Goal: Use online tool/utility: Utilize a website feature to perform a specific function

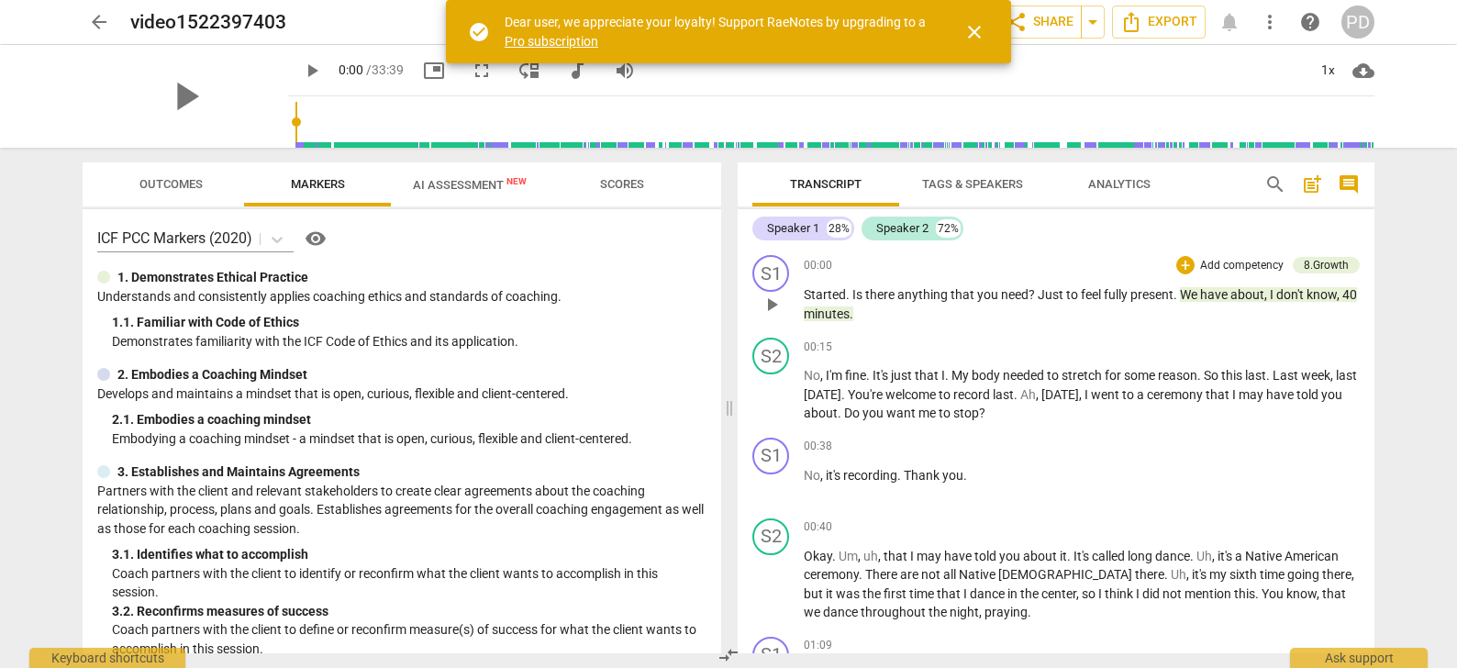
click at [1065, 250] on div "S1 play_arrow pause 00:00 + Add competency 8.Growth keyboard_arrow_right Starte…" at bounding box center [1056, 289] width 637 height 83
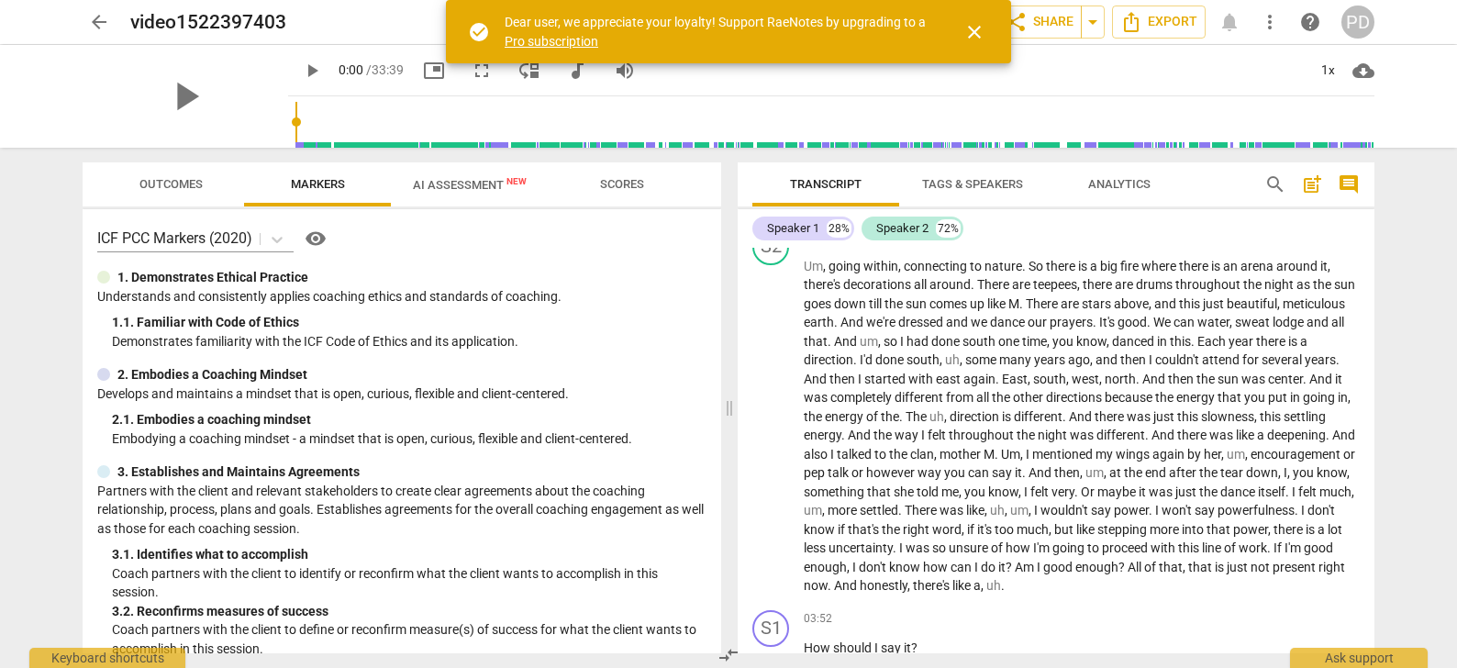
scroll to position [66, 0]
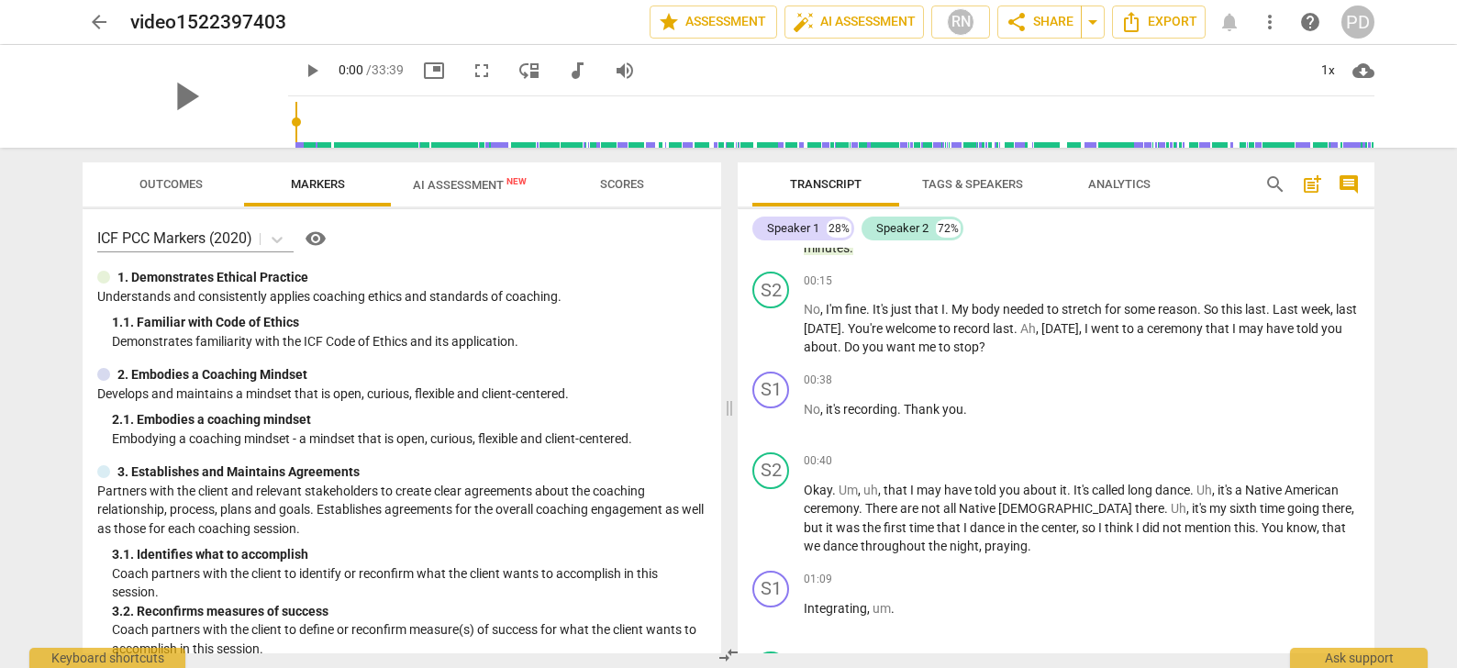
click at [979, 183] on span "Tags & Speakers" at bounding box center [972, 184] width 101 height 14
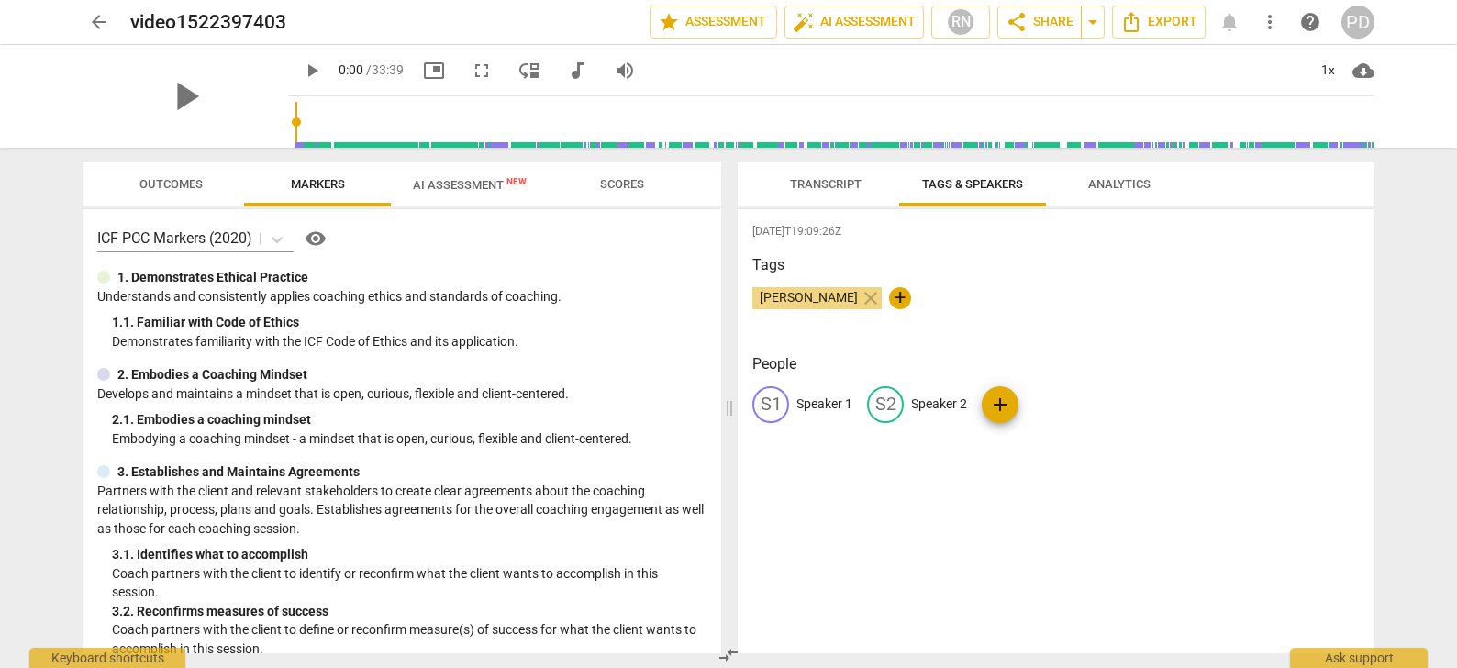
click at [804, 399] on p "Speaker 1" at bounding box center [824, 403] width 56 height 19
type input "coach"
click at [1047, 400] on p "Speaker 2" at bounding box center [1058, 403] width 56 height 19
type input "client"
click at [1261, 340] on div "[DATE]T19:09:26Z Tags [PERSON_NAME] close + People CO coach edit client delete …" at bounding box center [1056, 431] width 637 height 444
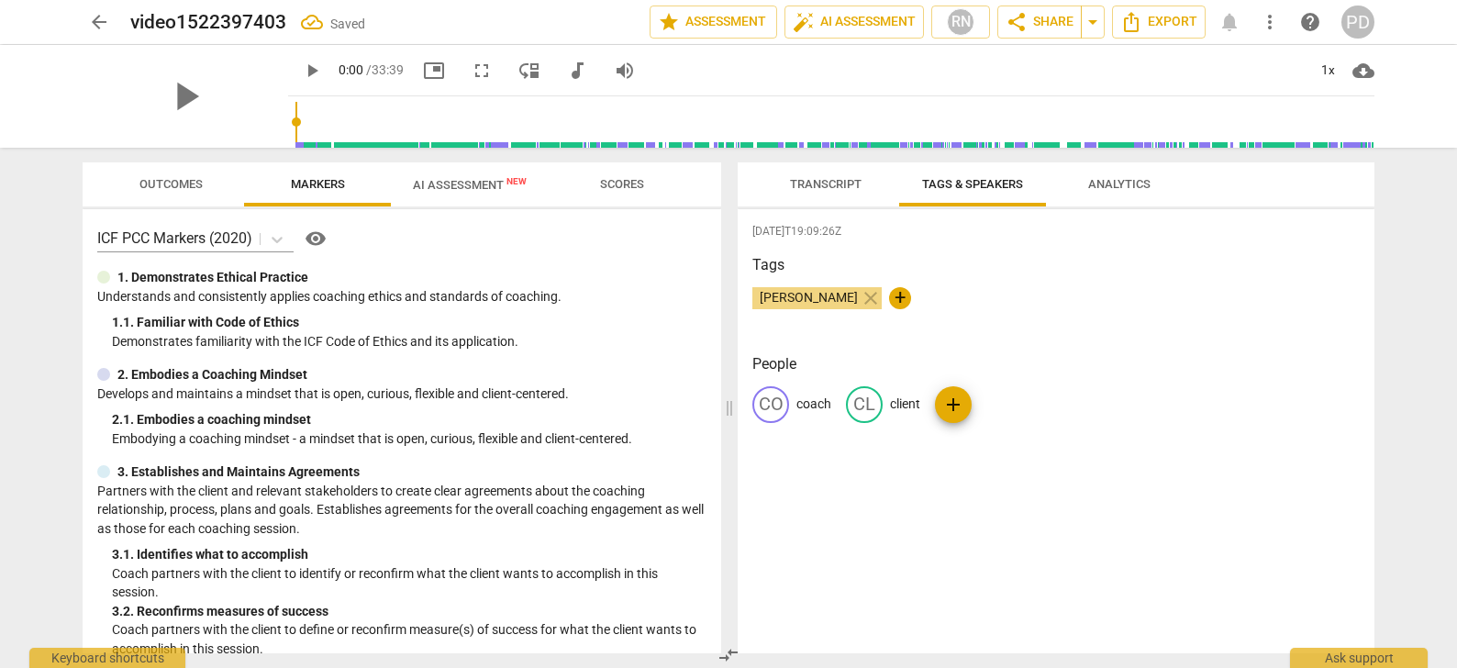
click at [824, 182] on span "Transcript" at bounding box center [826, 184] width 72 height 14
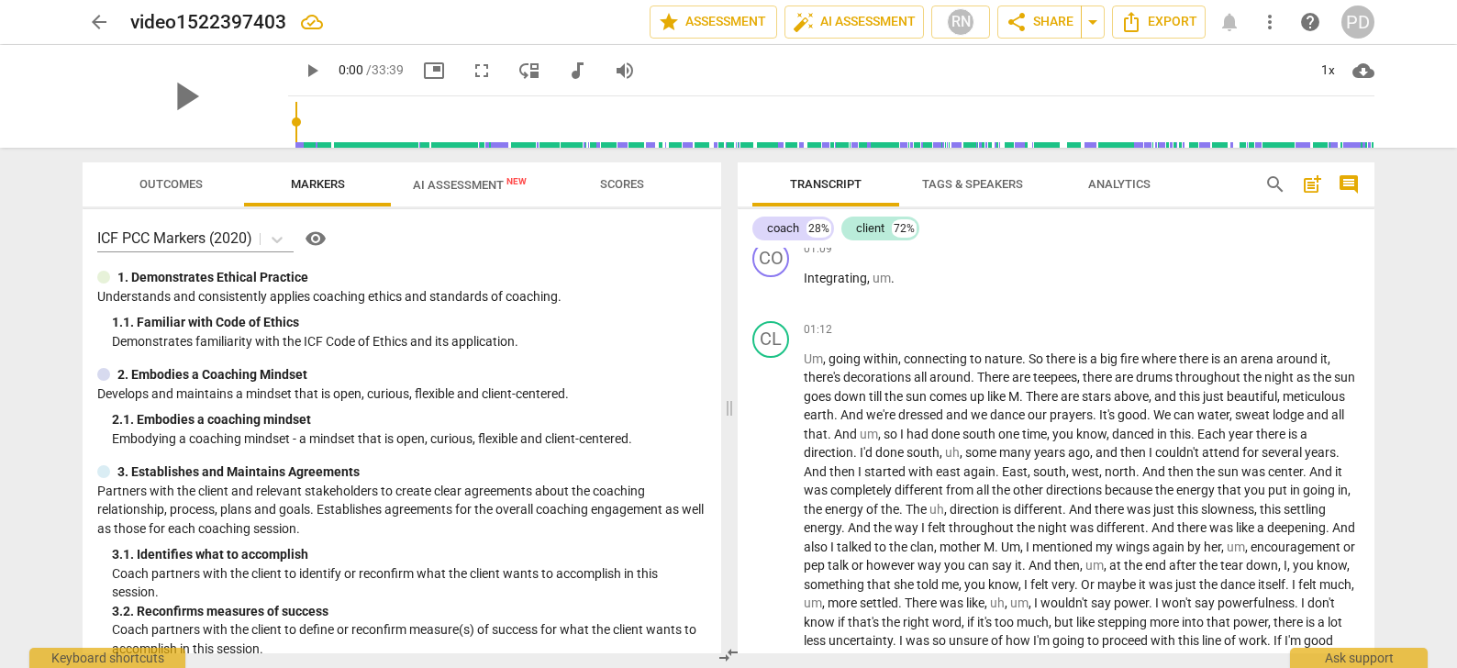
scroll to position [251, 0]
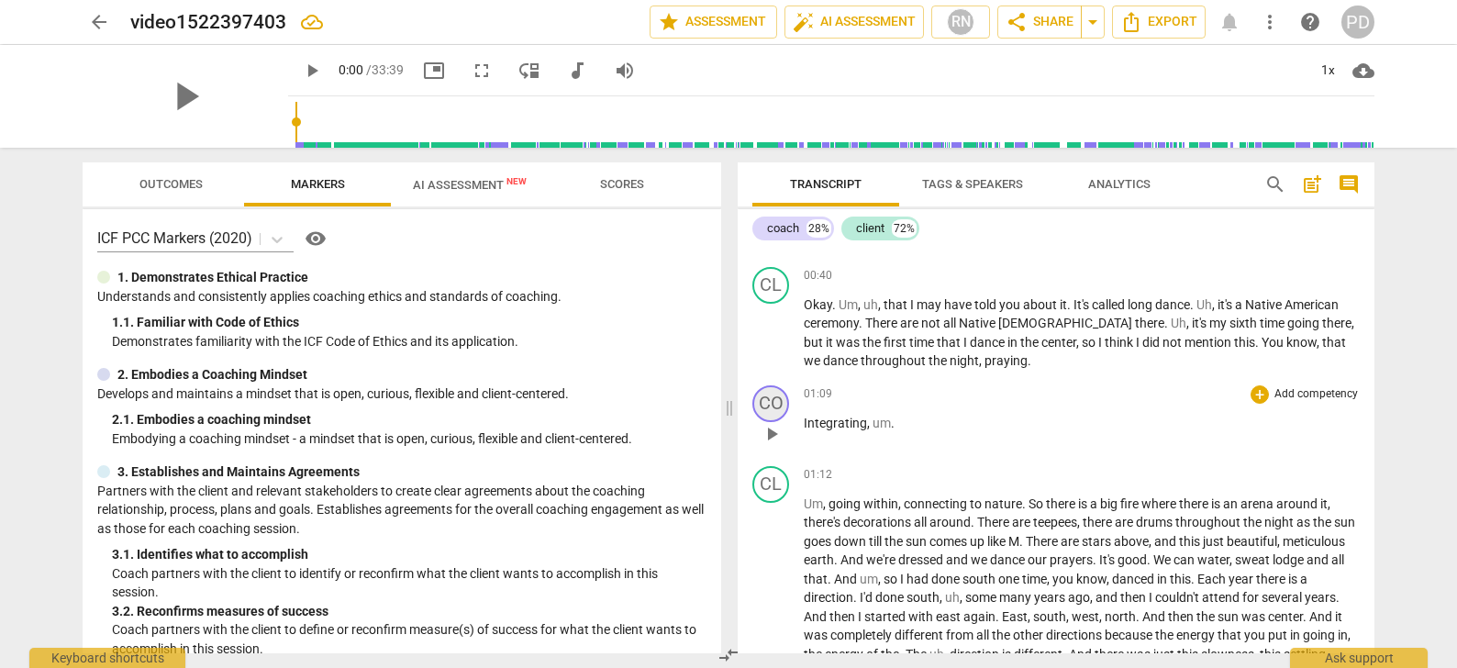
click at [774, 410] on div "CO" at bounding box center [770, 403] width 37 height 37
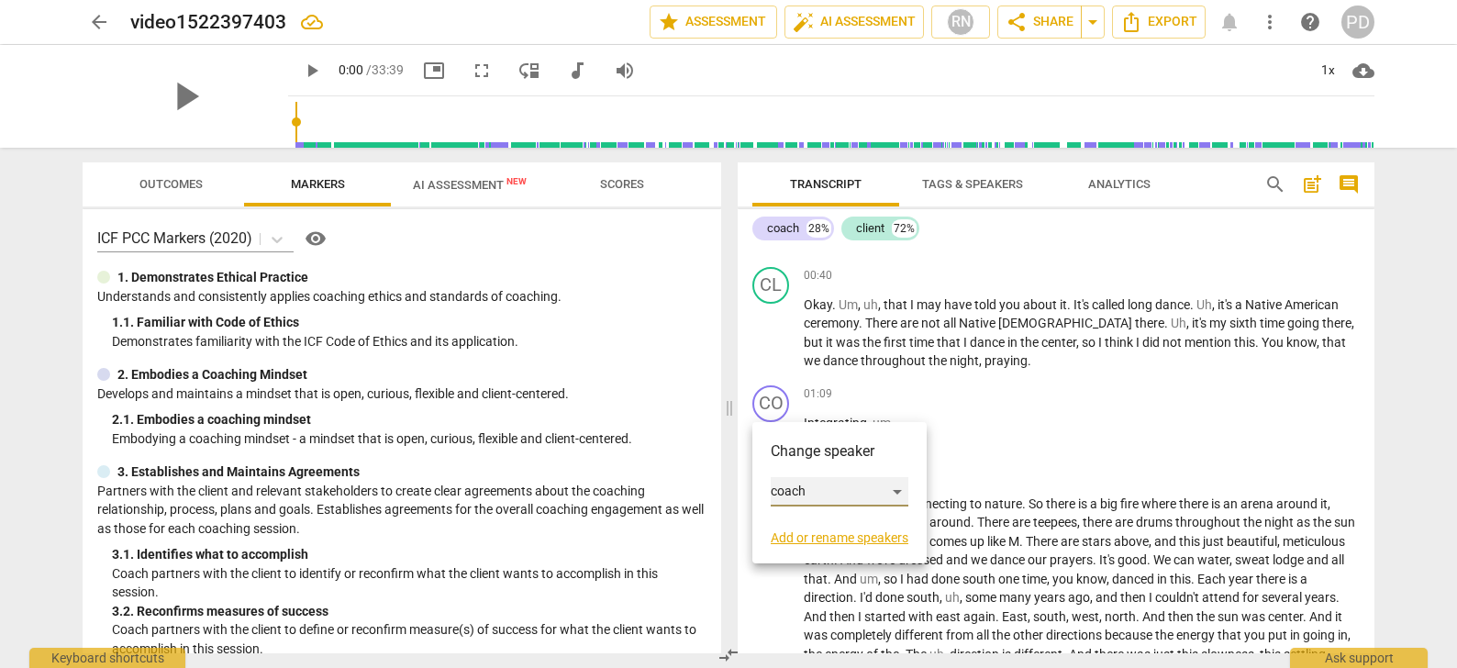
click at [900, 495] on div "coach" at bounding box center [840, 491] width 138 height 29
click at [841, 531] on li "client" at bounding box center [840, 526] width 139 height 35
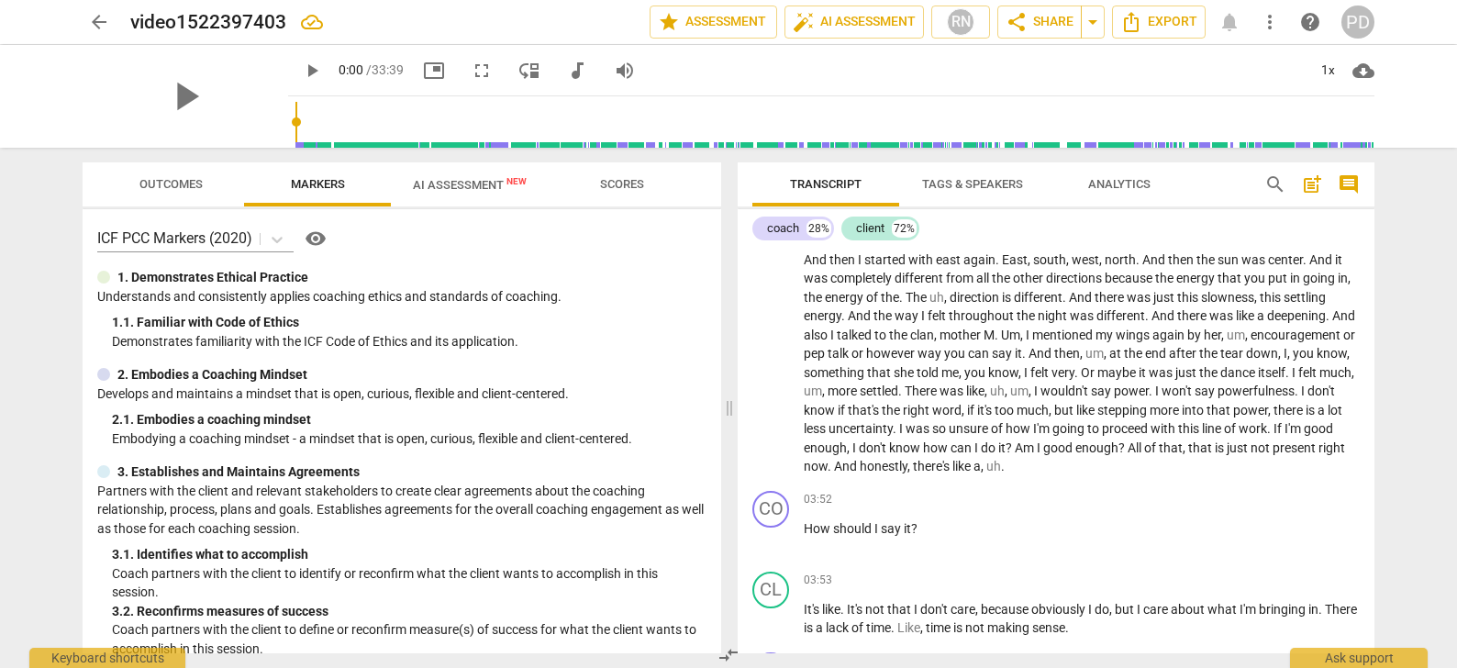
scroll to position [687, 0]
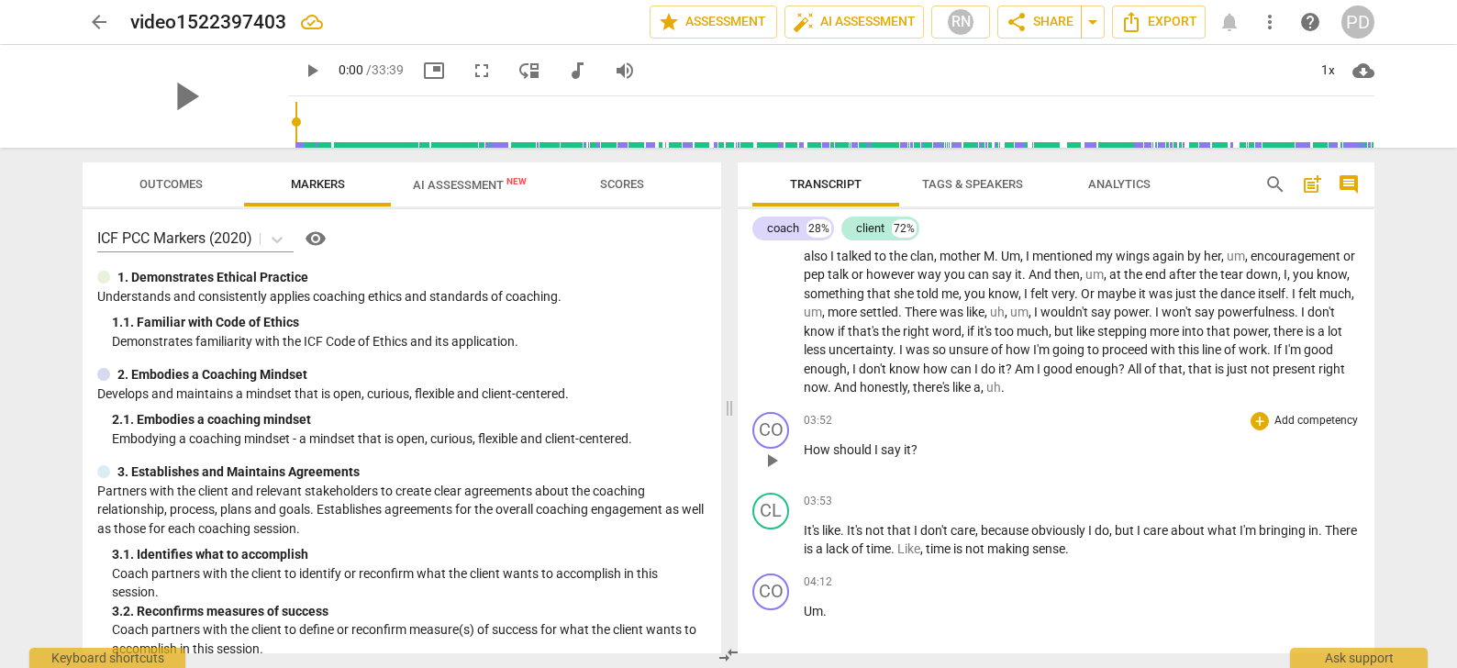
click at [773, 459] on span "play_arrow" at bounding box center [772, 461] width 22 height 22
click at [783, 427] on div "CO" at bounding box center [770, 430] width 37 height 37
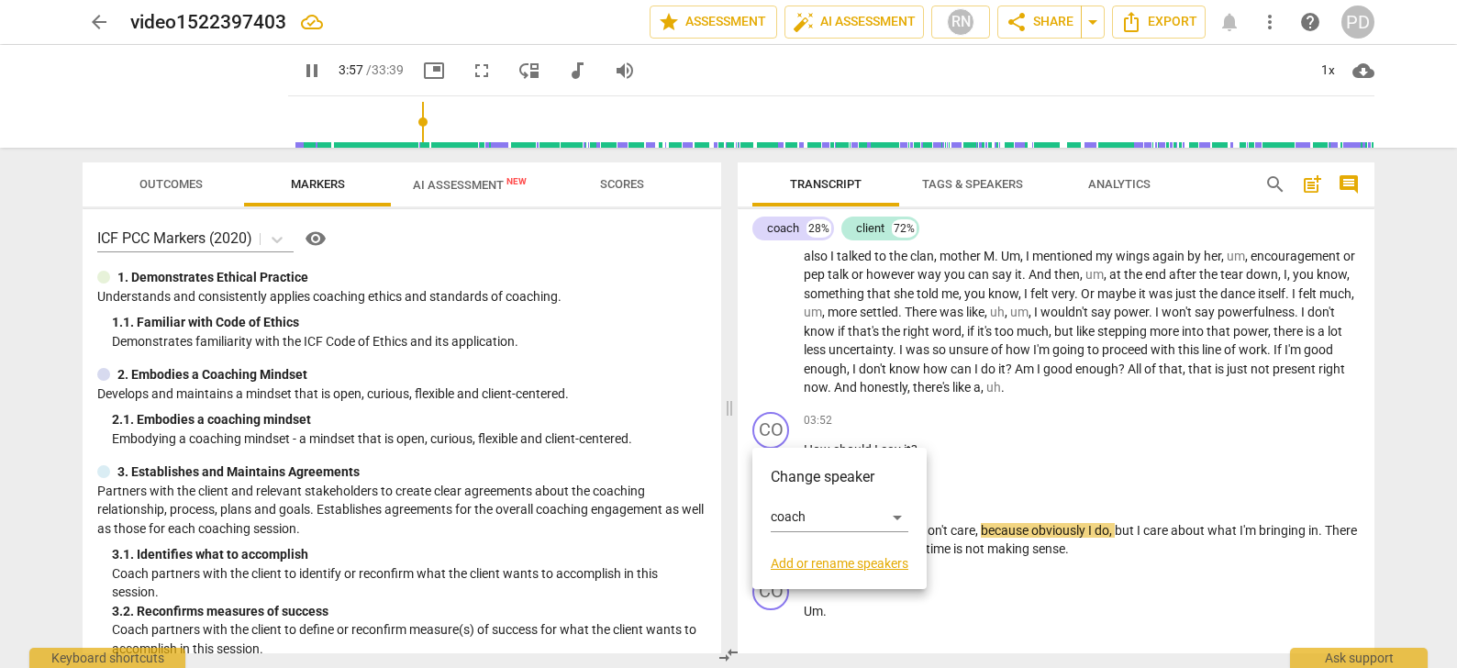
click at [288, 68] on div at bounding box center [728, 334] width 1457 height 668
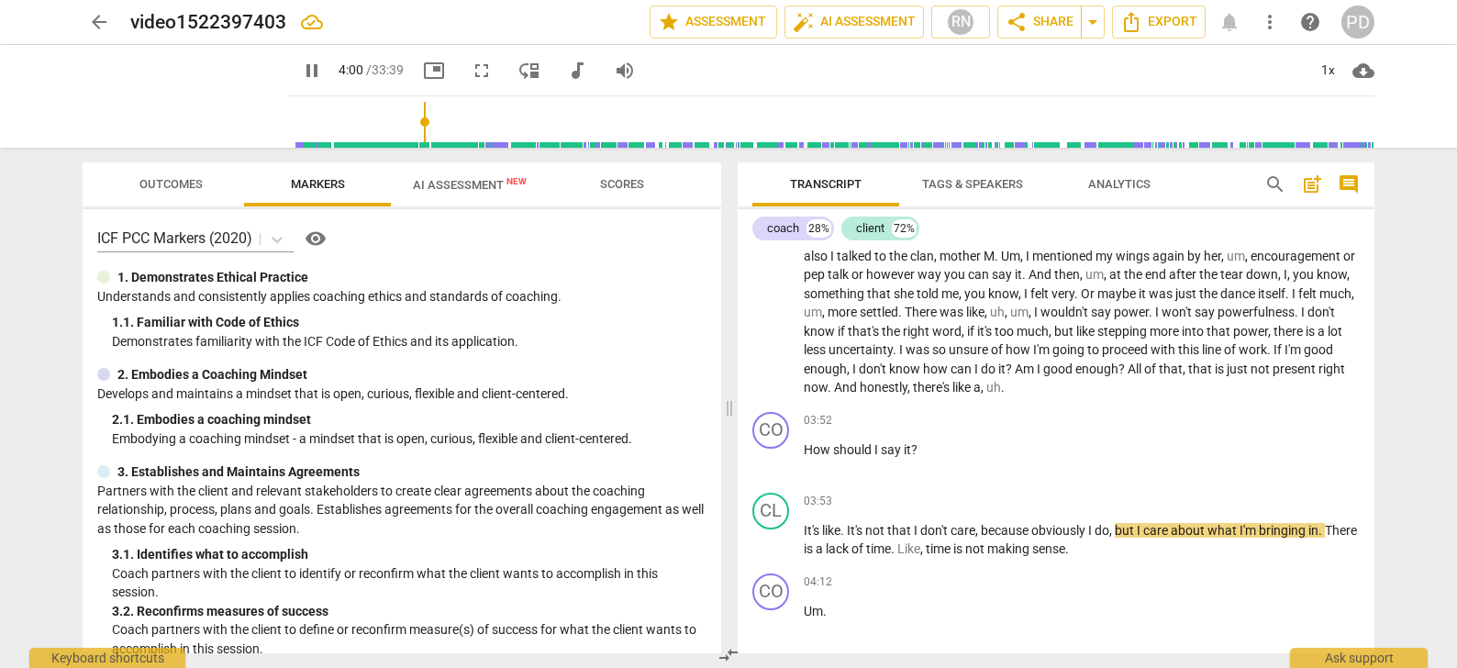
click at [301, 72] on span "pause" at bounding box center [312, 71] width 22 height 22
click at [773, 459] on span "play_arrow" at bounding box center [772, 461] width 22 height 22
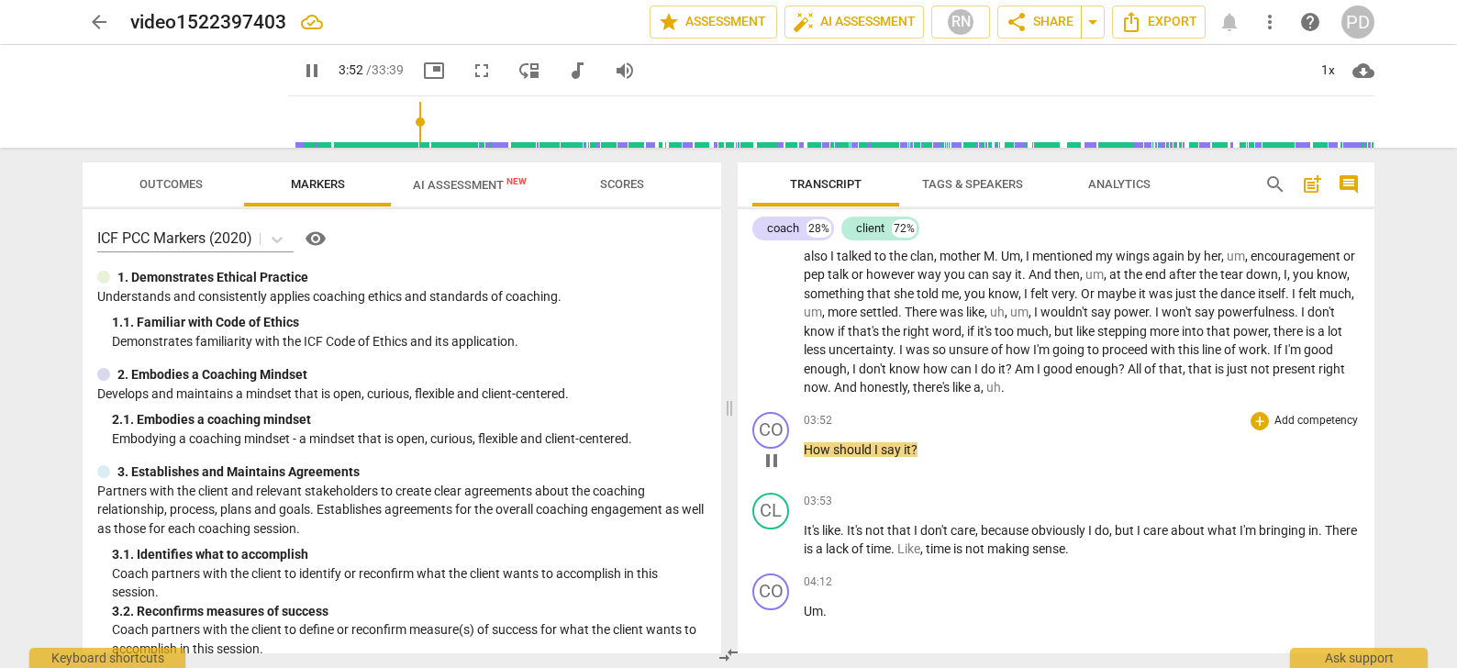
click at [773, 459] on span "pause" at bounding box center [772, 461] width 22 height 22
type input "233"
click at [763, 431] on div "CO" at bounding box center [770, 430] width 37 height 37
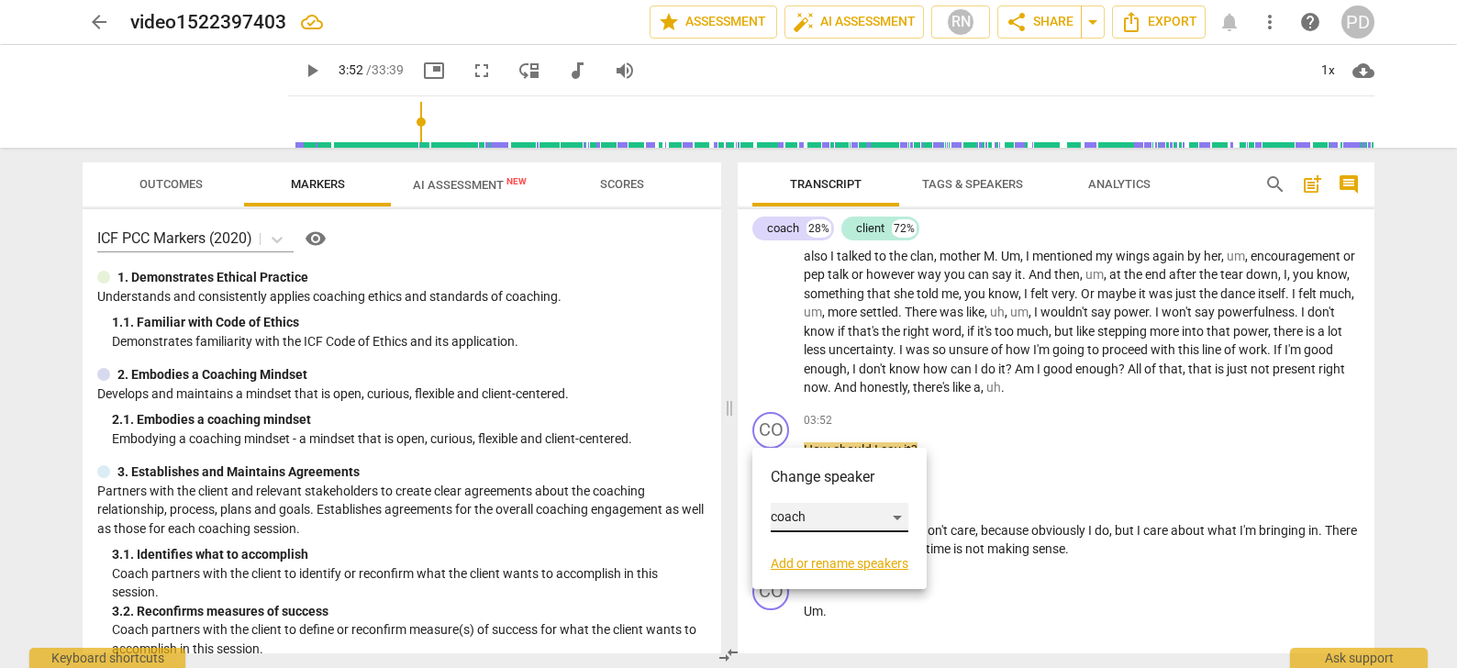
click at [897, 513] on div "coach" at bounding box center [840, 517] width 138 height 29
click at [873, 551] on li "client" at bounding box center [840, 552] width 139 height 35
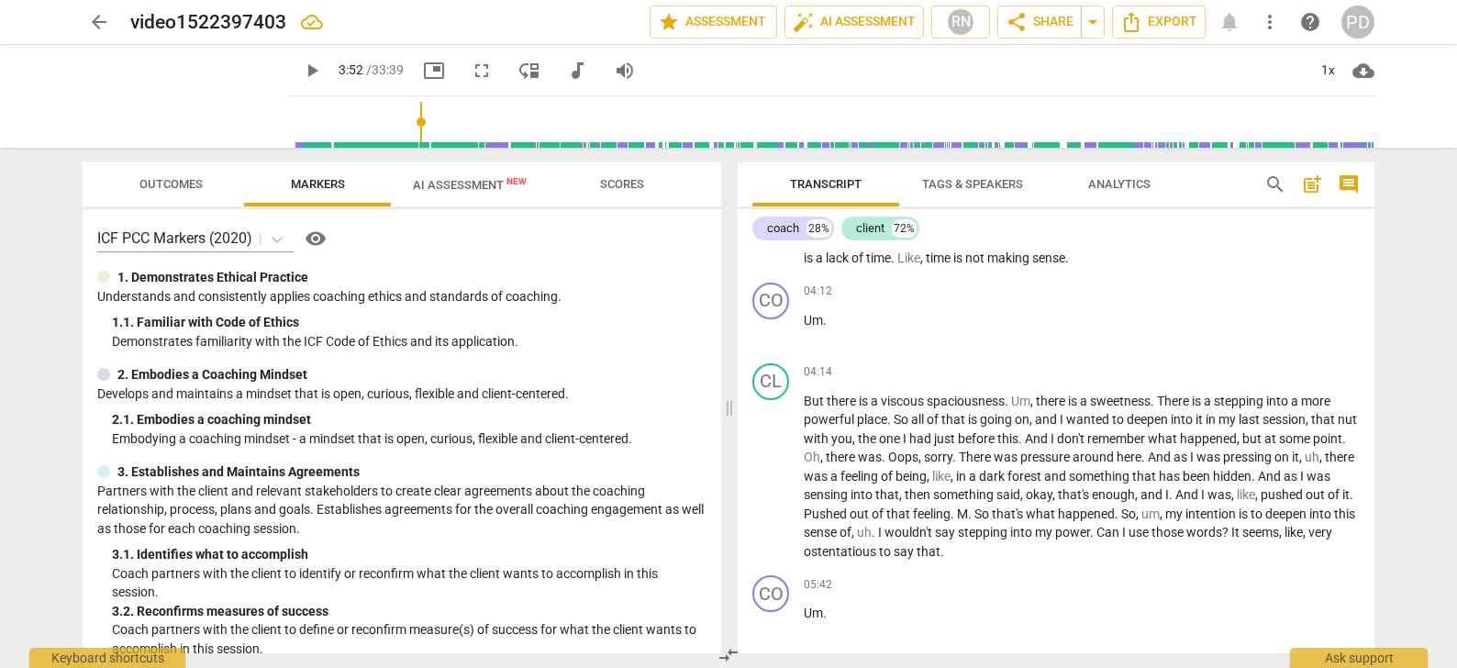
scroll to position [965, 0]
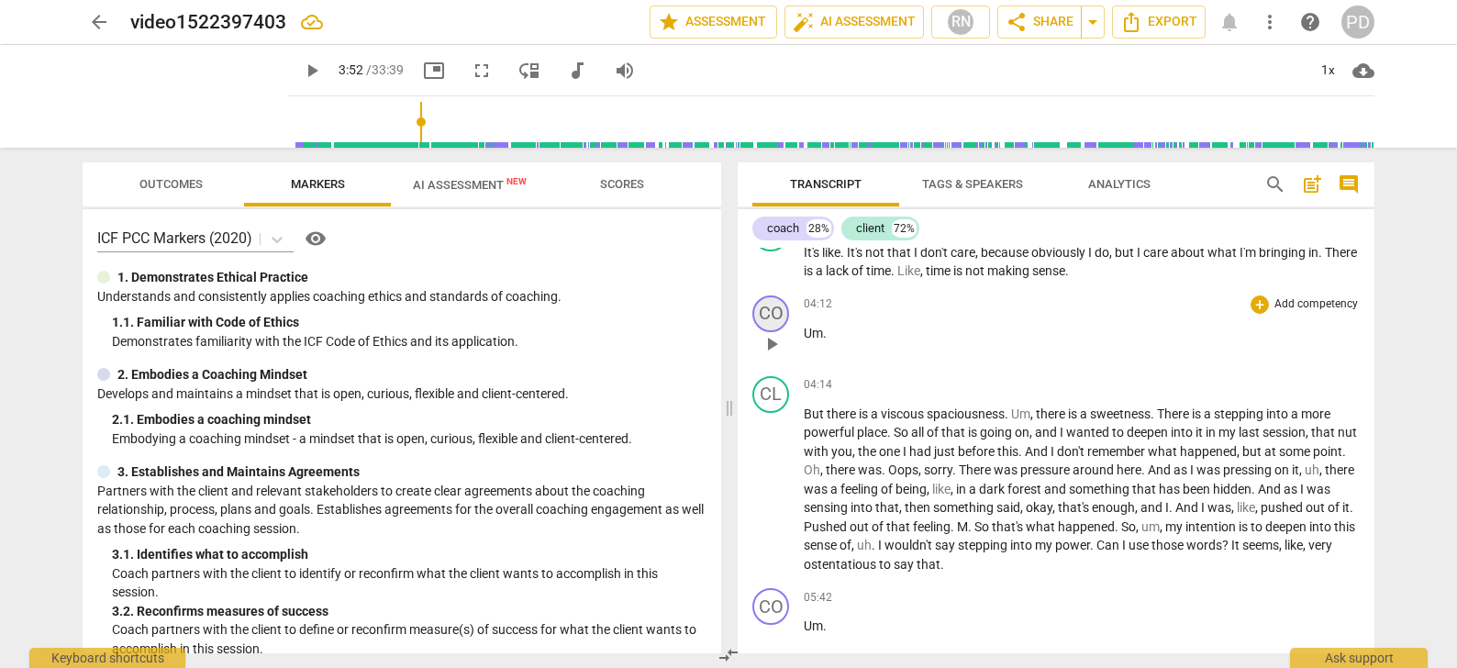
click at [783, 308] on div "CO" at bounding box center [770, 313] width 37 height 37
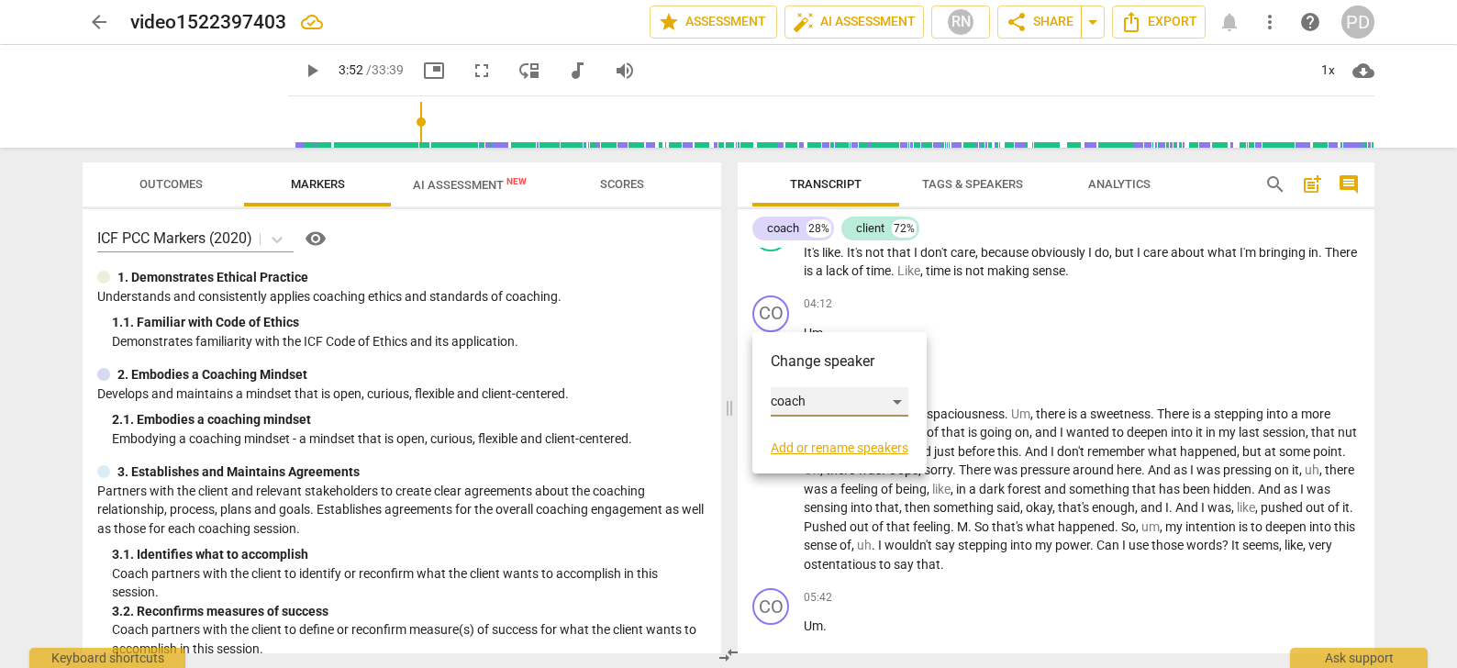
click at [899, 400] on div "coach" at bounding box center [840, 401] width 138 height 29
click at [857, 435] on li "client" at bounding box center [840, 436] width 139 height 35
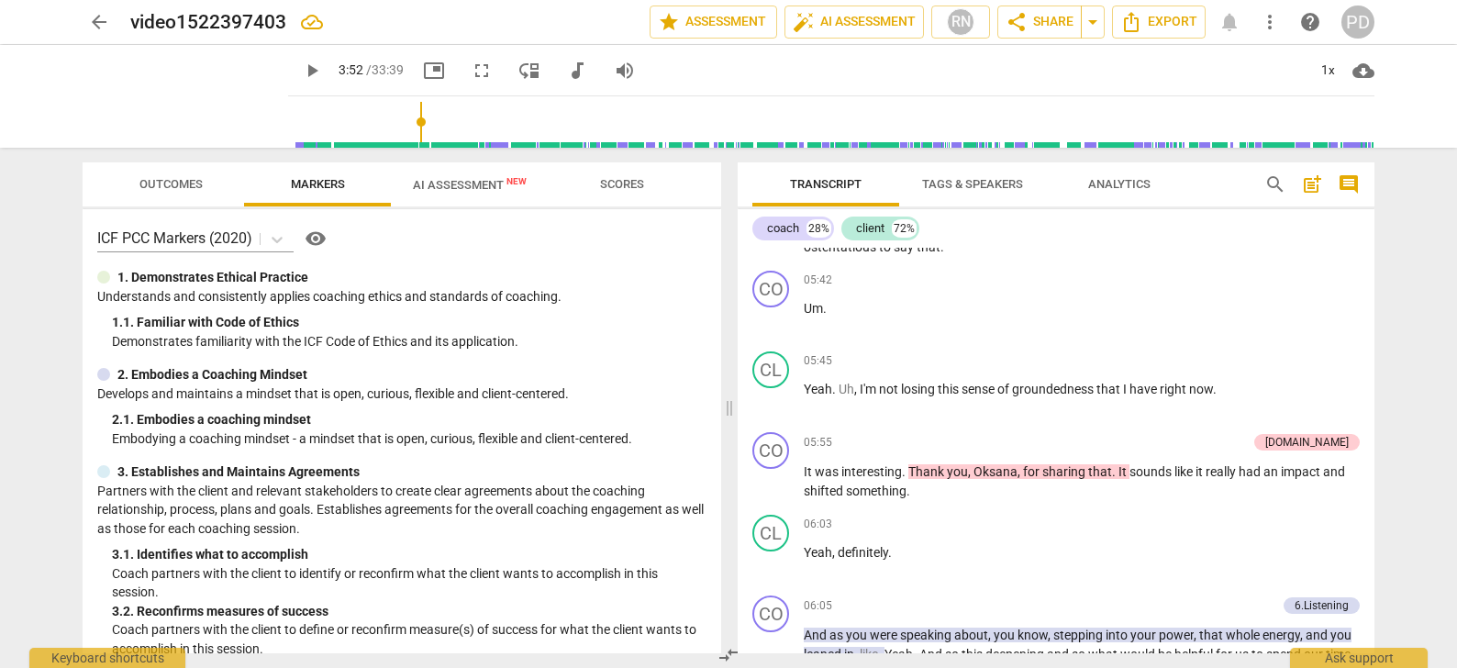
scroll to position [1269, 0]
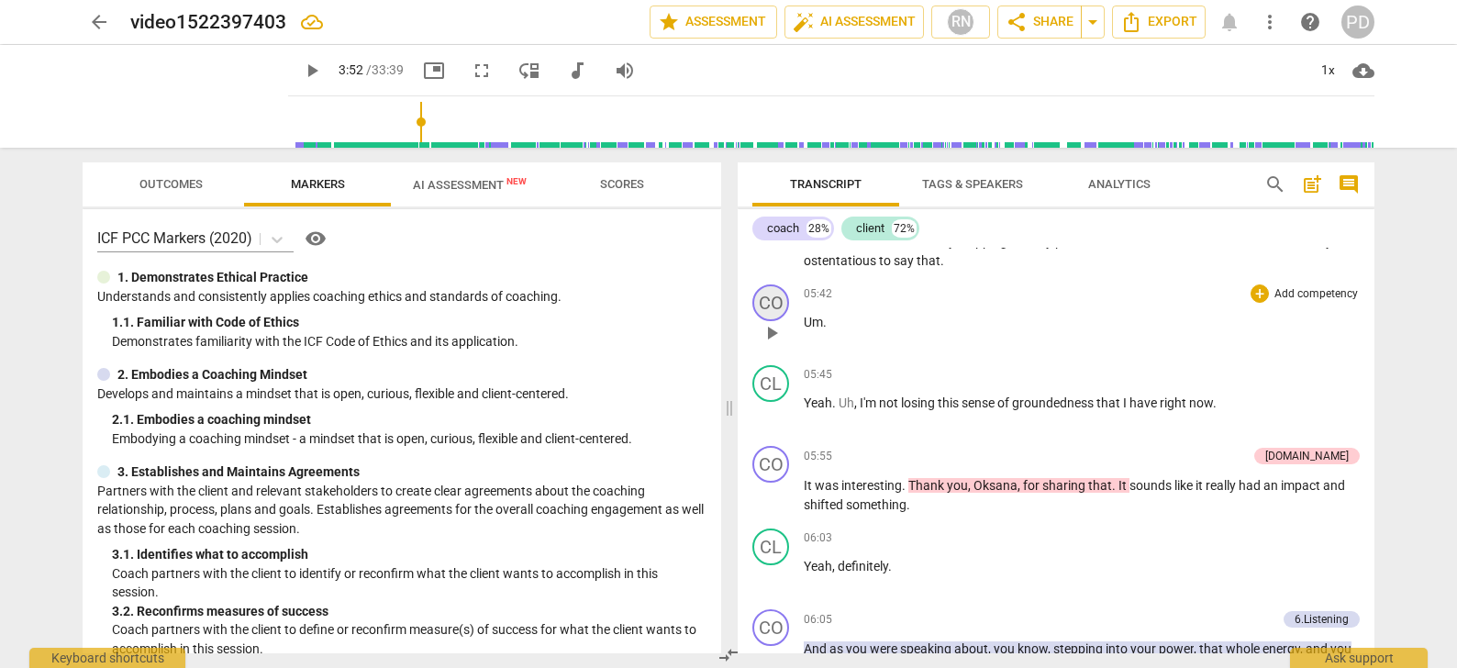
click at [772, 299] on div "CO" at bounding box center [770, 302] width 37 height 37
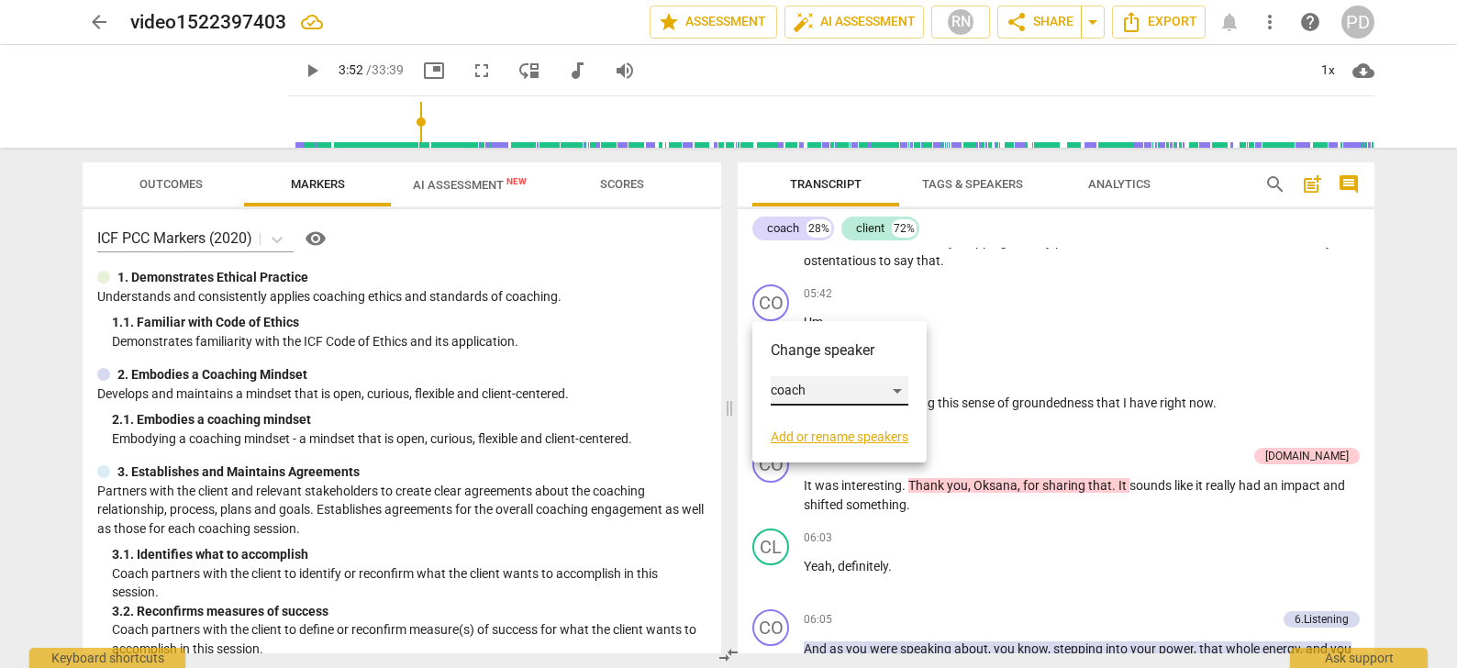
click at [894, 388] on div "coach" at bounding box center [840, 390] width 138 height 29
click at [806, 425] on li "client" at bounding box center [840, 425] width 139 height 35
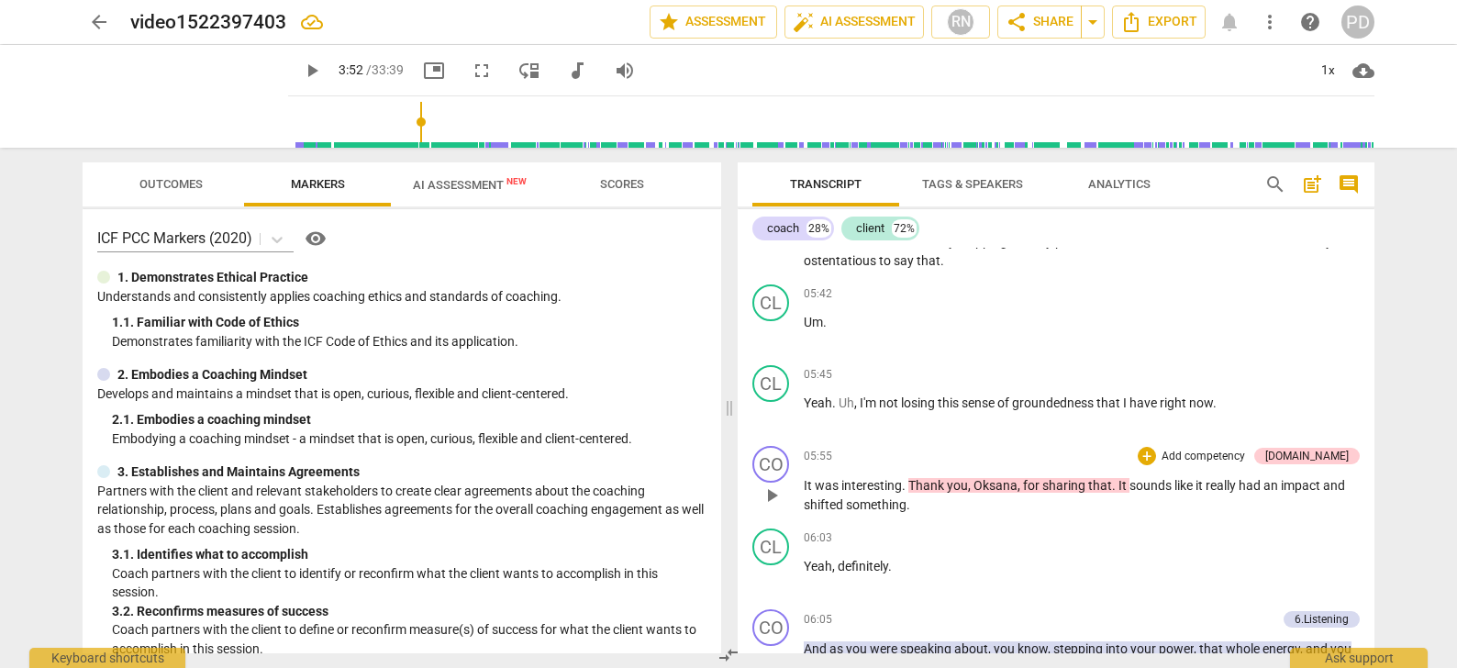
click at [1011, 485] on span "Oksana" at bounding box center [995, 485] width 44 height 15
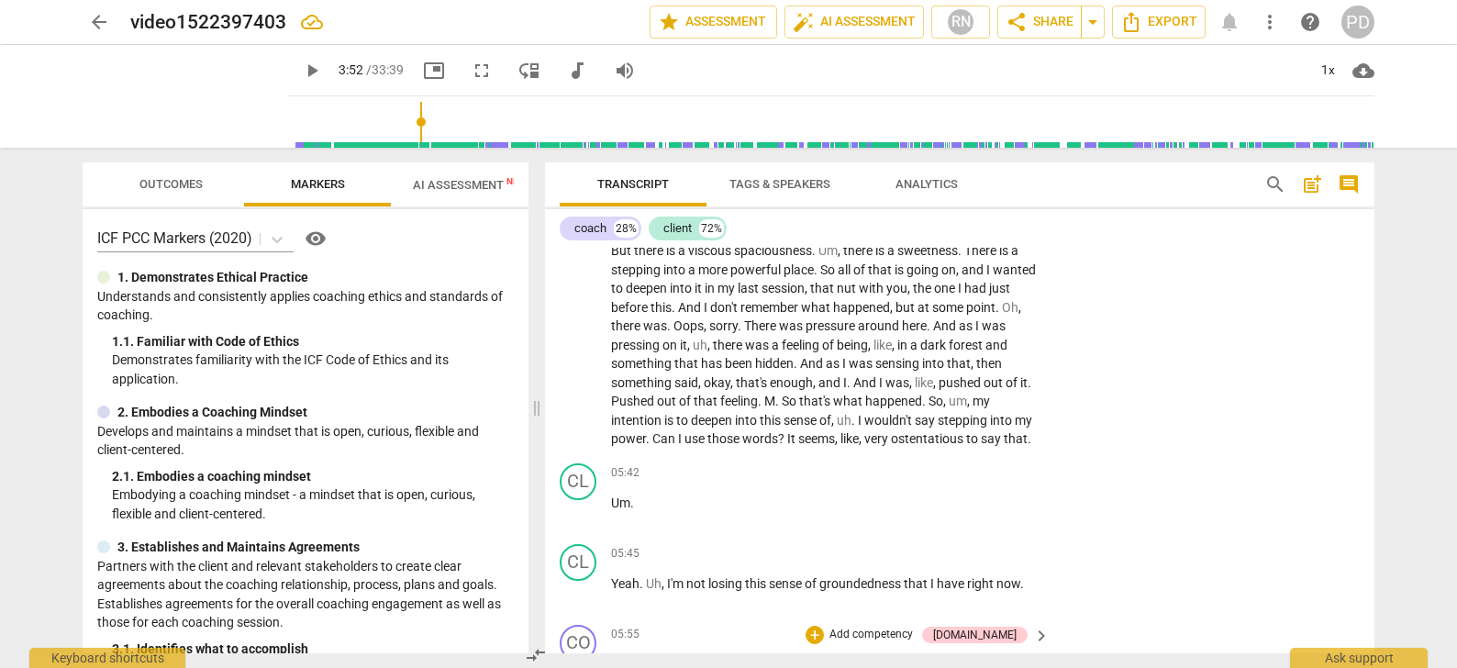
scroll to position [1678, 0]
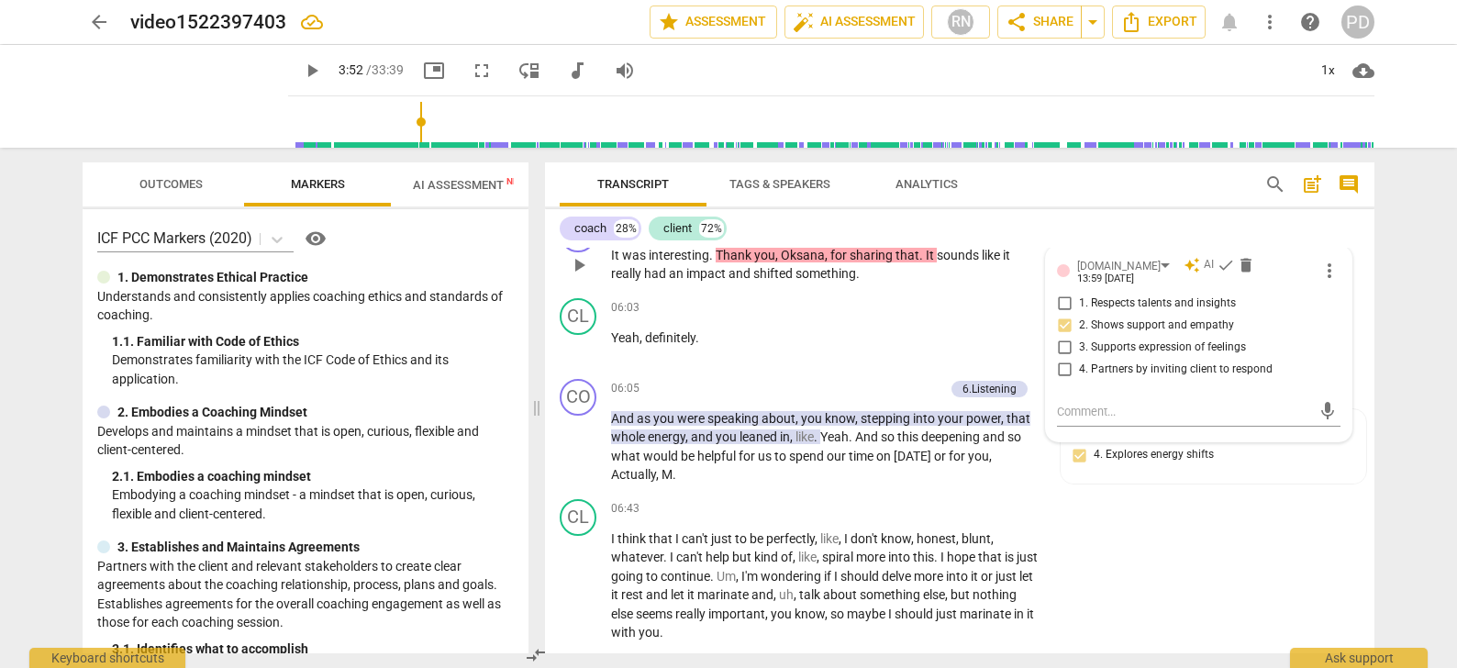
click at [819, 262] on span "Oksana" at bounding box center [803, 255] width 44 height 15
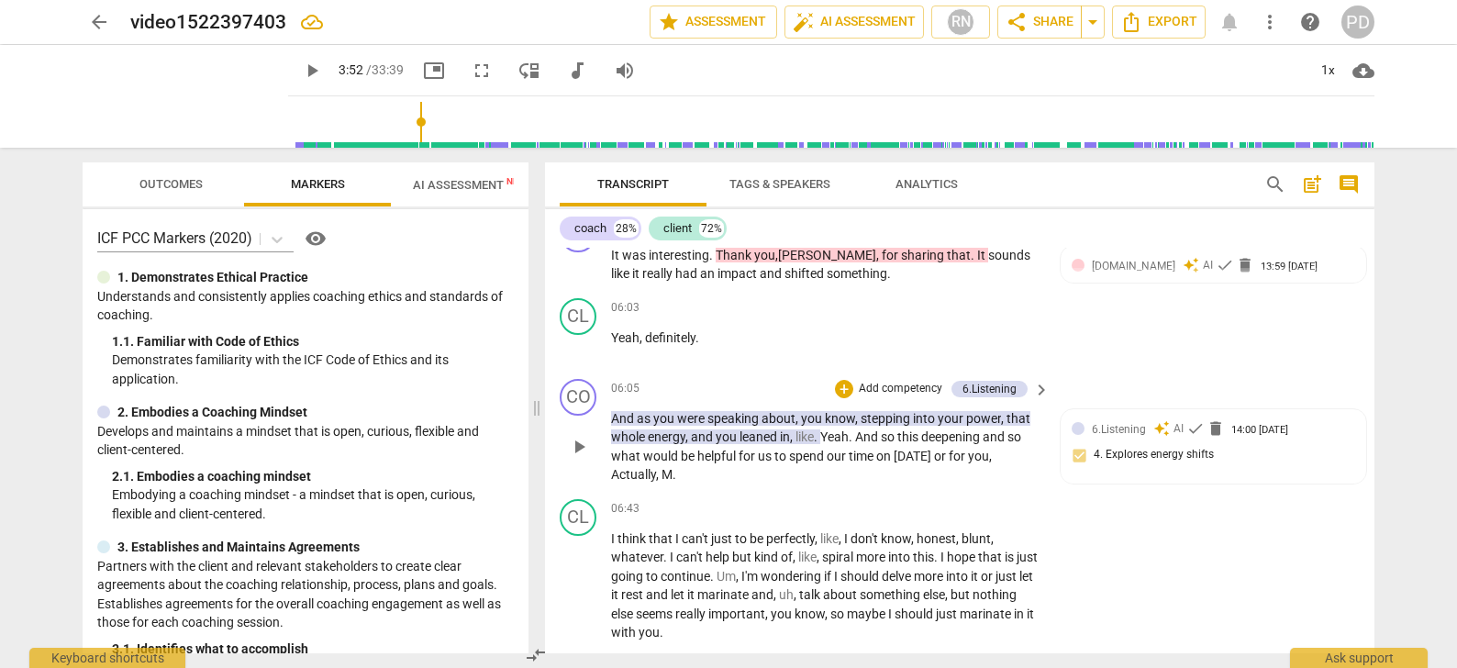
click at [820, 444] on span "." at bounding box center [817, 436] width 6 height 15
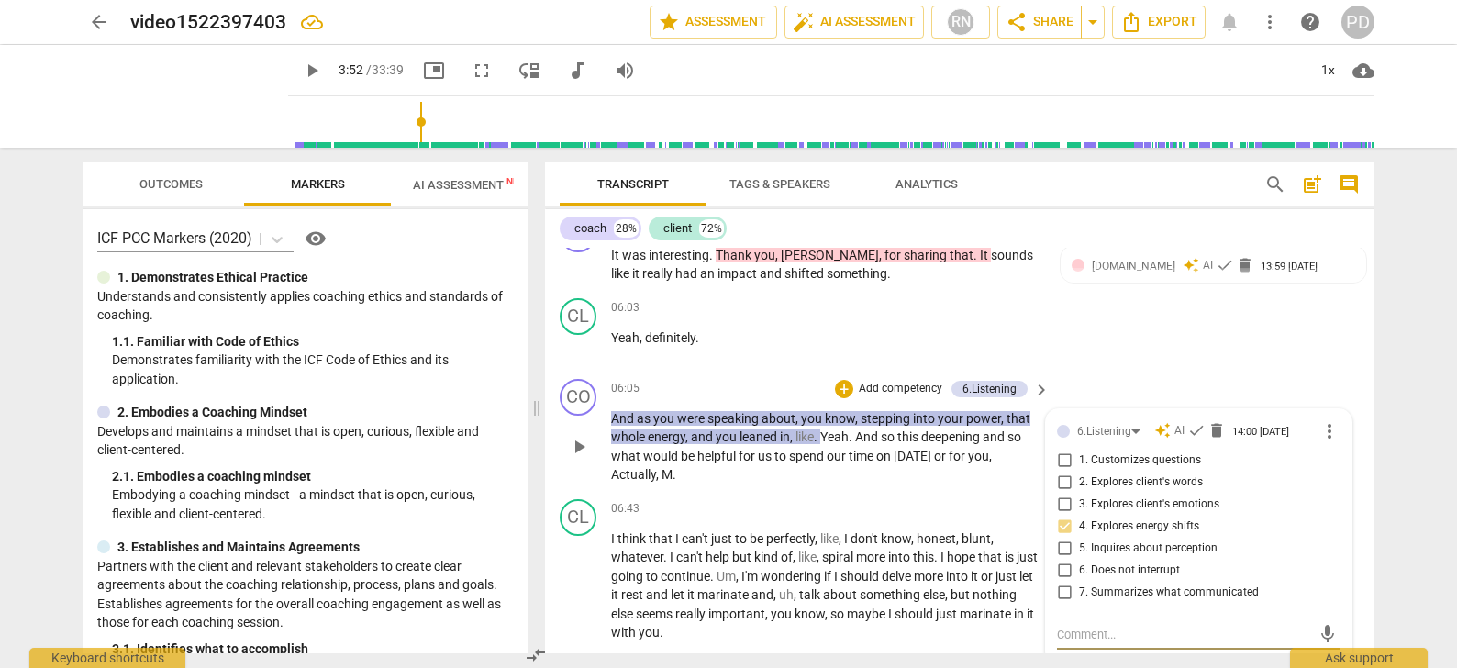
scroll to position [1684, 0]
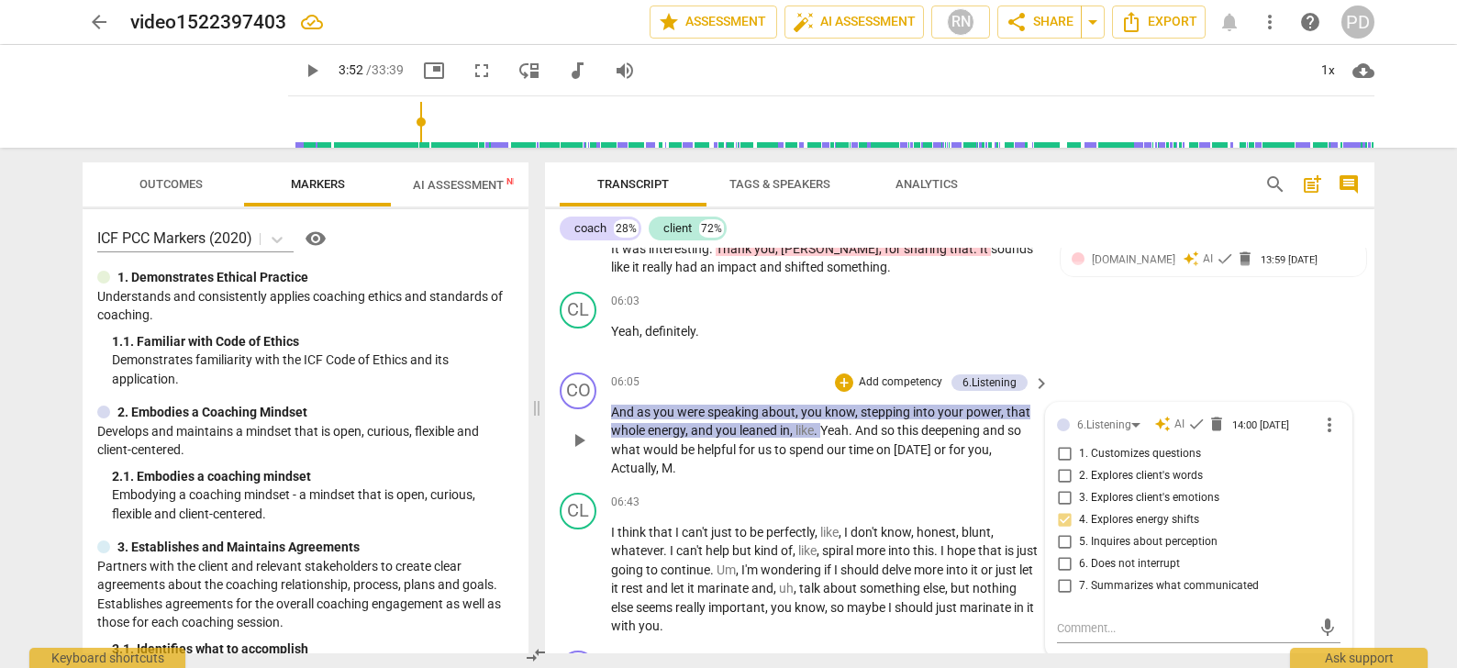
click at [820, 438] on span "." at bounding box center [817, 430] width 6 height 15
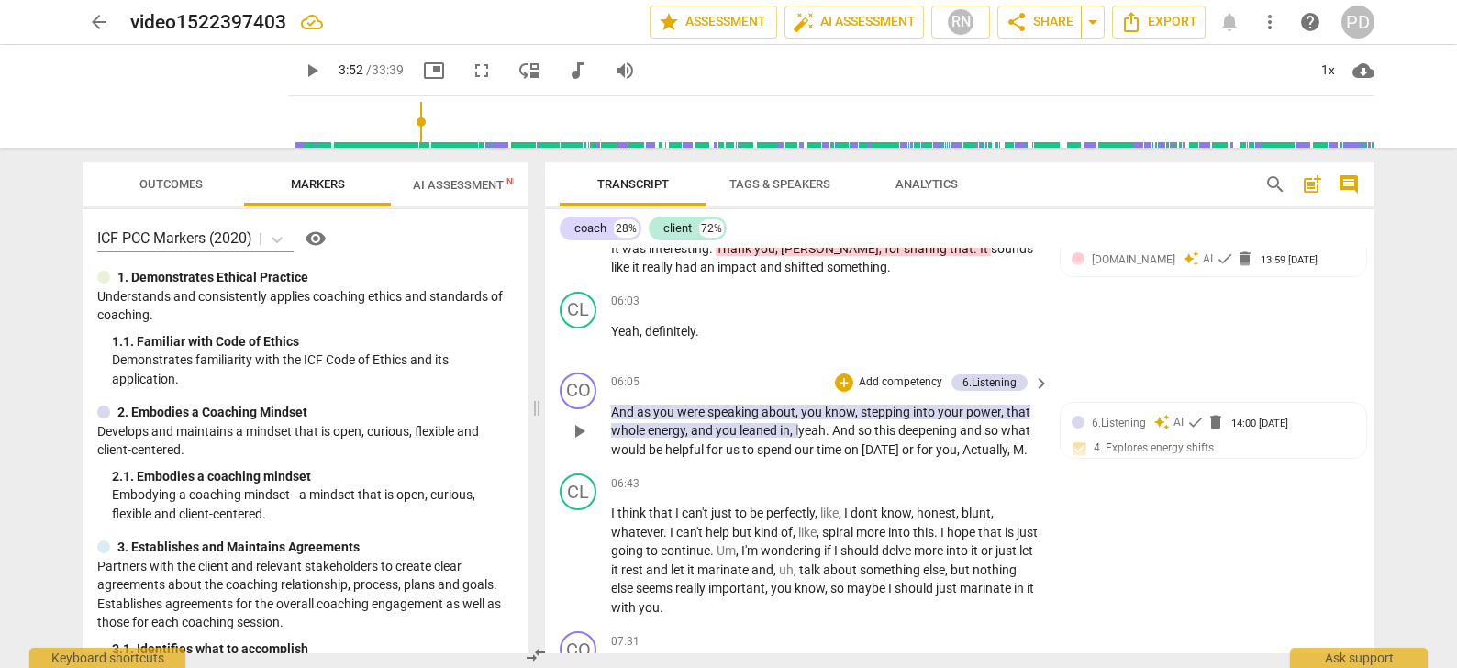
click at [840, 228] on div "coach 28% client 72%" at bounding box center [960, 228] width 800 height 31
click at [844, 228] on div "coach 28% client 72%" at bounding box center [960, 228] width 800 height 31
click at [1053, 261] on div "CO play_arrow pause 05:55 + Add competency [DOMAIN_NAME] keyboard_arrow_right I…" at bounding box center [959, 243] width 829 height 83
click at [317, 182] on span "Markers" at bounding box center [318, 184] width 54 height 14
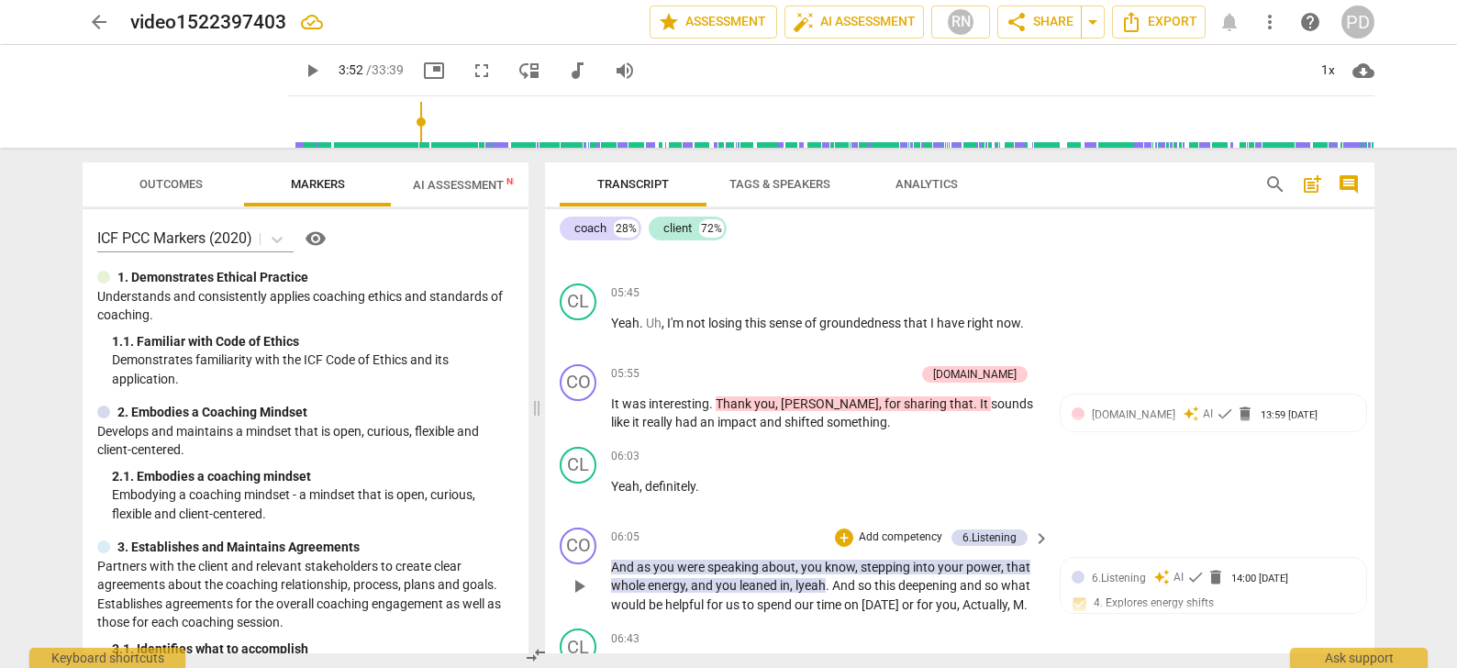
scroll to position [1529, 0]
click at [824, 383] on div "+" at bounding box center [814, 374] width 18 height 18
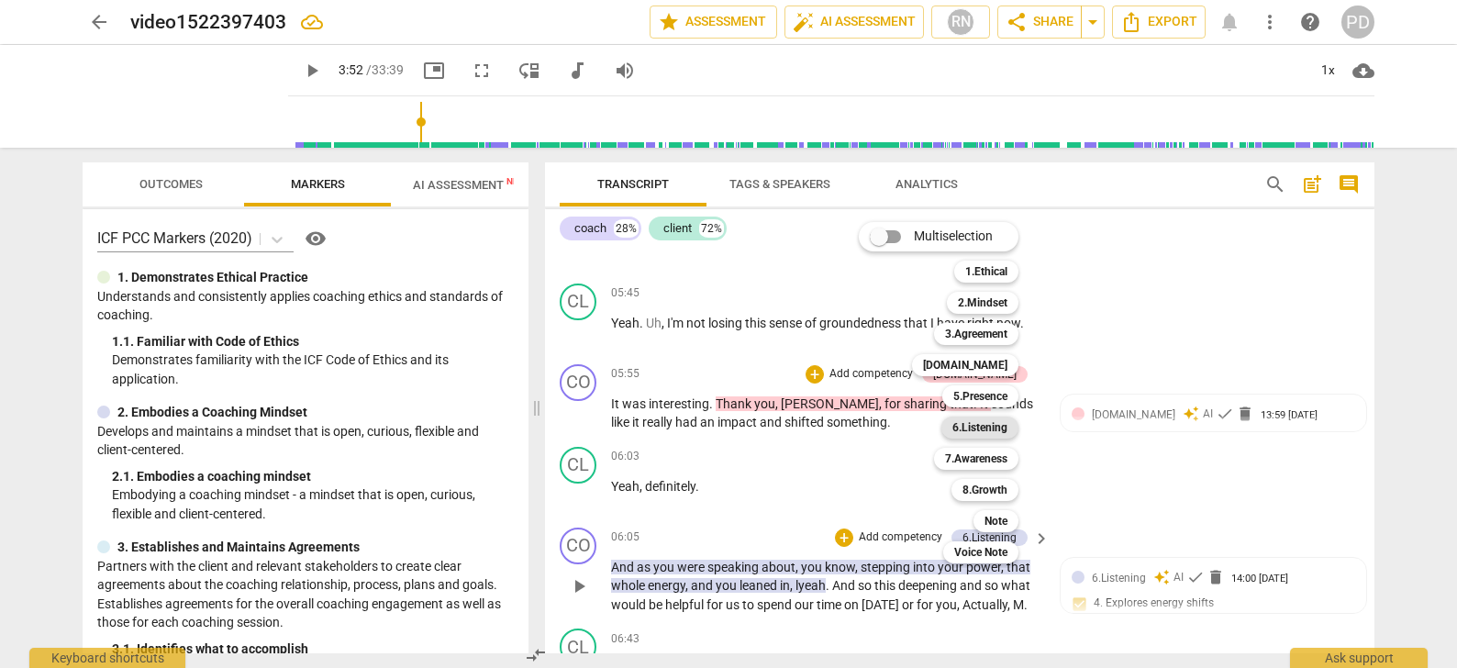
click at [981, 428] on b "6.Listening" at bounding box center [979, 427] width 55 height 22
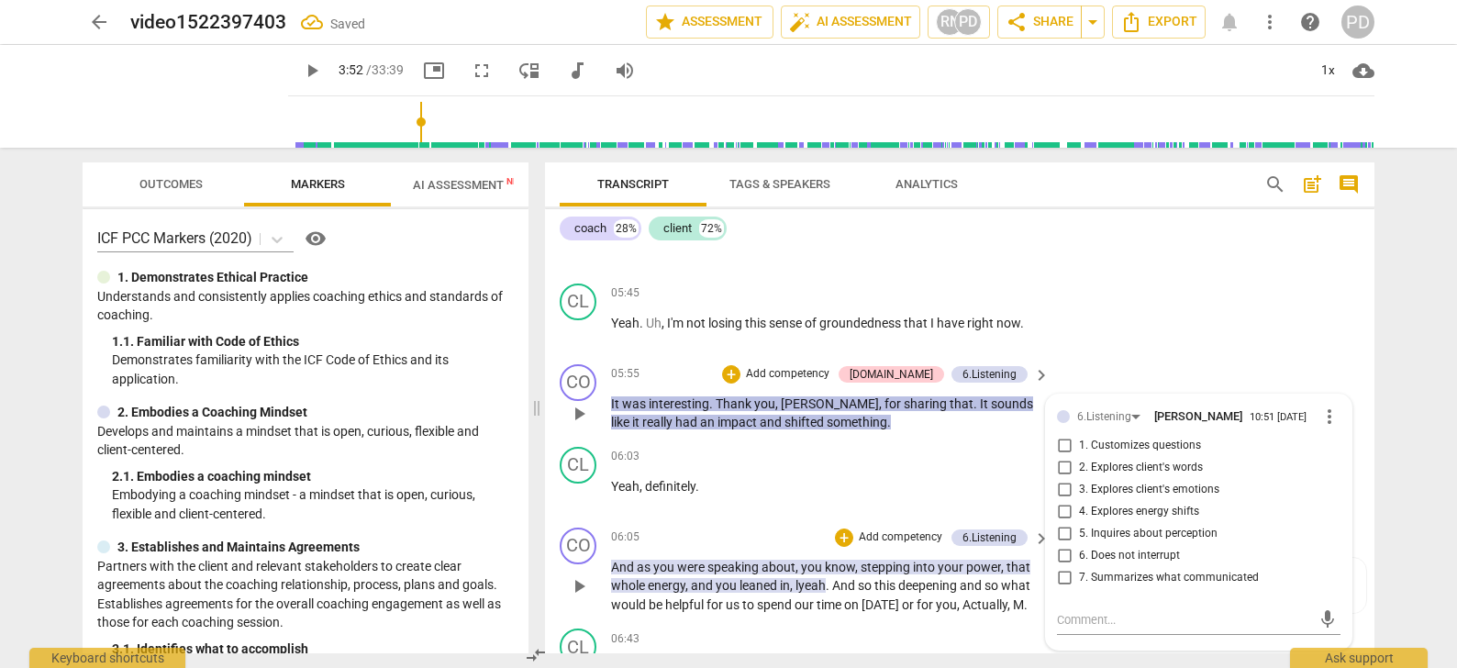
click at [800, 383] on p "Add competency" at bounding box center [787, 374] width 87 height 17
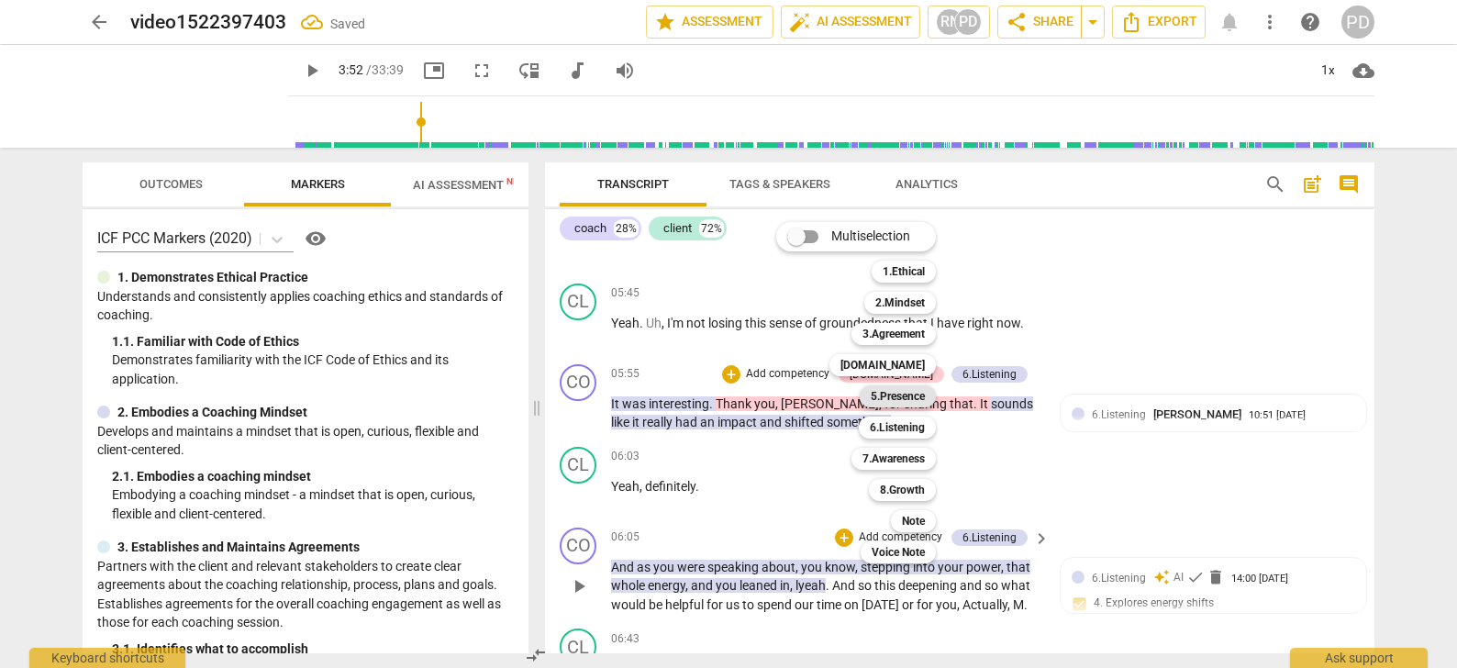
click at [892, 393] on b "5.Presence" at bounding box center [898, 396] width 54 height 22
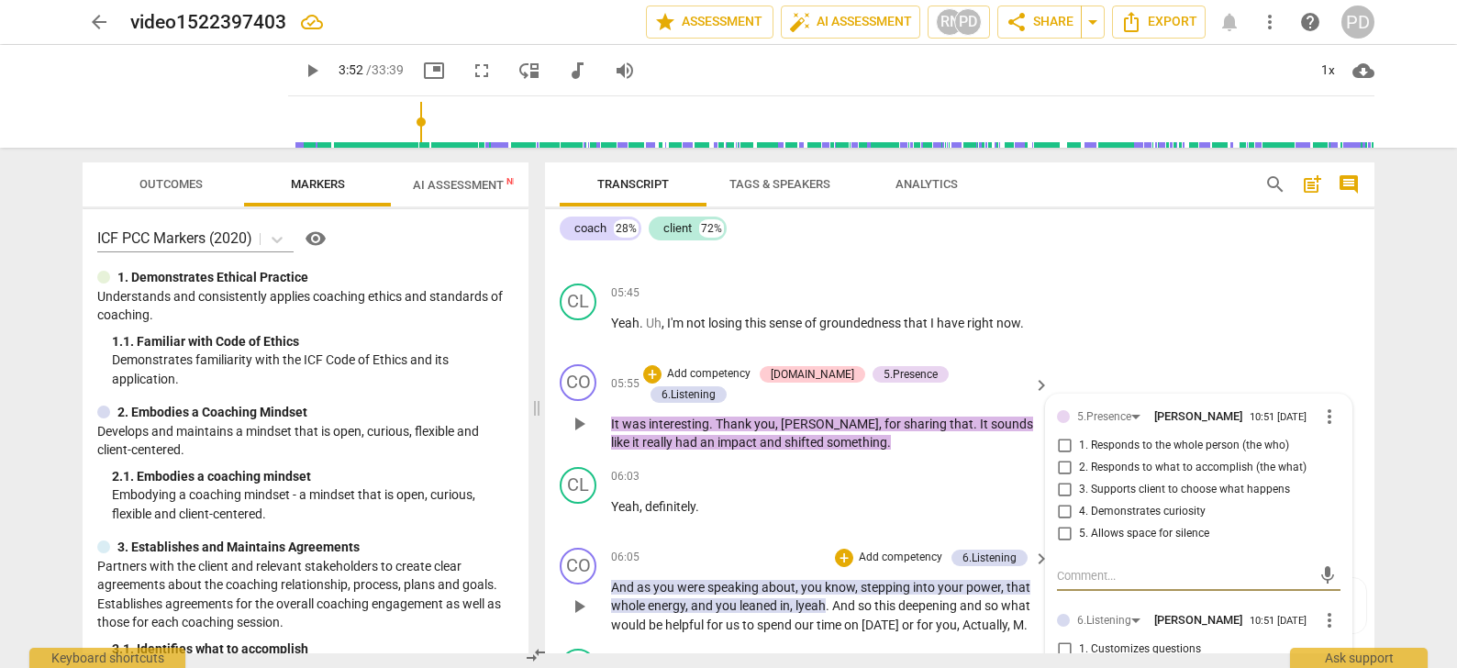
click at [1060, 457] on input "1. Responds to the whole person (the who)" at bounding box center [1063, 446] width 29 height 22
checkbox input "true"
click at [895, 383] on div "5.Presence" at bounding box center [910, 374] width 54 height 17
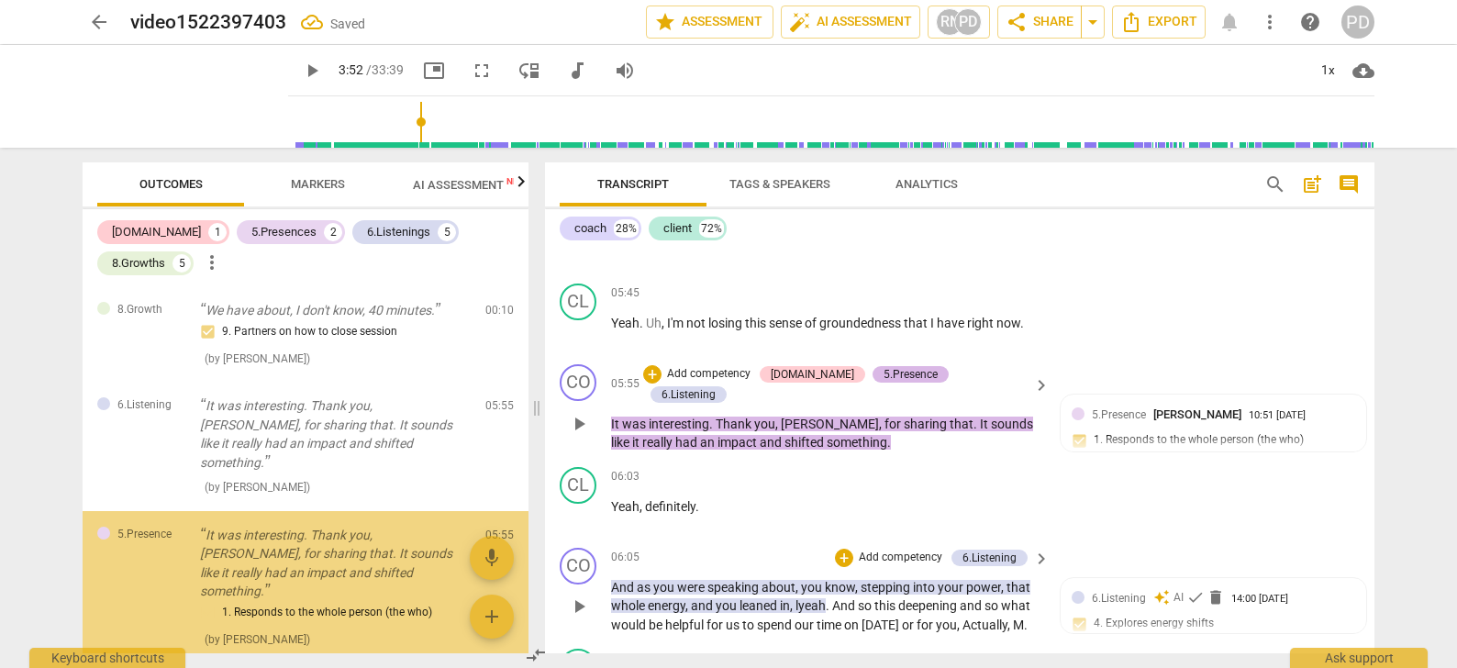
scroll to position [87, 0]
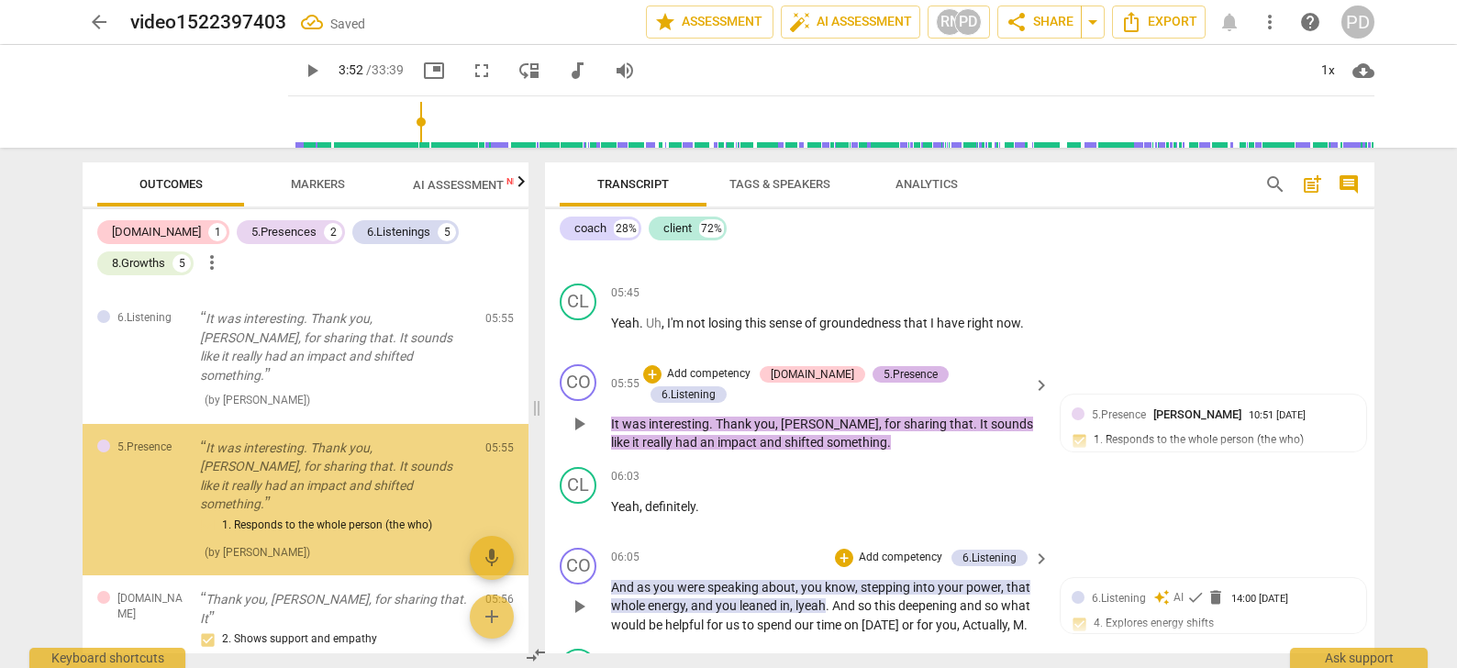
click at [895, 383] on div "5.Presence" at bounding box center [910, 374] width 54 height 17
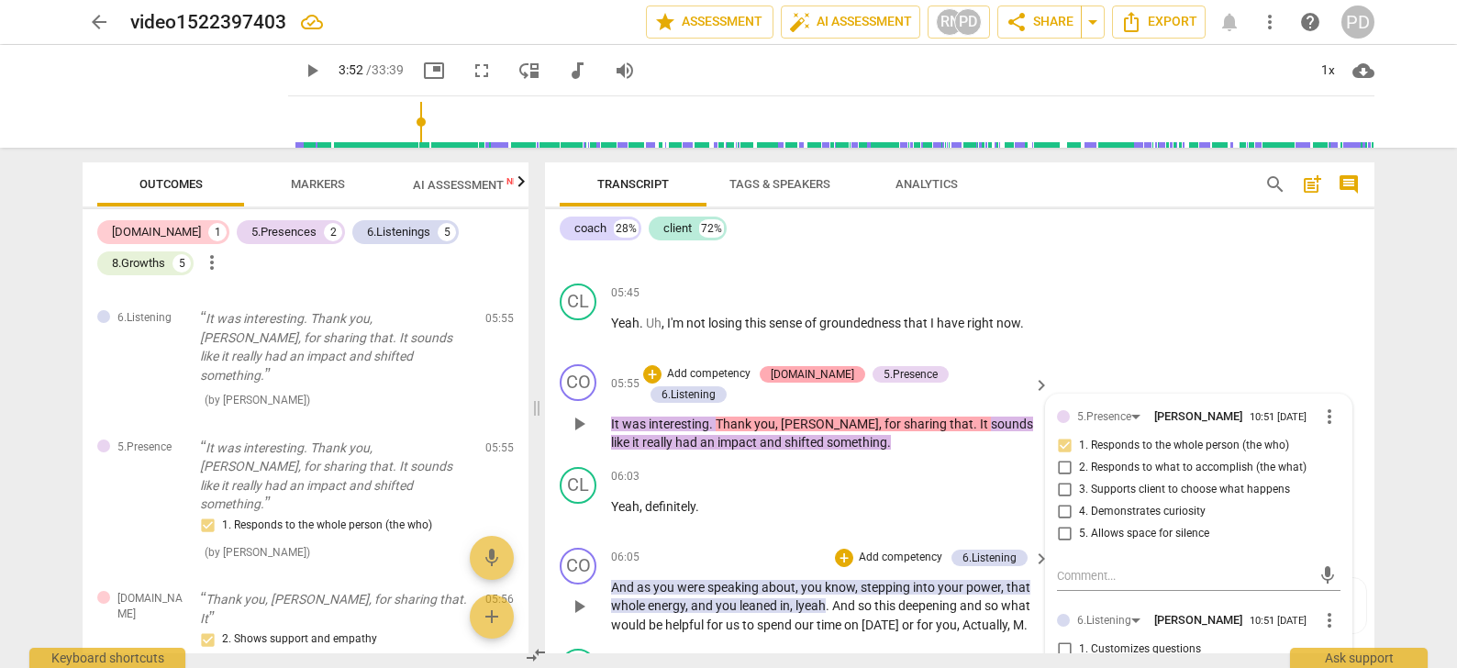
click at [829, 383] on div "[DOMAIN_NAME]" at bounding box center [812, 374] width 83 height 17
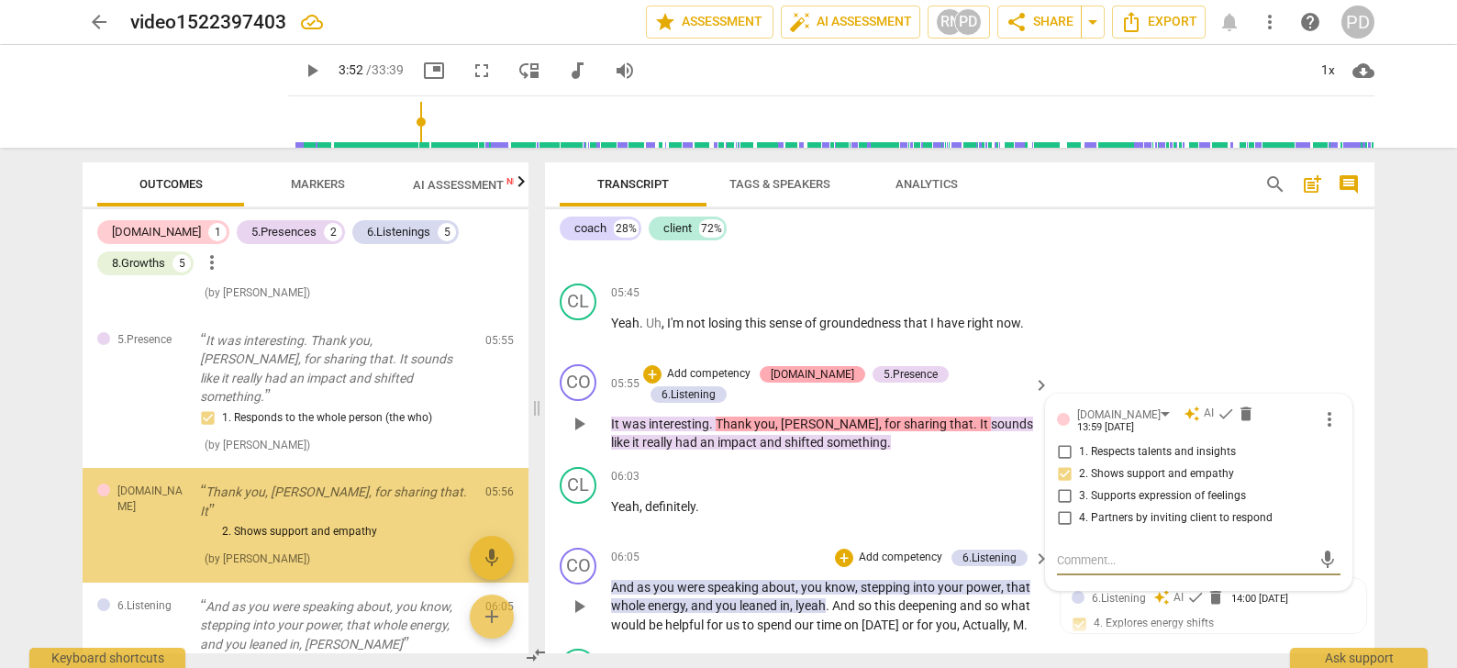
scroll to position [202, 0]
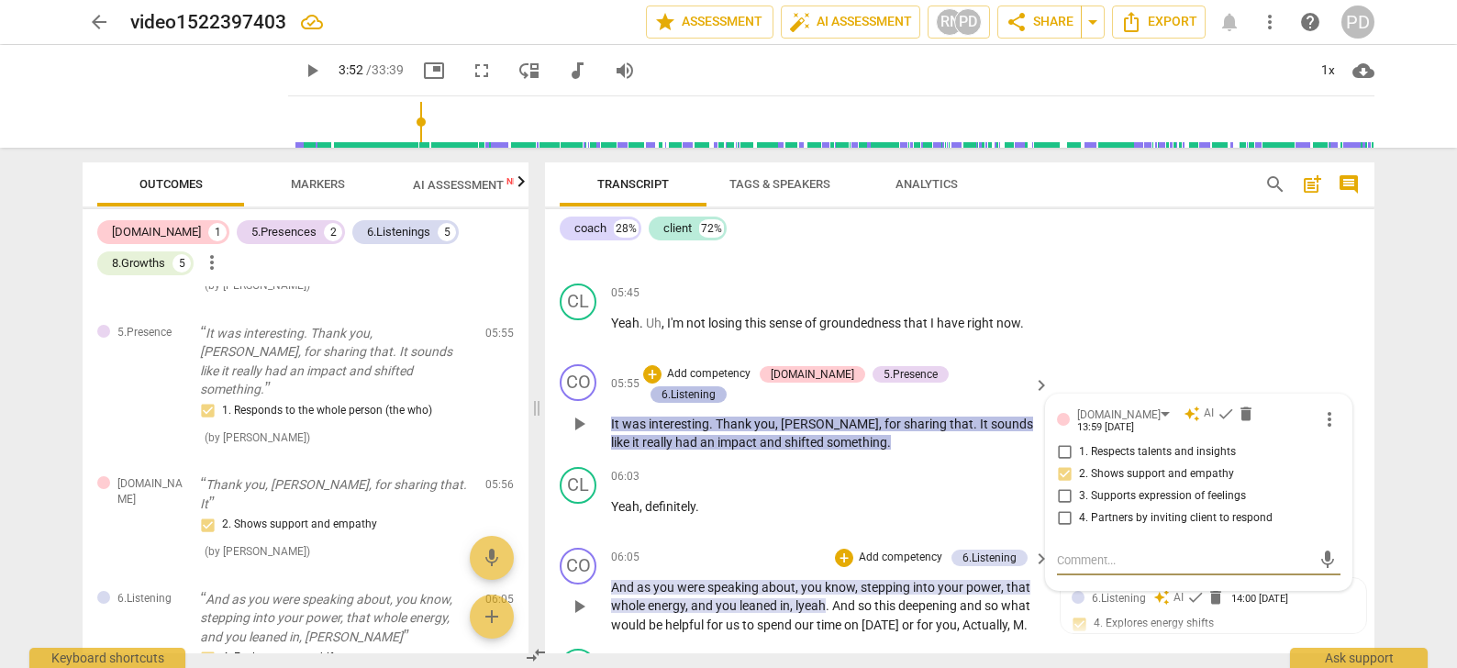
click at [716, 387] on div "6.Listening" at bounding box center [688, 394] width 54 height 17
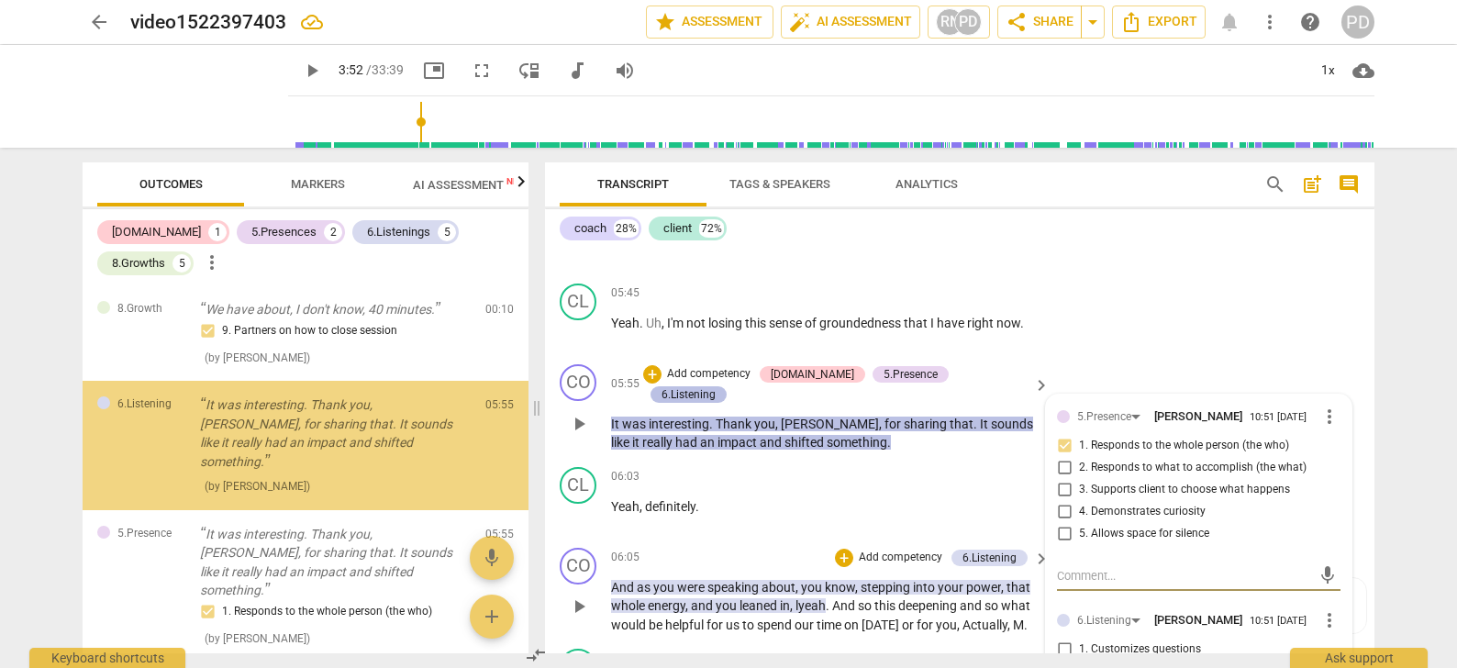
scroll to position [0, 0]
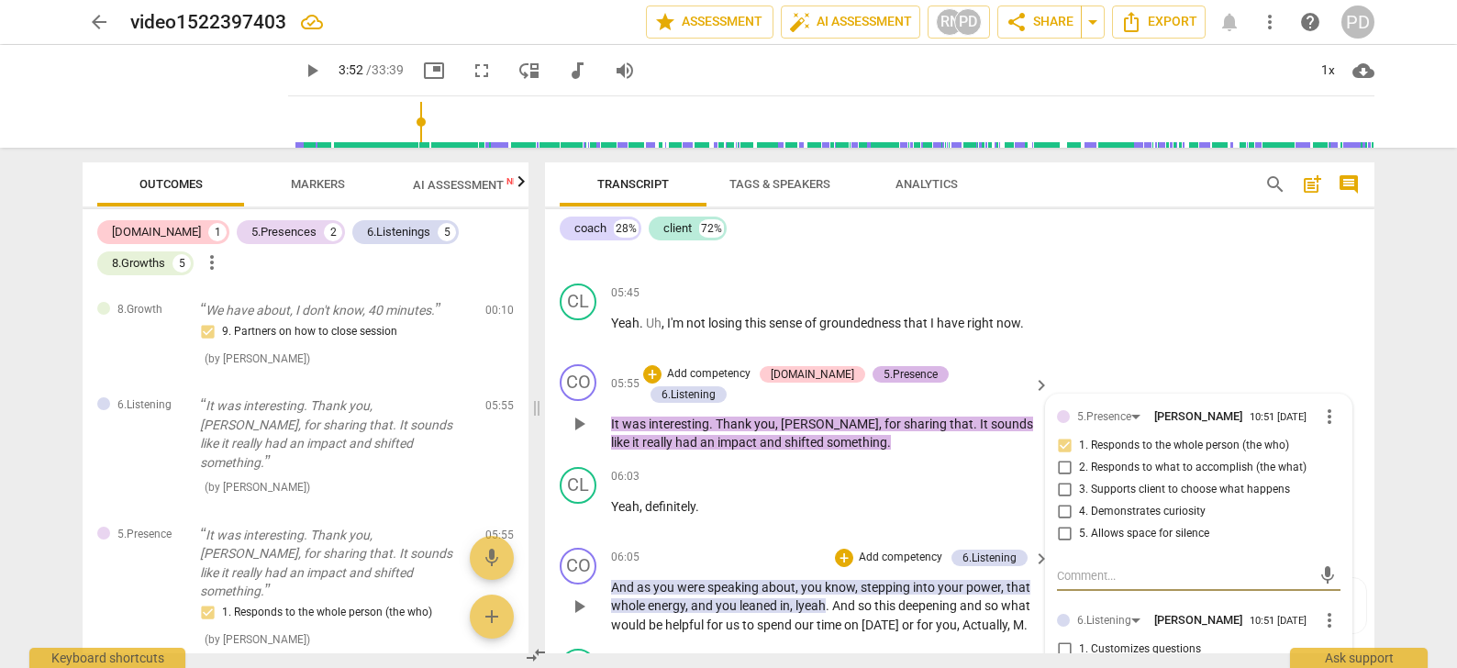
click at [917, 383] on div "5.Presence" at bounding box center [910, 374] width 54 height 17
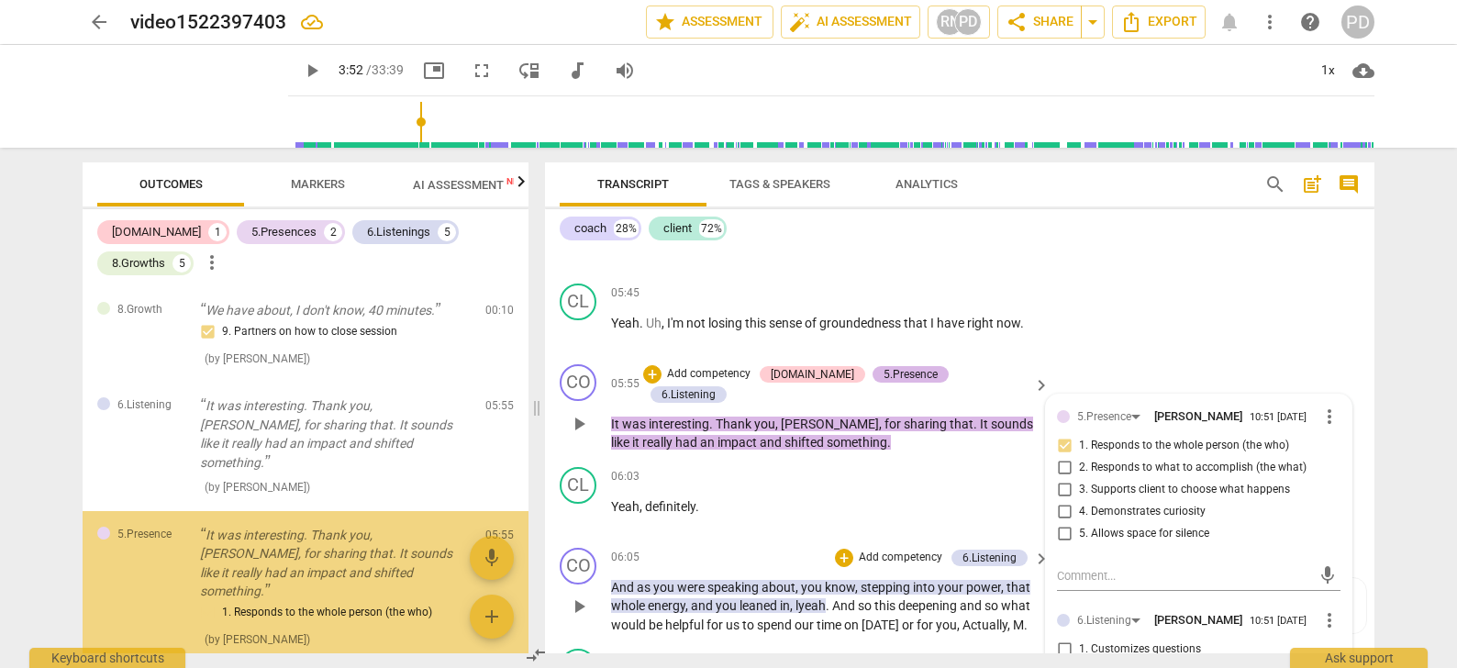
scroll to position [87, 0]
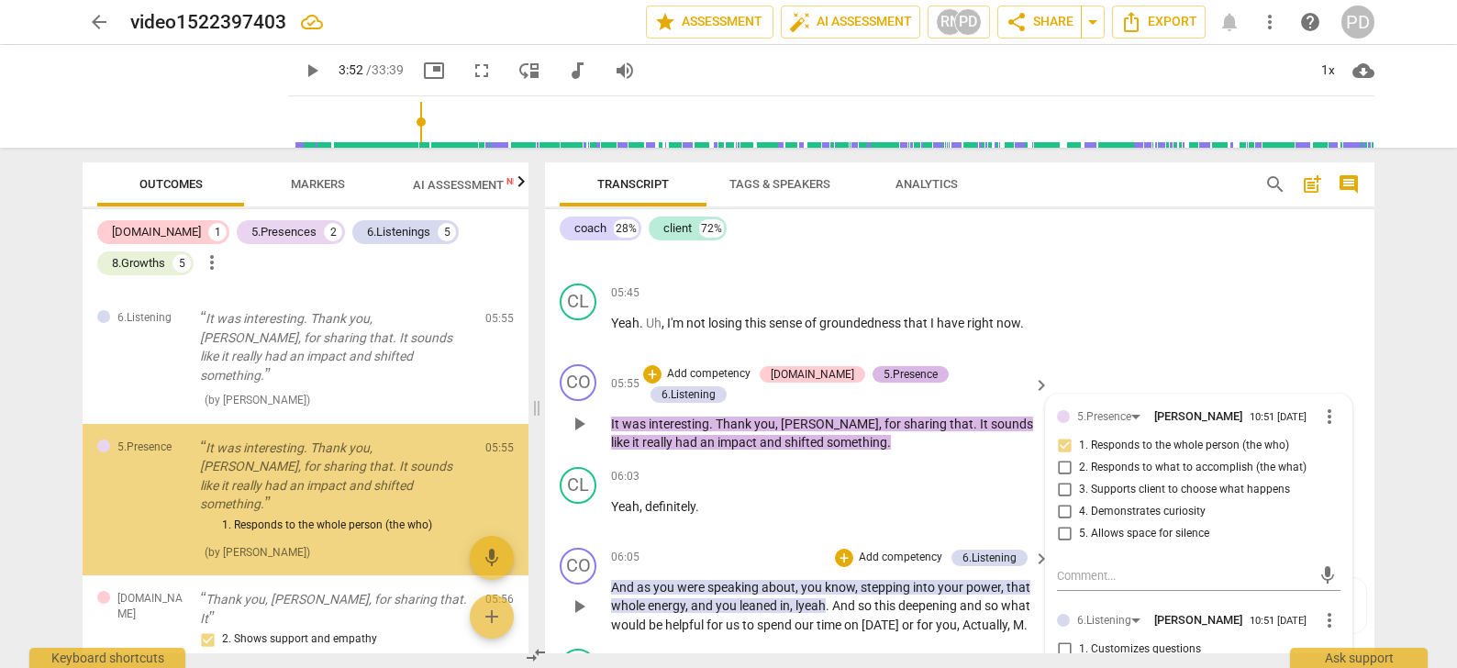
click at [902, 383] on div "5.Presence" at bounding box center [910, 374] width 54 height 17
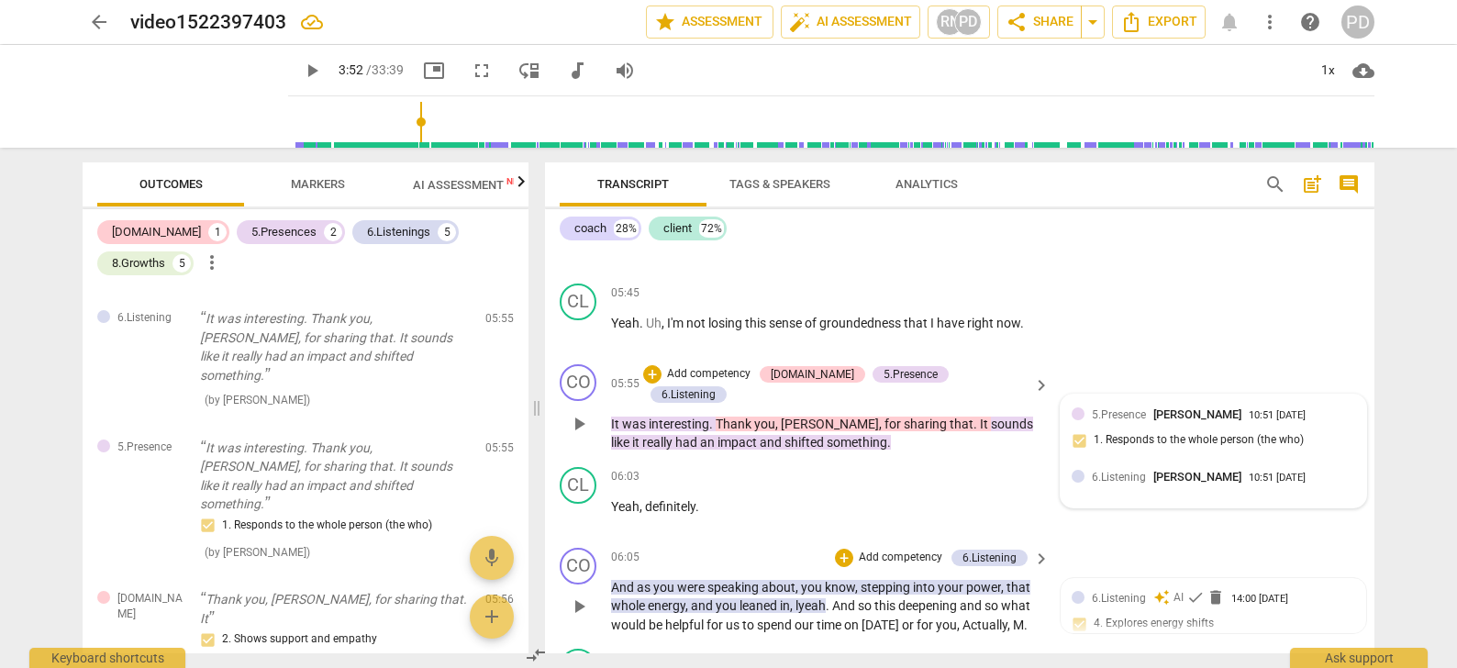
click at [1075, 483] on div at bounding box center [1078, 476] width 13 height 13
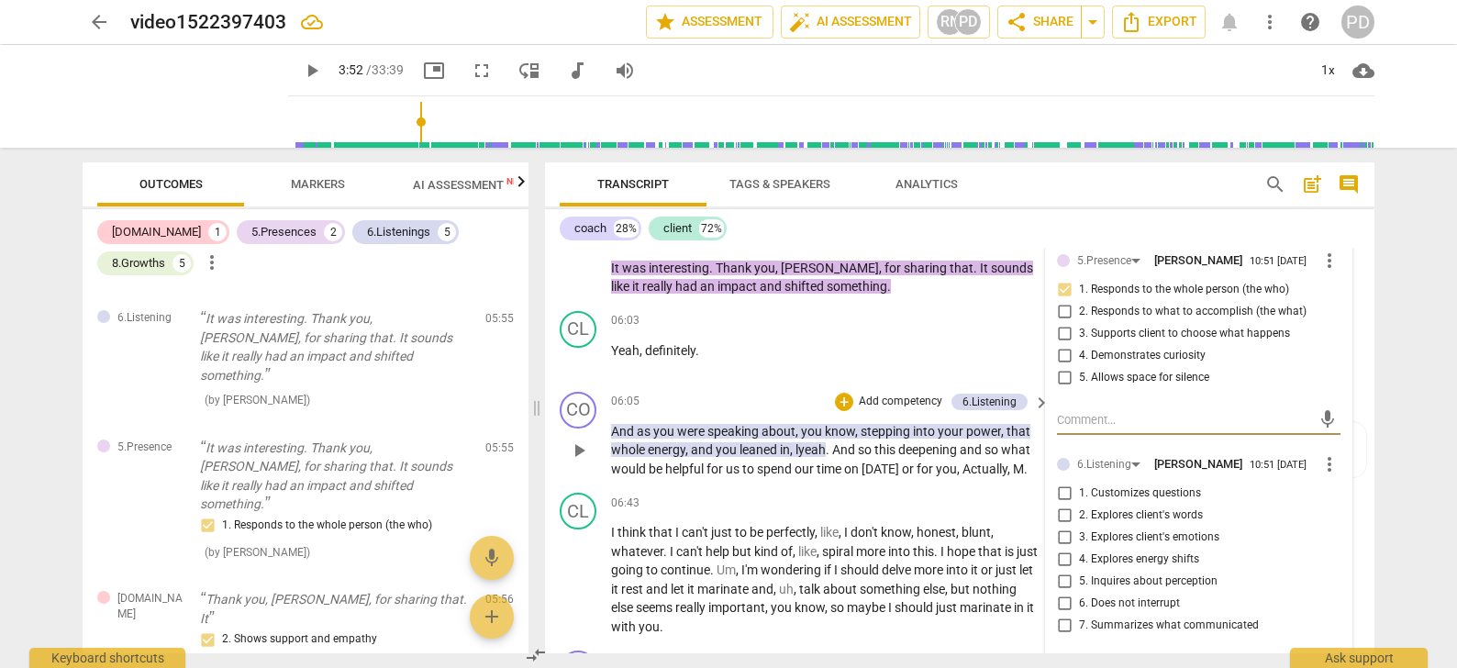
scroll to position [1742, 0]
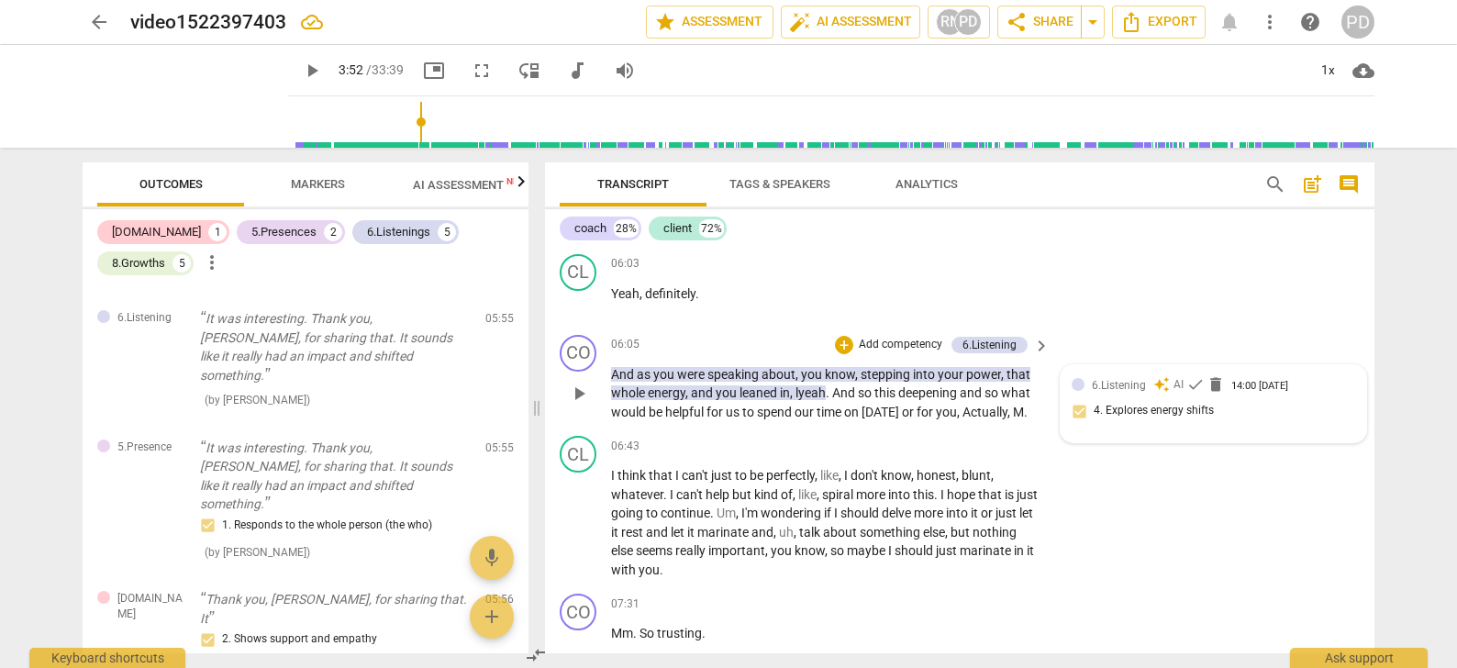
click at [1108, 388] on span "6.Listening" at bounding box center [1119, 385] width 54 height 13
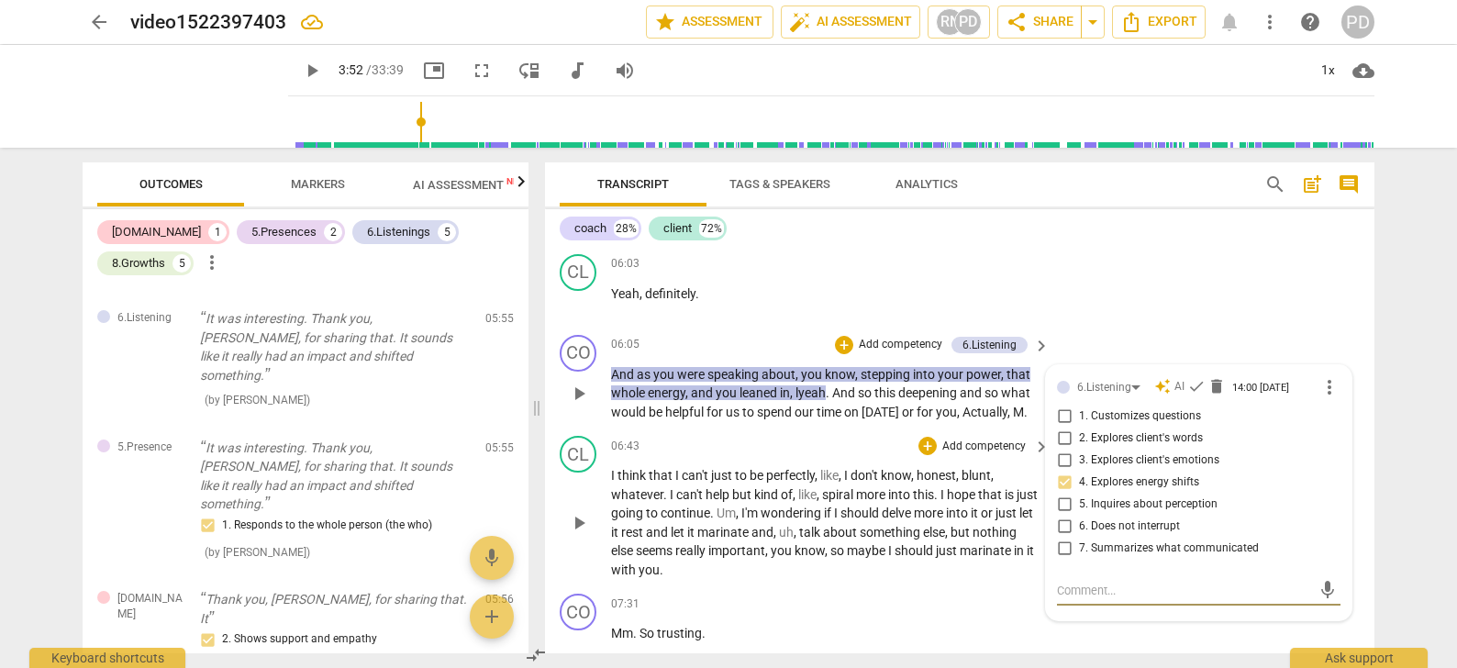
click at [868, 477] on span "don't" at bounding box center [865, 475] width 30 height 15
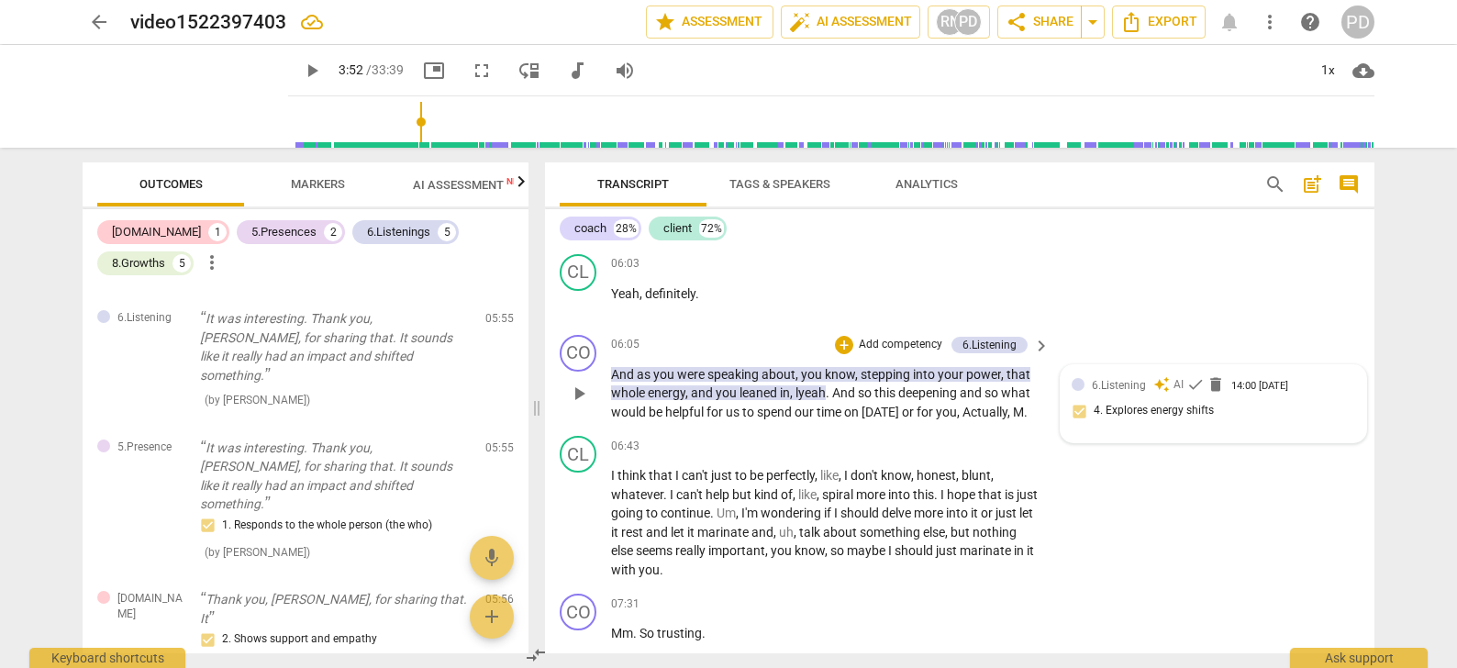
click at [803, 389] on span "lyeah" at bounding box center [810, 392] width 30 height 15
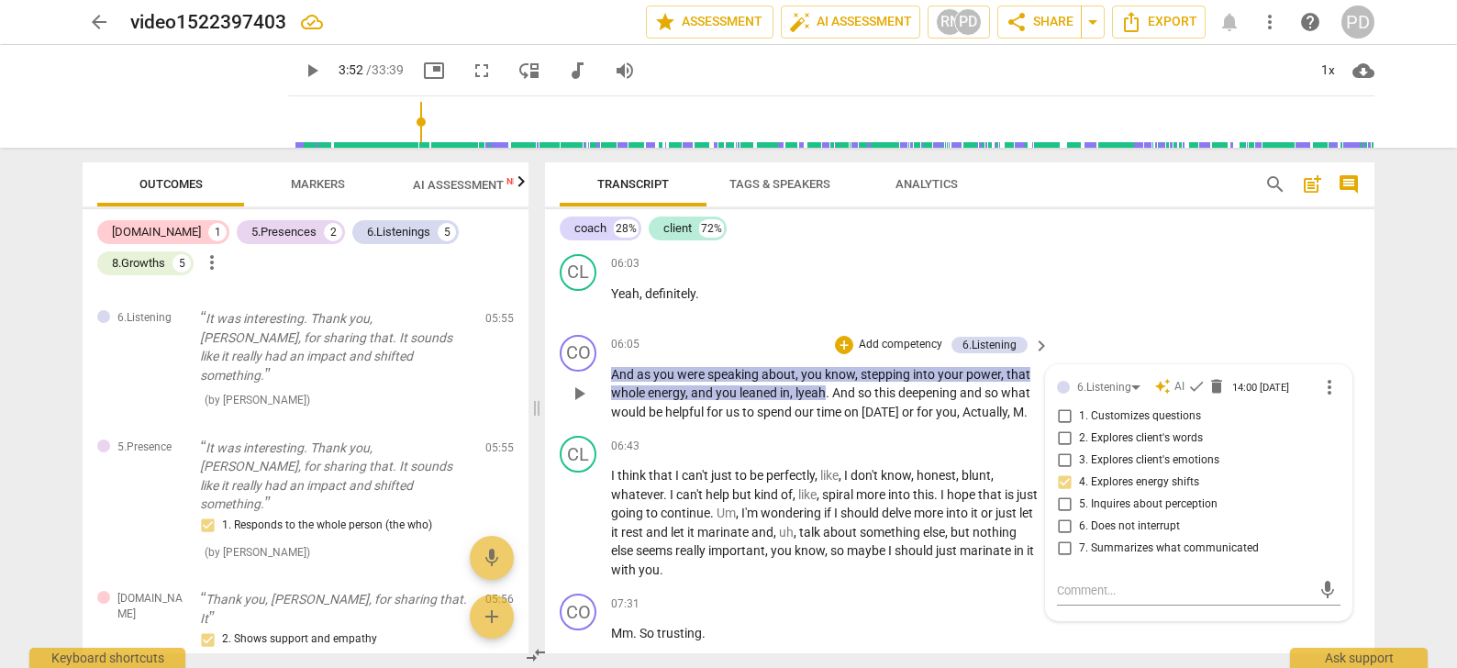
click at [801, 389] on span "lyeah" at bounding box center [810, 392] width 30 height 15
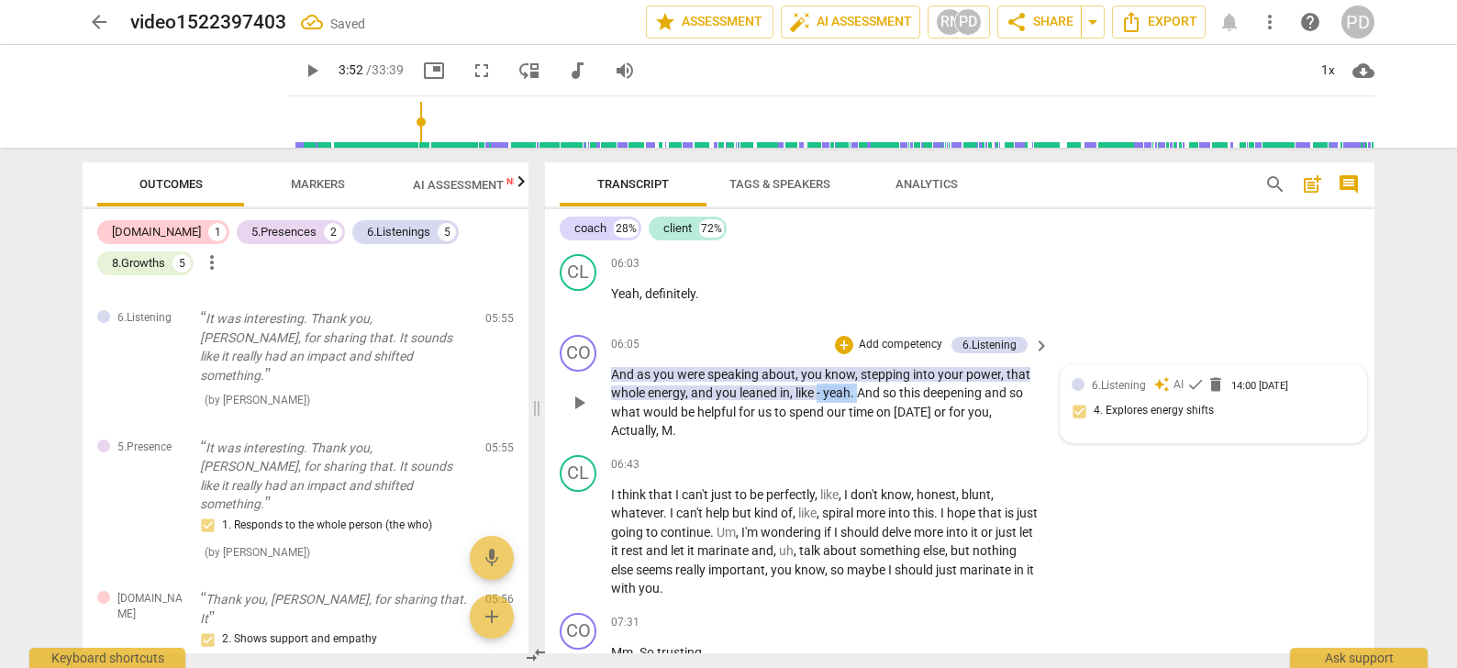
drag, startPoint x: 862, startPoint y: 392, endPoint x: 819, endPoint y: 385, distance: 43.6
click at [819, 385] on p "And as you were speaking about , you know , stepping into your power , that who…" at bounding box center [825, 402] width 429 height 75
click at [949, 393] on span "And" at bounding box center [950, 392] width 23 height 15
click at [714, 411] on span "so" at bounding box center [705, 412] width 17 height 15
drag, startPoint x: 714, startPoint y: 411, endPoint x: 695, endPoint y: 410, distance: 18.4
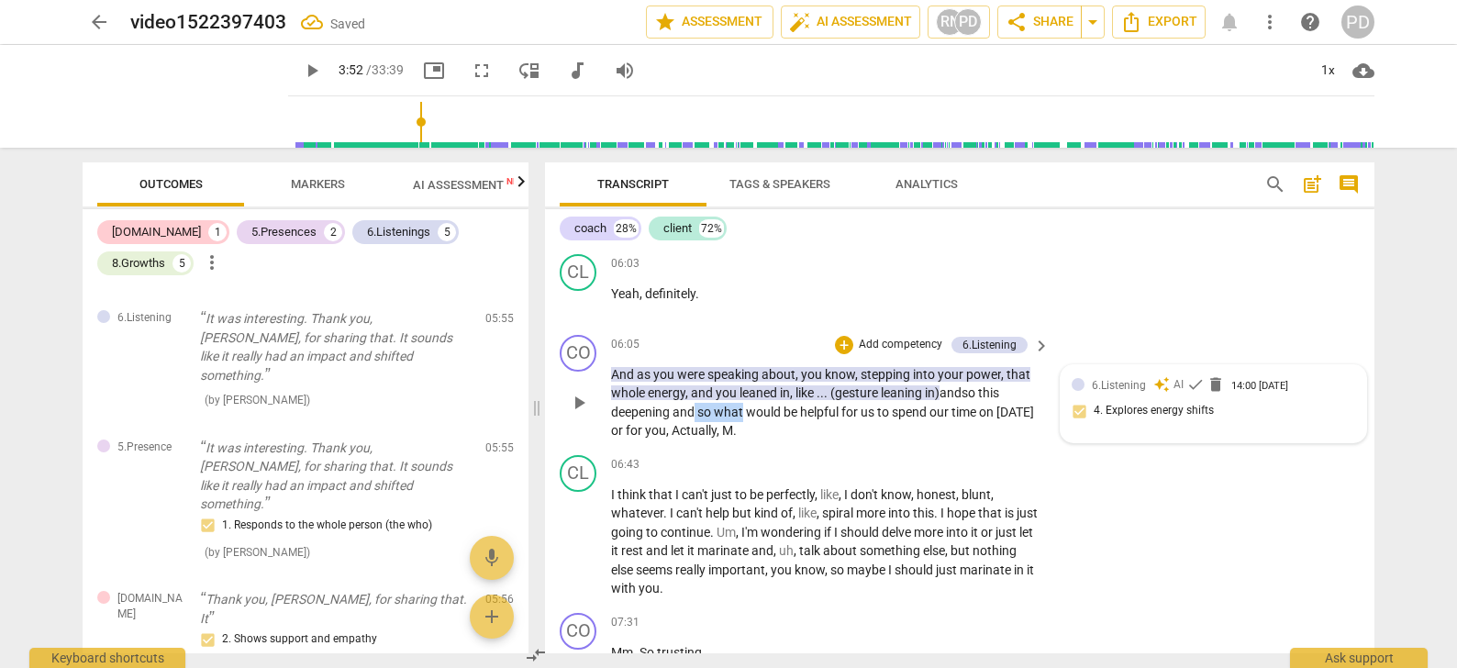
click at [695, 410] on p "And as you were speaking about , you know , stepping into your power , that who…" at bounding box center [825, 402] width 429 height 75
click at [695, 410] on span "and" at bounding box center [684, 412] width 25 height 15
drag, startPoint x: 713, startPoint y: 408, endPoint x: 698, endPoint y: 407, distance: 14.7
click at [698, 407] on span "so" at bounding box center [705, 412] width 17 height 15
click at [672, 408] on span "deepening" at bounding box center [641, 412] width 61 height 15
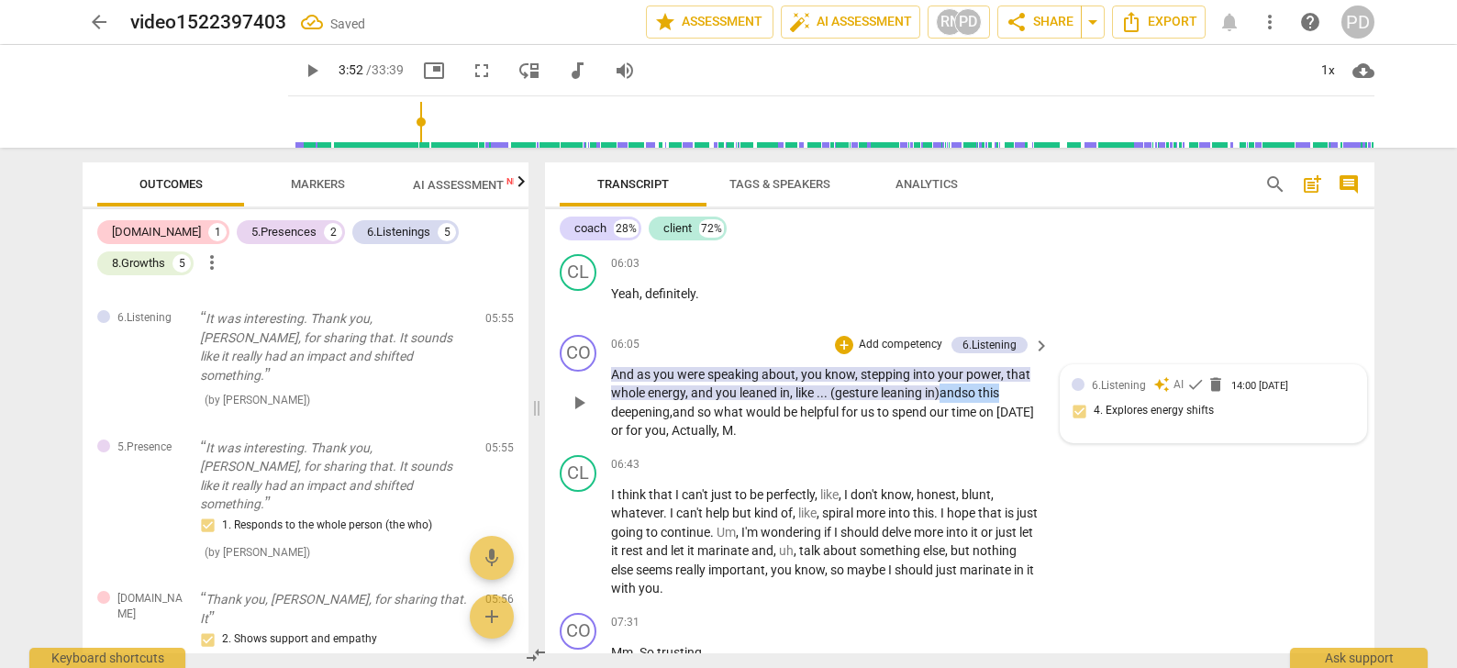
drag, startPoint x: 1014, startPoint y: 391, endPoint x: 949, endPoint y: 389, distance: 65.2
click at [949, 389] on p "And as you were speaking about , you know , stepping into your power , that who…" at bounding box center [825, 402] width 429 height 75
click at [696, 409] on span "deepening ," at bounding box center [665, 412] width 61 height 15
drag, startPoint x: 789, startPoint y: 428, endPoint x: 769, endPoint y: 429, distance: 20.2
click at [769, 429] on p "And as you were speaking about , you know , stepping into your power , that who…" at bounding box center [825, 402] width 429 height 75
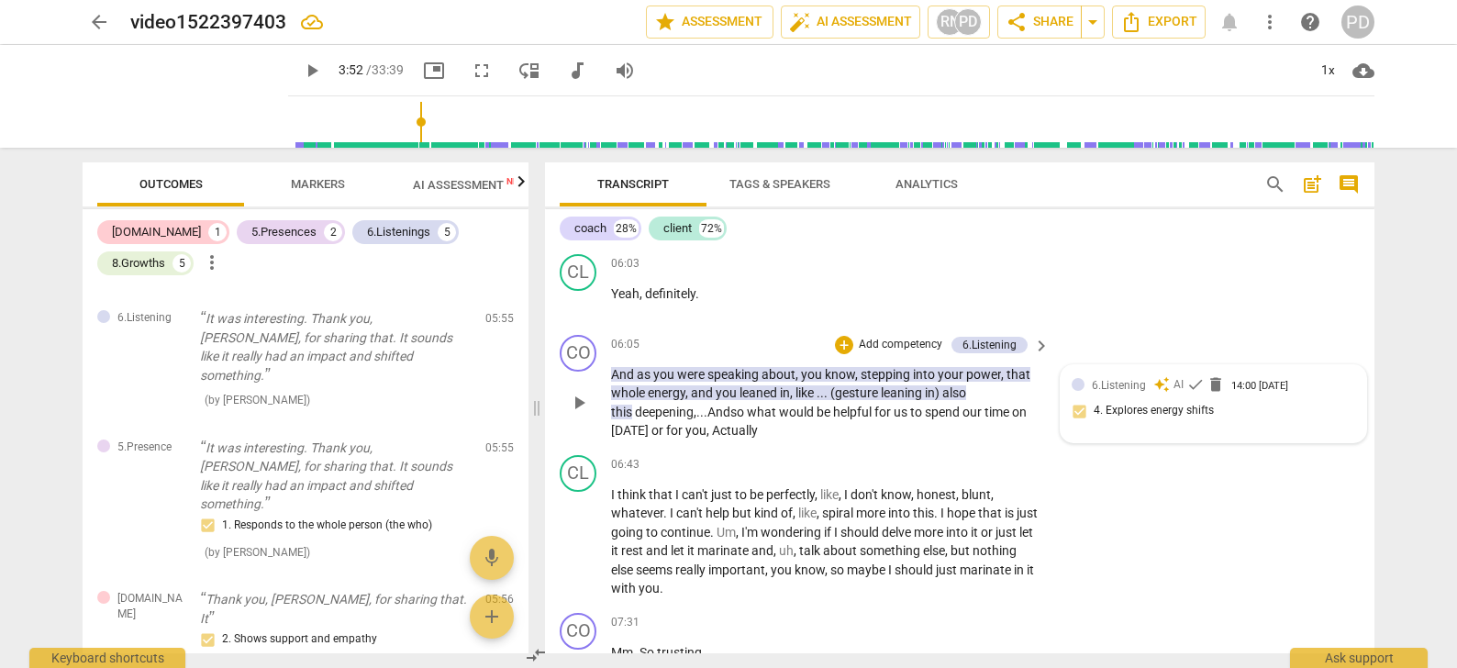
click at [769, 429] on p "And as you were speaking about , you know , stepping into your power , that who…" at bounding box center [825, 402] width 429 height 75
click at [651, 428] on span "[DATE]" at bounding box center [631, 430] width 40 height 15
click at [839, 345] on div "+" at bounding box center [844, 345] width 18 height 18
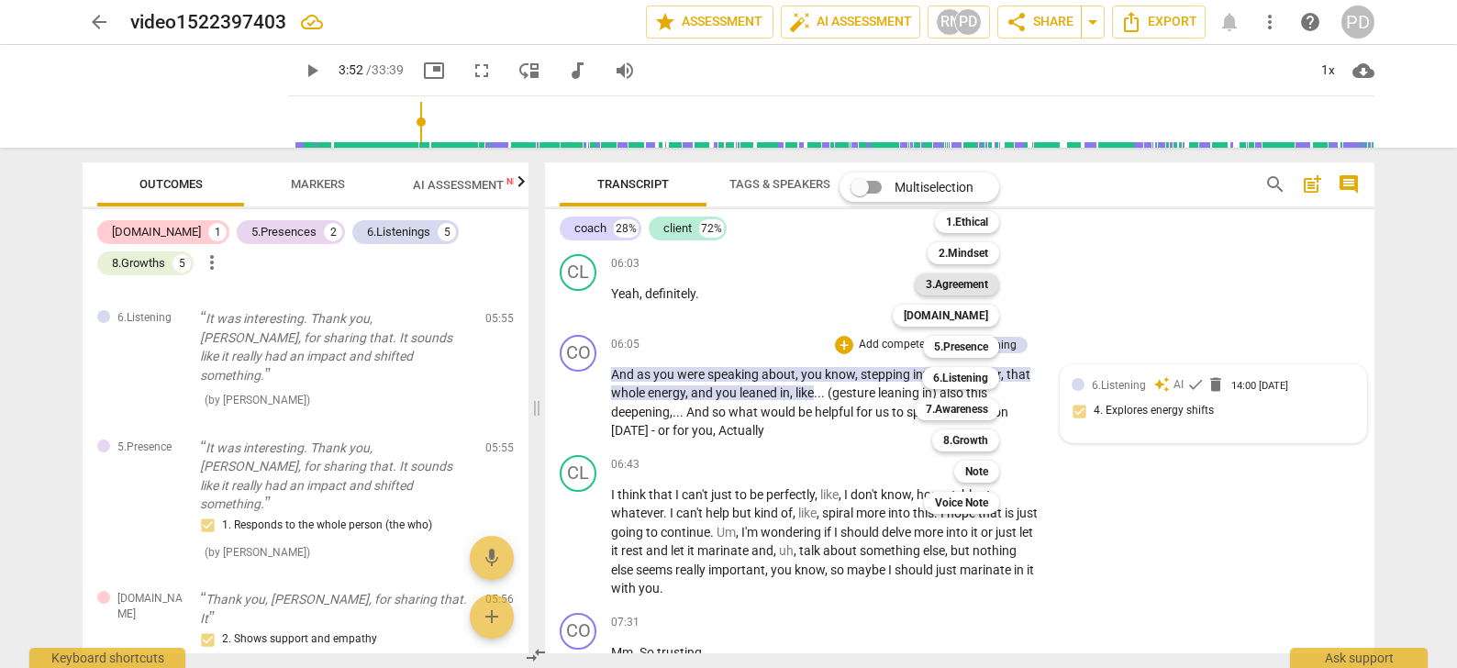
click at [957, 285] on b "3.Agreement" at bounding box center [957, 284] width 62 height 22
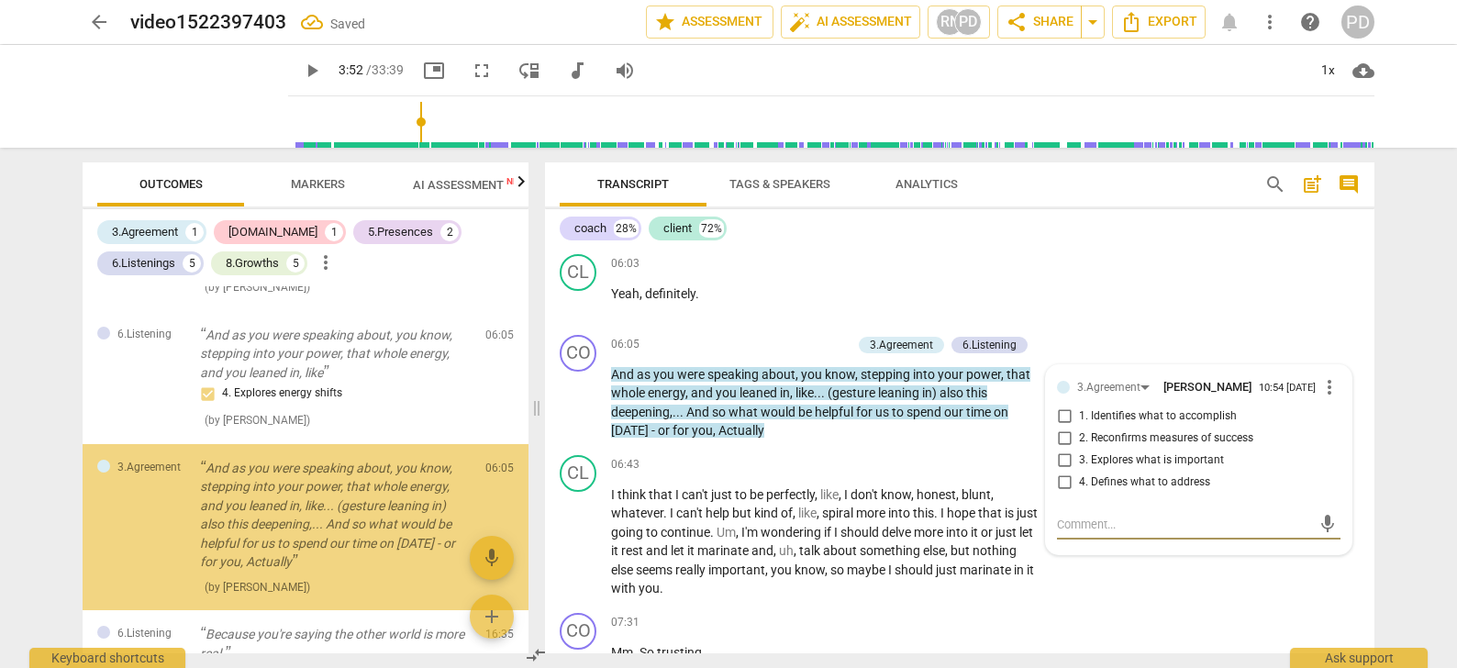
scroll to position [467, 0]
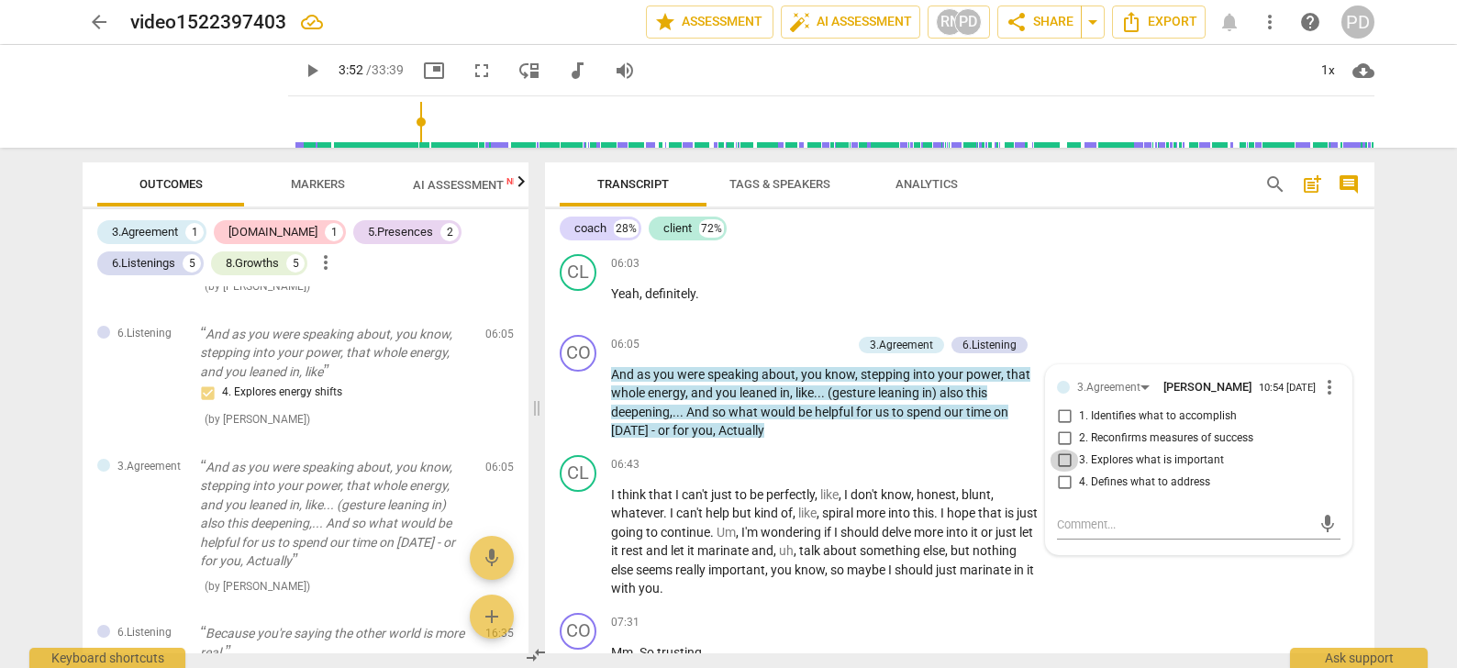
click at [1061, 459] on input "3. Explores what is important" at bounding box center [1063, 461] width 29 height 22
checkbox input "true"
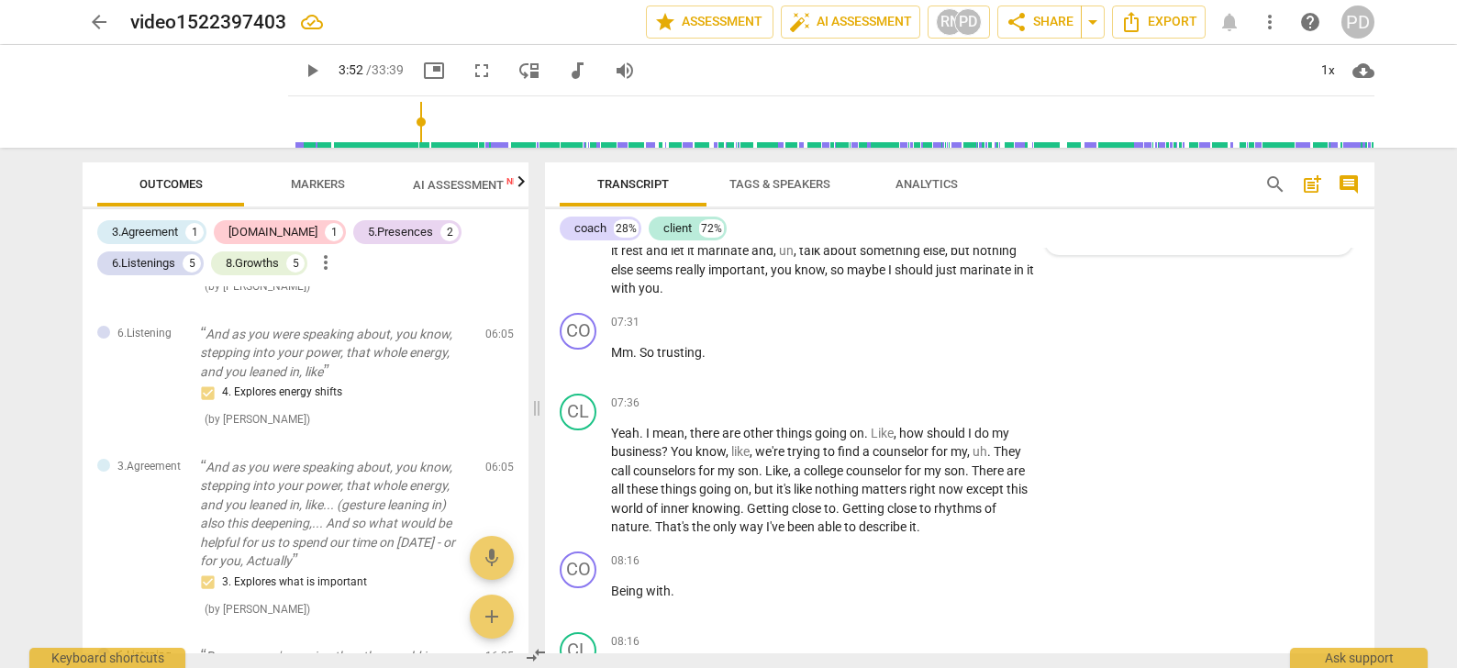
scroll to position [2085, 0]
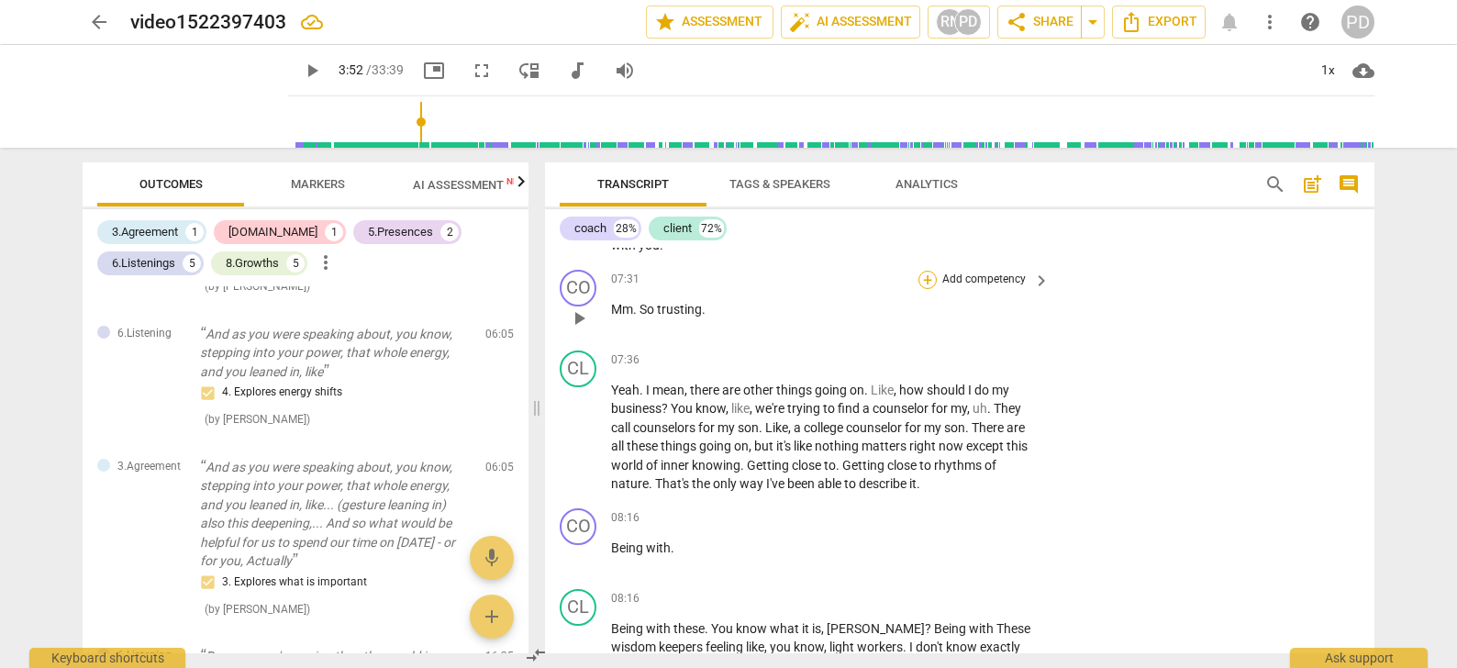
click at [928, 279] on div "+" at bounding box center [927, 280] width 18 height 18
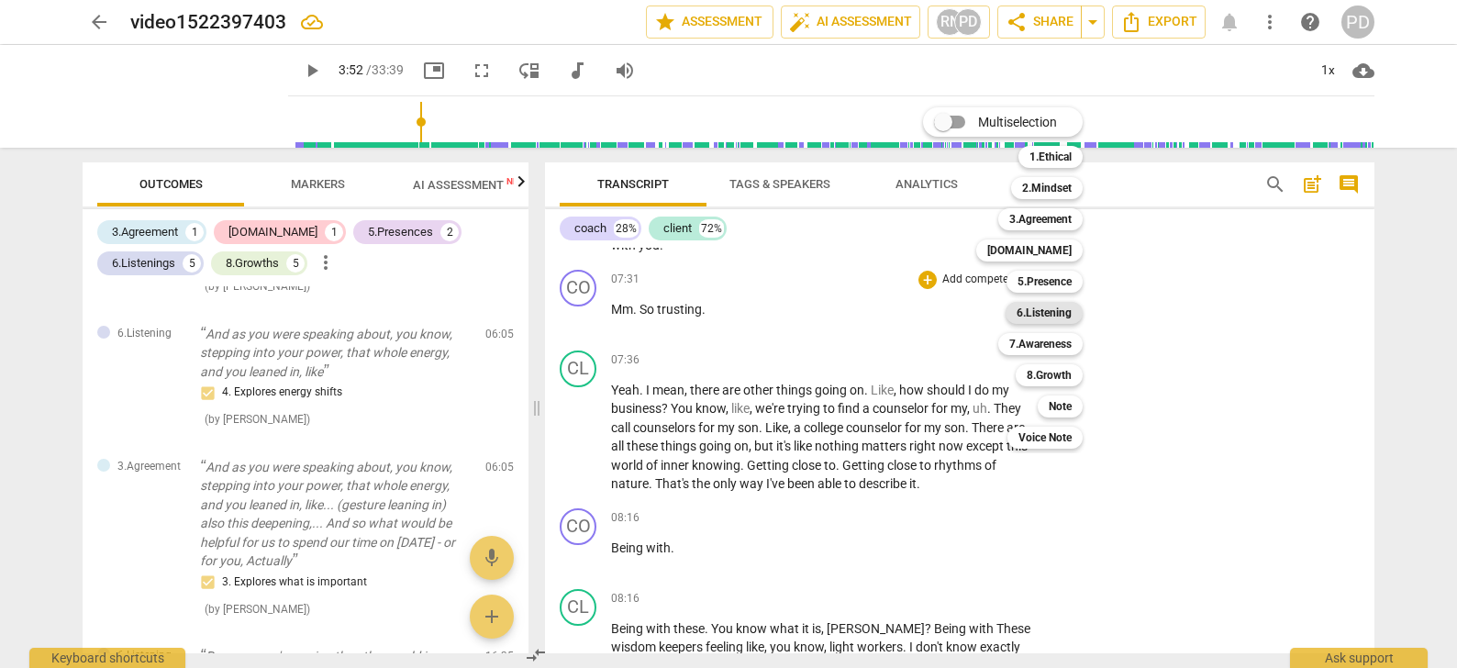
click at [1053, 312] on b "6.Listening" at bounding box center [1043, 313] width 55 height 22
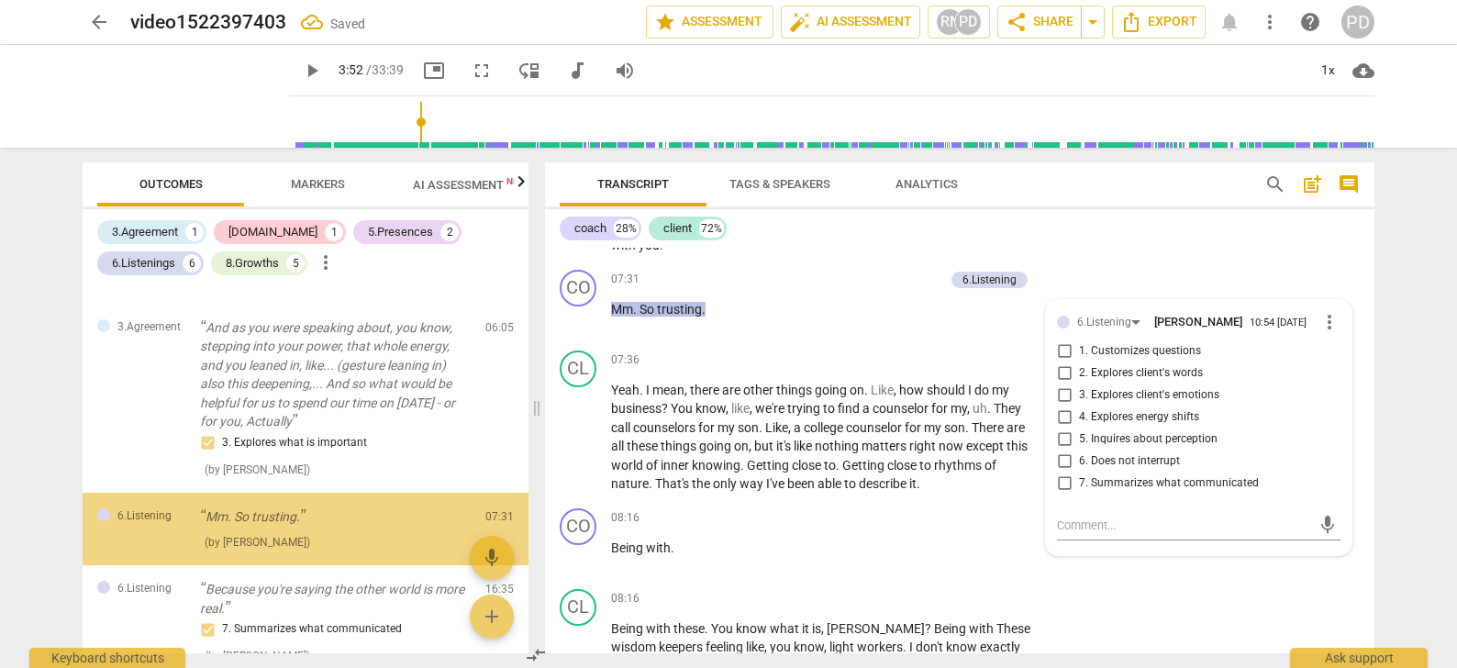
scroll to position [609, 0]
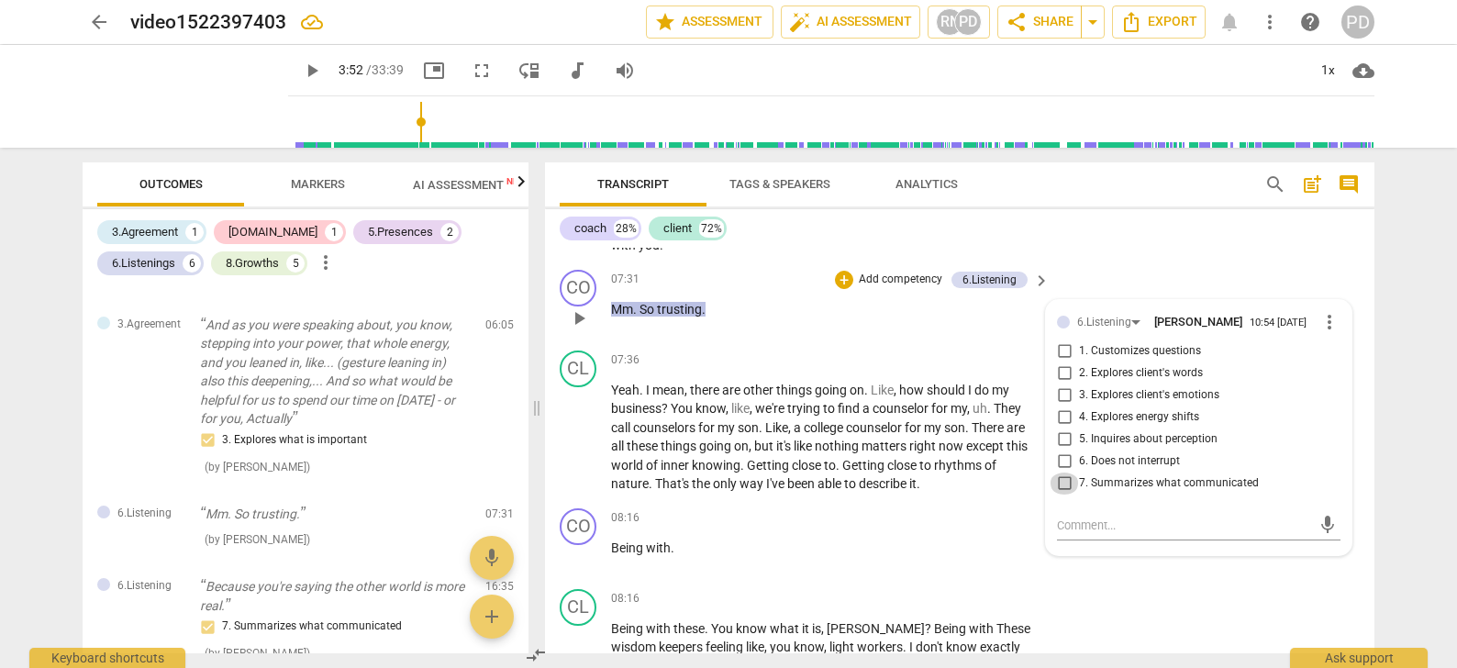
click at [1061, 483] on input "7. Summarizes what communicated" at bounding box center [1063, 483] width 29 height 22
checkbox input "true"
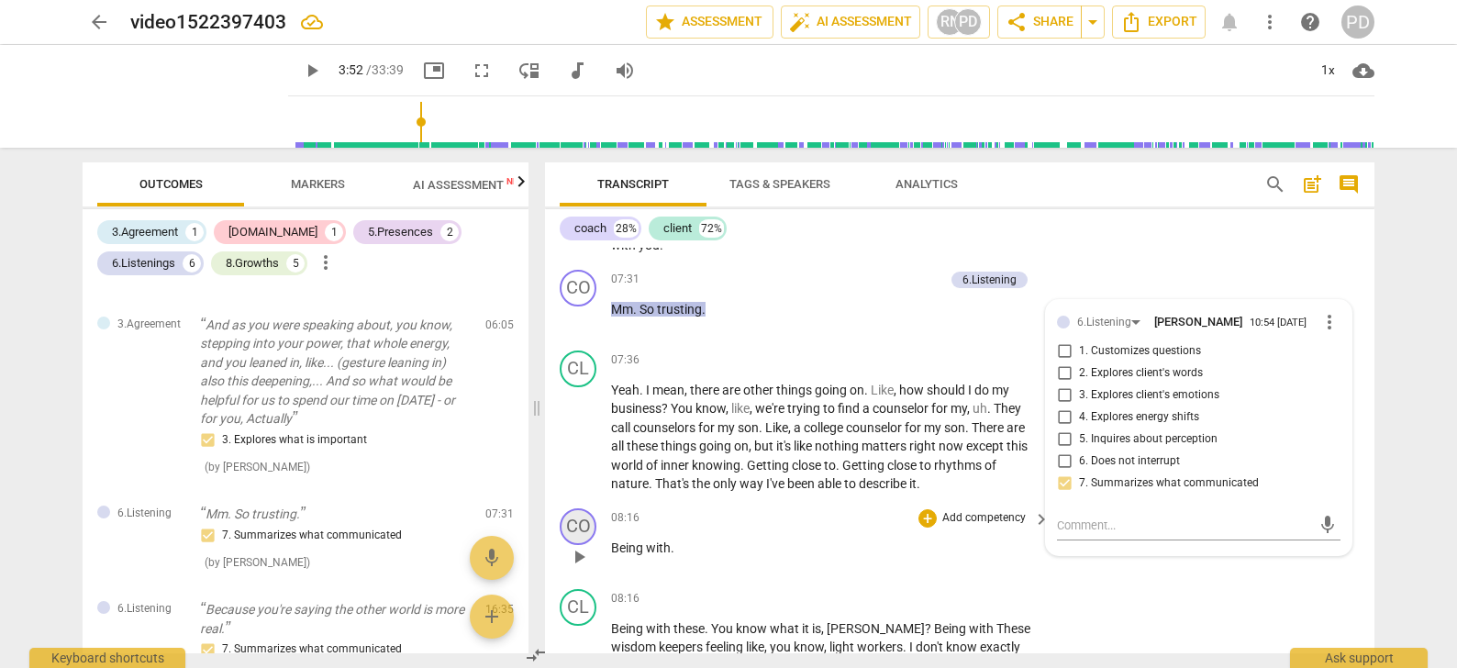
click at [580, 534] on div "CO" at bounding box center [578, 526] width 37 height 37
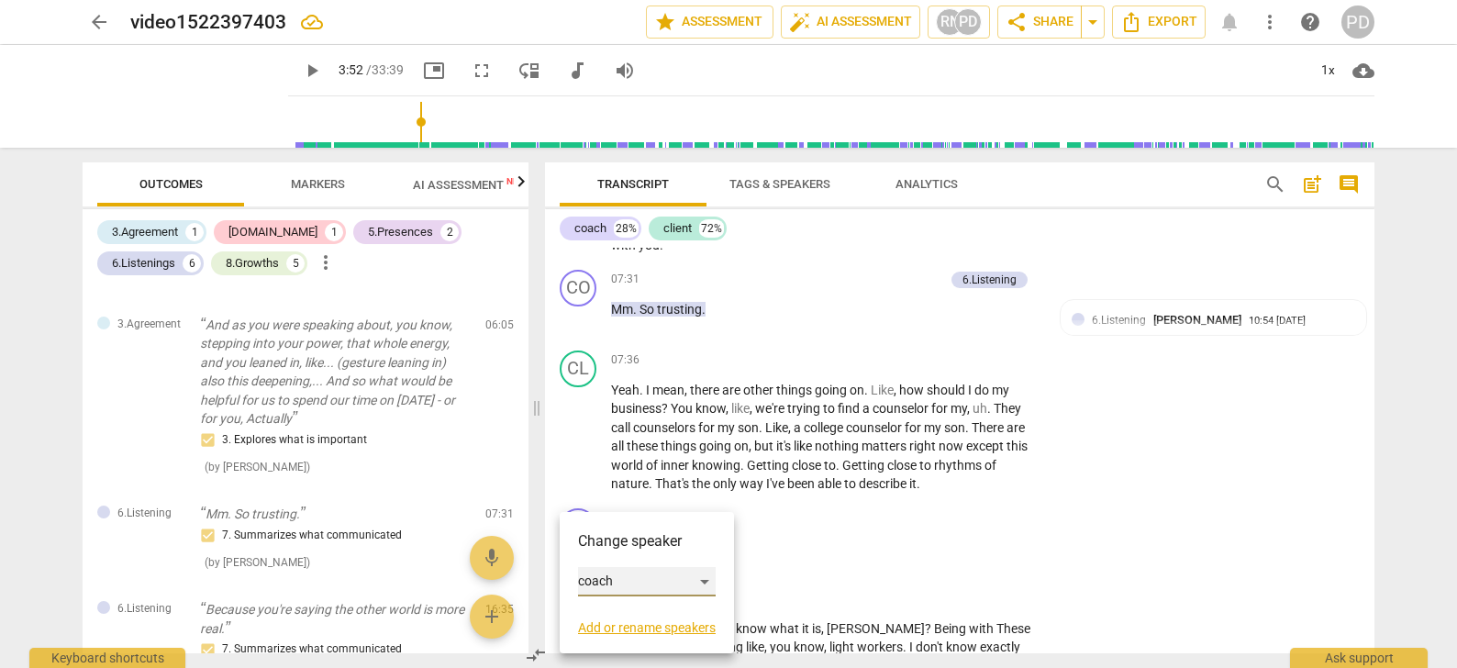
click at [705, 577] on div "coach" at bounding box center [647, 581] width 138 height 29
click at [626, 619] on li "client" at bounding box center [647, 616] width 139 height 35
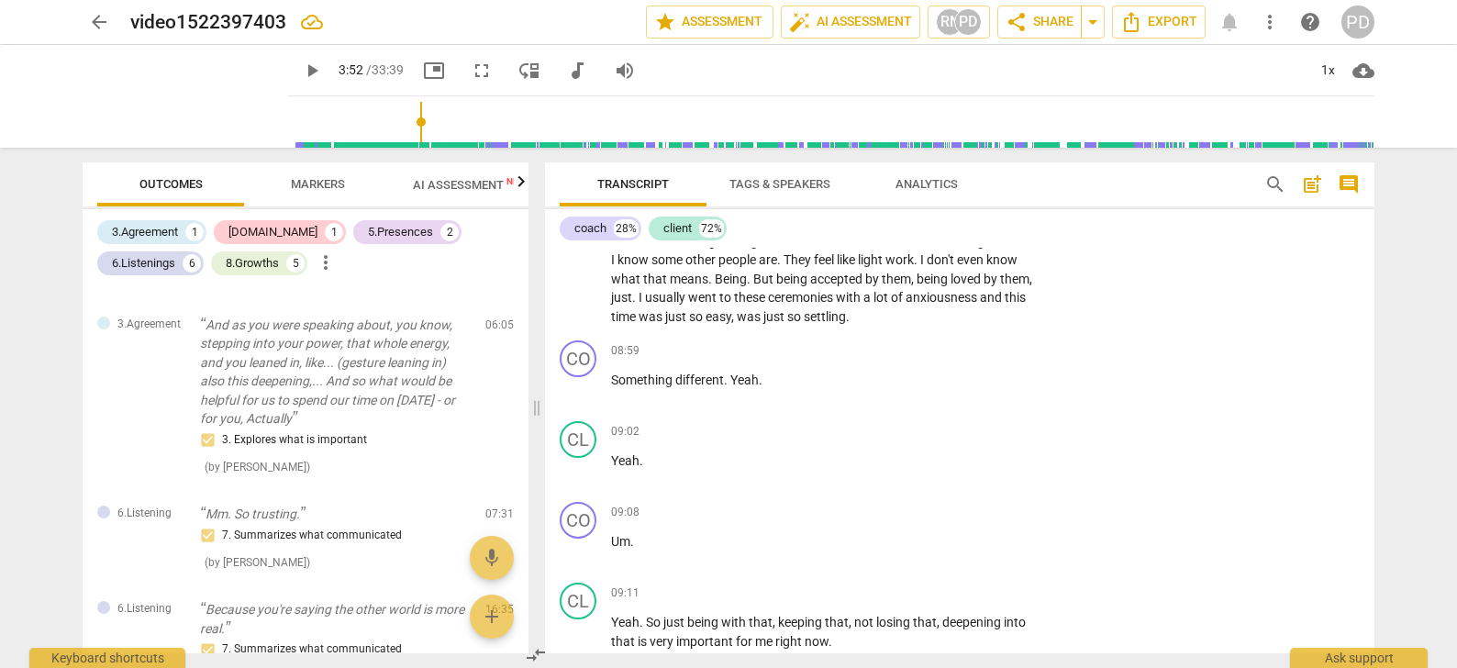
scroll to position [2538, 0]
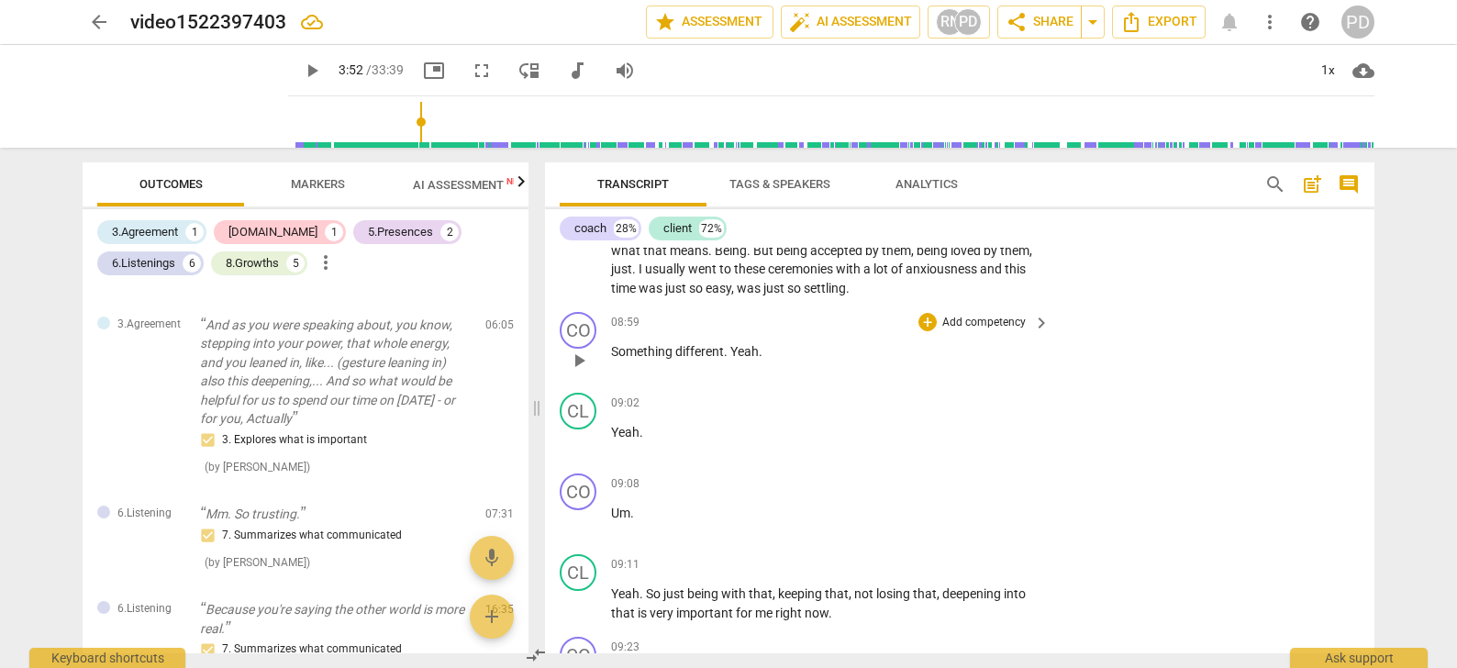
click at [764, 351] on p "Something different . Yeah ." at bounding box center [825, 351] width 429 height 19
click at [927, 319] on div "+" at bounding box center [927, 322] width 18 height 18
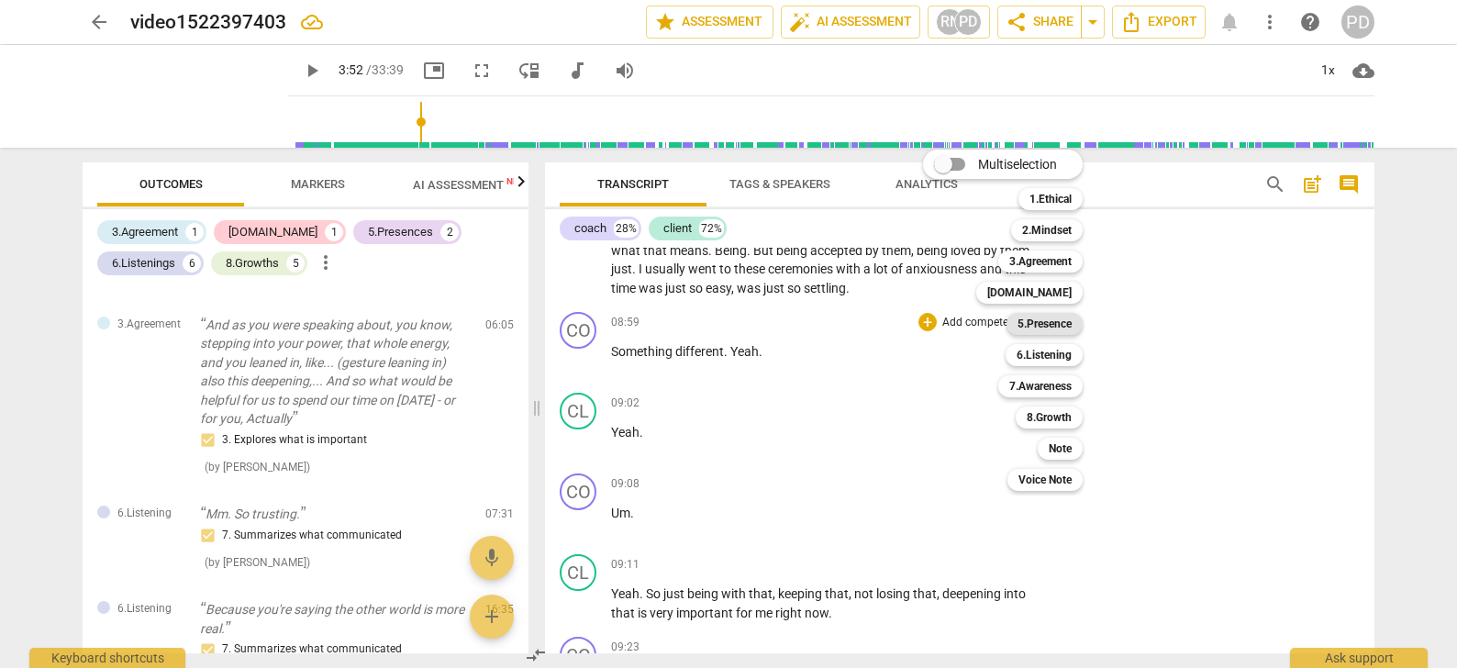
click at [1040, 322] on b "5.Presence" at bounding box center [1044, 324] width 54 height 22
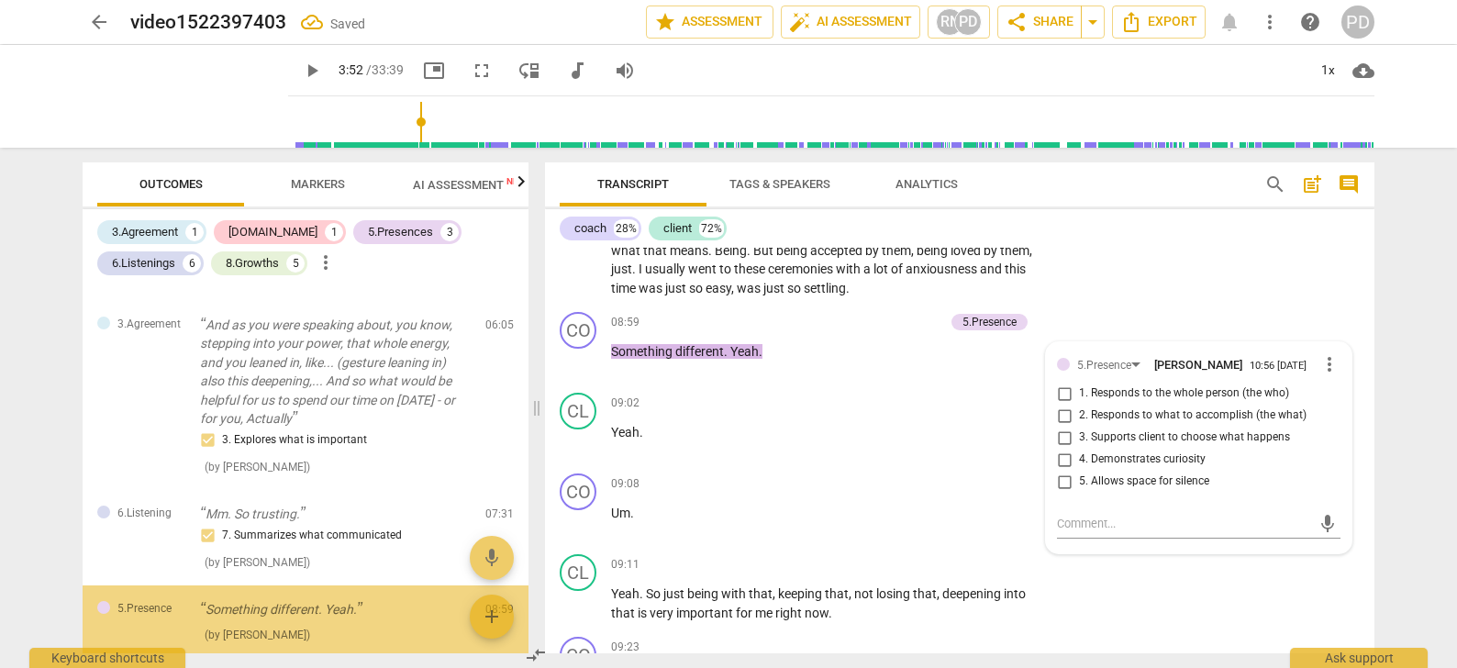
scroll to position [705, 0]
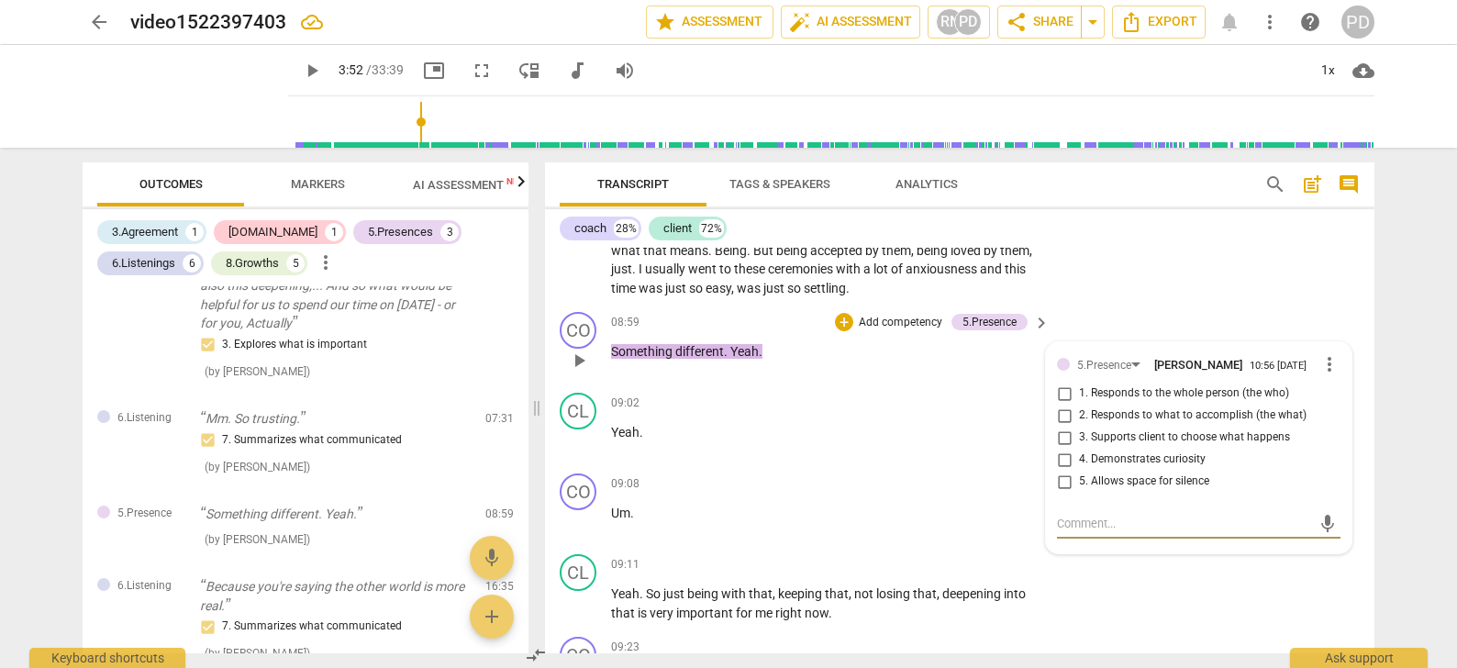
click at [1325, 364] on span "more_vert" at bounding box center [1329, 364] width 22 height 22
click at [1339, 401] on li "Delete" at bounding box center [1343, 397] width 63 height 35
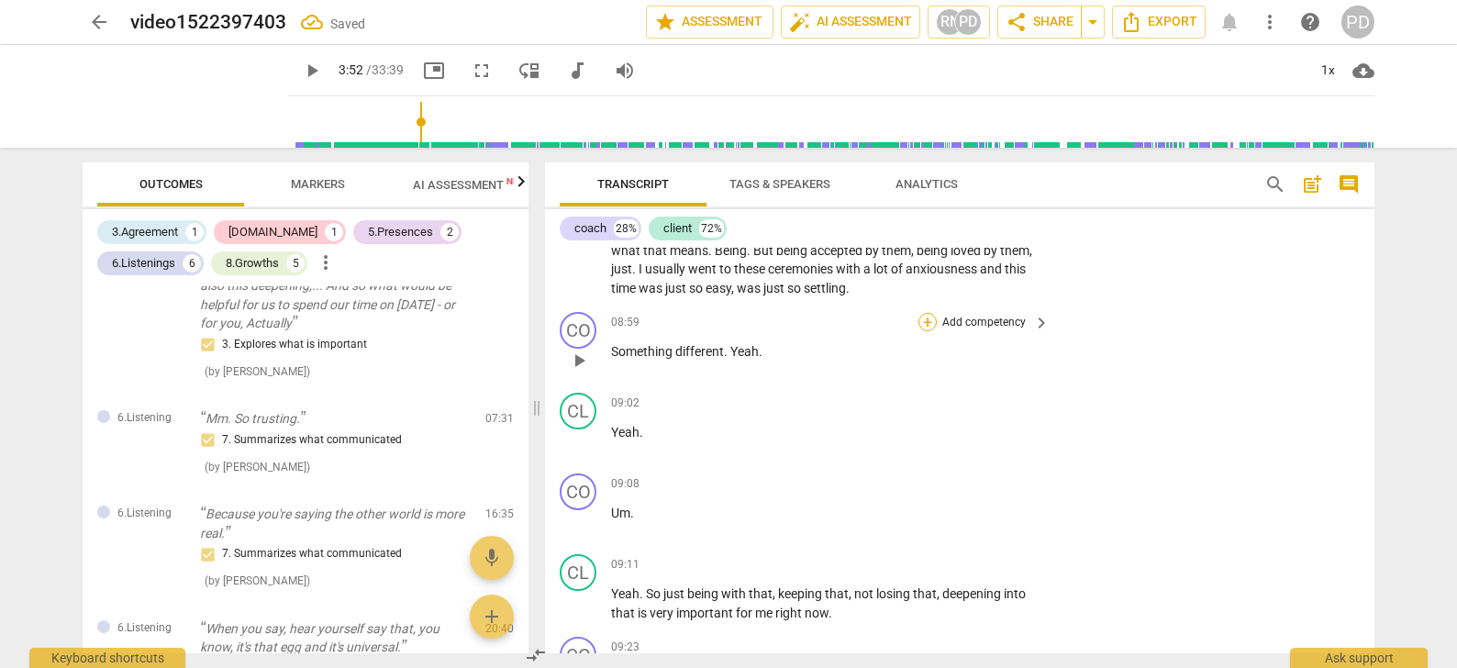
click at [930, 318] on div "+" at bounding box center [927, 322] width 18 height 18
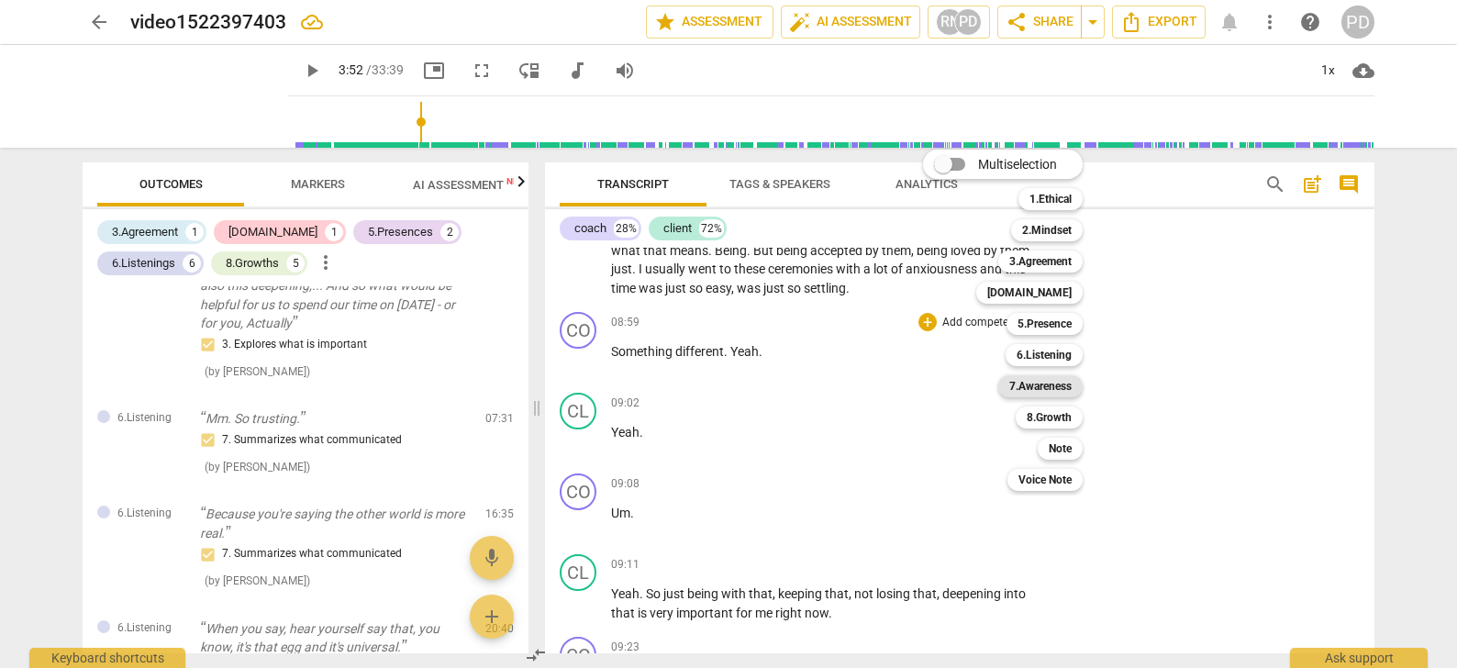
click at [1045, 388] on b "7.Awareness" at bounding box center [1040, 386] width 62 height 22
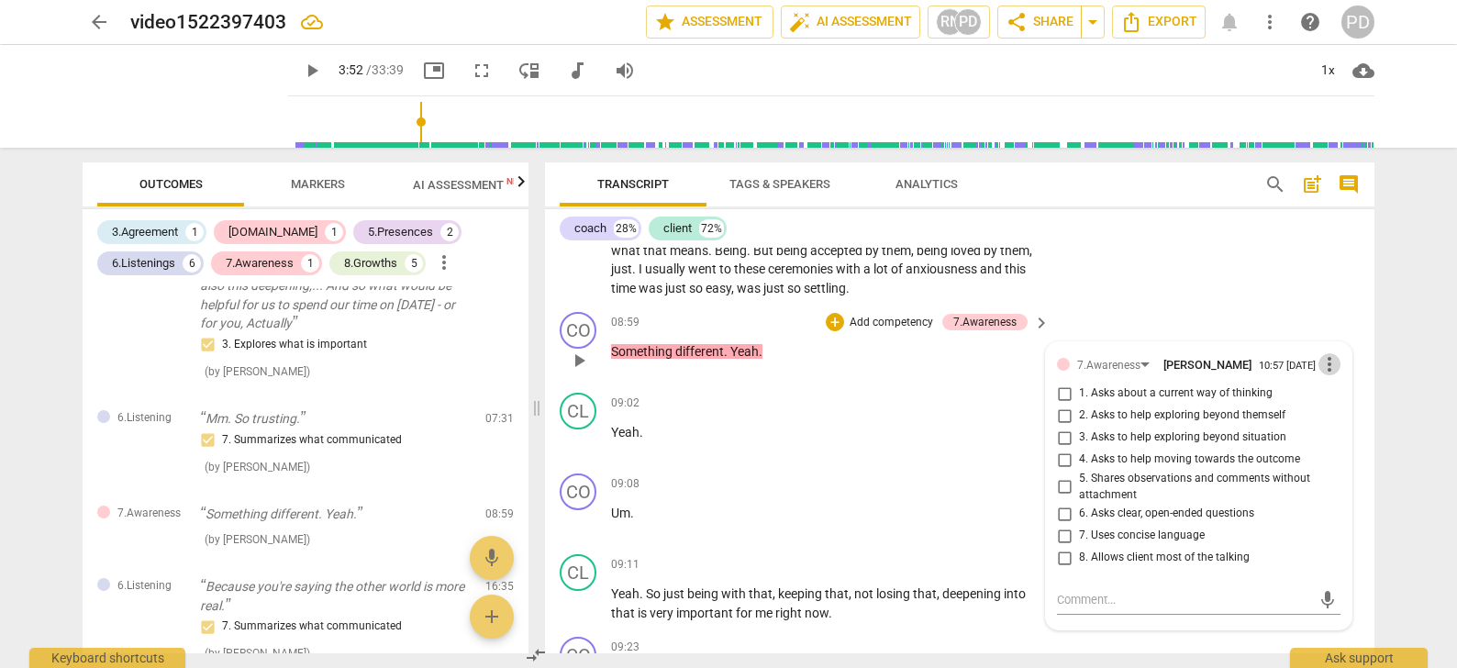
click at [1326, 360] on span "more_vert" at bounding box center [1329, 364] width 22 height 22
click at [1345, 398] on li "Delete" at bounding box center [1343, 397] width 63 height 35
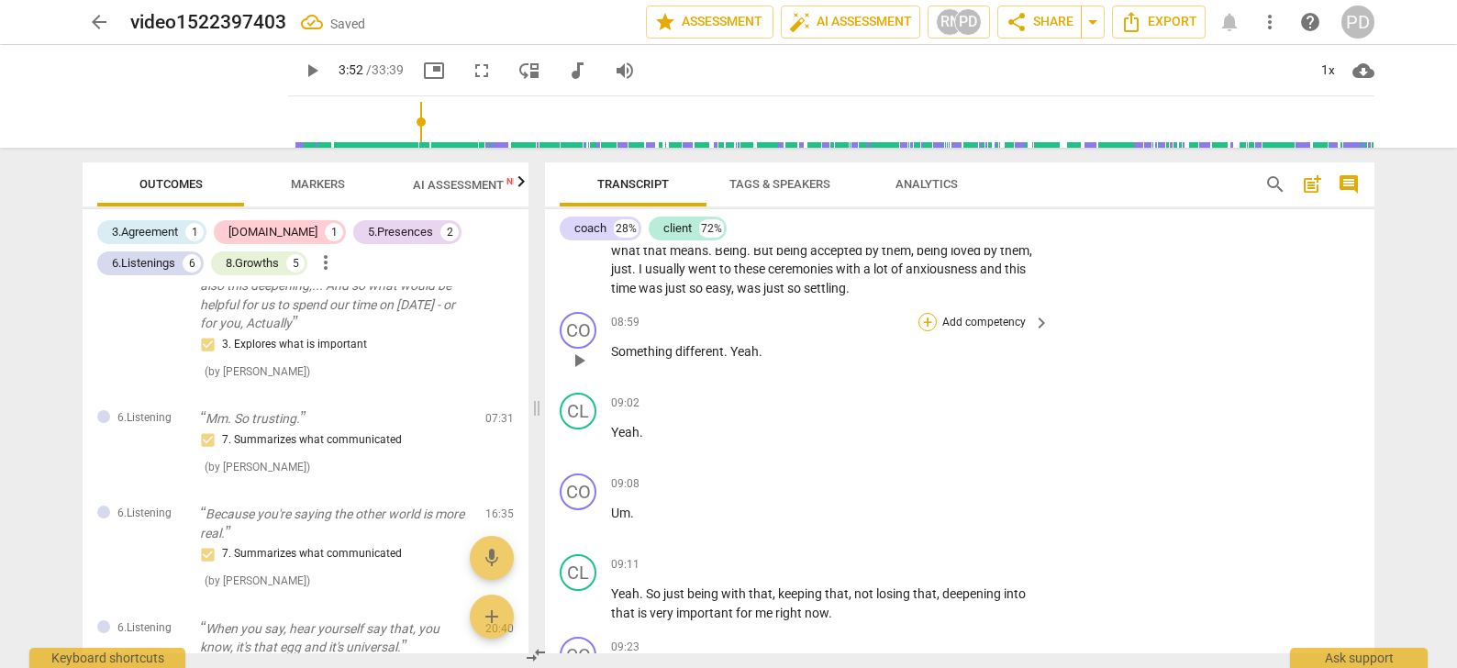
click at [924, 318] on div "+" at bounding box center [927, 322] width 18 height 18
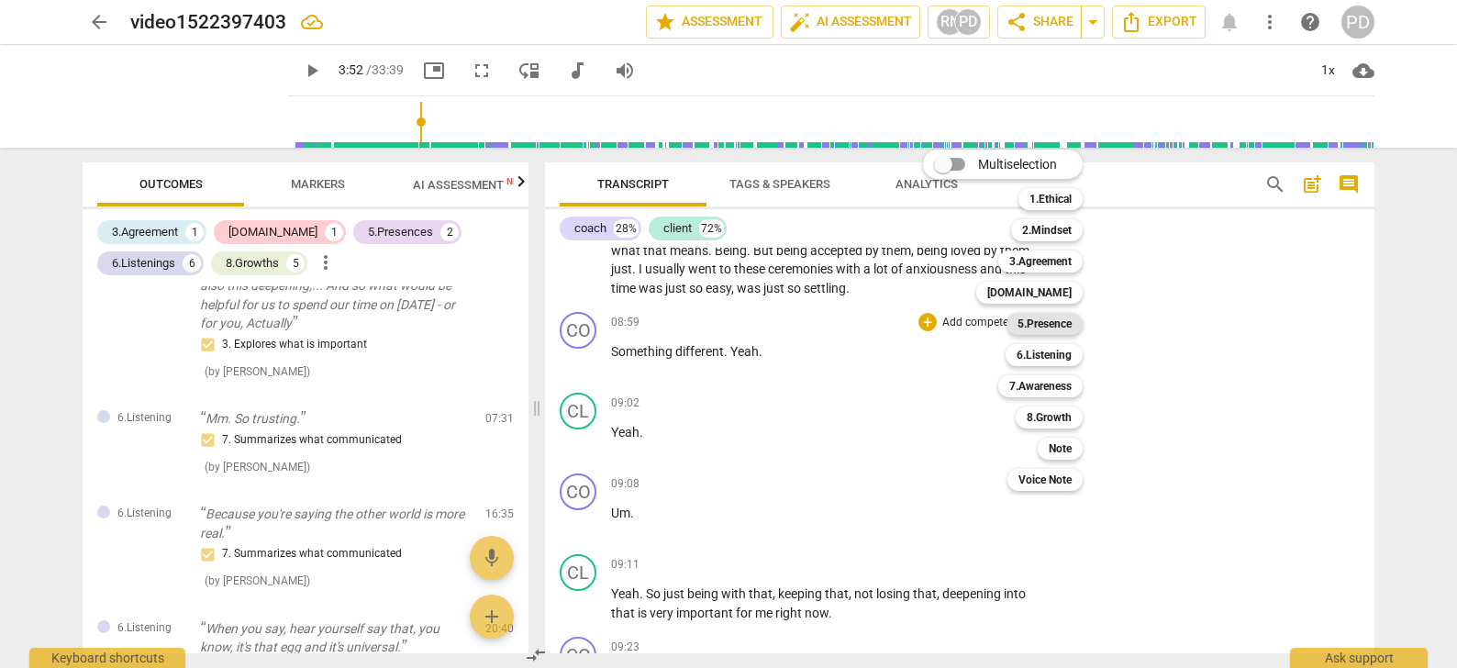
click at [1051, 320] on b "5.Presence" at bounding box center [1044, 324] width 54 height 22
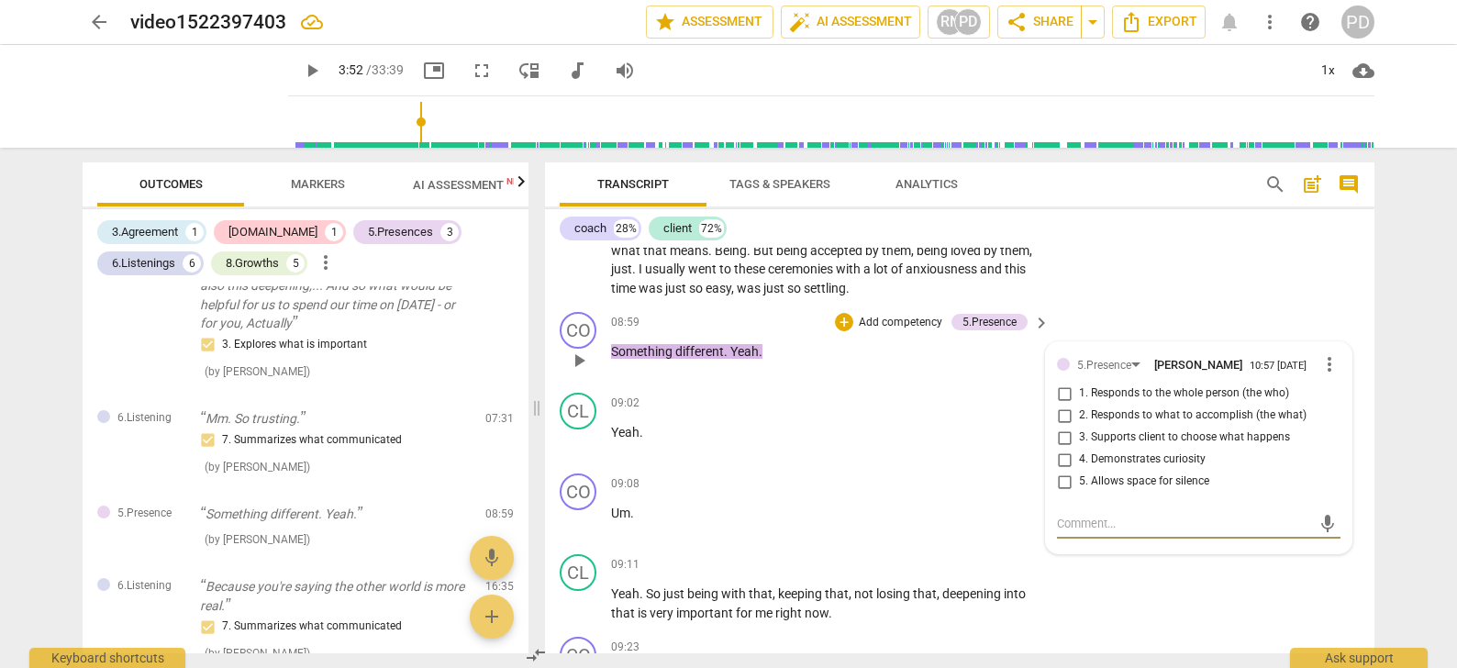
click at [1324, 357] on span "more_vert" at bounding box center [1329, 364] width 22 height 22
click at [1338, 397] on li "Delete" at bounding box center [1343, 397] width 63 height 35
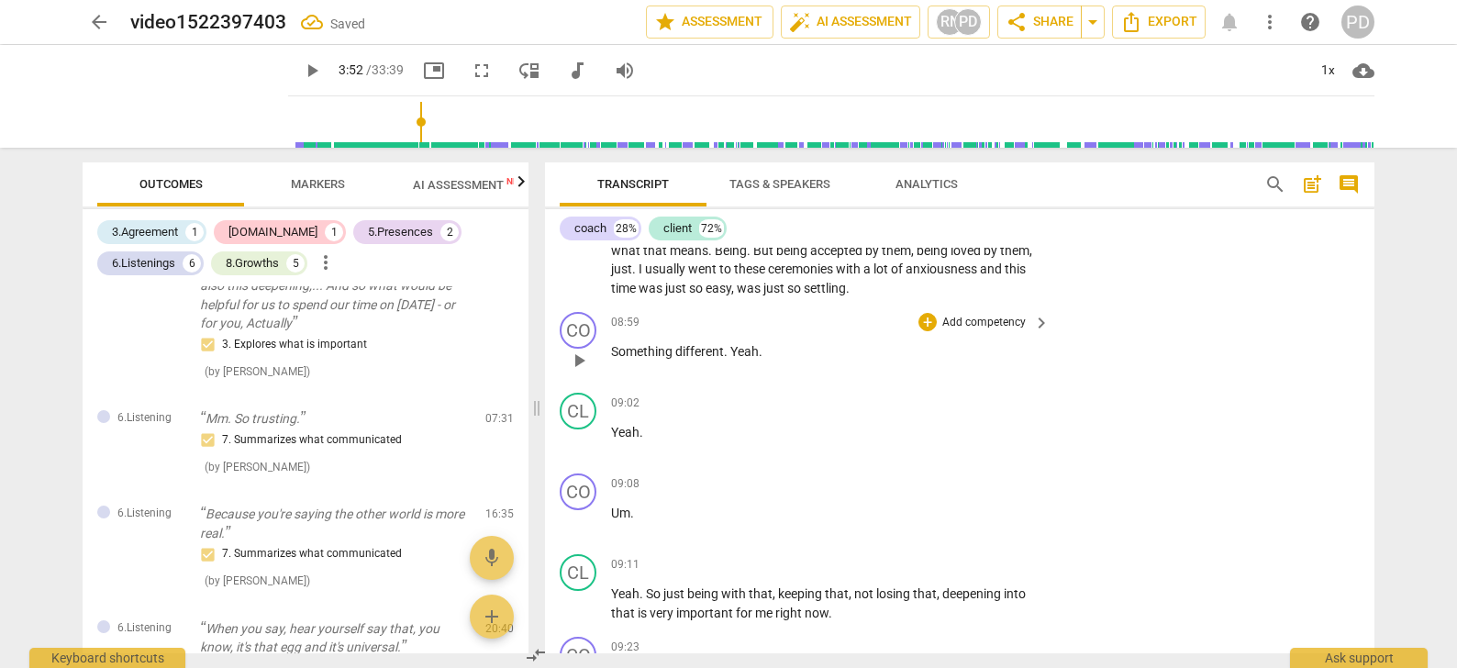
click at [990, 323] on p "Add competency" at bounding box center [983, 323] width 87 height 17
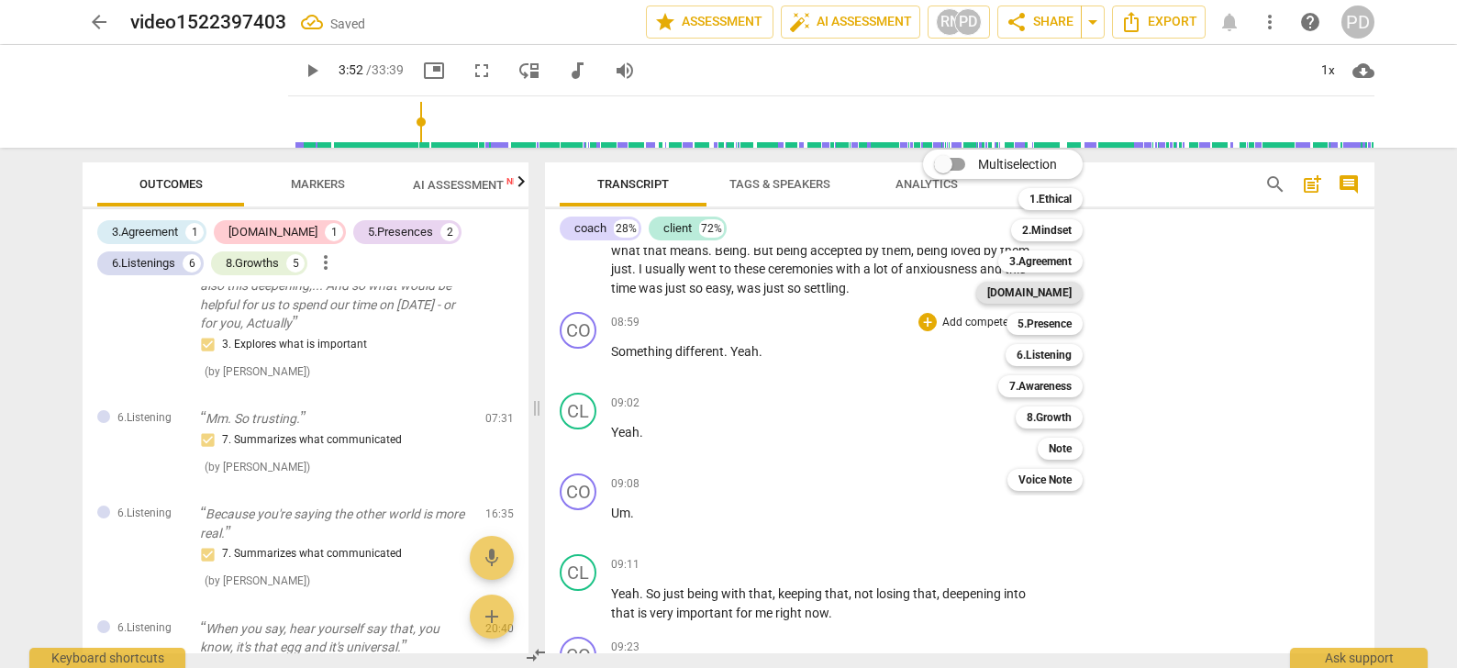
click at [1061, 293] on b "[DOMAIN_NAME]" at bounding box center [1029, 293] width 84 height 22
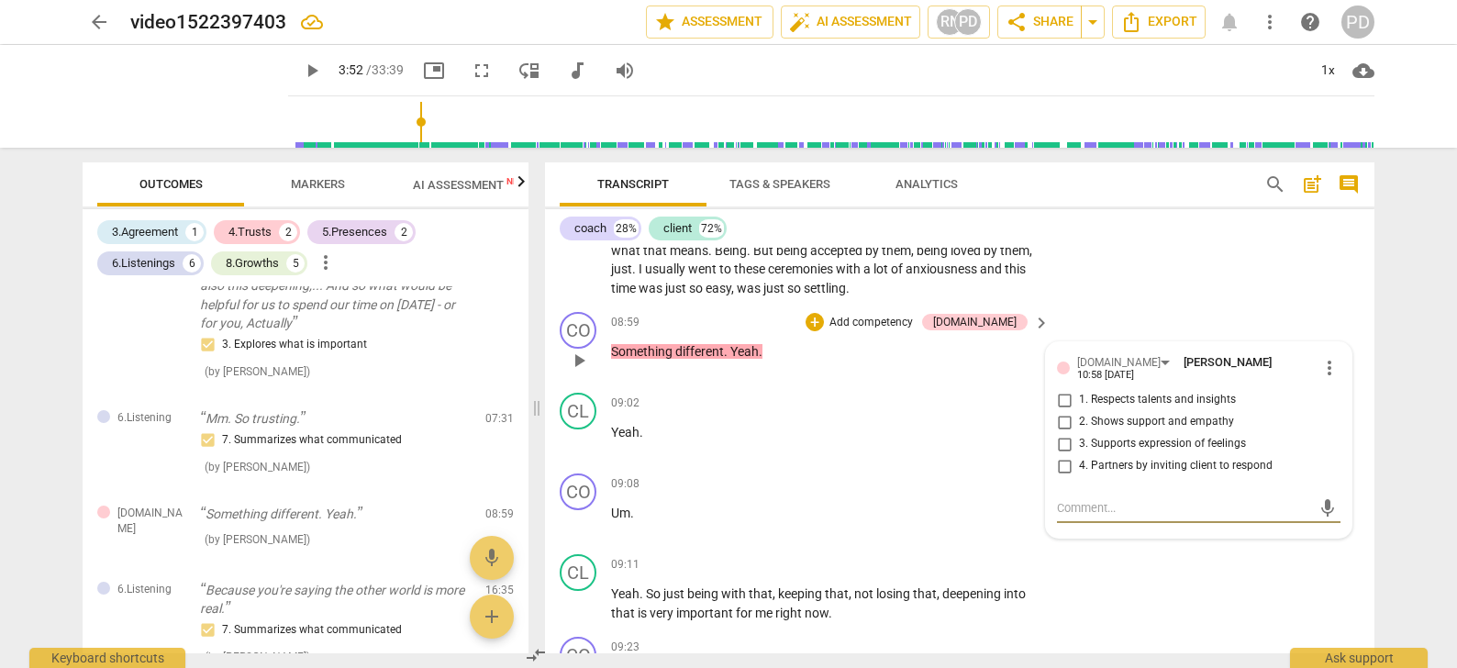
click at [1060, 438] on input "3. Supports expression of feelings" at bounding box center [1063, 444] width 29 height 22
checkbox input "true"
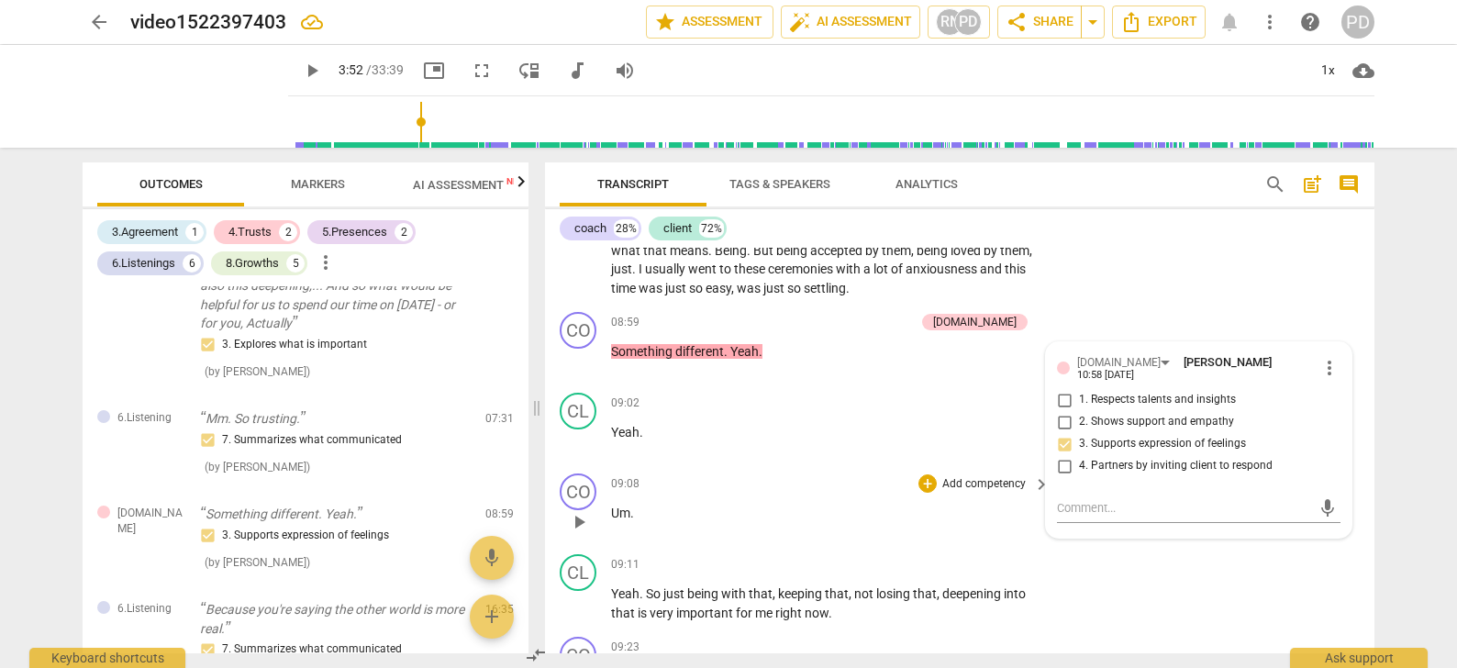
click at [638, 510] on p "Um ." at bounding box center [825, 513] width 429 height 19
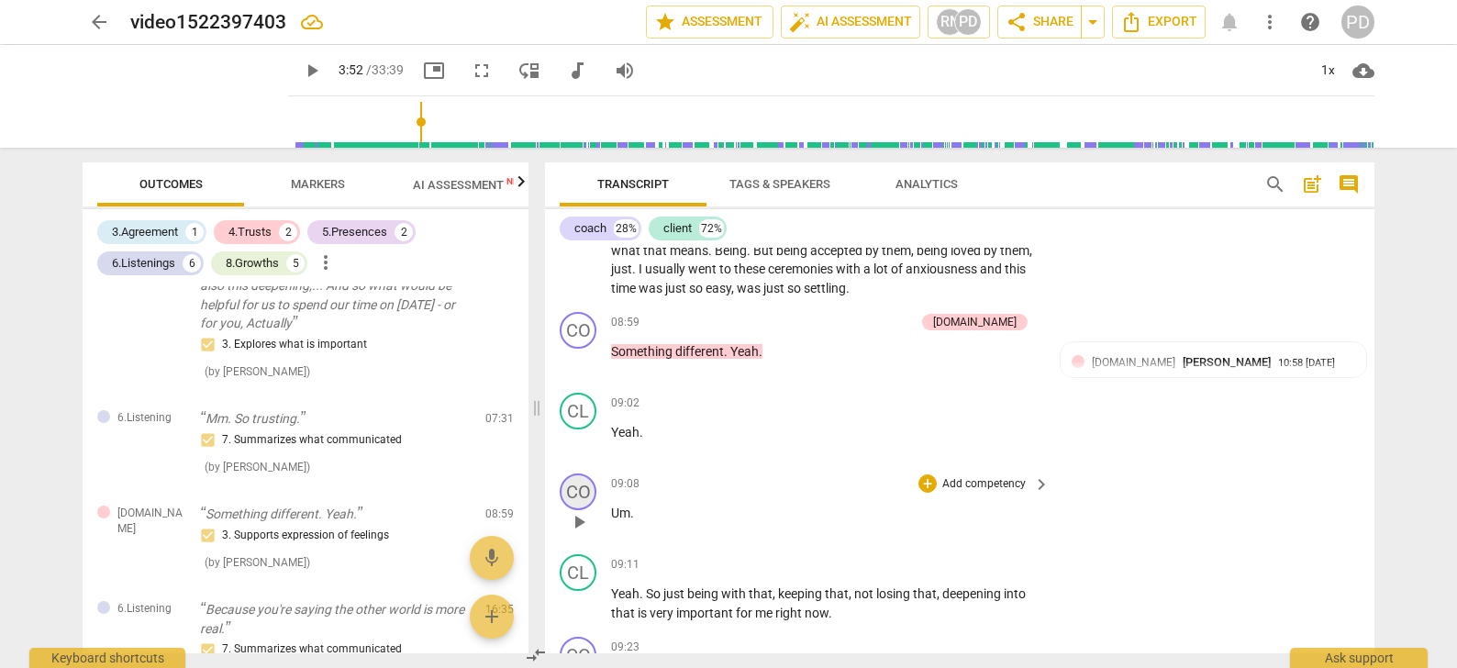
click at [587, 502] on div "CO" at bounding box center [578, 491] width 37 height 37
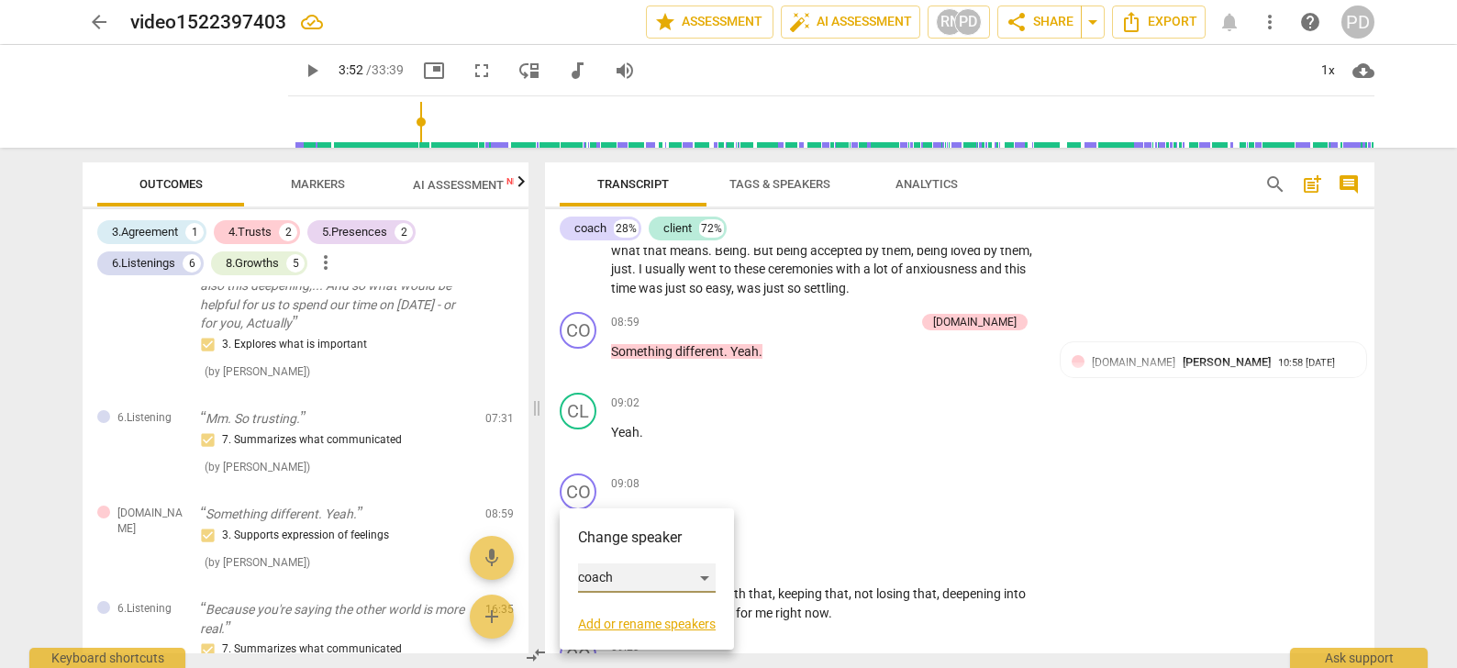
click at [702, 575] on div "coach" at bounding box center [647, 577] width 138 height 29
click at [635, 612] on li "client" at bounding box center [647, 612] width 139 height 35
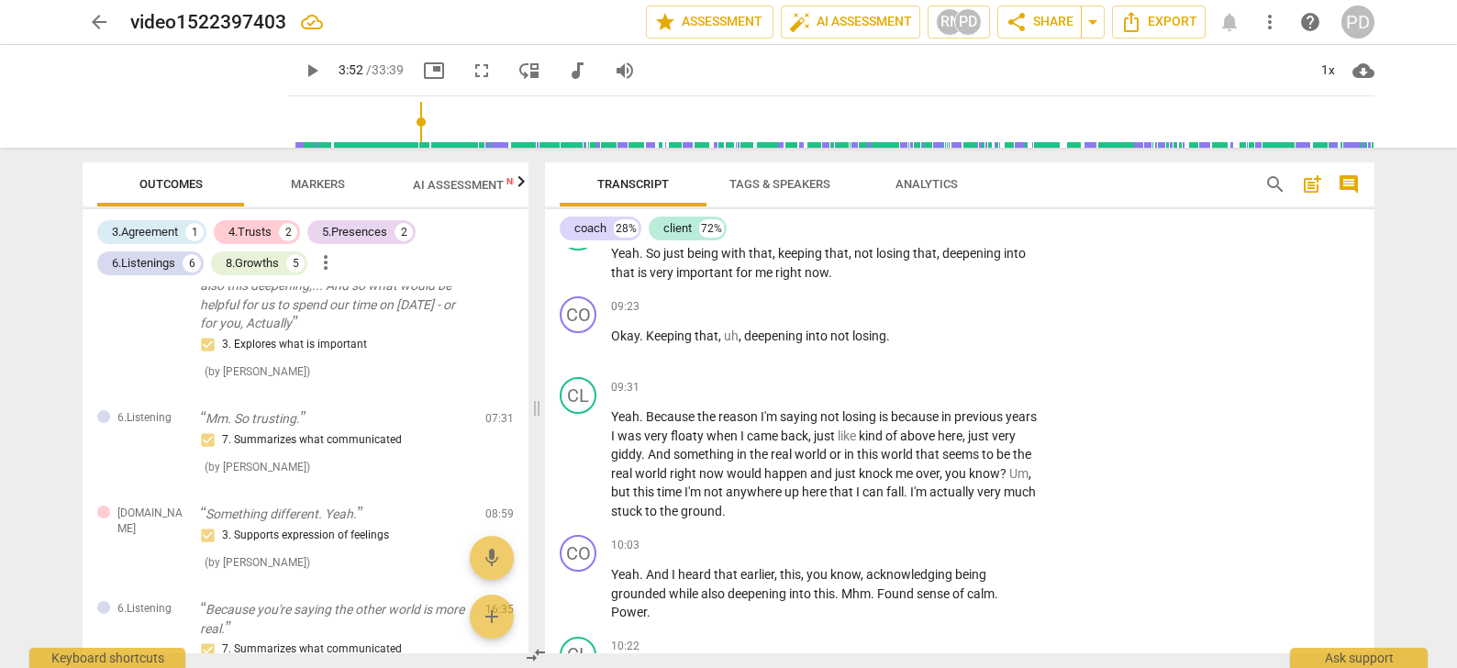
scroll to position [2893, 0]
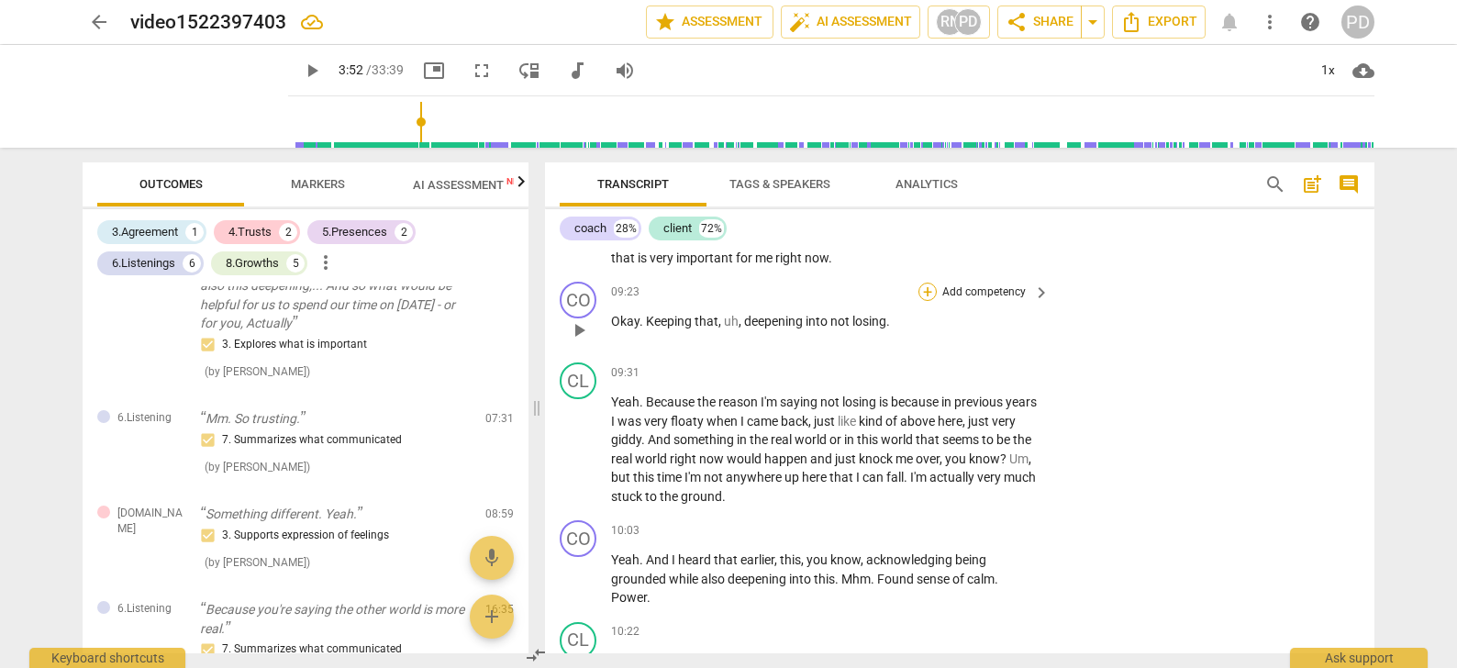
click at [927, 291] on div "+" at bounding box center [927, 292] width 18 height 18
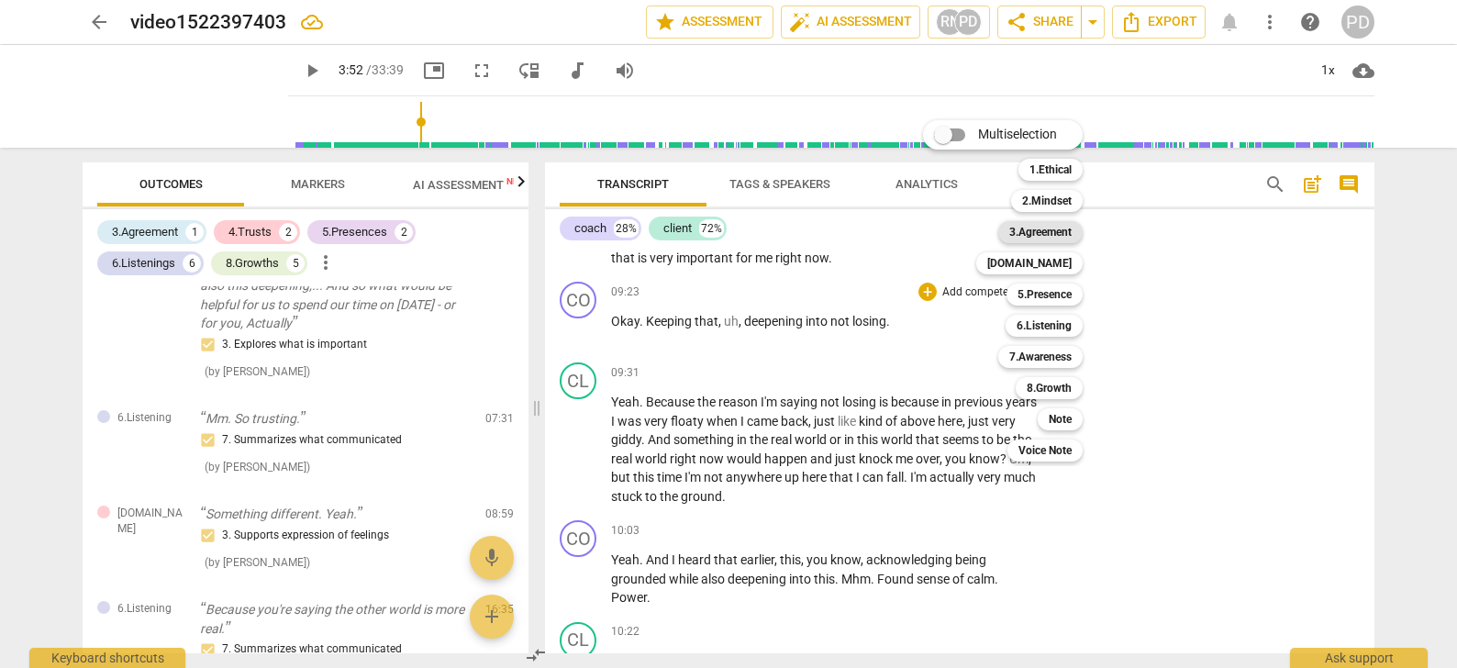
click at [1042, 231] on b "3.Agreement" at bounding box center [1040, 232] width 62 height 22
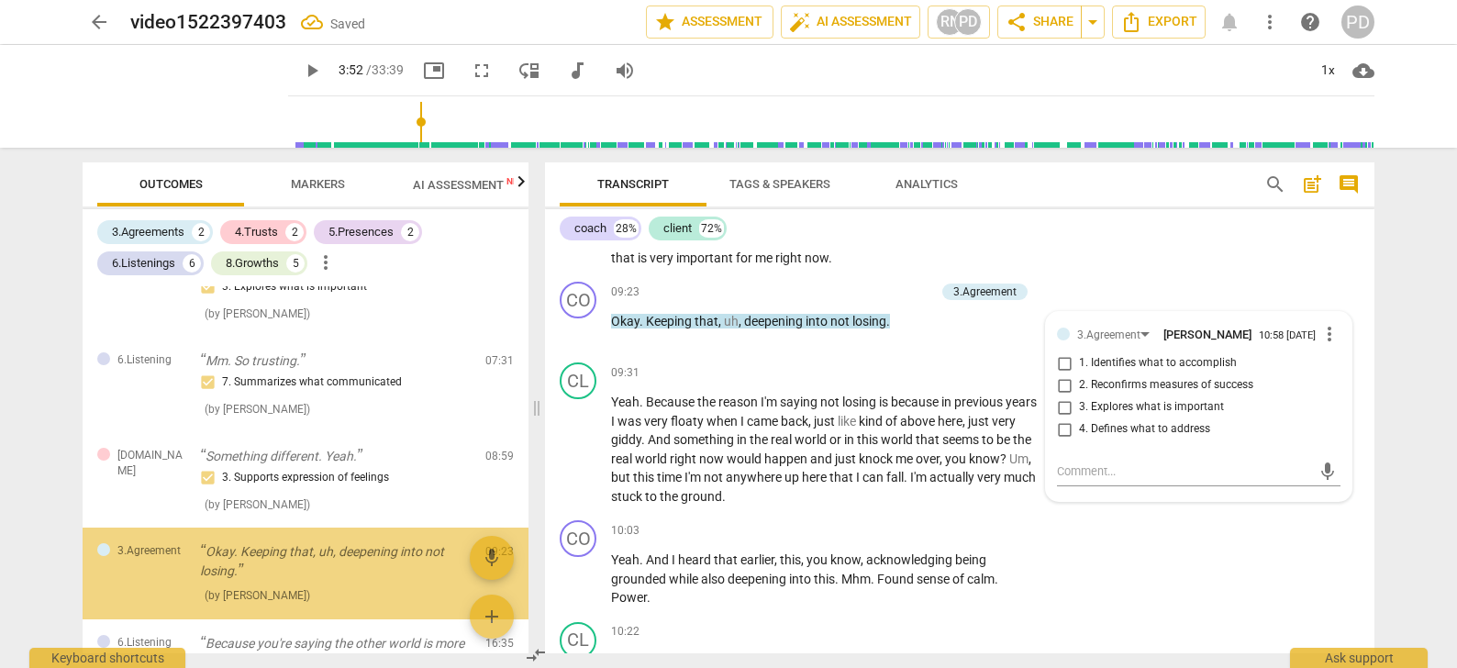
scroll to position [809, 0]
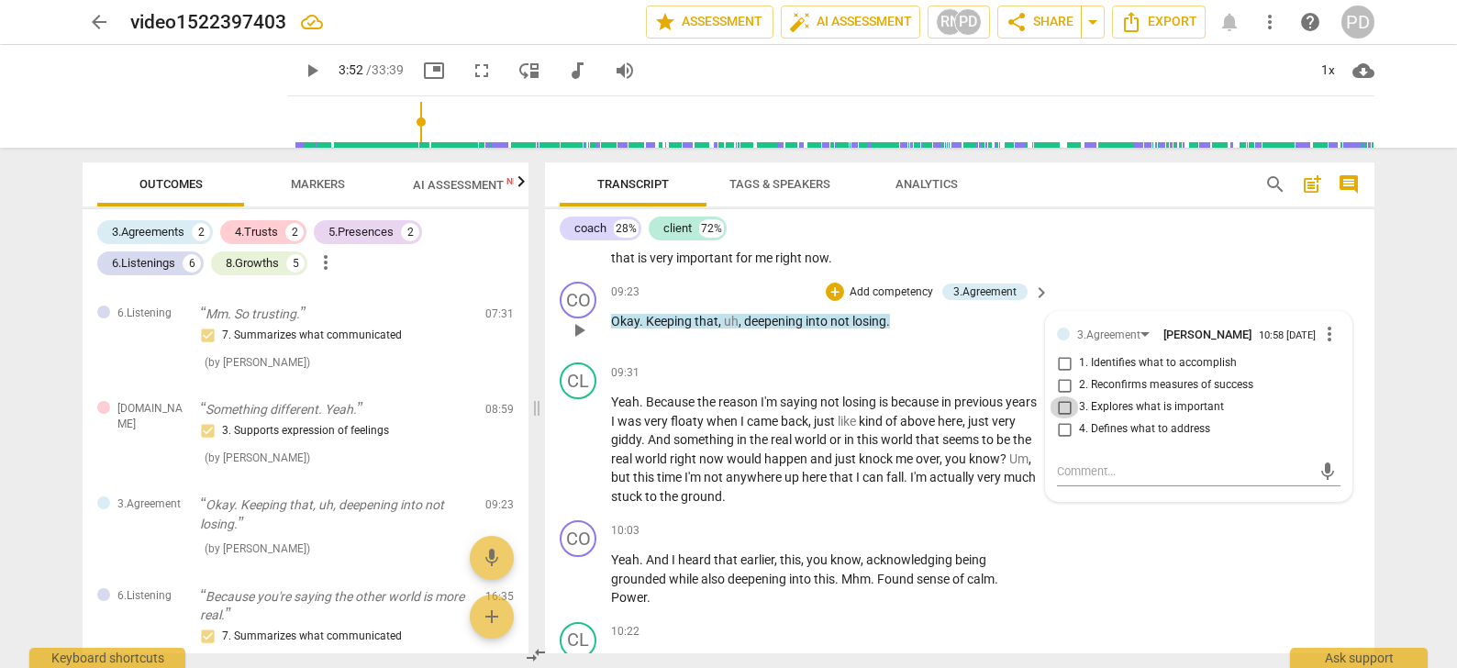
click at [1061, 405] on input "3. Explores what is important" at bounding box center [1063, 407] width 29 height 22
checkbox input "true"
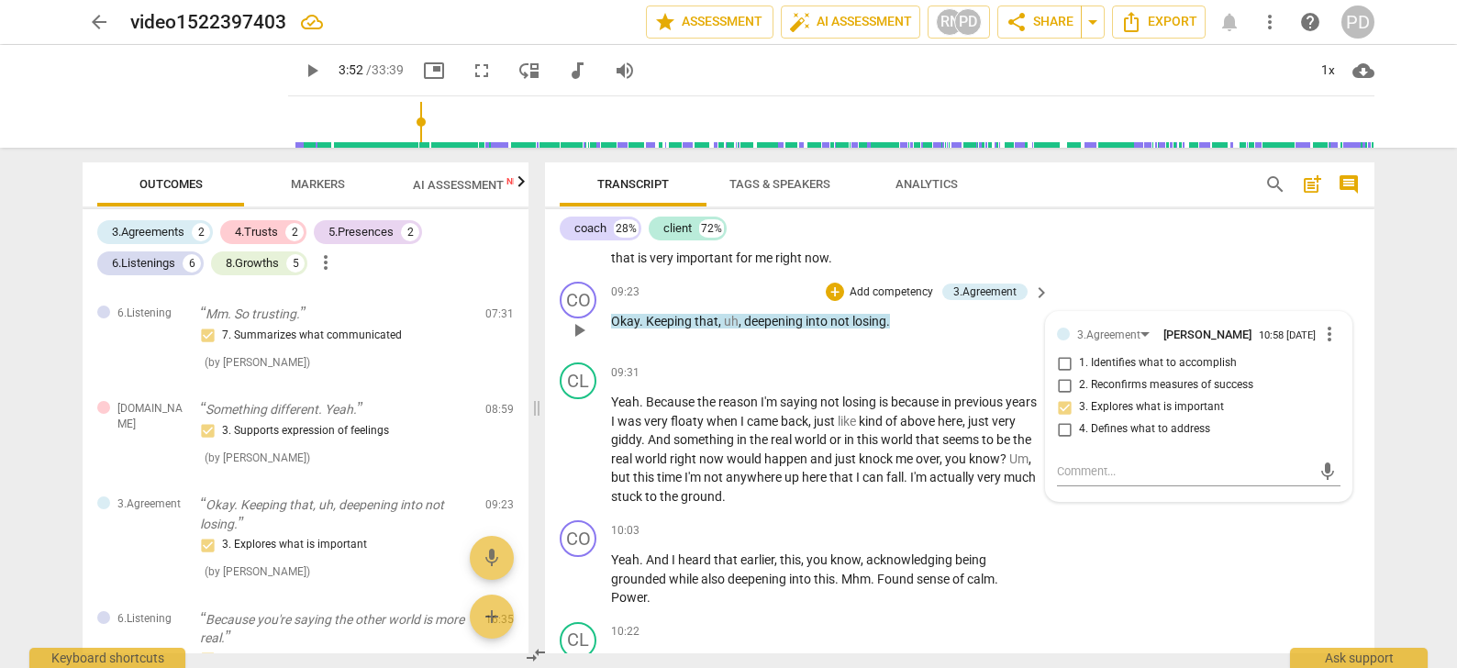
click at [718, 344] on div "09:23 + Add competency 3.Agreement keyboard_arrow_right Okay . Keeping that , u…" at bounding box center [831, 315] width 440 height 66
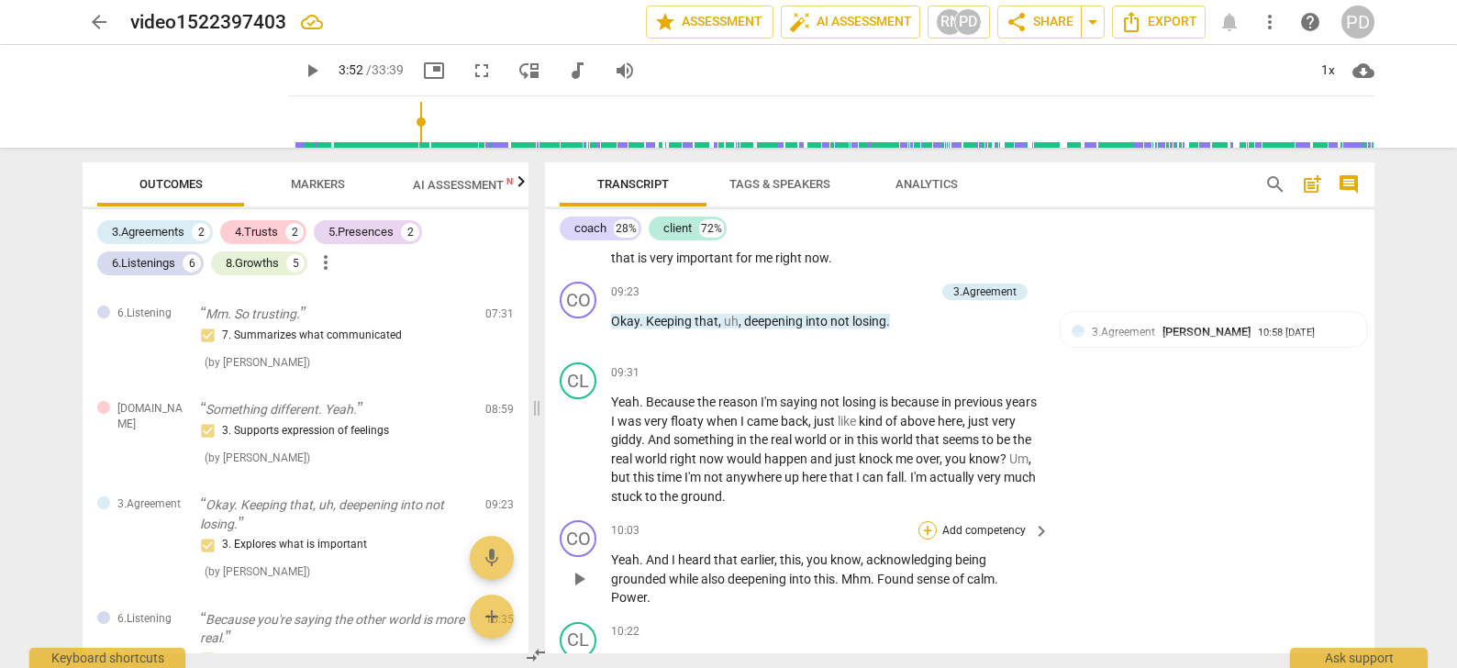
click at [926, 529] on div "+" at bounding box center [927, 530] width 18 height 18
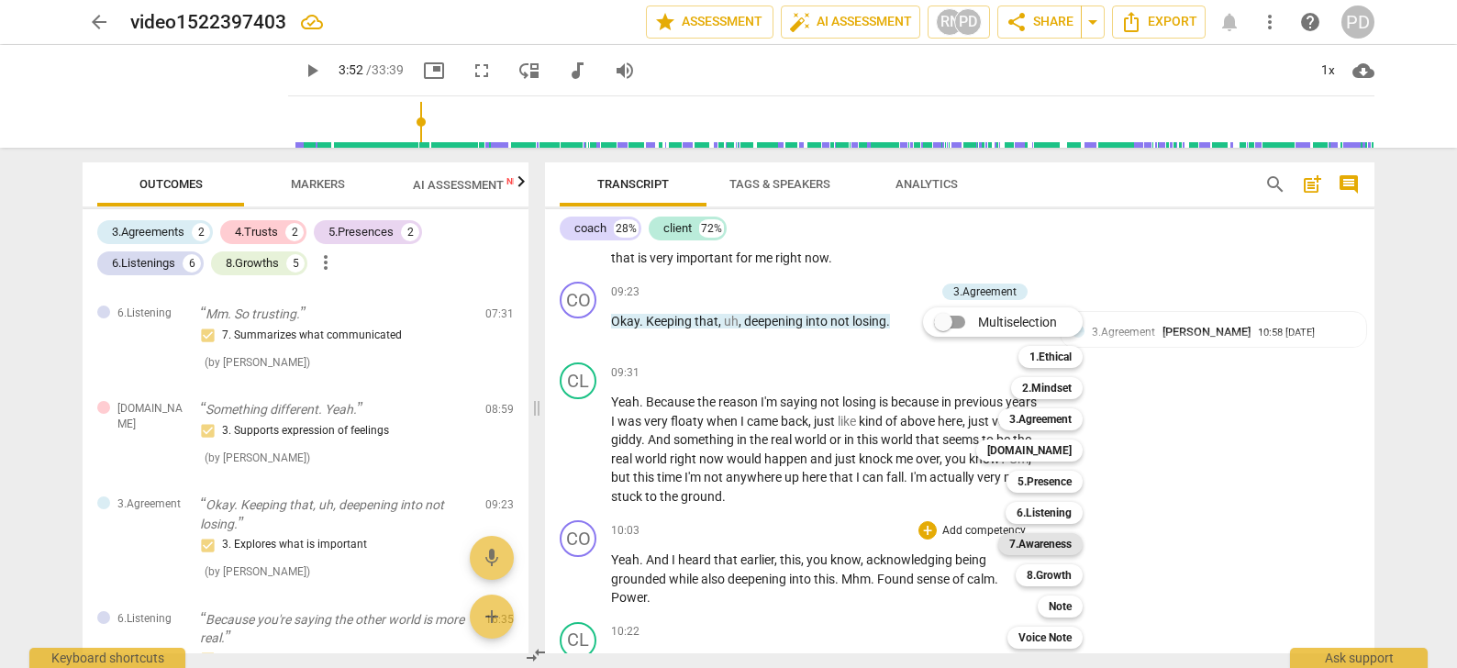
click at [1053, 542] on b "7.Awareness" at bounding box center [1040, 544] width 62 height 22
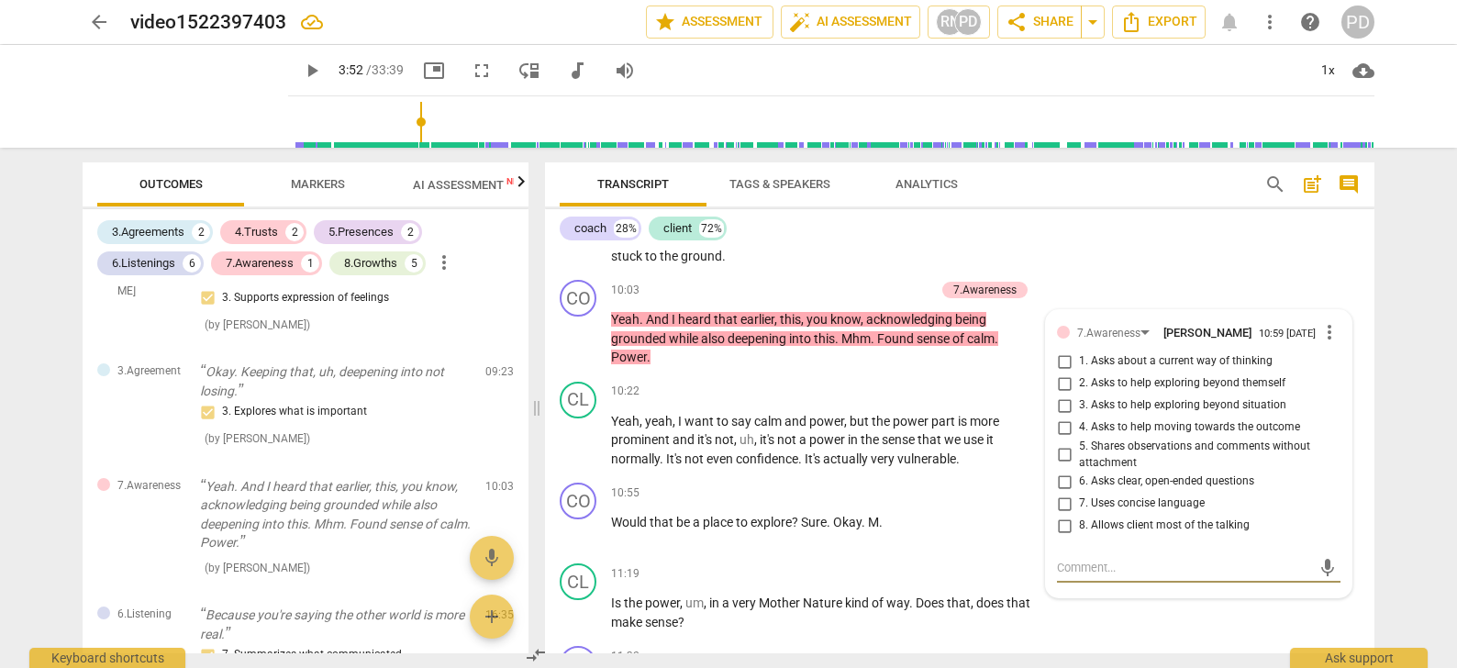
scroll to position [3135, 0]
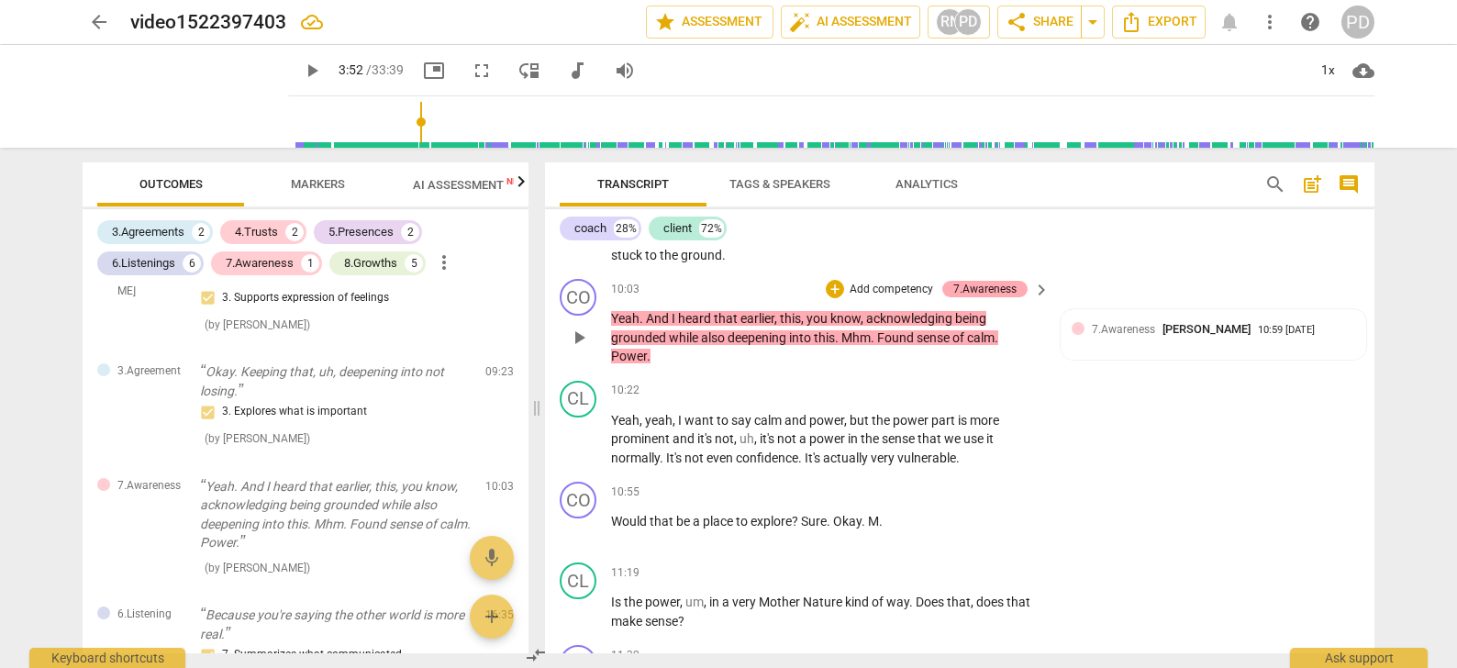
click at [1002, 287] on div "7.Awareness" at bounding box center [984, 289] width 63 height 17
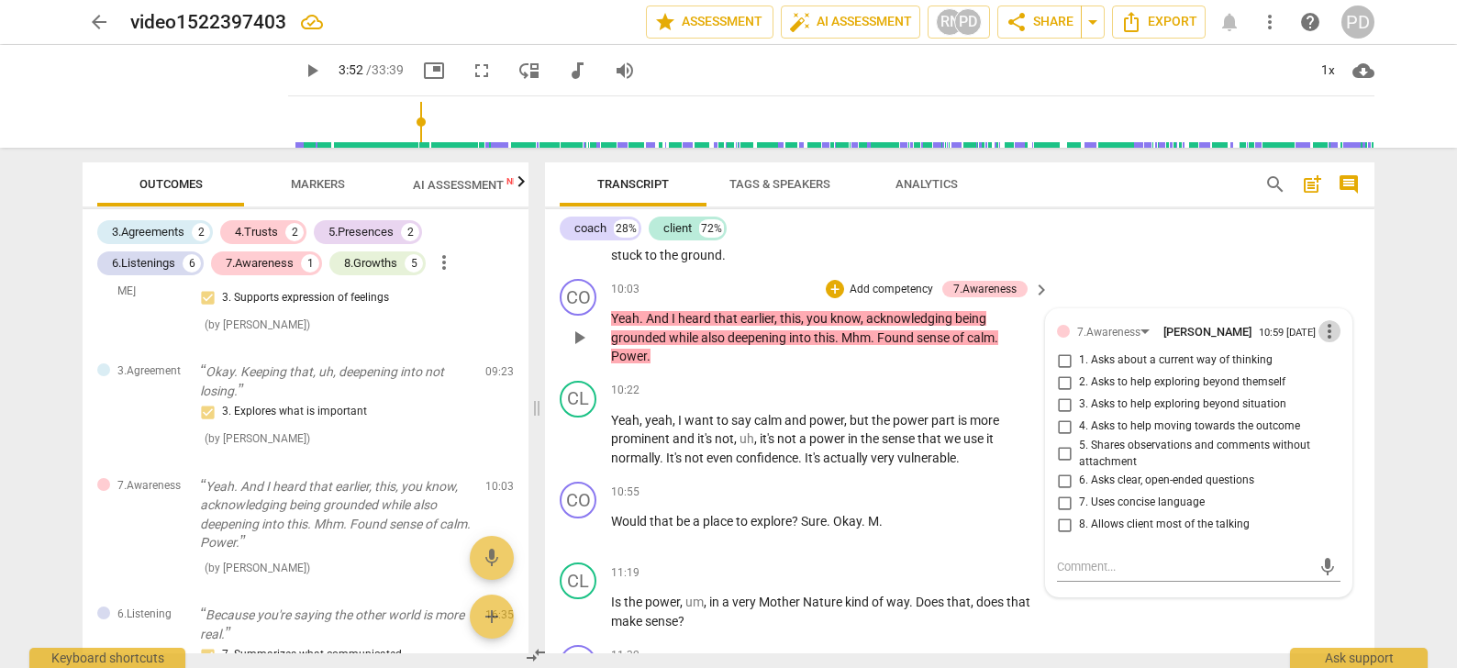
click at [1325, 331] on span "more_vert" at bounding box center [1329, 331] width 22 height 22
click at [1336, 362] on li "Delete" at bounding box center [1343, 364] width 63 height 35
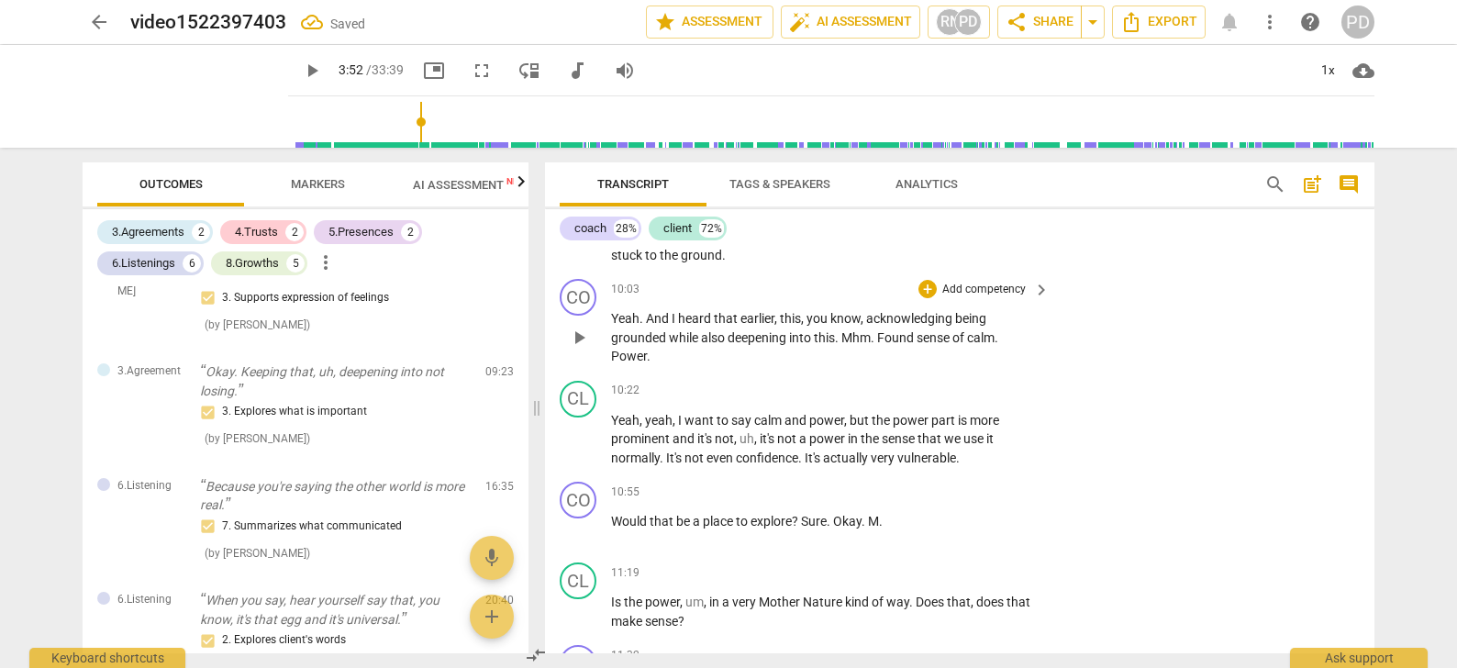
click at [959, 285] on p "Add competency" at bounding box center [983, 290] width 87 height 17
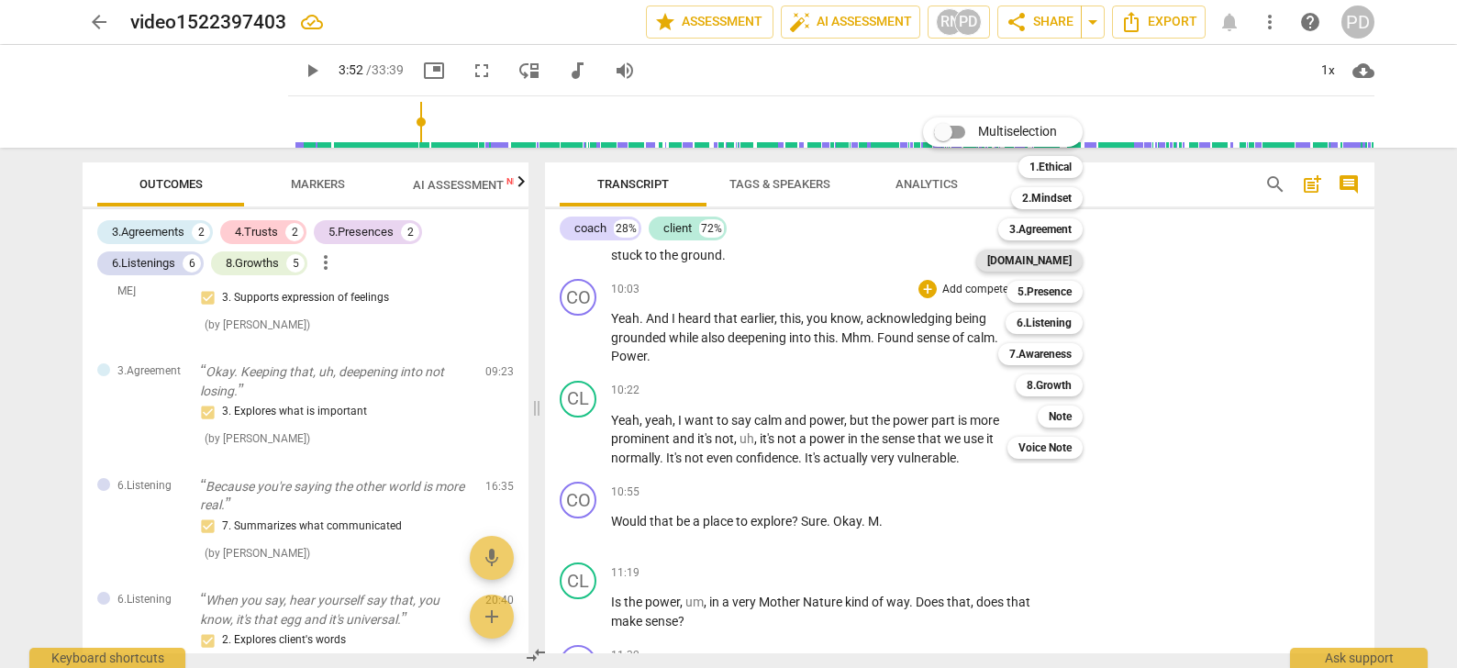
click at [1058, 258] on b "[DOMAIN_NAME]" at bounding box center [1029, 261] width 84 height 22
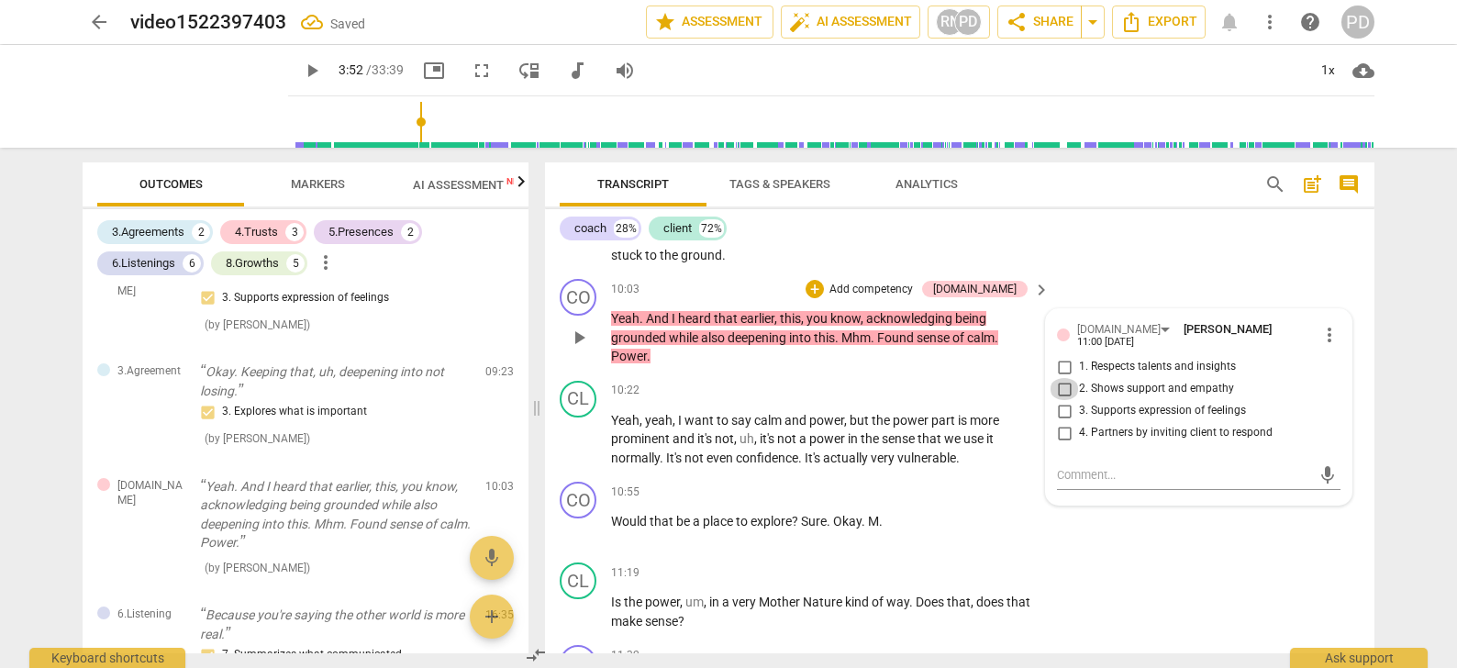
click at [1062, 383] on input "2. Shows support and empathy" at bounding box center [1063, 389] width 29 height 22
checkbox input "true"
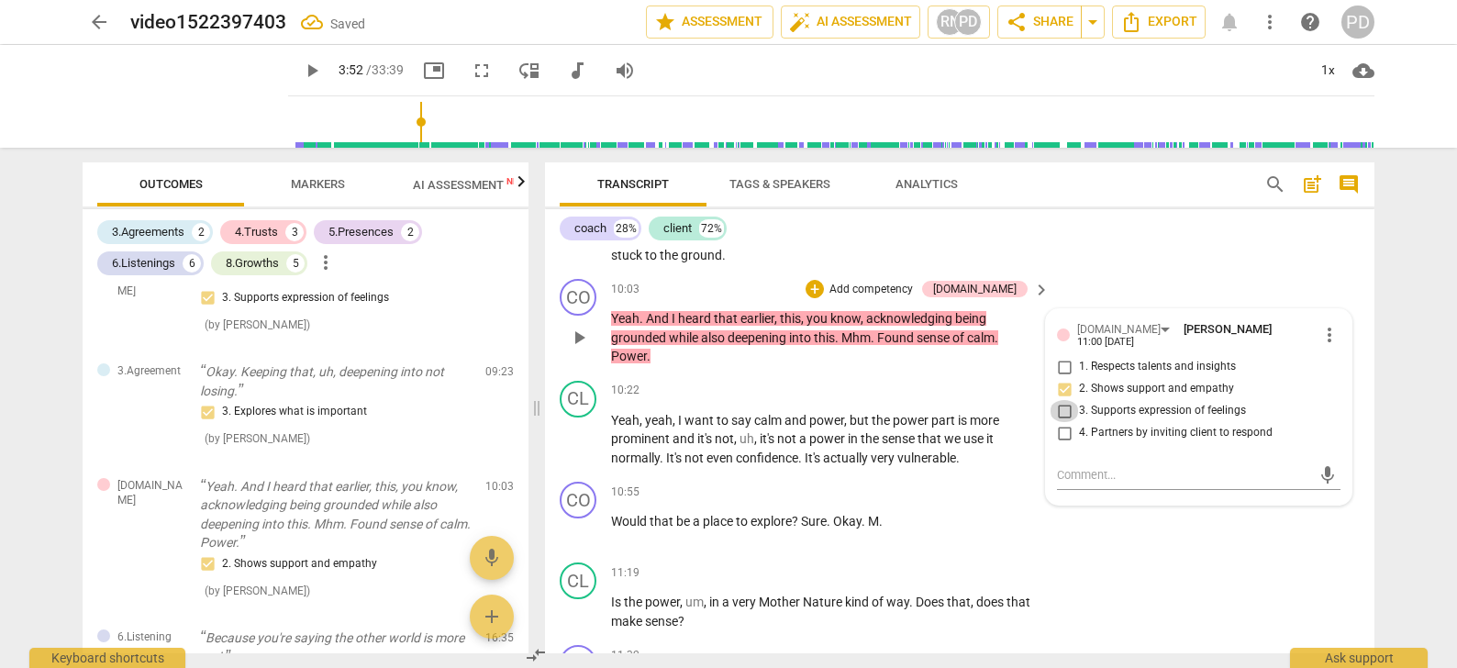
click at [1061, 405] on input "3. Supports expression of feelings" at bounding box center [1063, 411] width 29 height 22
checkbox input "true"
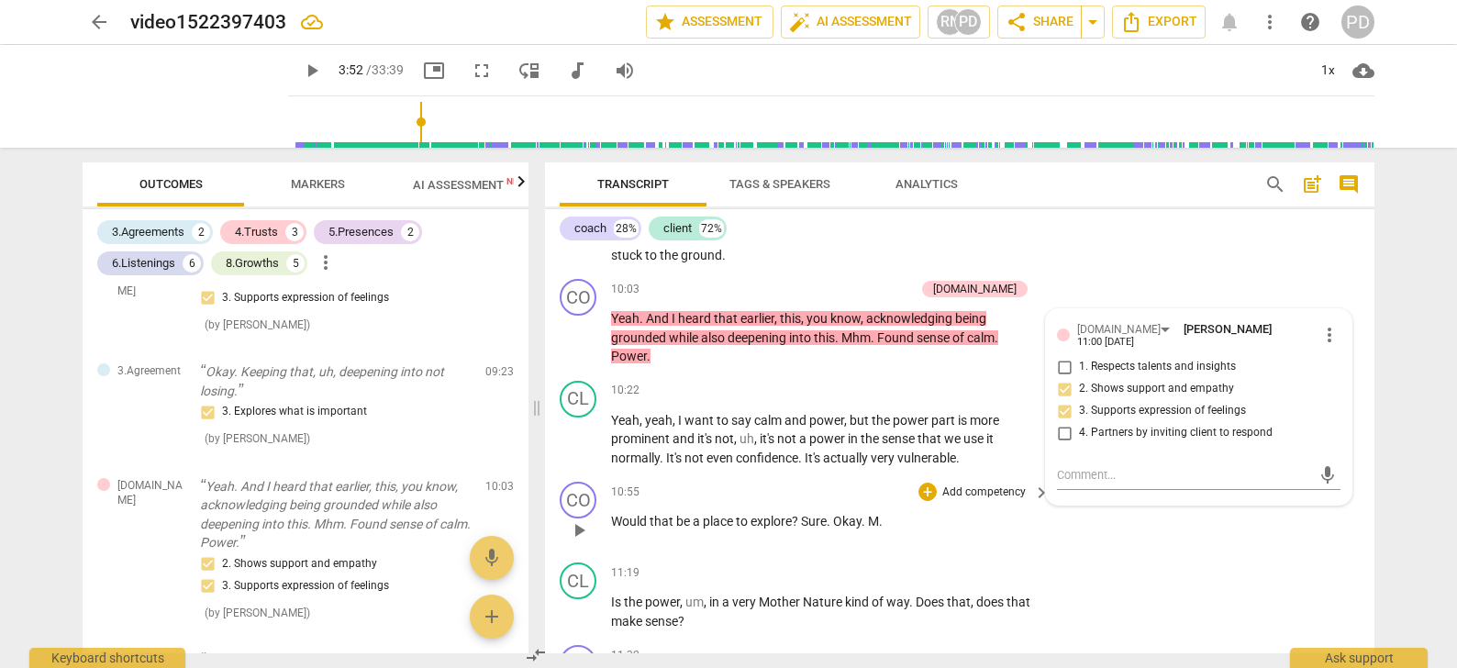
click at [890, 518] on p "Would that be a place to explore ? Sure . Okay . M ." at bounding box center [825, 521] width 429 height 19
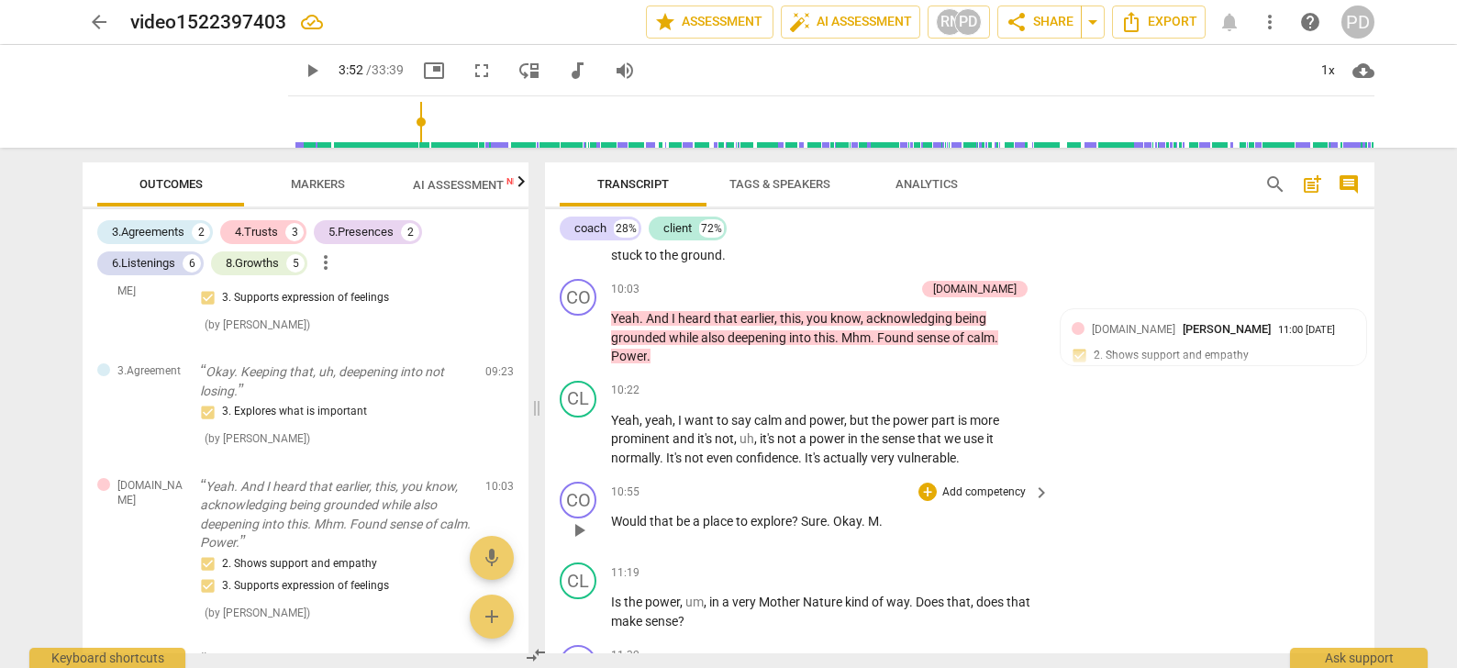
click at [803, 520] on span "Sure" at bounding box center [814, 521] width 26 height 15
click at [927, 487] on div "+" at bounding box center [927, 492] width 18 height 18
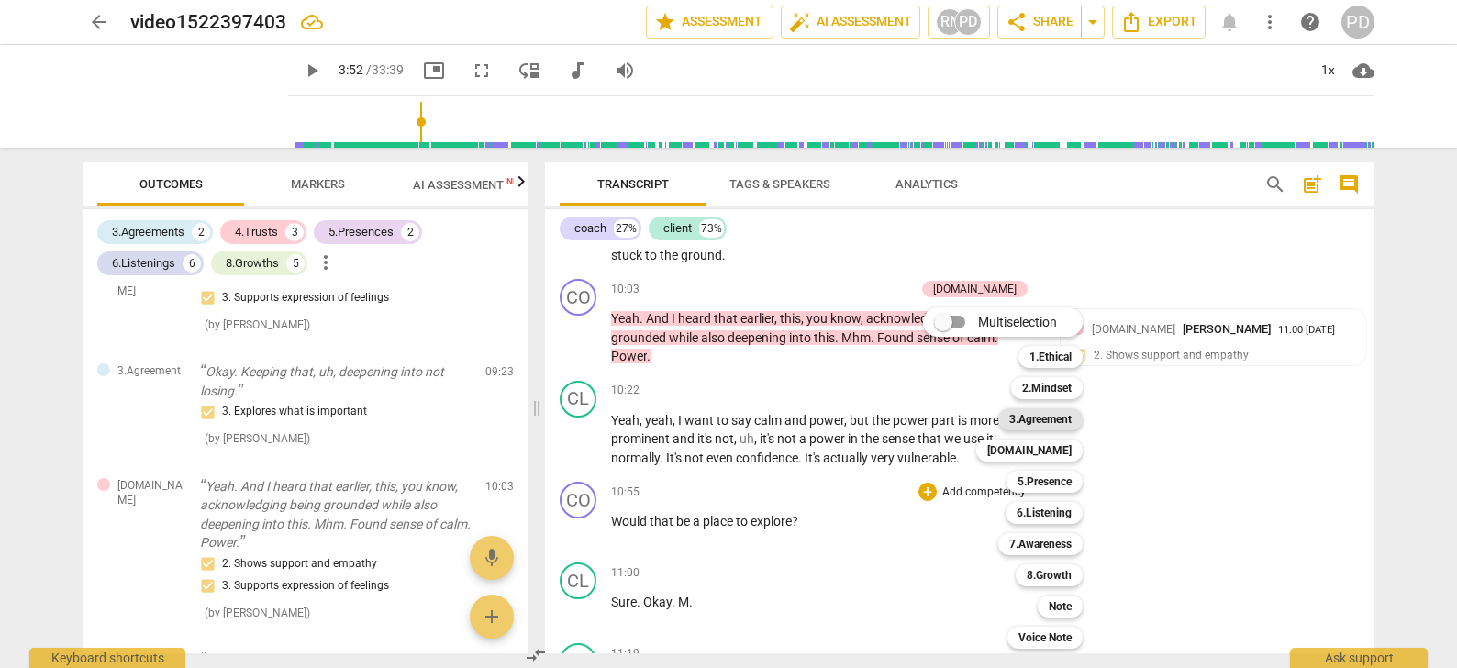
click at [1054, 417] on b "3.Agreement" at bounding box center [1040, 419] width 62 height 22
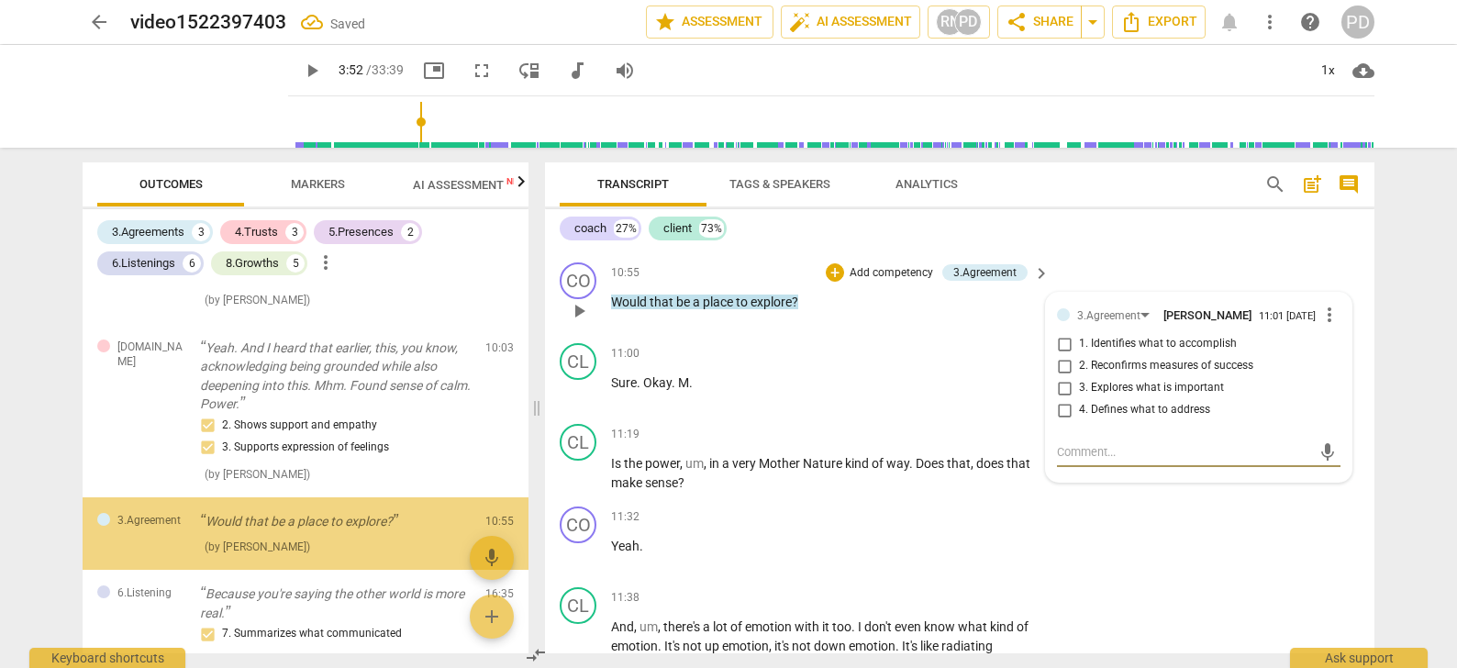
scroll to position [1088, 0]
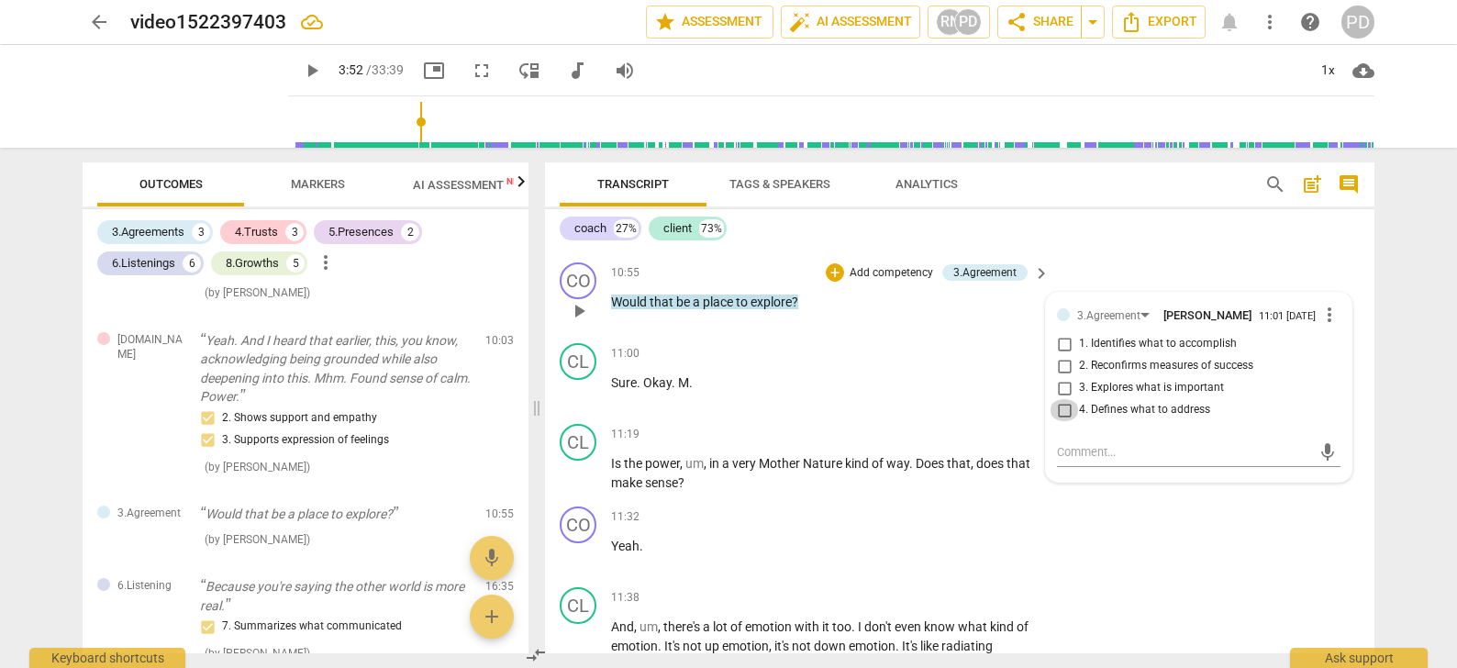
click at [1061, 410] on input "4. Defines what to address" at bounding box center [1063, 410] width 29 height 22
checkbox input "true"
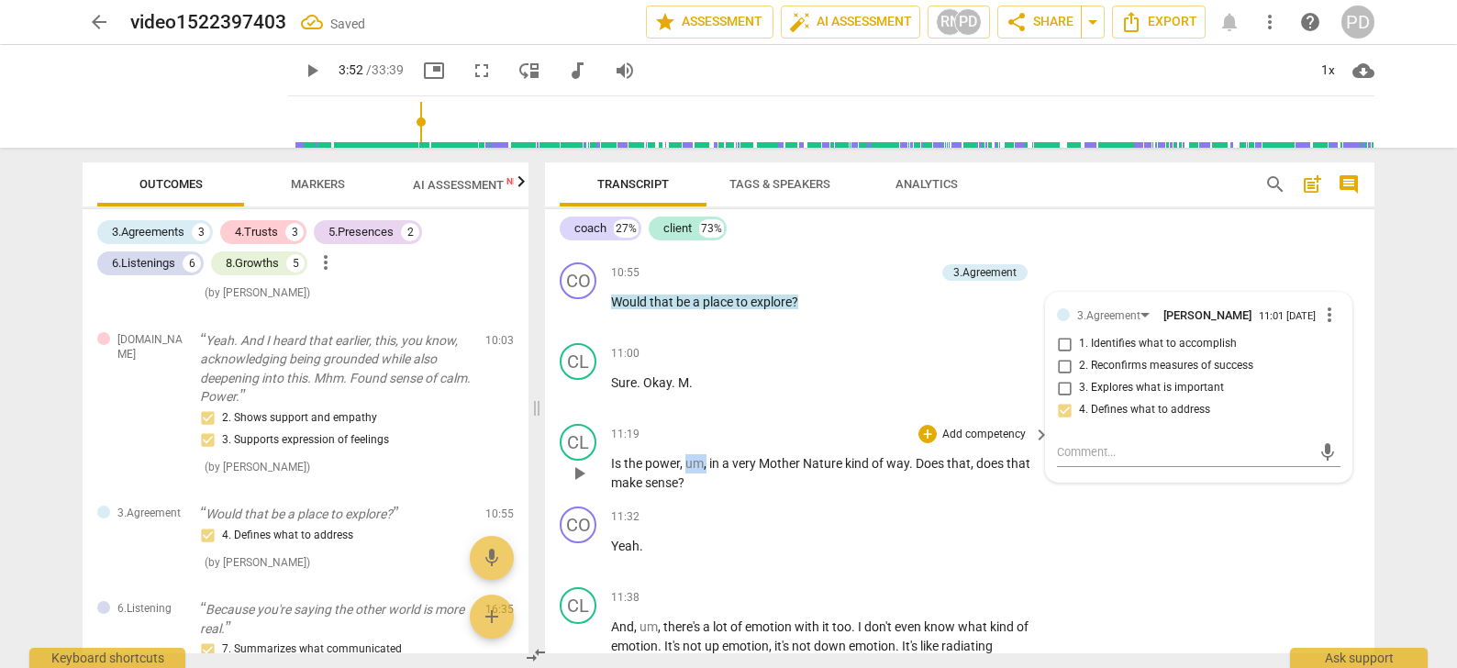
drag, startPoint x: 706, startPoint y: 464, endPoint x: 684, endPoint y: 463, distance: 22.0
click at [684, 463] on p "Is the power , um , in a very Mother Nature kind of way . Does that , does that…" at bounding box center [825, 473] width 429 height 38
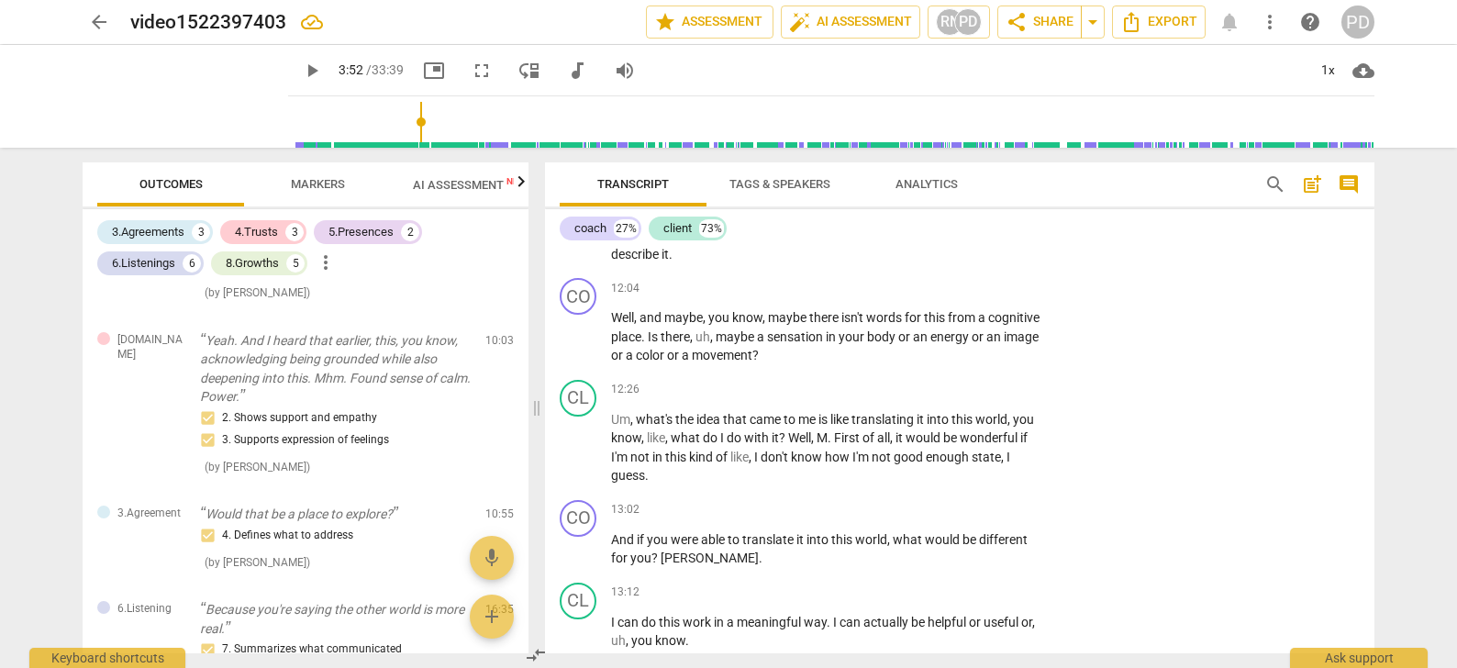
scroll to position [3755, 0]
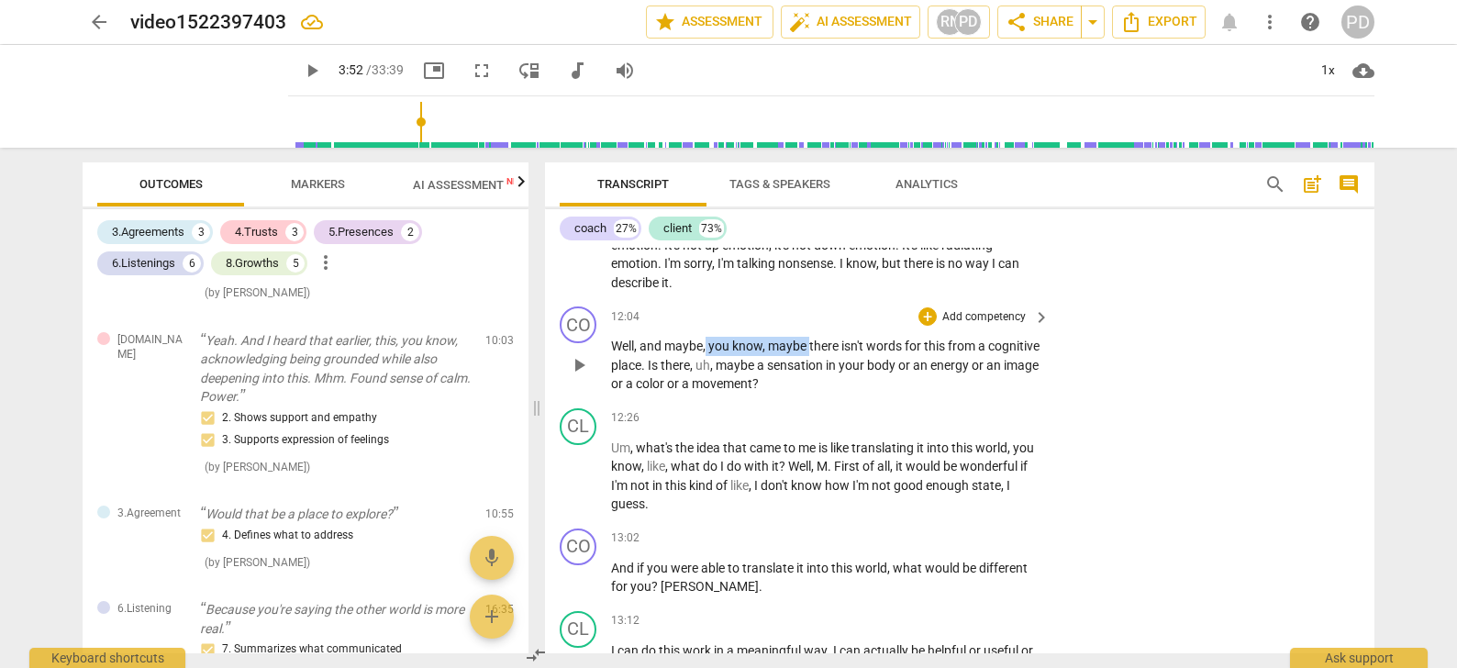
drag, startPoint x: 811, startPoint y: 342, endPoint x: 705, endPoint y: 343, distance: 105.5
click at [705, 343] on p "Well , and maybe , you know , maybe there isn't words for this from a cognitive…" at bounding box center [825, 365] width 429 height 57
click at [849, 342] on span "from" at bounding box center [859, 346] width 30 height 15
drag, startPoint x: 664, startPoint y: 364, endPoint x: 646, endPoint y: 362, distance: 18.4
click at [646, 362] on p "Well , and maybe , there isn't words for this -- from a cognitive place . Is th…" at bounding box center [825, 365] width 429 height 57
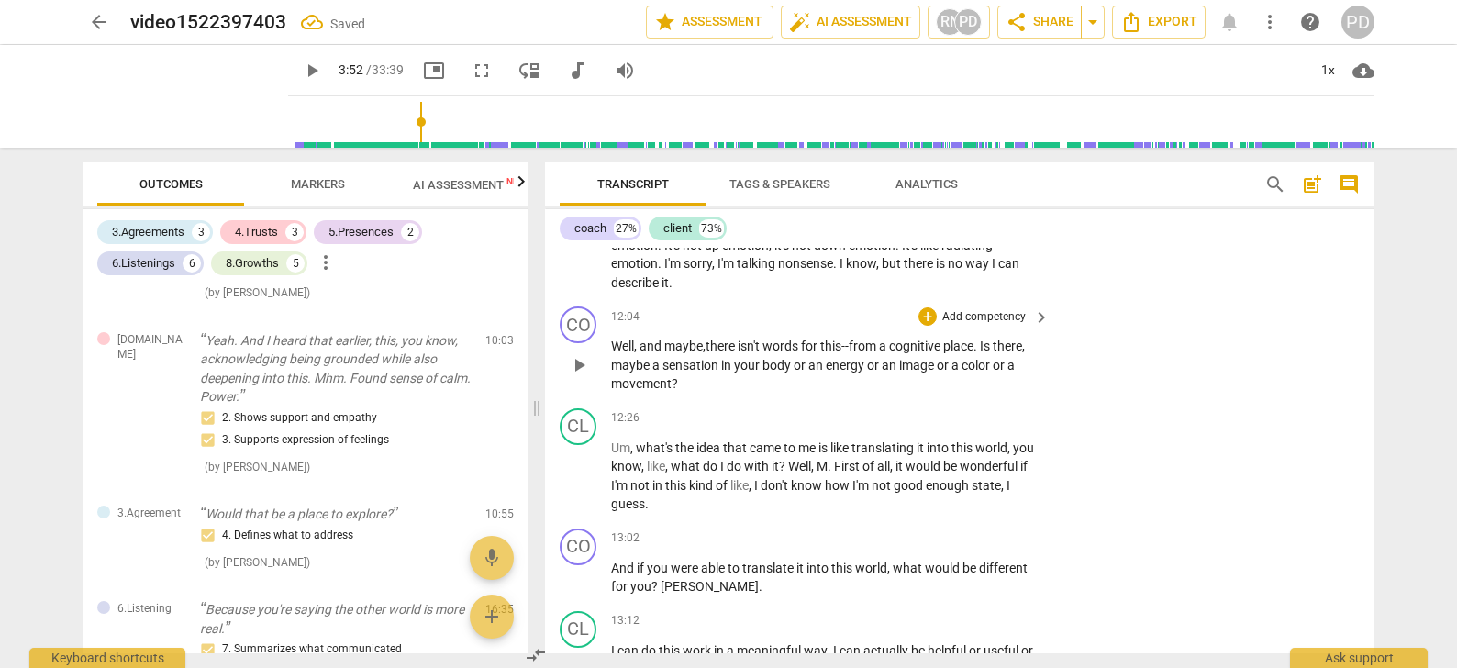
click at [980, 343] on span "." at bounding box center [976, 346] width 6 height 15
click at [927, 317] on div "+" at bounding box center [927, 316] width 18 height 18
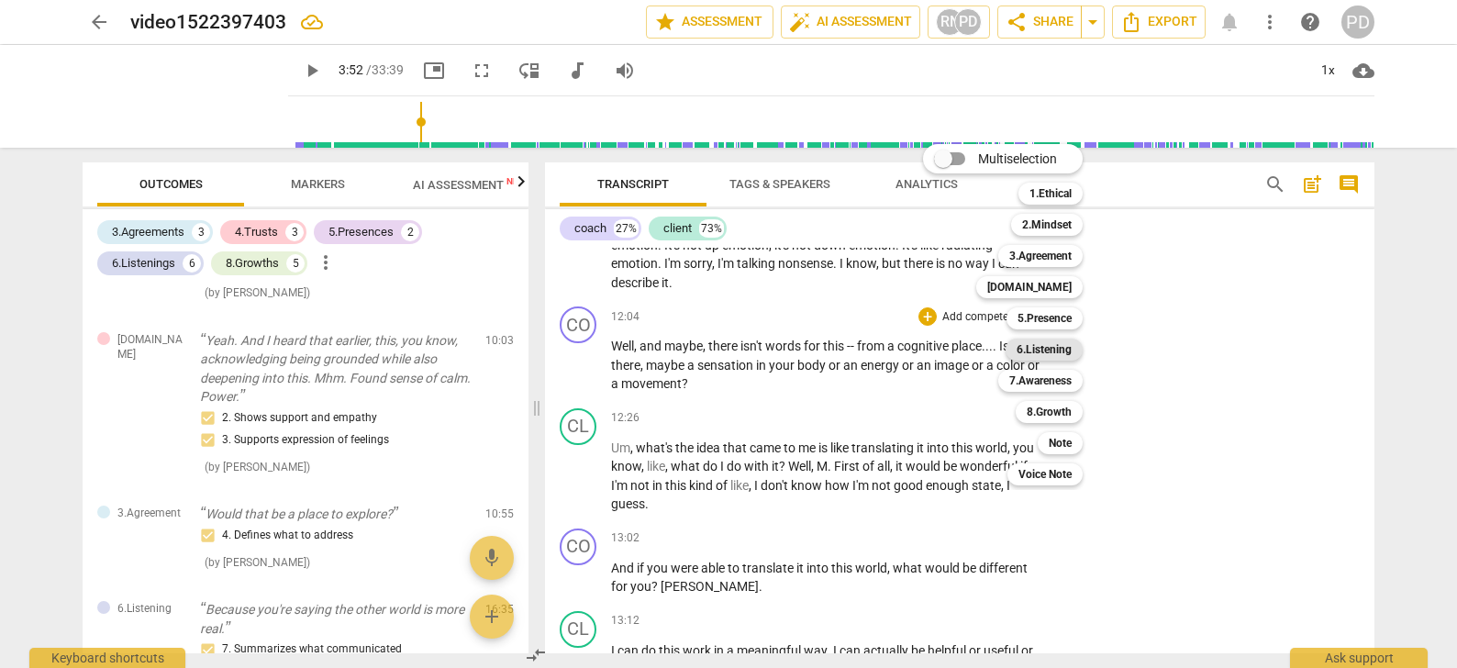
click at [1045, 345] on b "6.Listening" at bounding box center [1043, 350] width 55 height 22
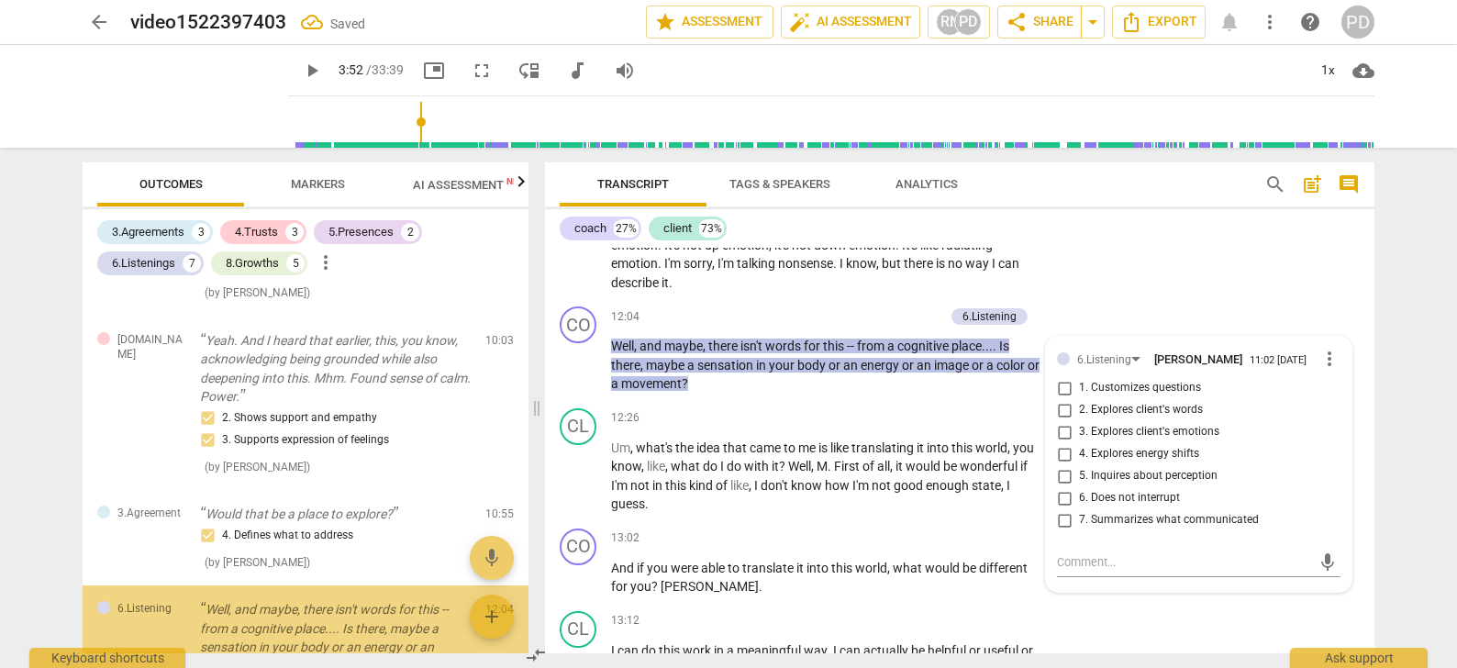
scroll to position [1212, 0]
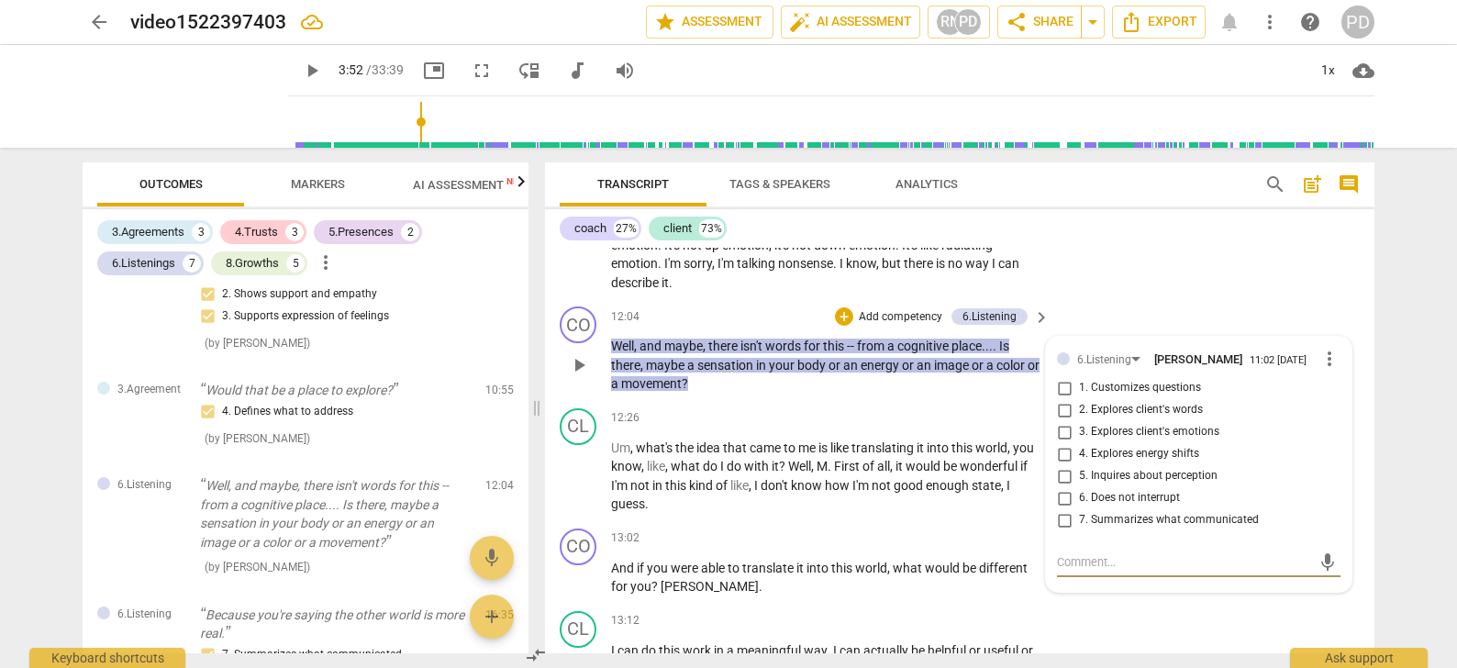
click at [1061, 518] on input "7. Summarizes what communicated" at bounding box center [1063, 520] width 29 height 22
checkbox input "true"
click at [887, 314] on p "Add competency" at bounding box center [900, 317] width 87 height 17
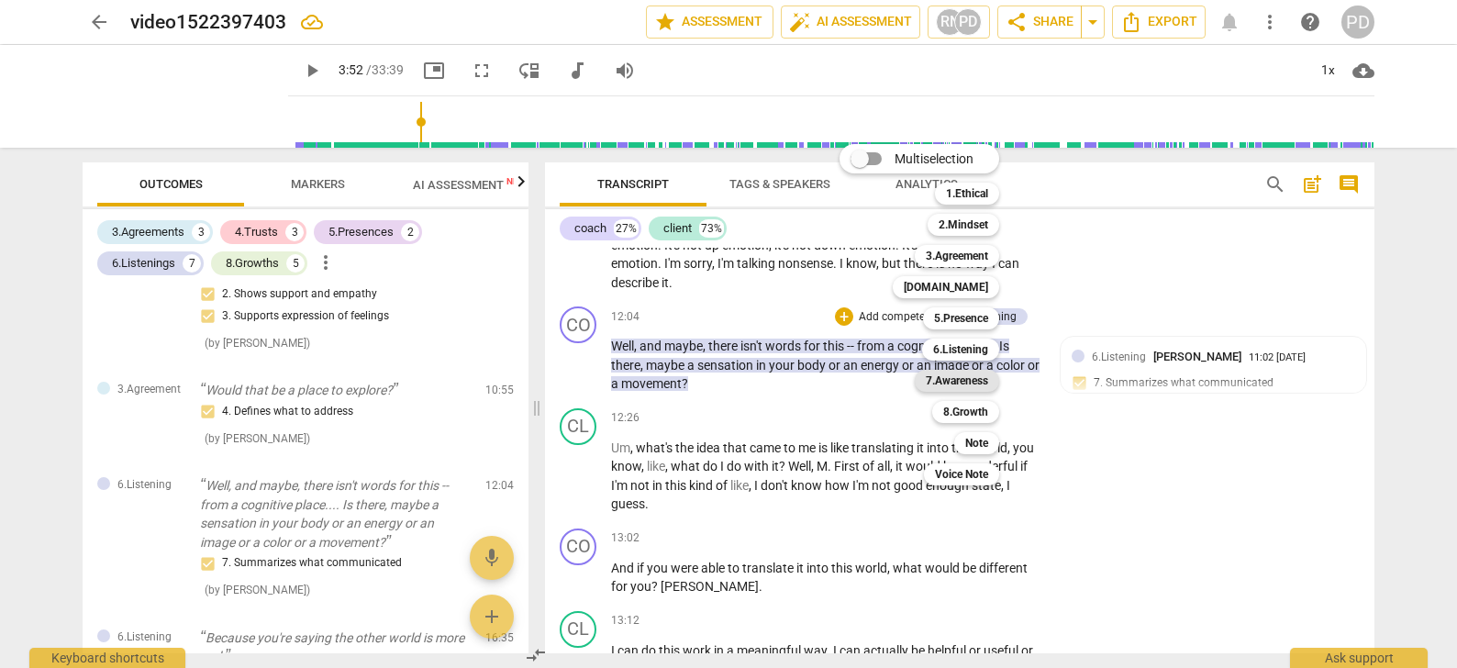
click at [959, 383] on b "7.Awareness" at bounding box center [957, 381] width 62 height 22
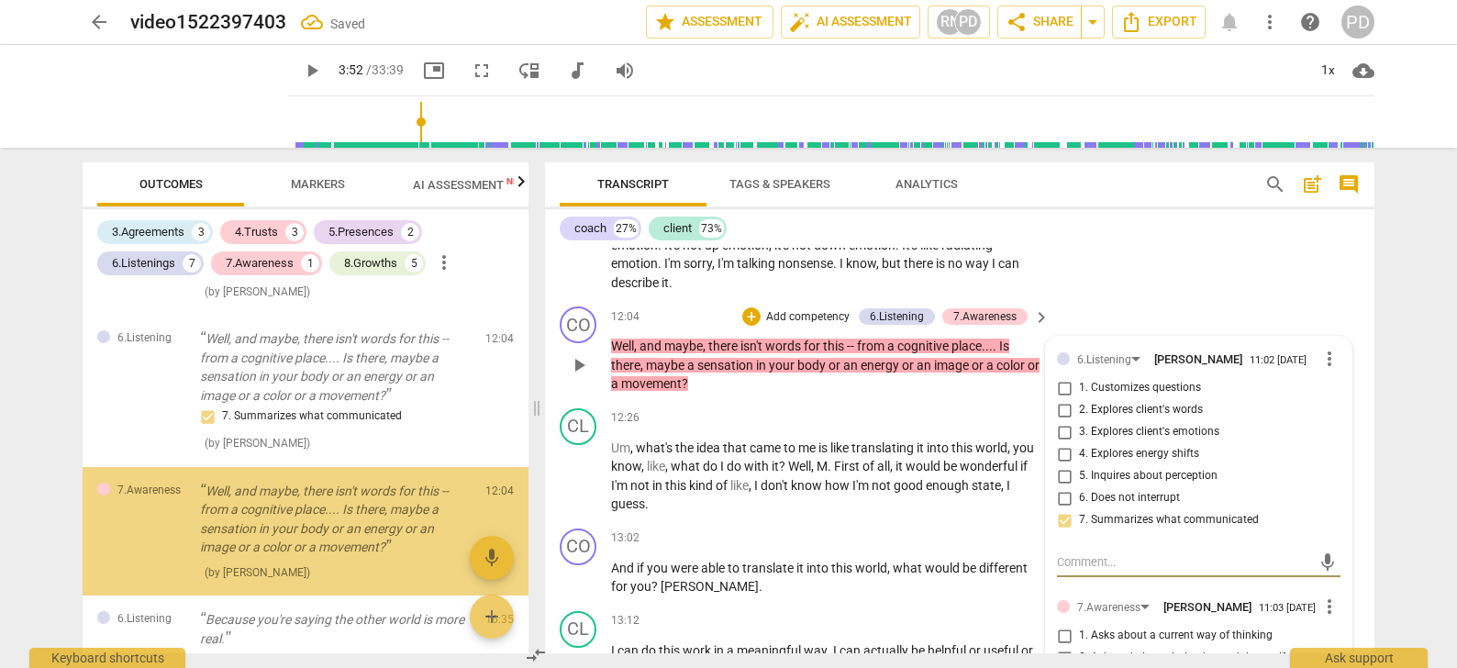
scroll to position [1363, 0]
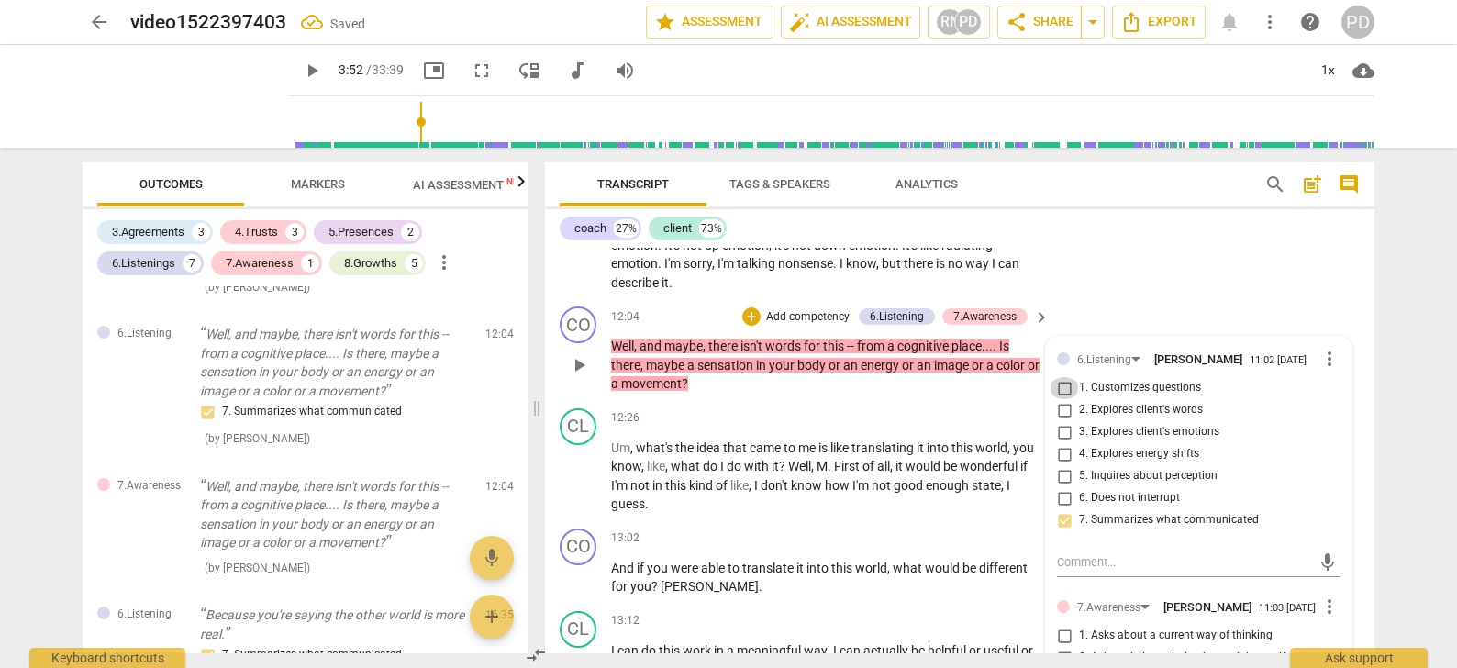
click at [1061, 388] on input "1. Customizes questions" at bounding box center [1063, 388] width 29 height 22
checkbox input "true"
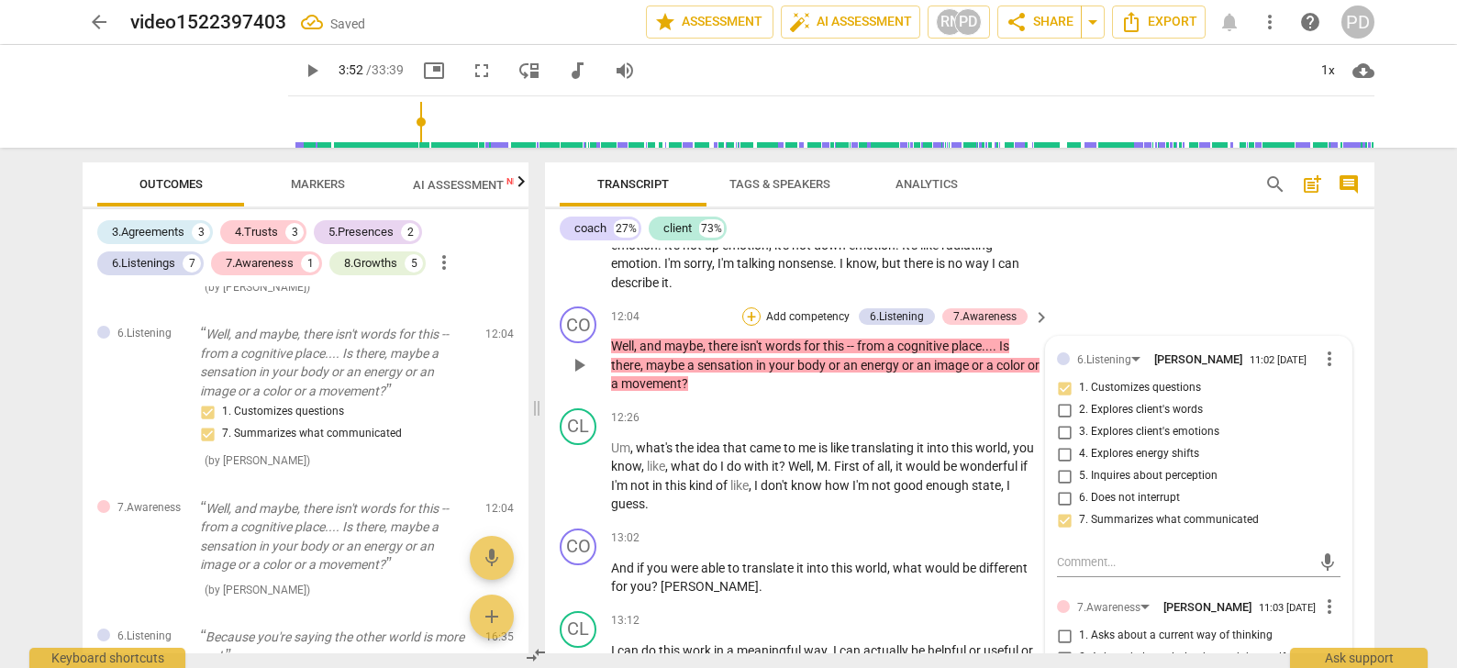
click at [756, 311] on div "+" at bounding box center [751, 316] width 18 height 18
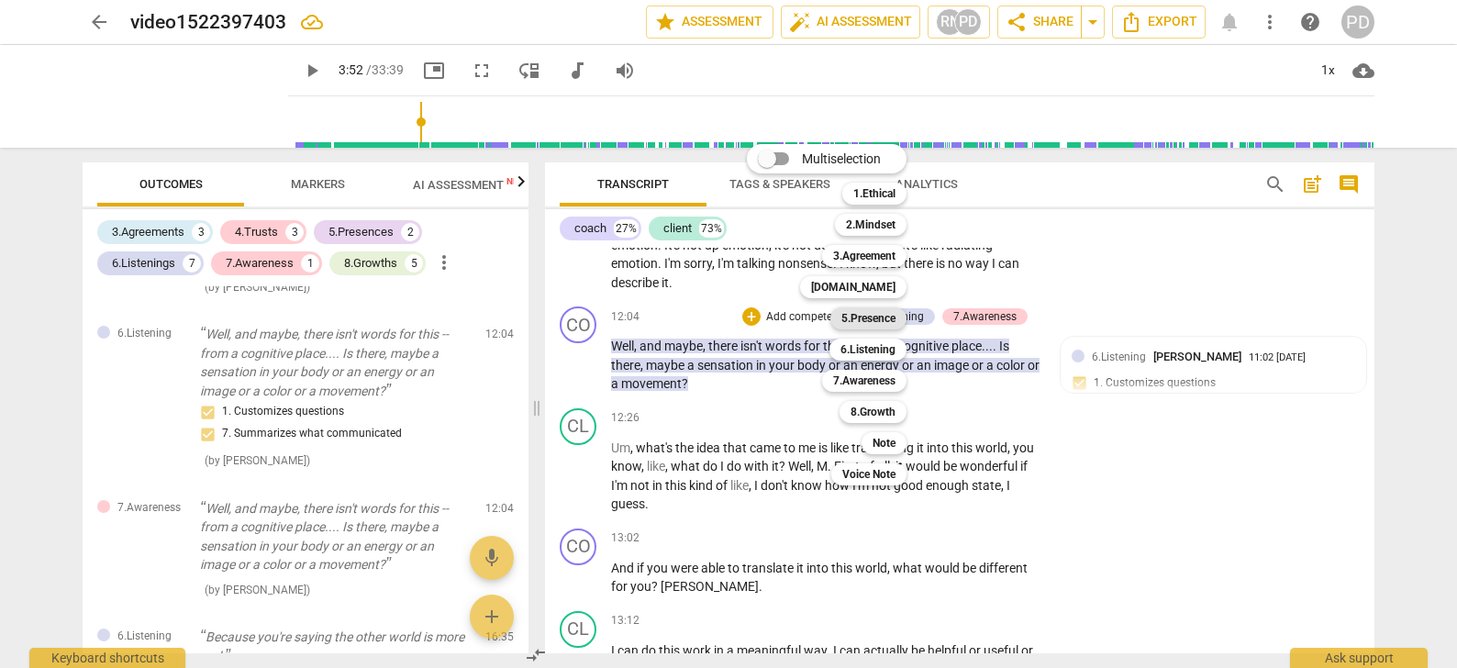
click at [881, 317] on b "5.Presence" at bounding box center [868, 318] width 54 height 22
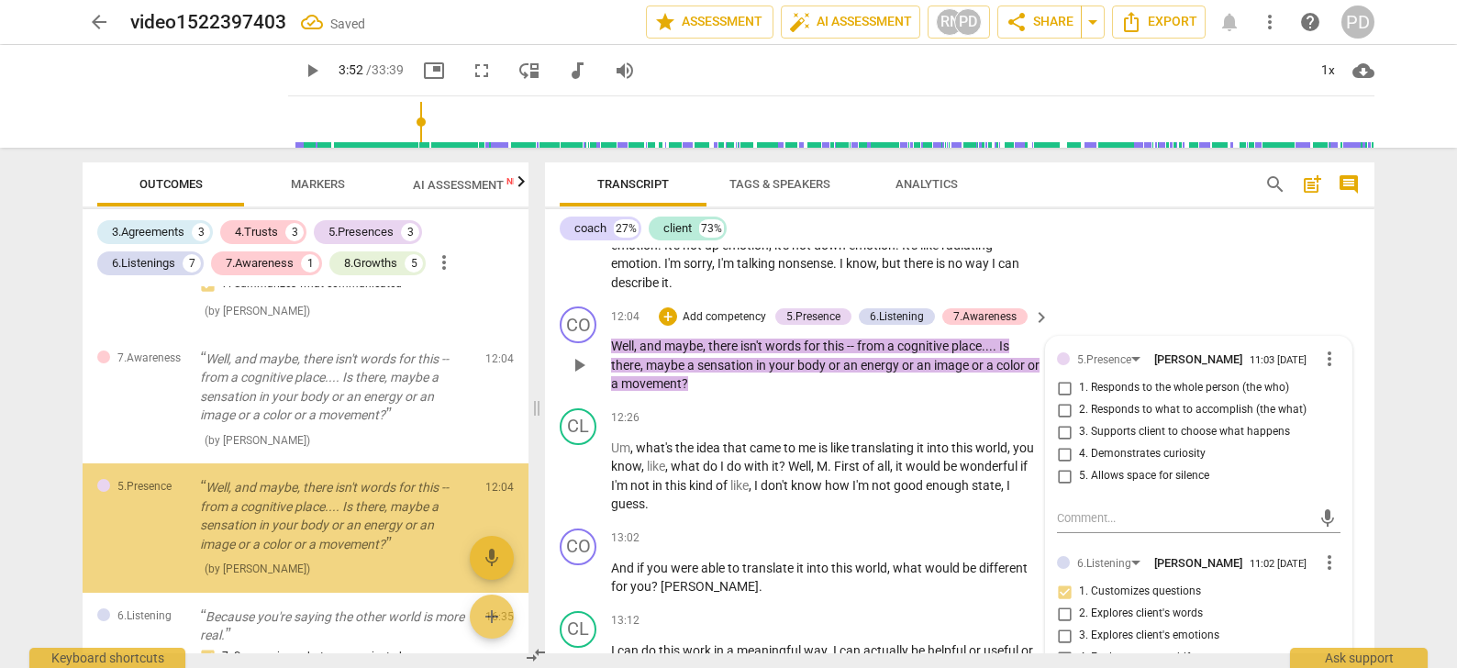
scroll to position [1515, 0]
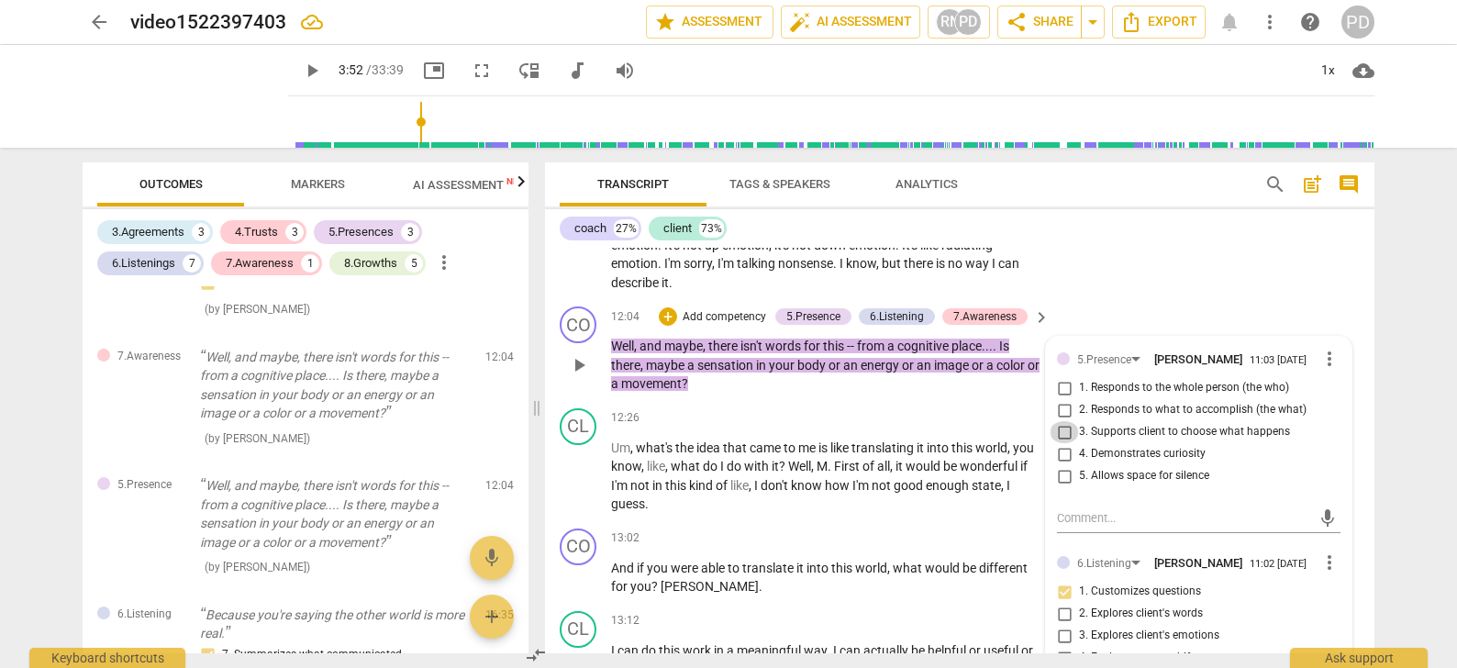
click at [1061, 428] on input "3. Supports client to choose what happens" at bounding box center [1063, 432] width 29 height 22
checkbox input "true"
click at [1063, 453] on input "4. Demonstrates curiosity" at bounding box center [1063, 454] width 29 height 22
checkbox input "true"
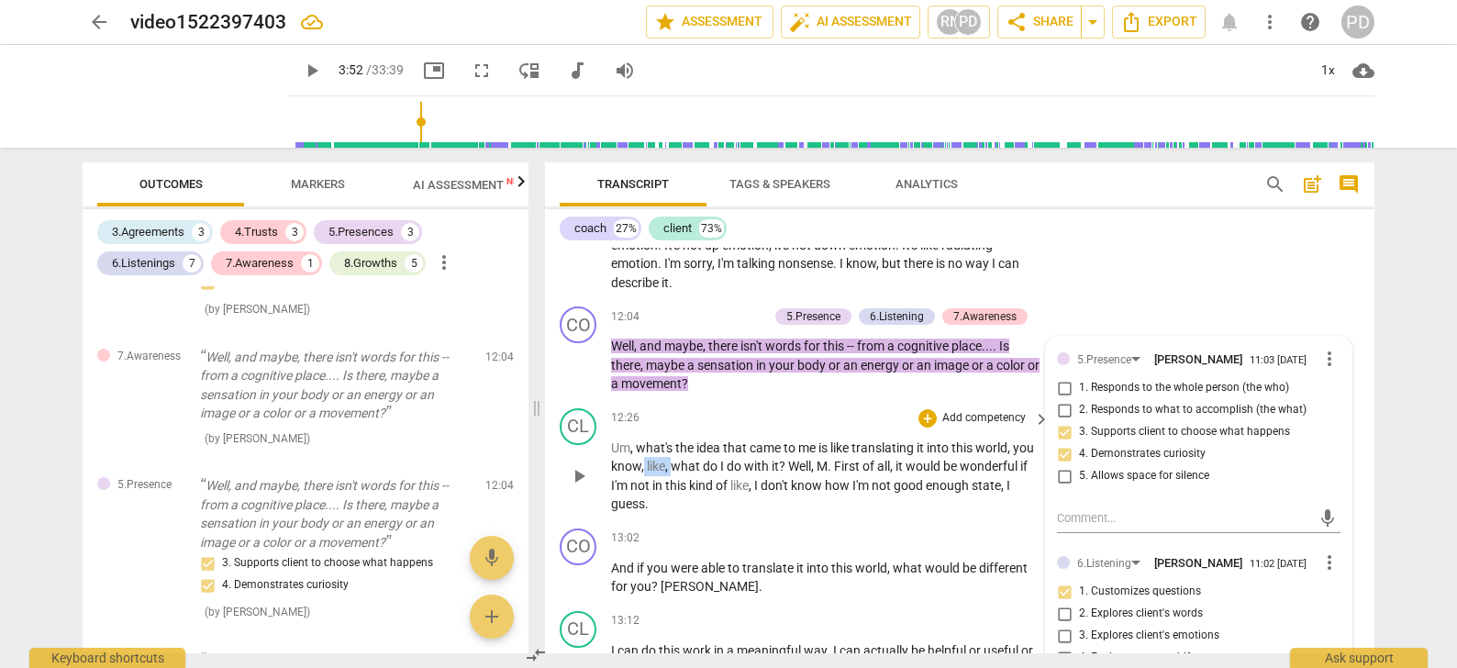
drag, startPoint x: 694, startPoint y: 463, endPoint x: 667, endPoint y: 461, distance: 27.7
click at [667, 461] on p "Um , what's the idea that came to me is like translating it into this world , y…" at bounding box center [825, 476] width 429 height 75
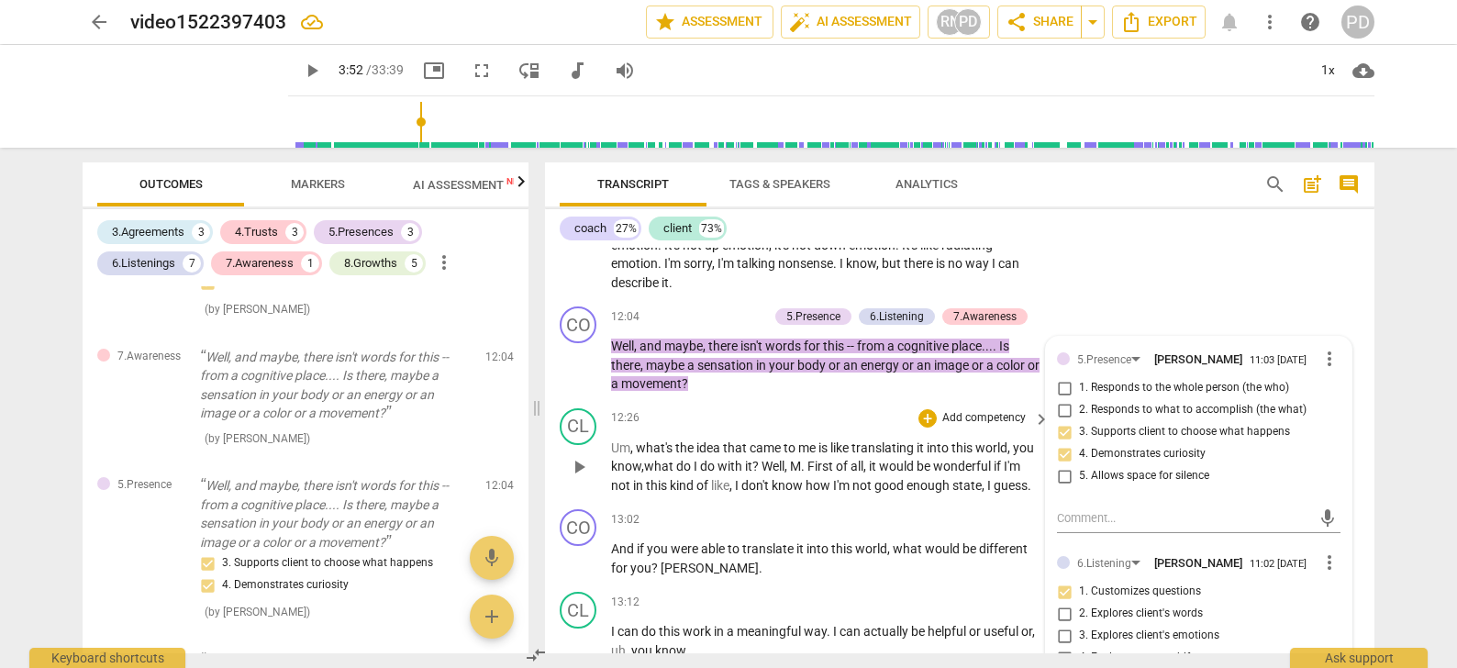
click at [667, 461] on span "what" at bounding box center [660, 466] width 32 height 15
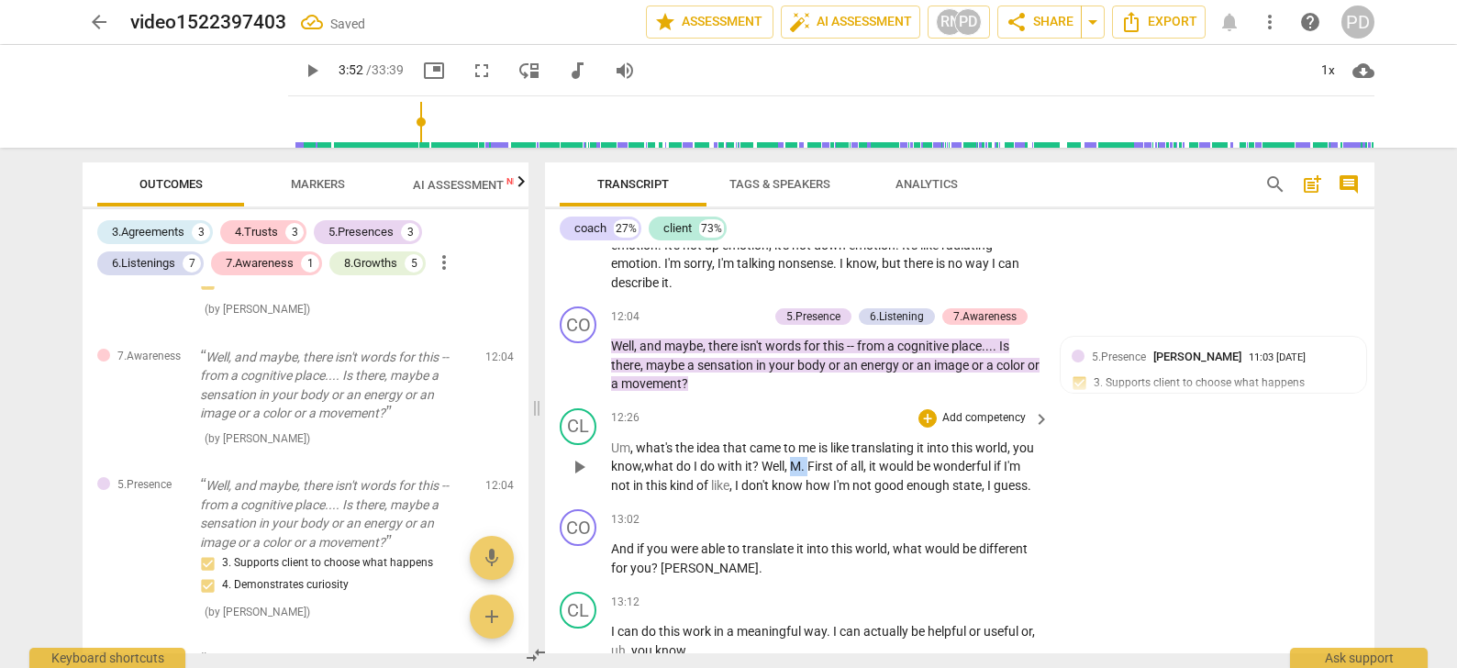
drag, startPoint x: 835, startPoint y: 462, endPoint x: 817, endPoint y: 462, distance: 17.4
click at [817, 462] on p "Um , what's the idea that came to me is like translating it into this world , y…" at bounding box center [825, 467] width 429 height 57
drag, startPoint x: 738, startPoint y: 483, endPoint x: 711, endPoint y: 481, distance: 26.7
click at [711, 481] on p "Um , what's the idea that came to me is like translating it into this world , y…" at bounding box center [825, 467] width 429 height 57
click at [679, 485] on font "," at bounding box center [677, 485] width 3 height 15
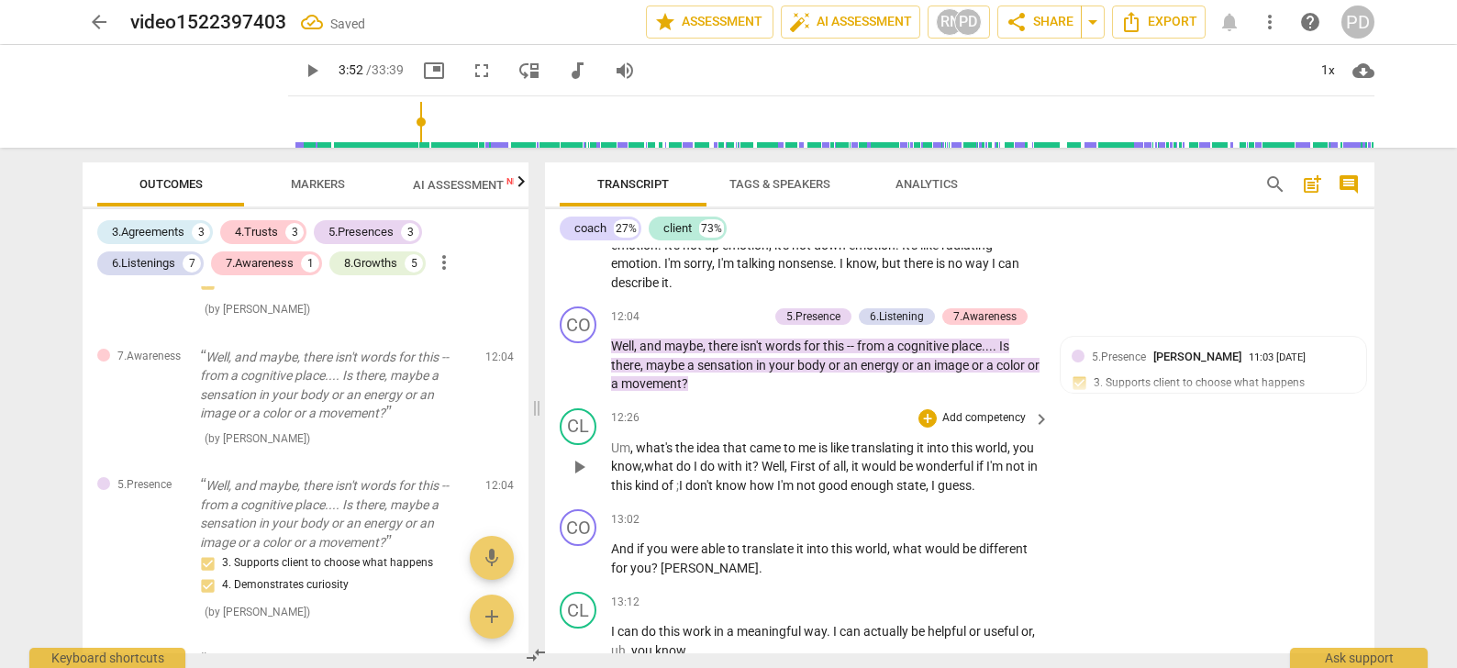
click at [777, 482] on span "how" at bounding box center [764, 485] width 28 height 15
click at [952, 516] on p "Add competency" at bounding box center [983, 520] width 87 height 17
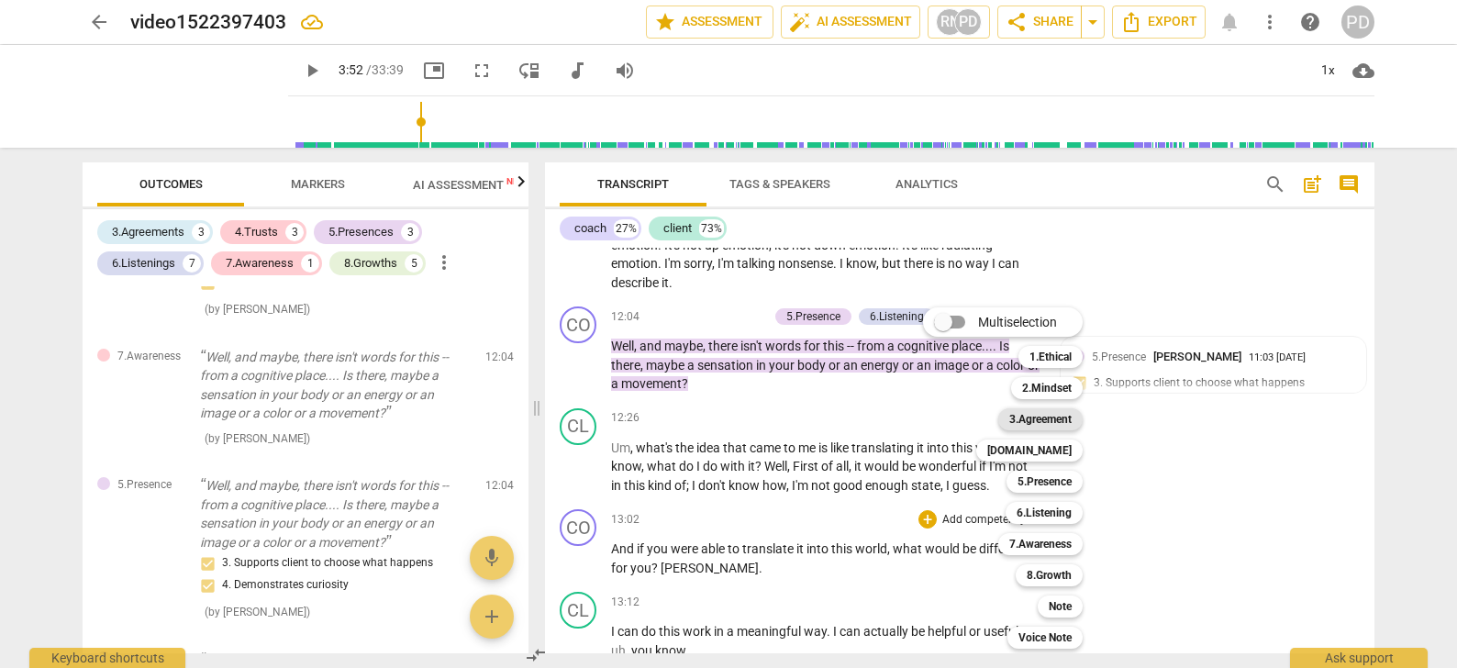
click at [1037, 420] on b "3.Agreement" at bounding box center [1040, 419] width 62 height 22
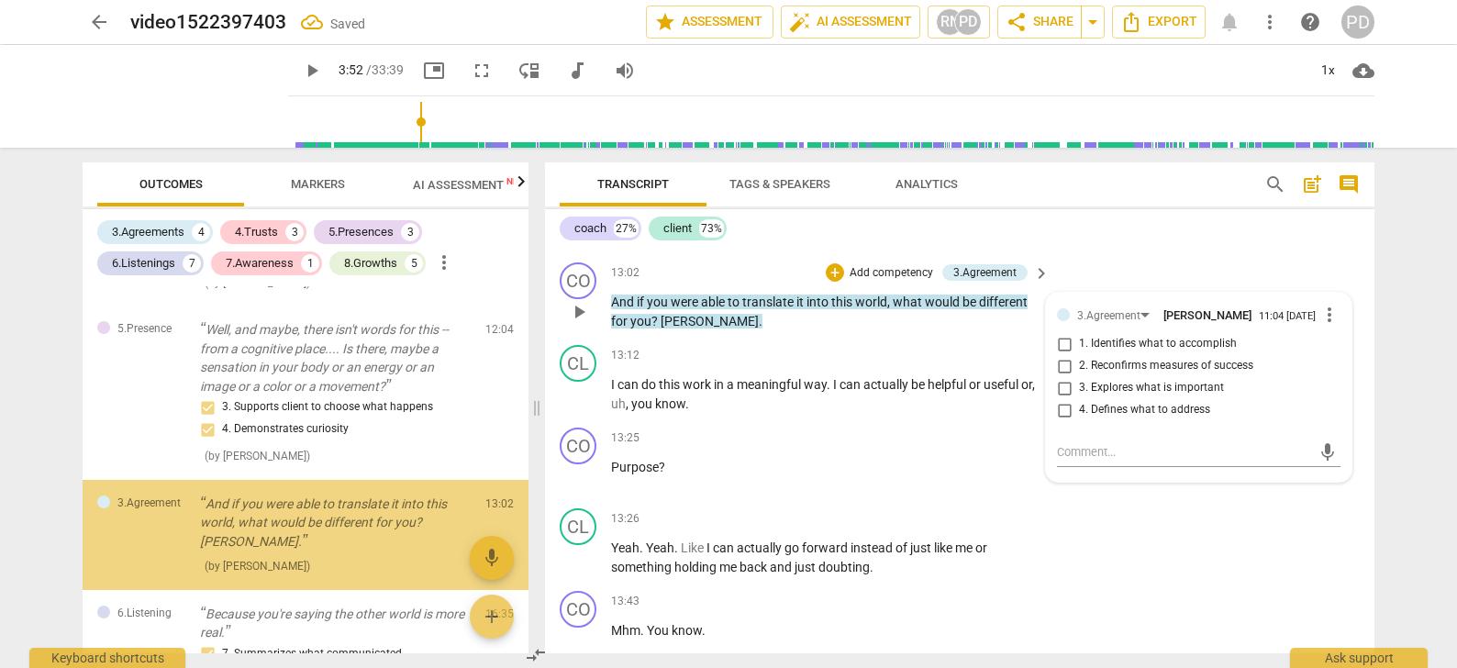
scroll to position [1679, 0]
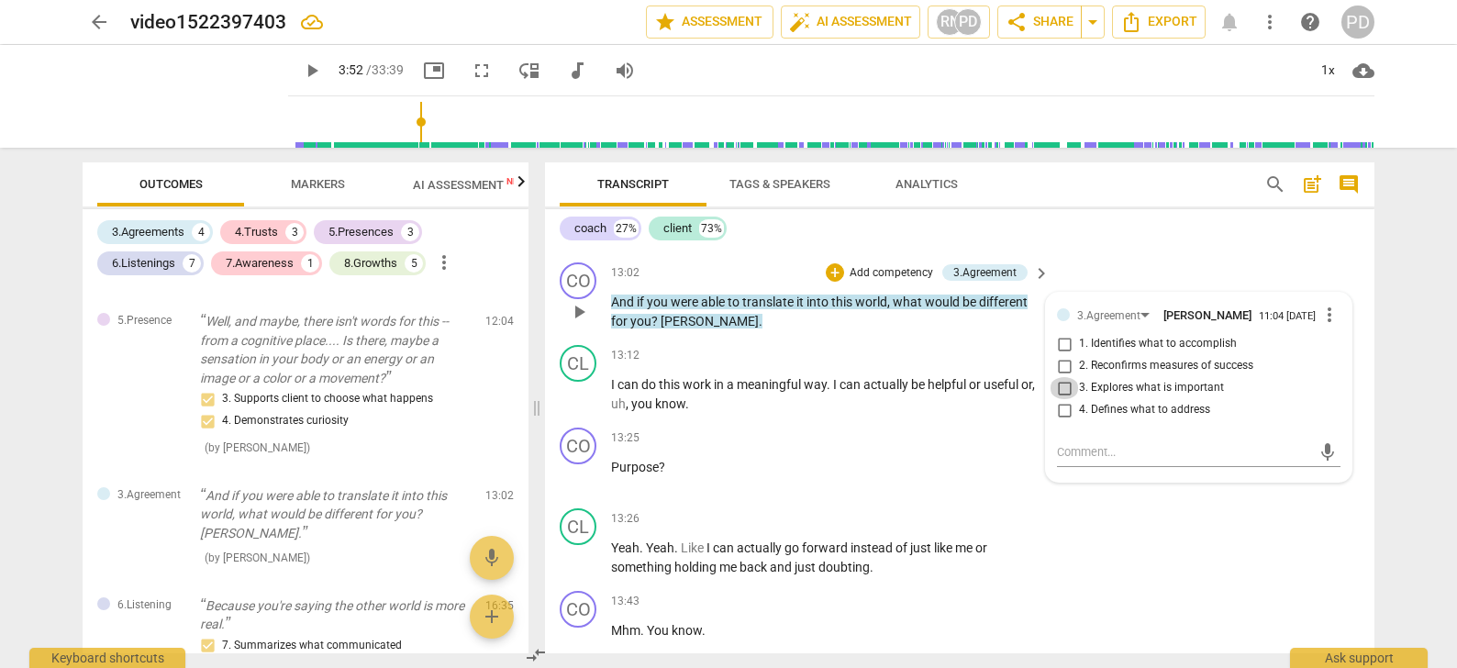
click at [1062, 385] on input "3. Explores what is important" at bounding box center [1063, 388] width 29 height 22
checkbox input "true"
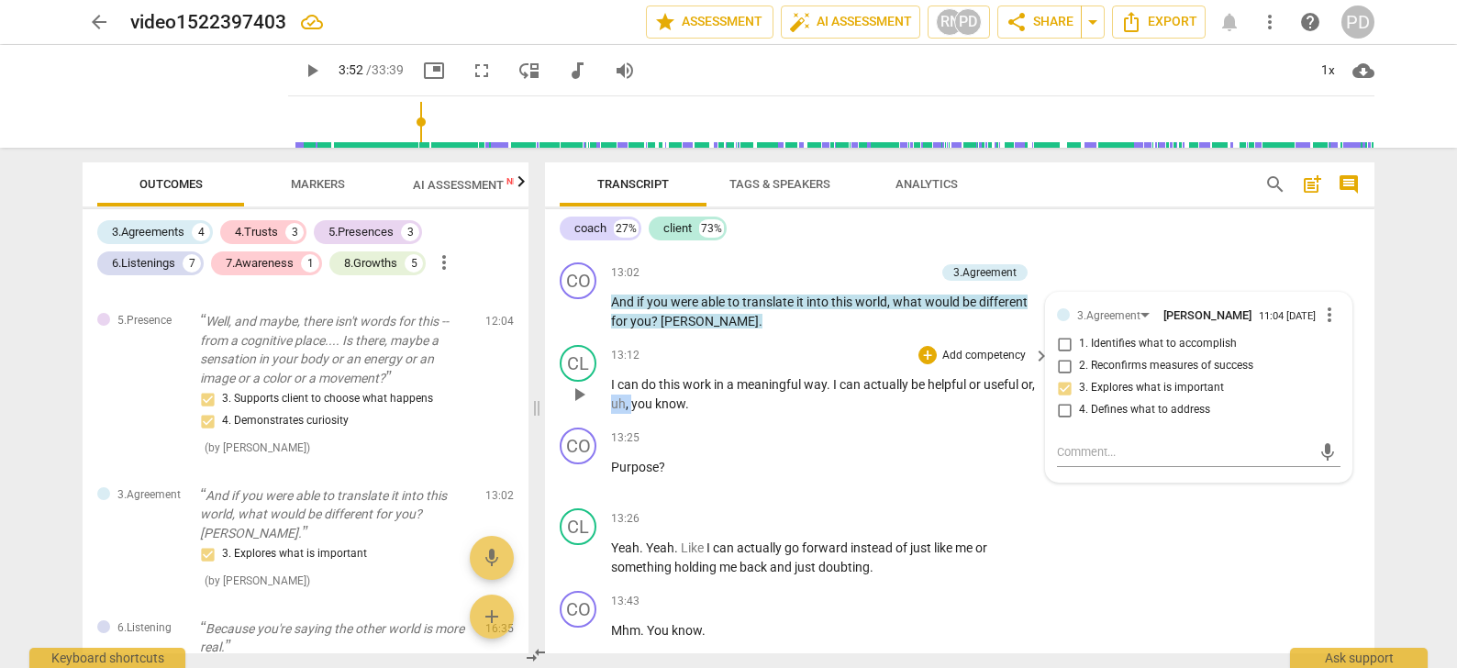
drag, startPoint x: 646, startPoint y: 402, endPoint x: 627, endPoint y: 402, distance: 18.3
click at [627, 402] on p "I can do this work in a meaningful way . I can actually be helpful or useful or…" at bounding box center [825, 394] width 429 height 38
click at [927, 437] on div "+" at bounding box center [927, 437] width 18 height 18
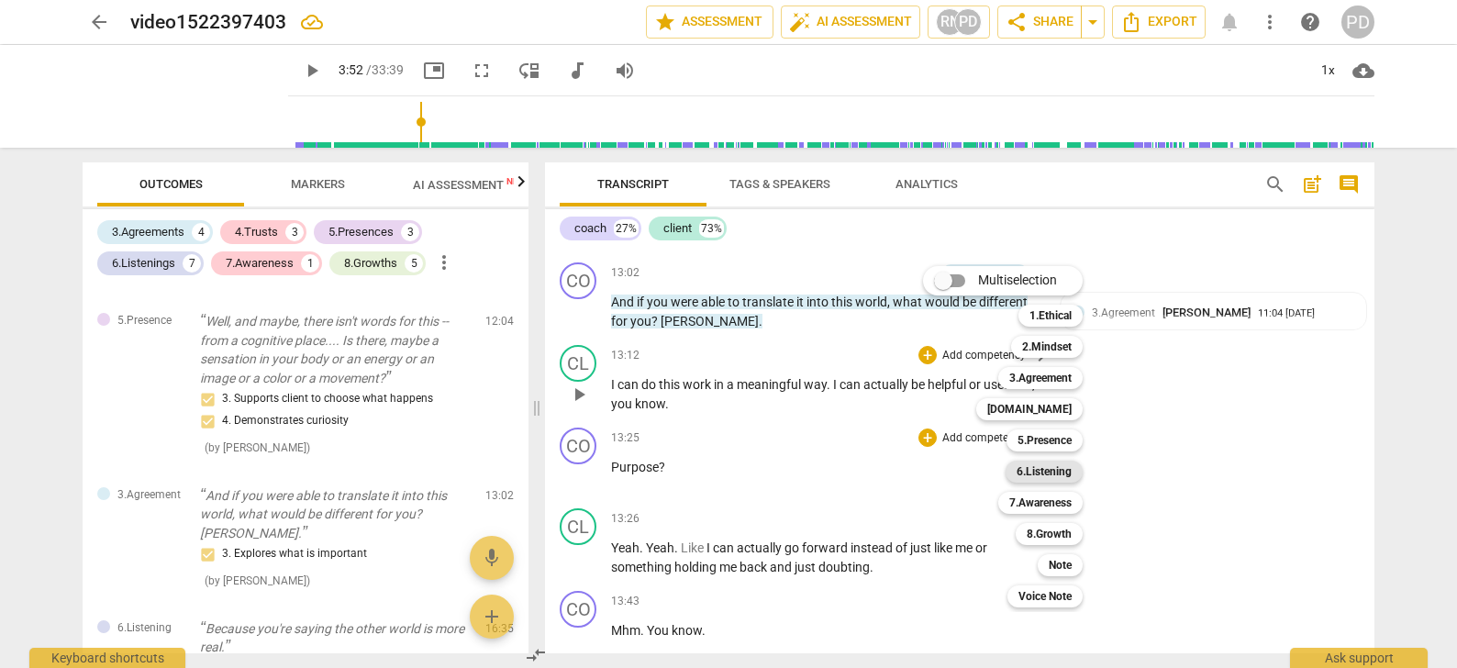
click at [1062, 470] on b "6.Listening" at bounding box center [1043, 472] width 55 height 22
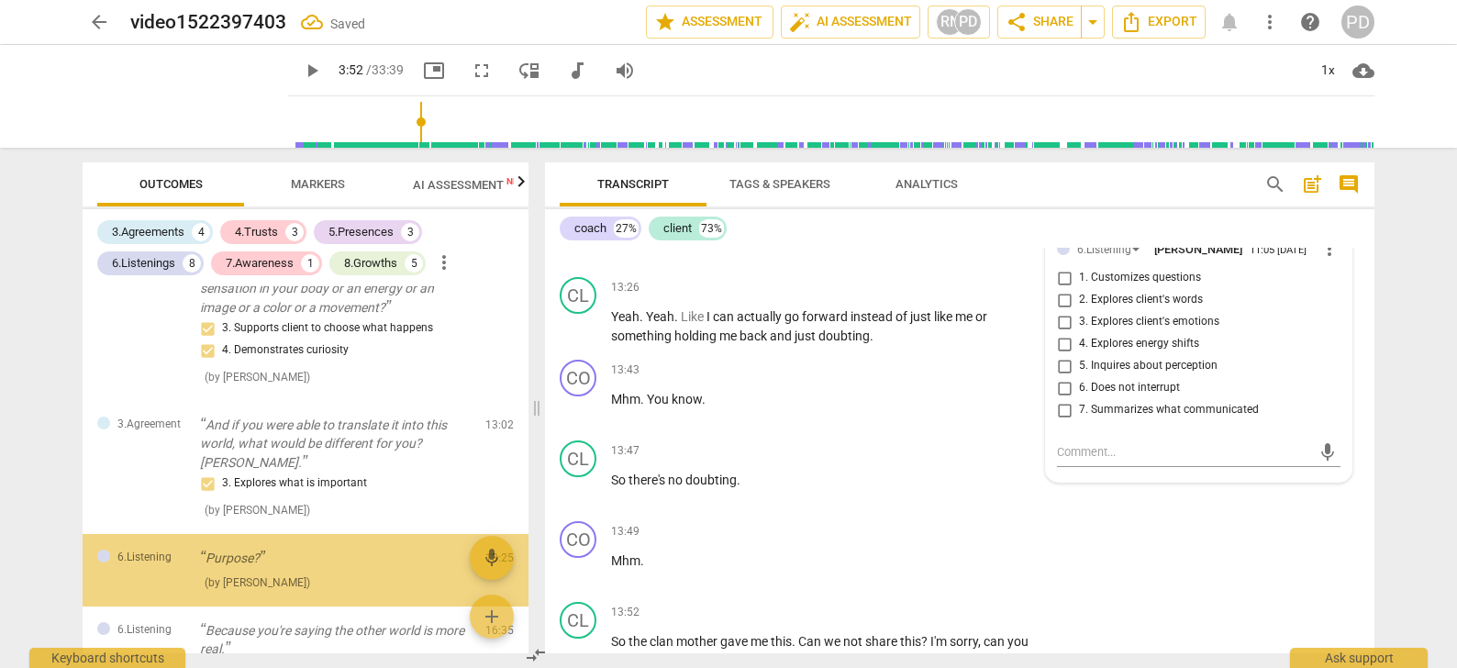
scroll to position [1793, 0]
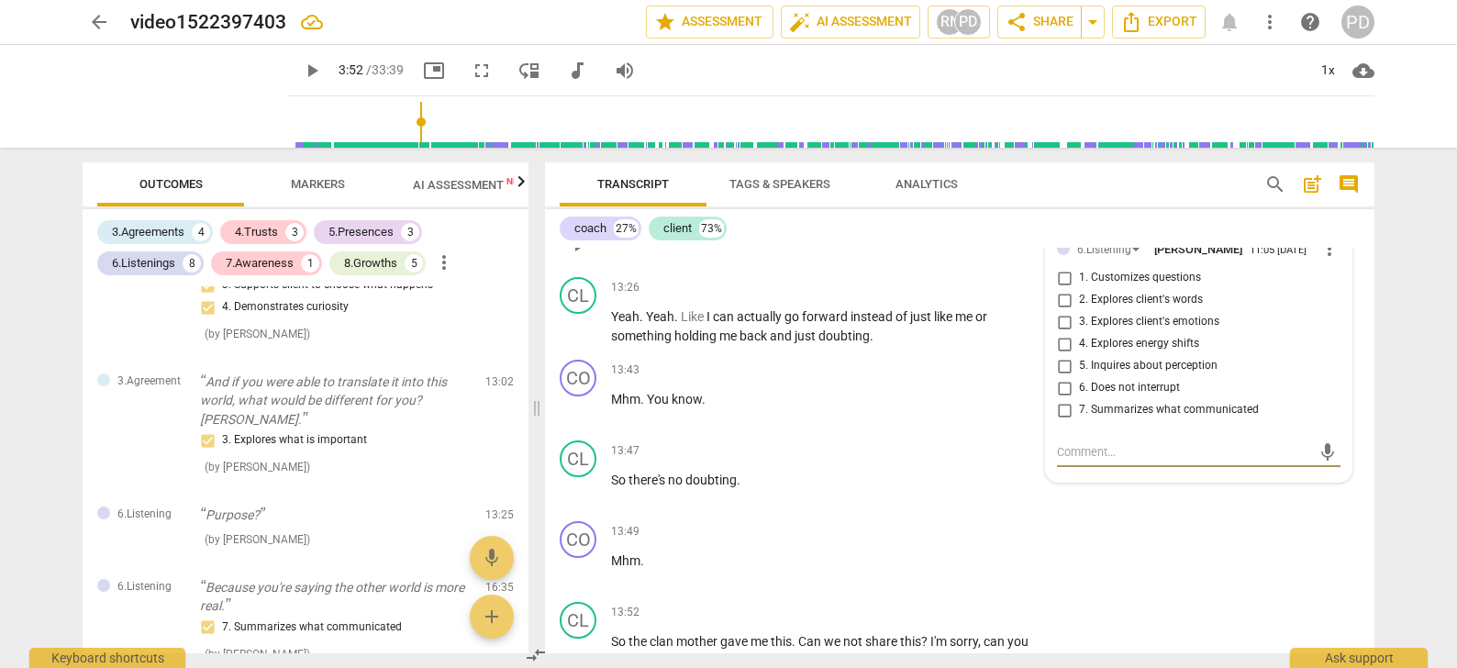
click at [1326, 250] on span "more_vert" at bounding box center [1329, 249] width 22 height 22
click at [1349, 282] on li "Delete" at bounding box center [1343, 281] width 63 height 35
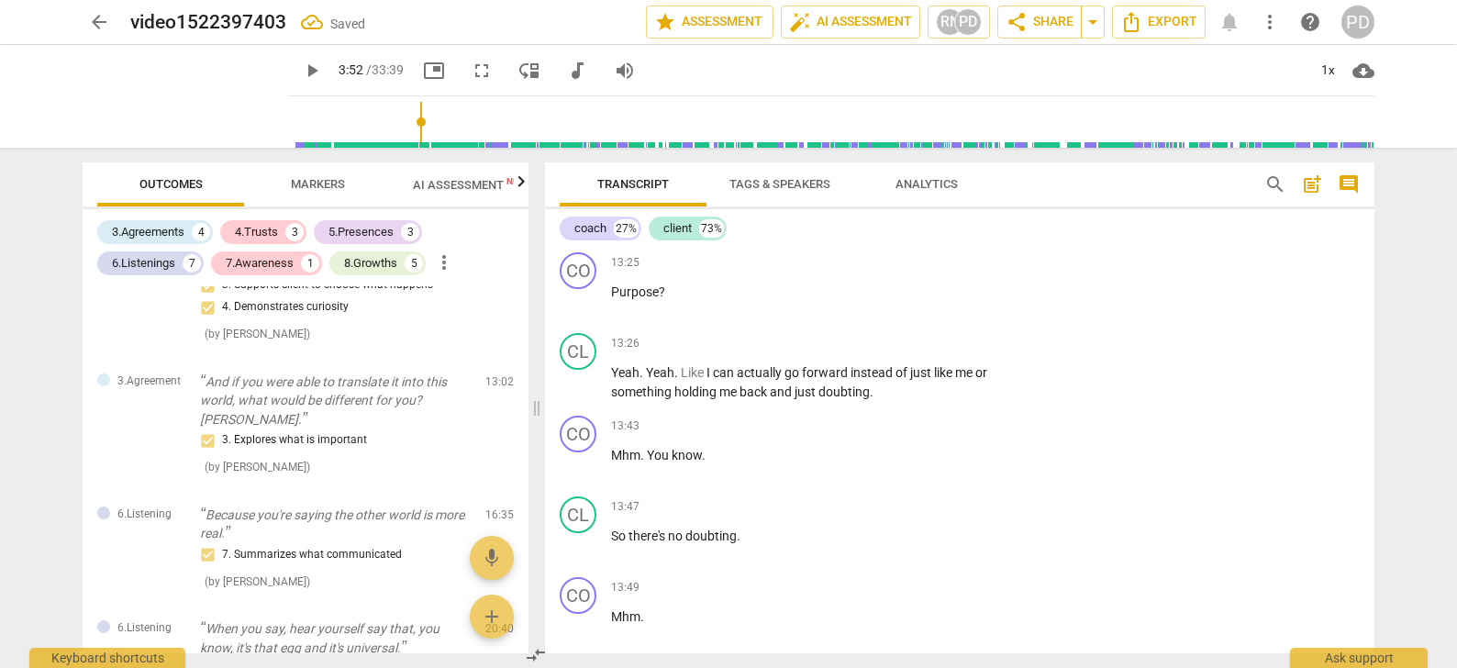
scroll to position [4105, 0]
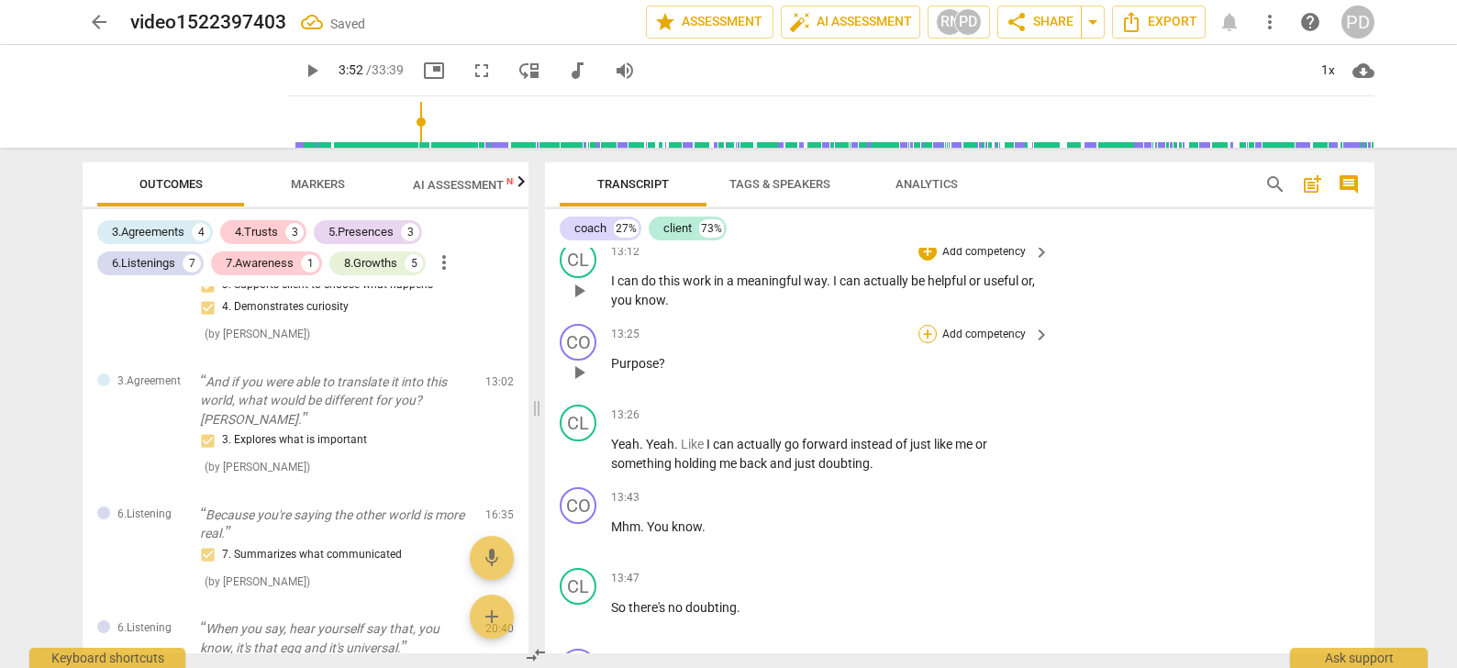
click at [926, 336] on div "+" at bounding box center [927, 334] width 18 height 18
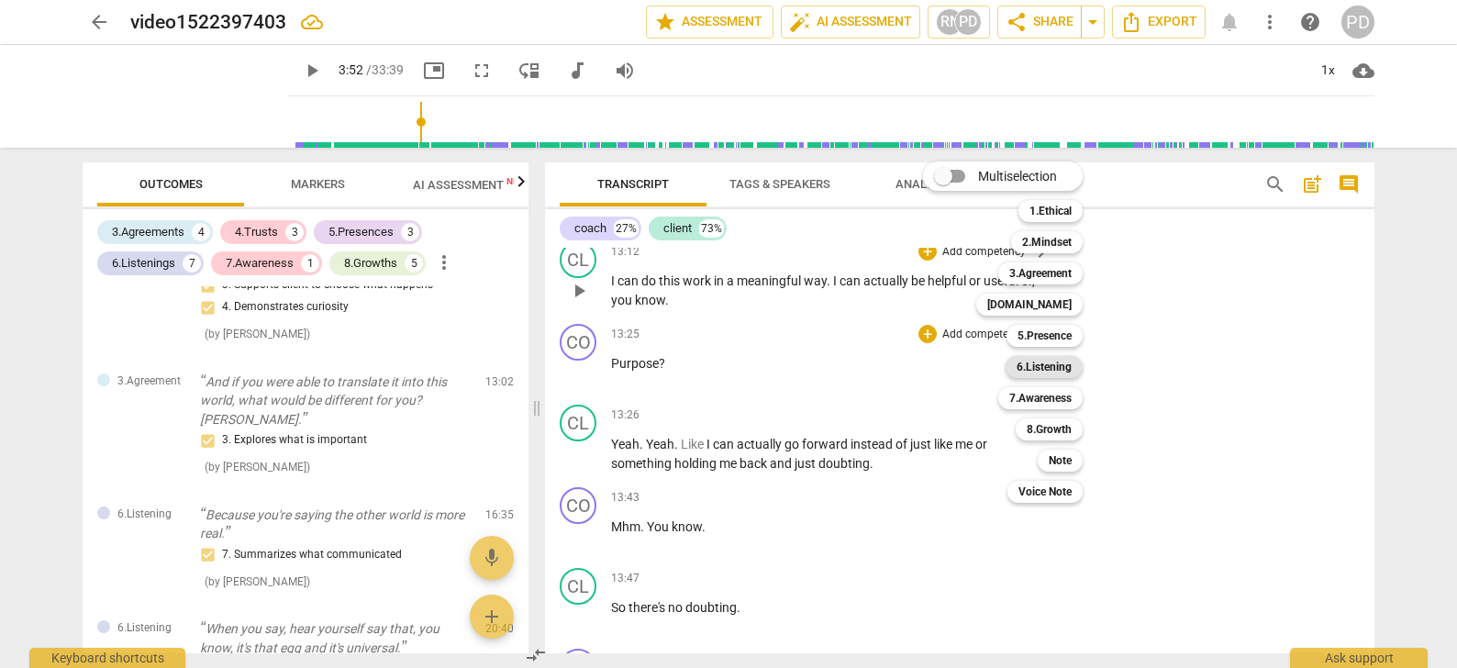
click at [1051, 365] on b "6.Listening" at bounding box center [1043, 367] width 55 height 22
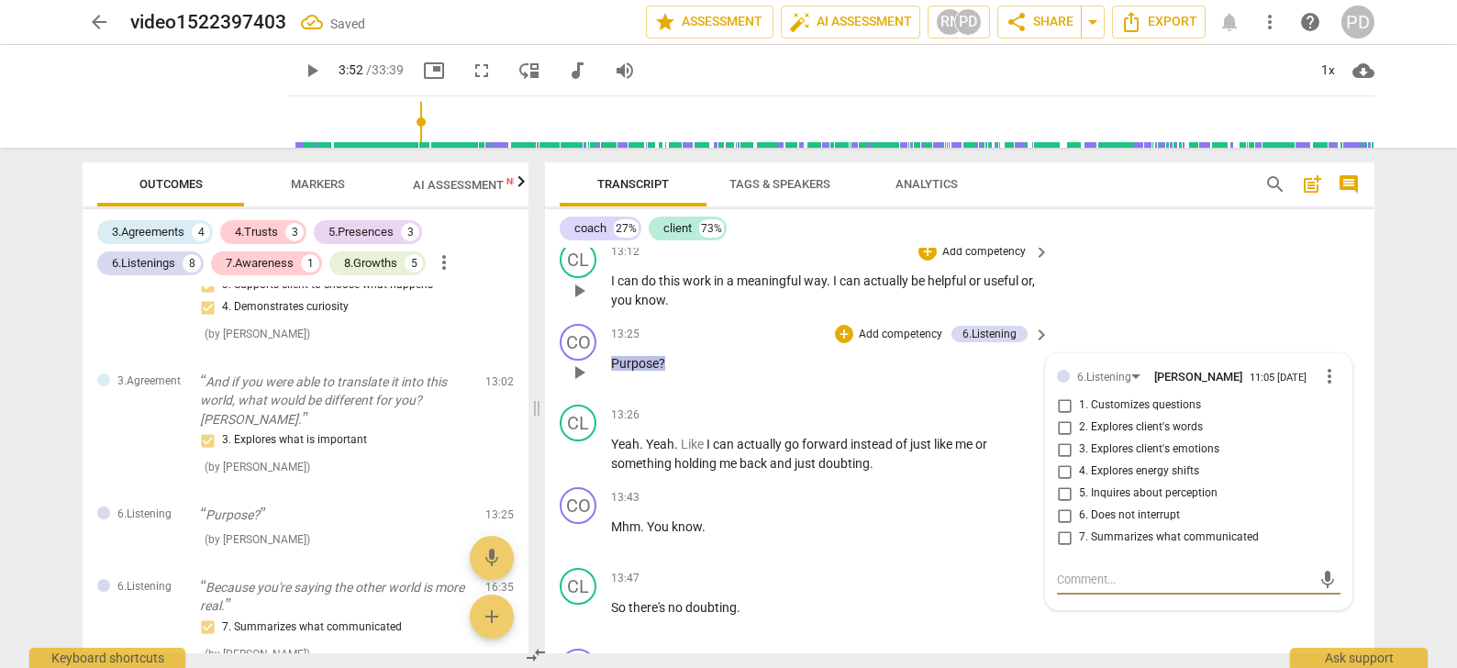
click at [1320, 371] on span "more_vert" at bounding box center [1329, 376] width 22 height 22
click at [1334, 405] on li "Delete" at bounding box center [1343, 409] width 63 height 35
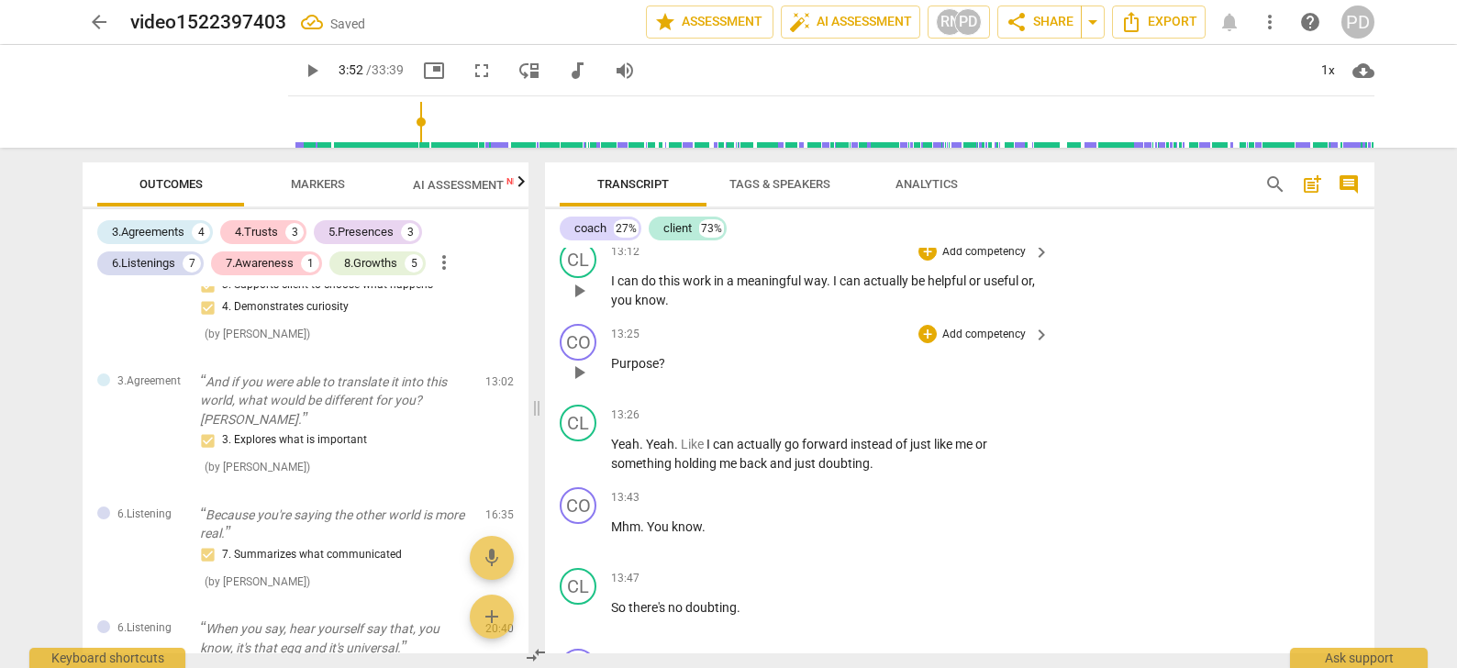
click at [953, 330] on p "Add competency" at bounding box center [983, 335] width 87 height 17
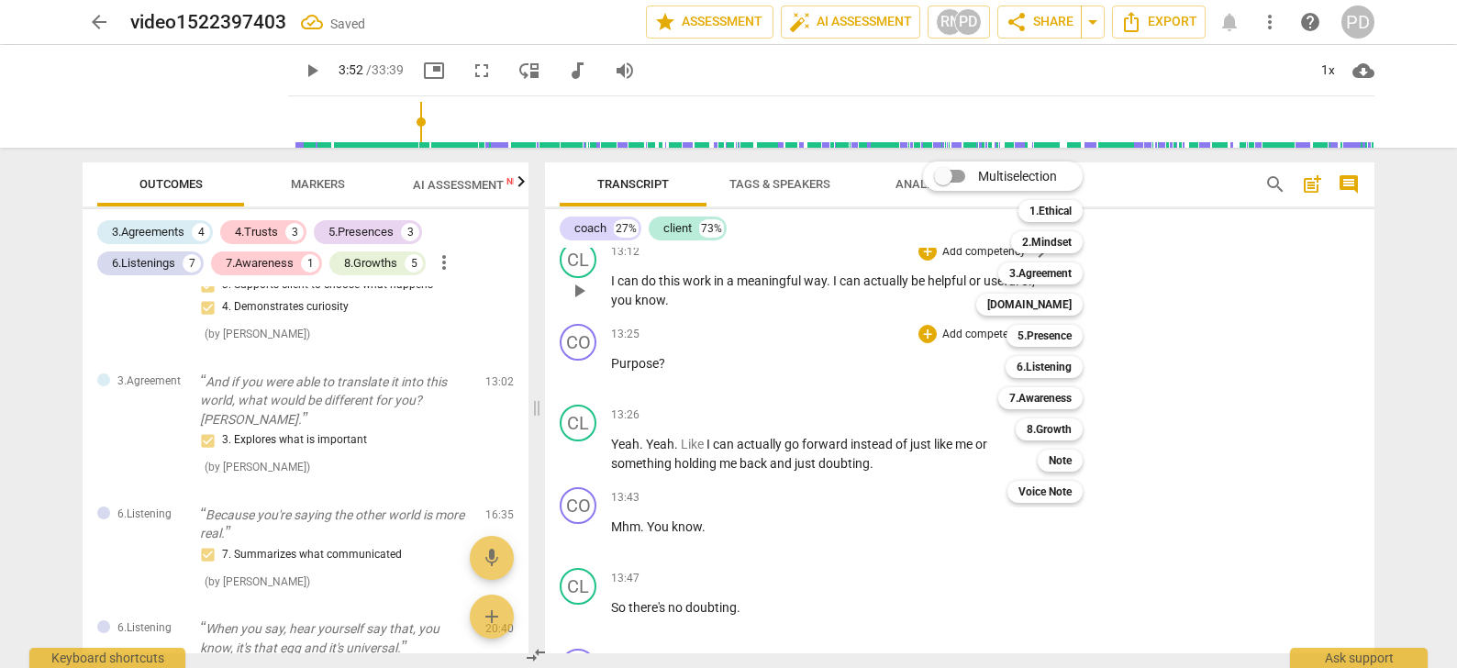
click at [318, 182] on div at bounding box center [728, 334] width 1457 height 668
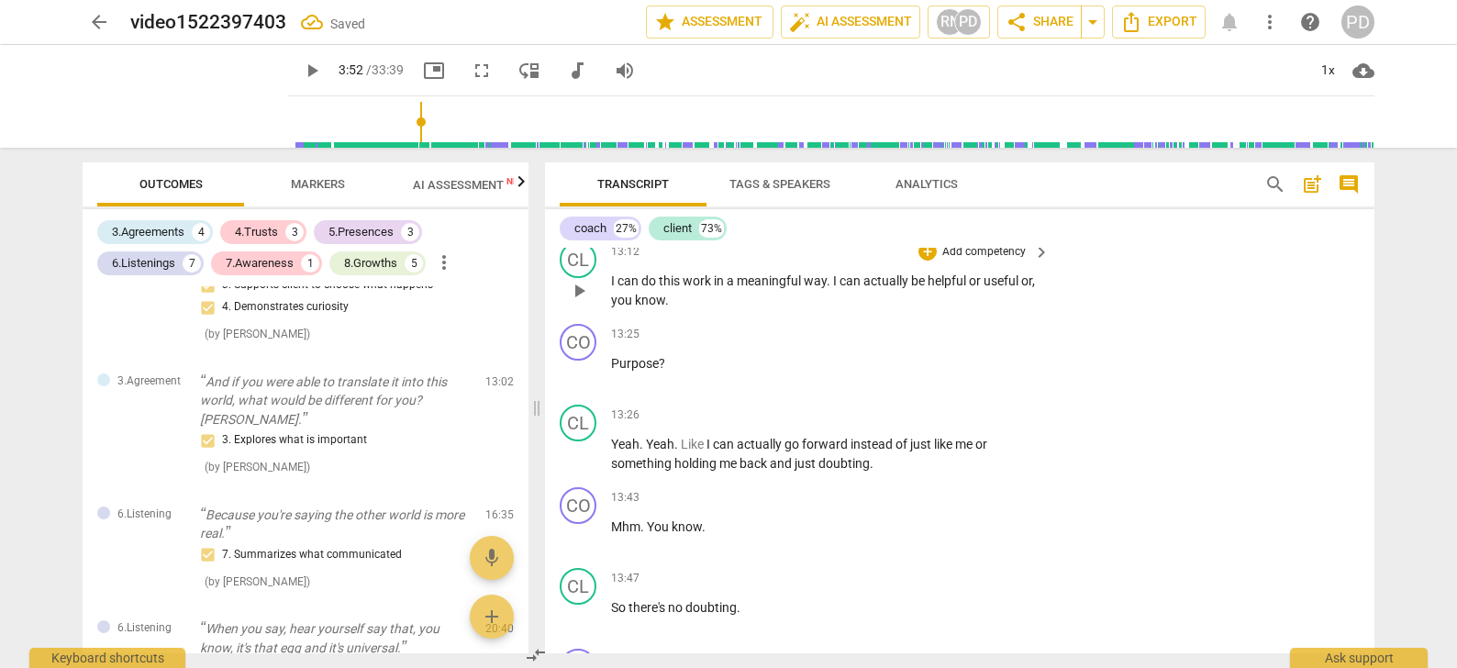
click at [318, 182] on span "Markers" at bounding box center [318, 184] width 54 height 14
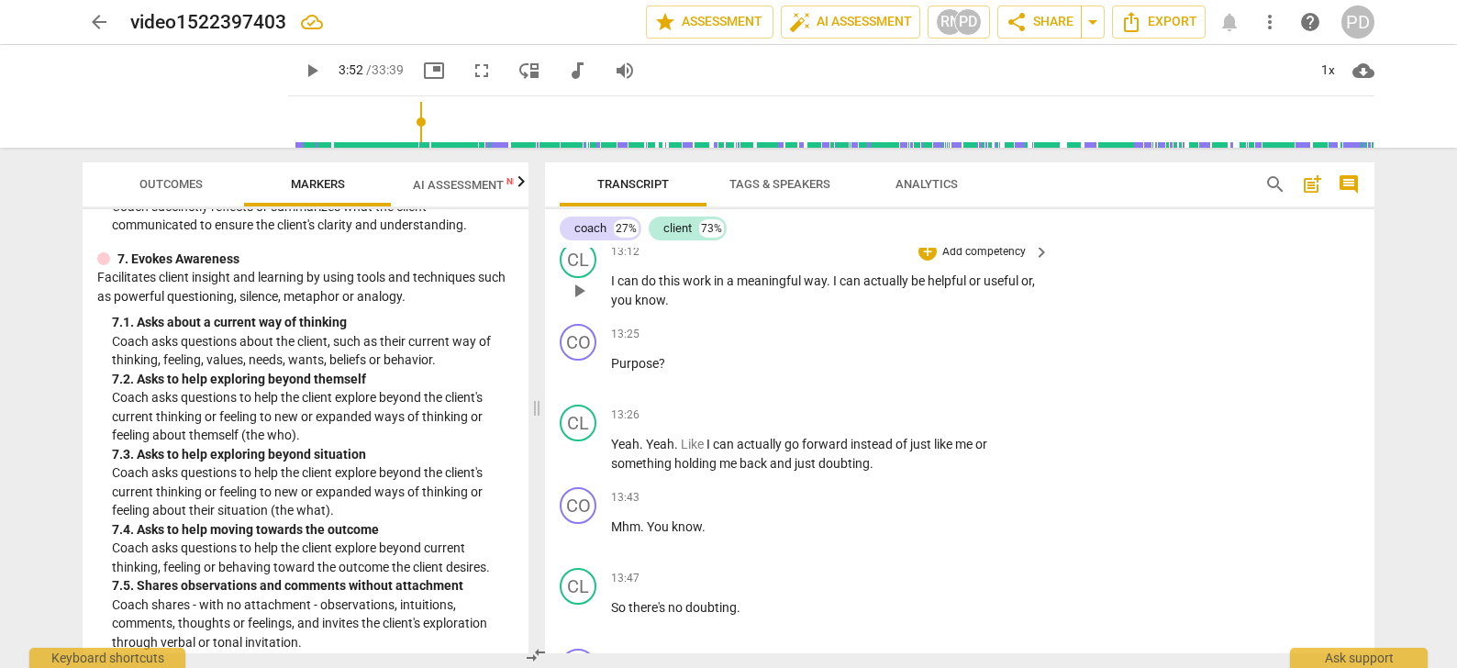
scroll to position [1738, 0]
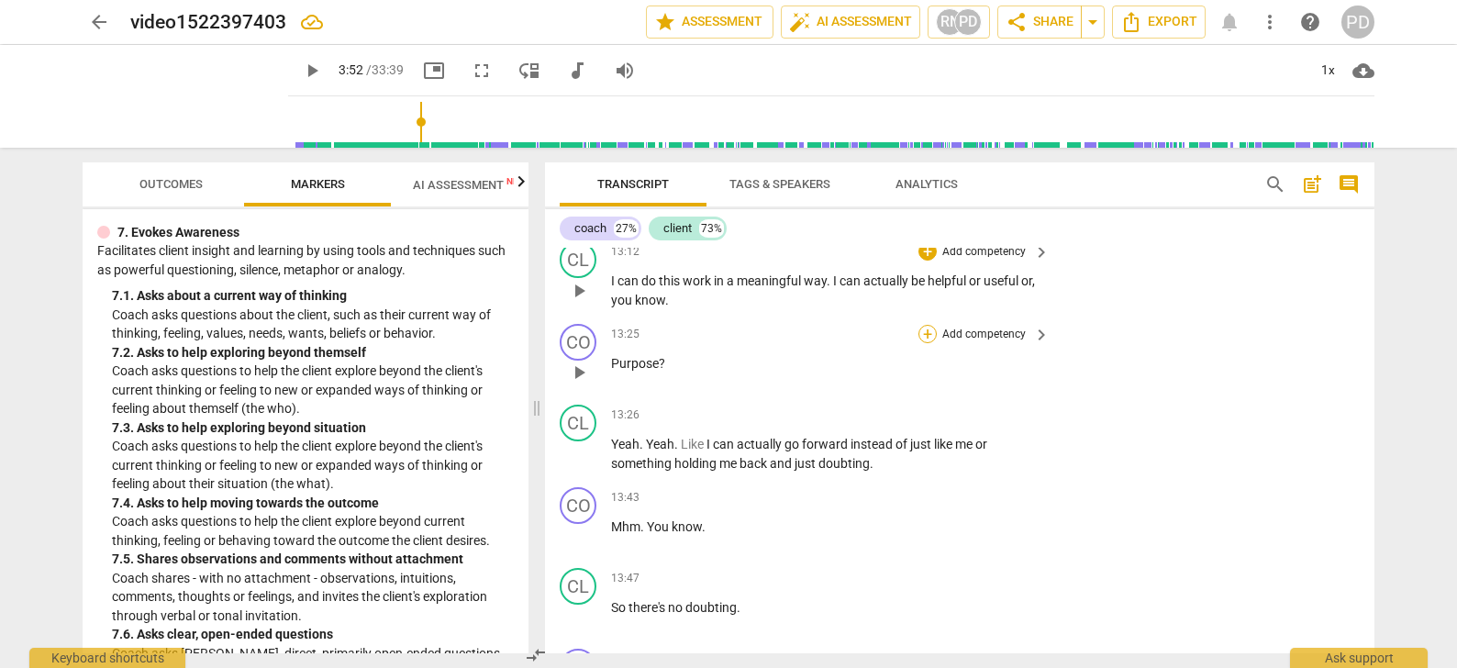
click at [925, 330] on div "+" at bounding box center [927, 334] width 18 height 18
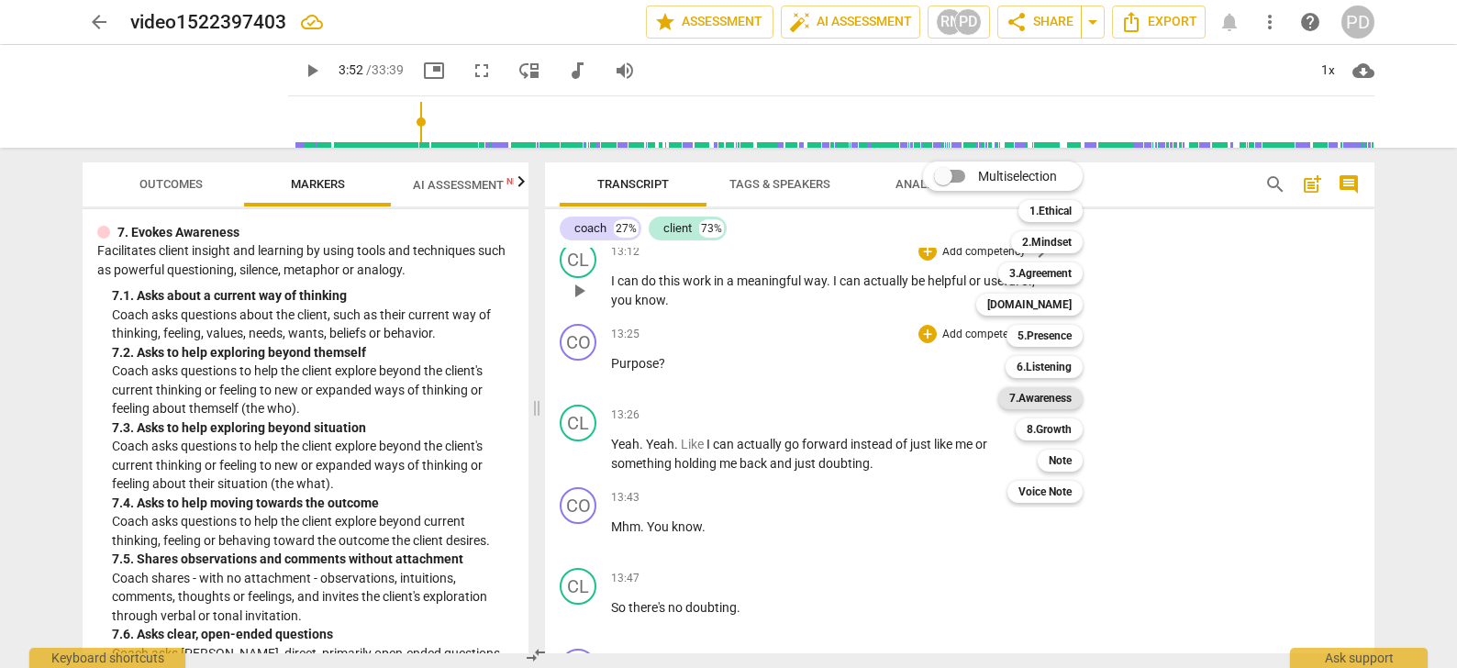
click at [1047, 399] on b "7.Awareness" at bounding box center [1040, 398] width 62 height 22
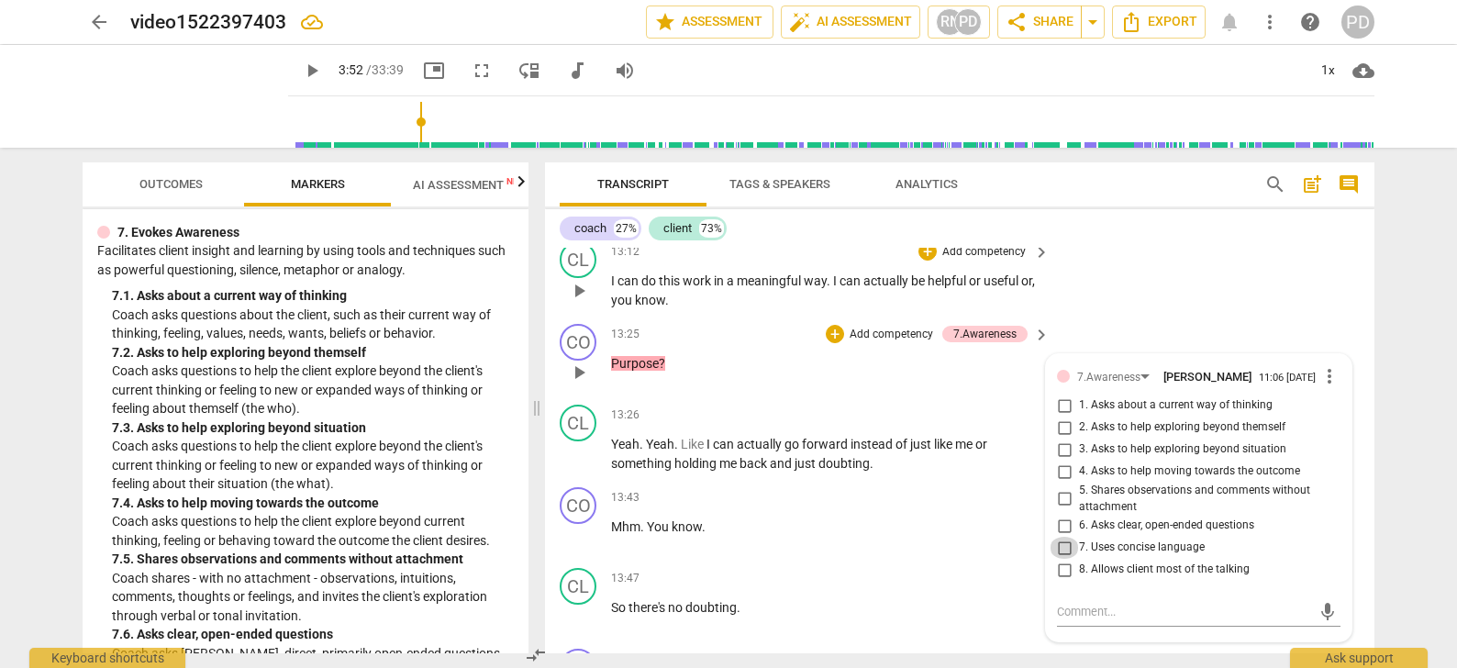
click at [1061, 548] on input "7. Uses concise language" at bounding box center [1063, 548] width 29 height 22
checkbox input "true"
click at [1057, 423] on input "2. Asks to help exploring beyond themself" at bounding box center [1063, 427] width 29 height 22
checkbox input "true"
click at [1061, 451] on input "3. Asks to help exploring beyond situation" at bounding box center [1063, 450] width 29 height 22
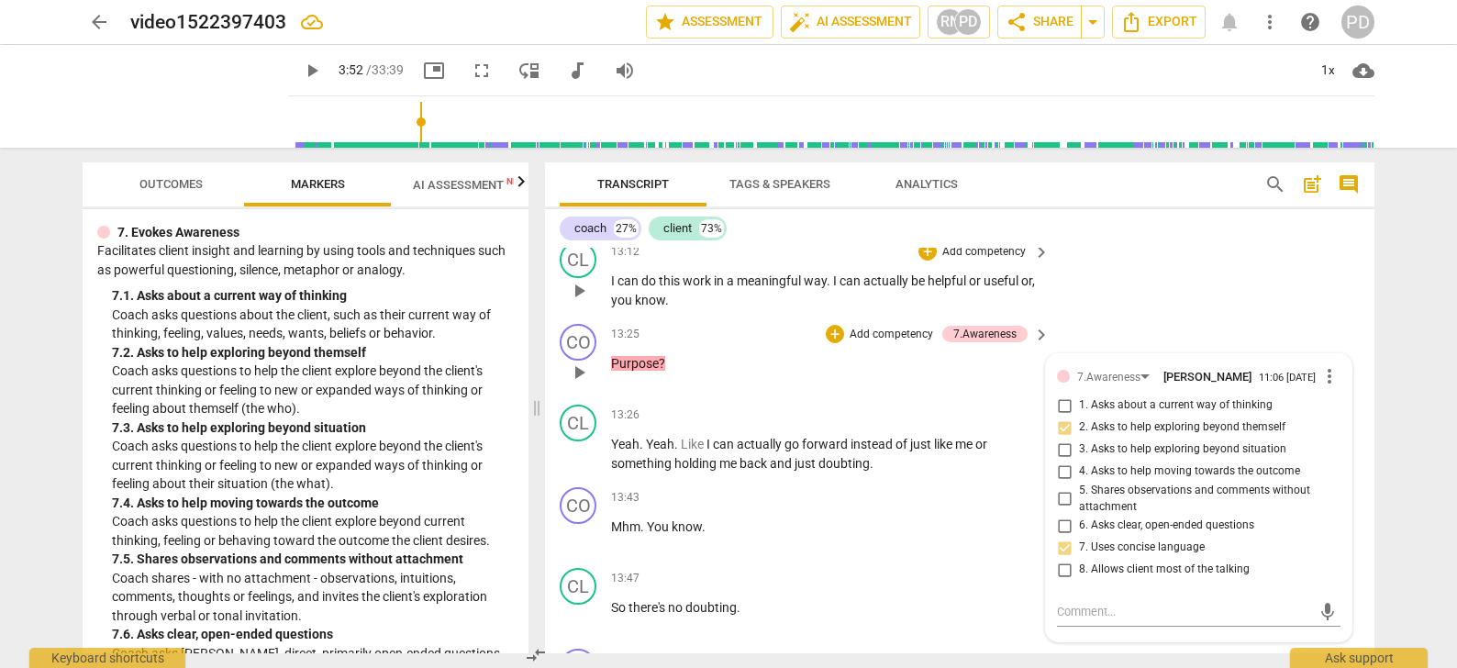
checkbox input "true"
click at [586, 512] on div "CO" at bounding box center [578, 505] width 37 height 37
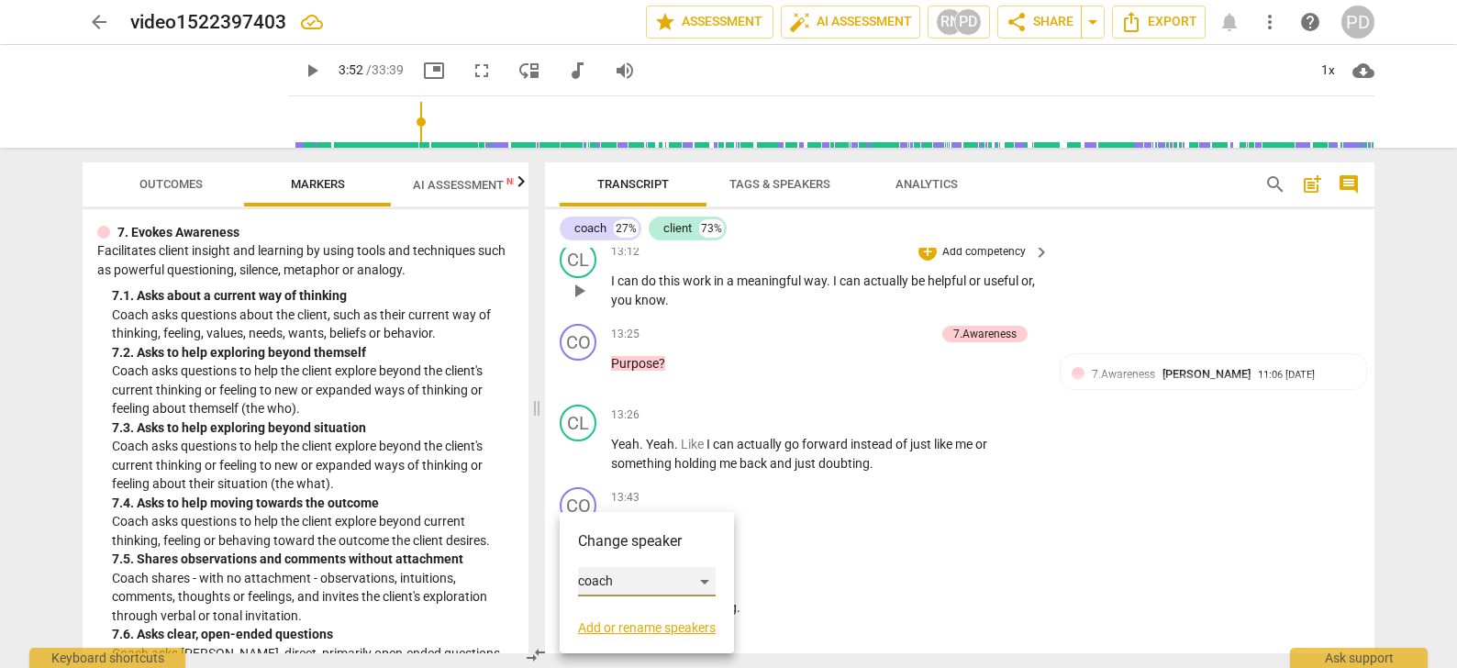
click at [710, 583] on div "coach" at bounding box center [647, 581] width 138 height 29
click at [666, 617] on li "client" at bounding box center [647, 616] width 139 height 35
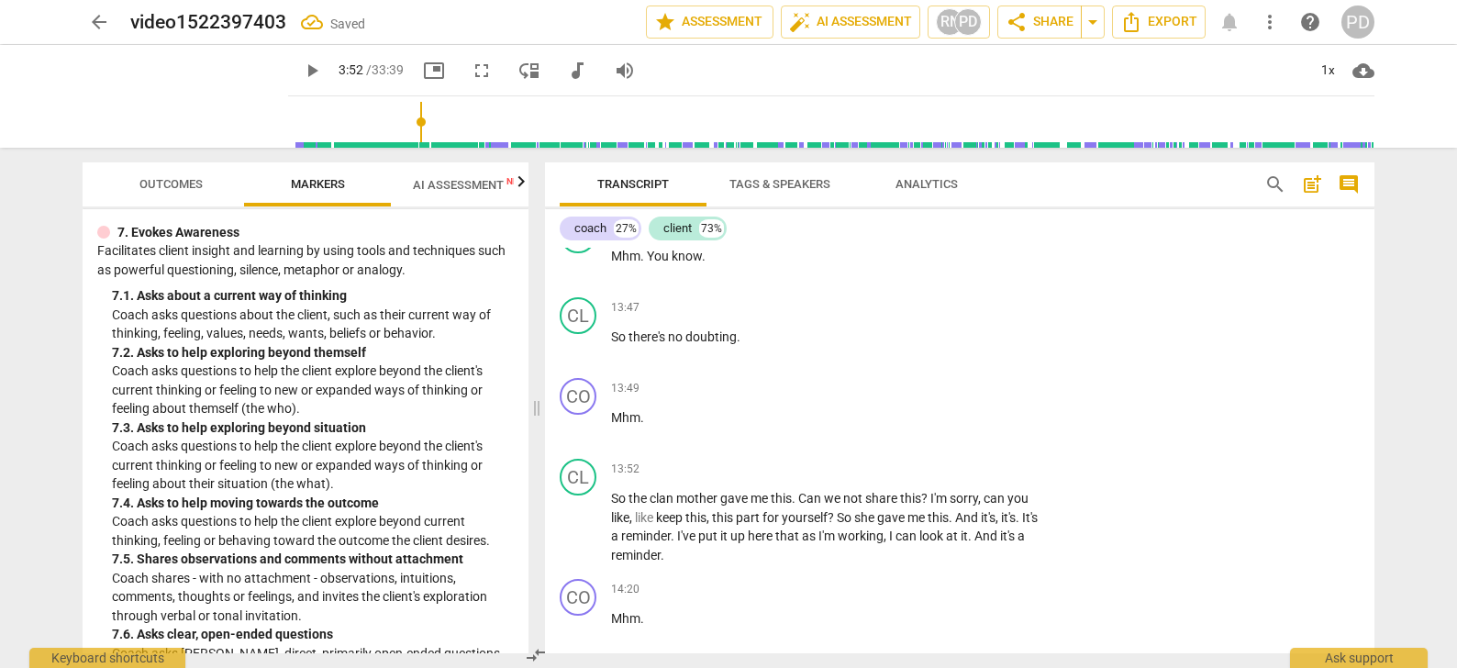
scroll to position [4377, 0]
click at [931, 305] on div "+" at bounding box center [927, 306] width 18 height 18
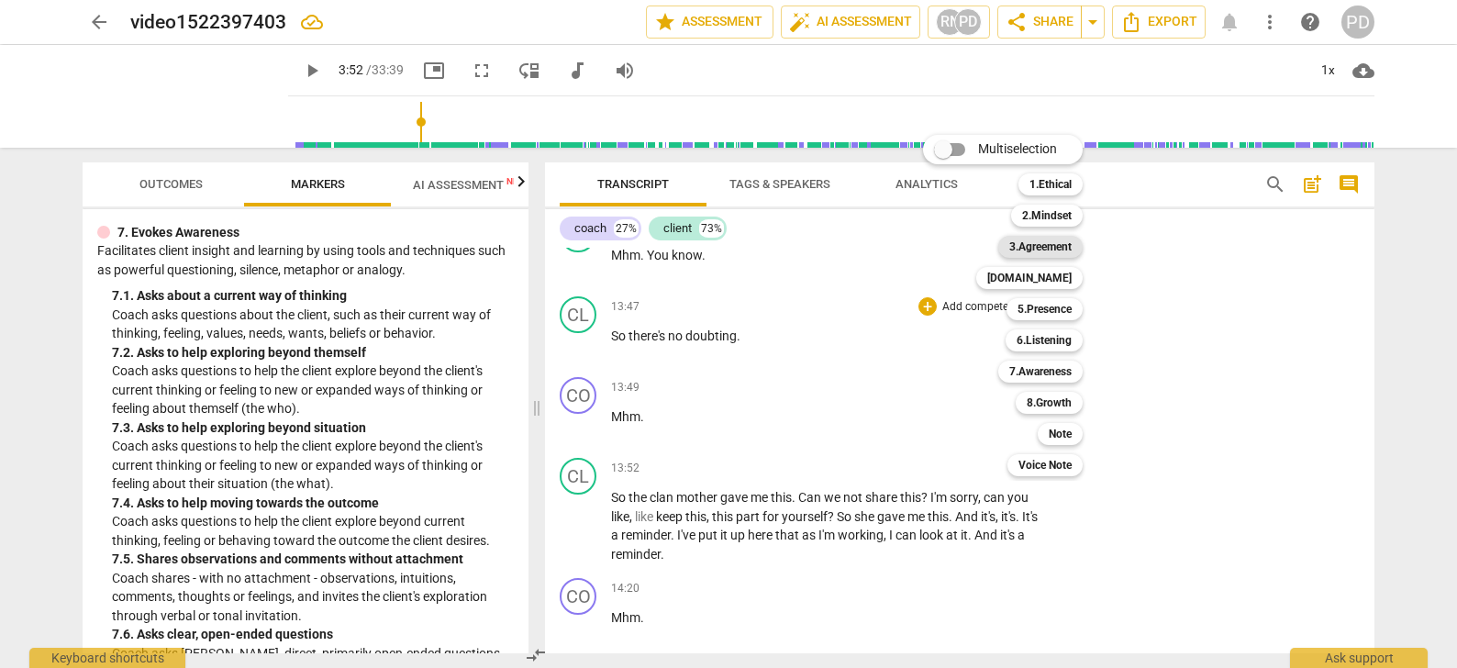
click at [1059, 244] on b "3.Agreement" at bounding box center [1040, 247] width 62 height 22
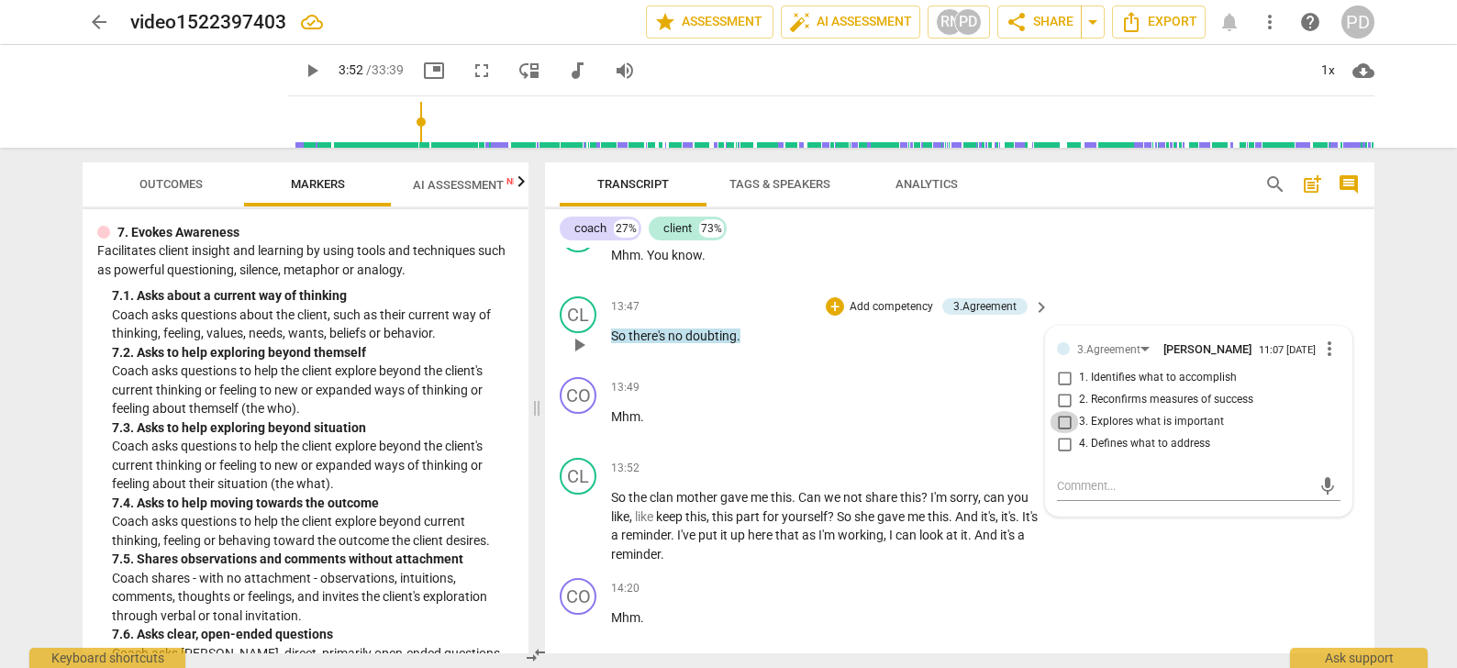
click at [1061, 420] on input "3. Explores what is important" at bounding box center [1063, 422] width 29 height 22
checkbox input "true"
click at [575, 404] on div "CO" at bounding box center [578, 395] width 37 height 37
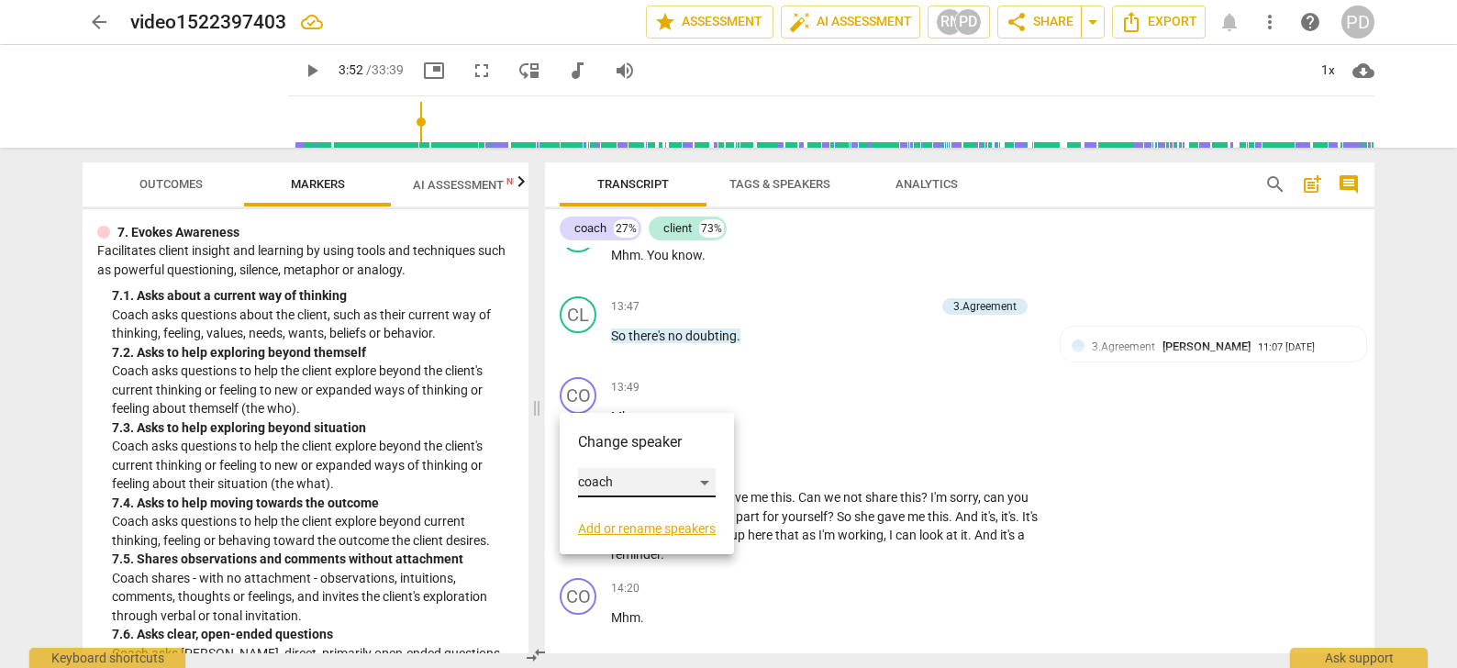
click at [660, 479] on div "coach" at bounding box center [647, 482] width 138 height 29
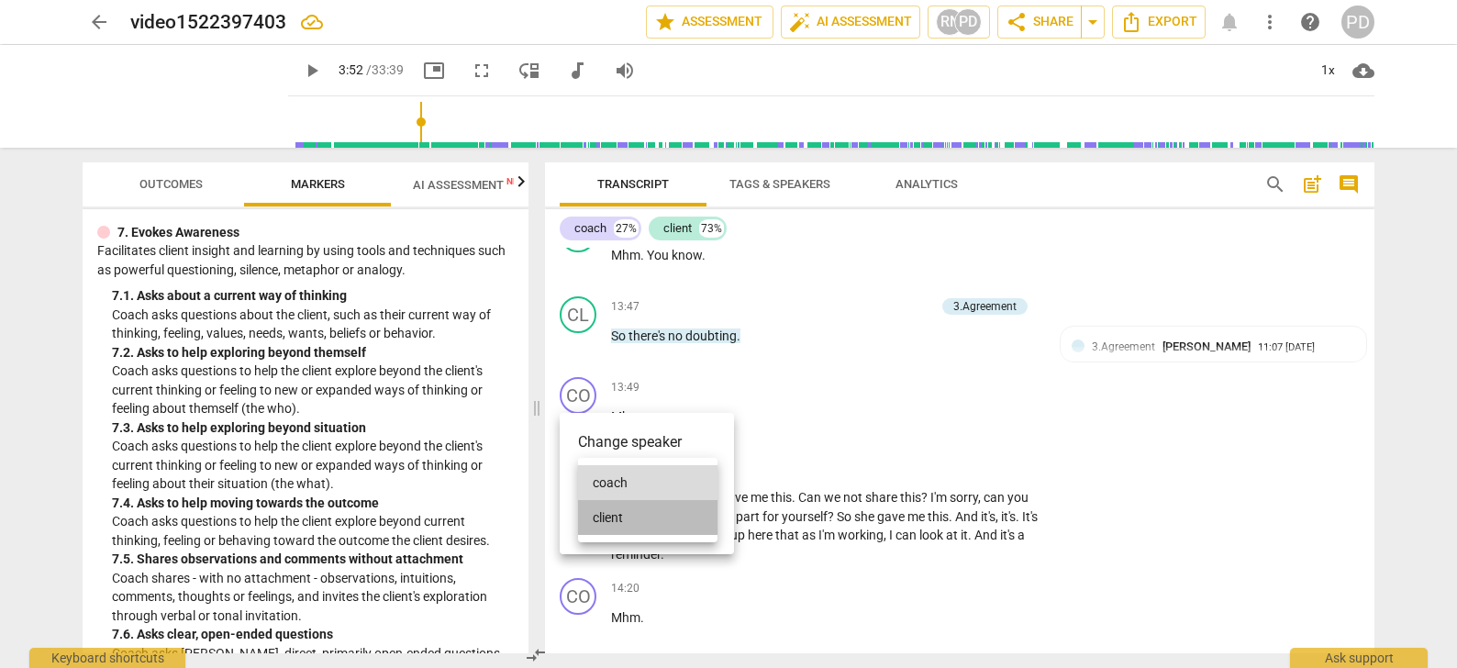
click at [632, 517] on li "client" at bounding box center [647, 517] width 139 height 35
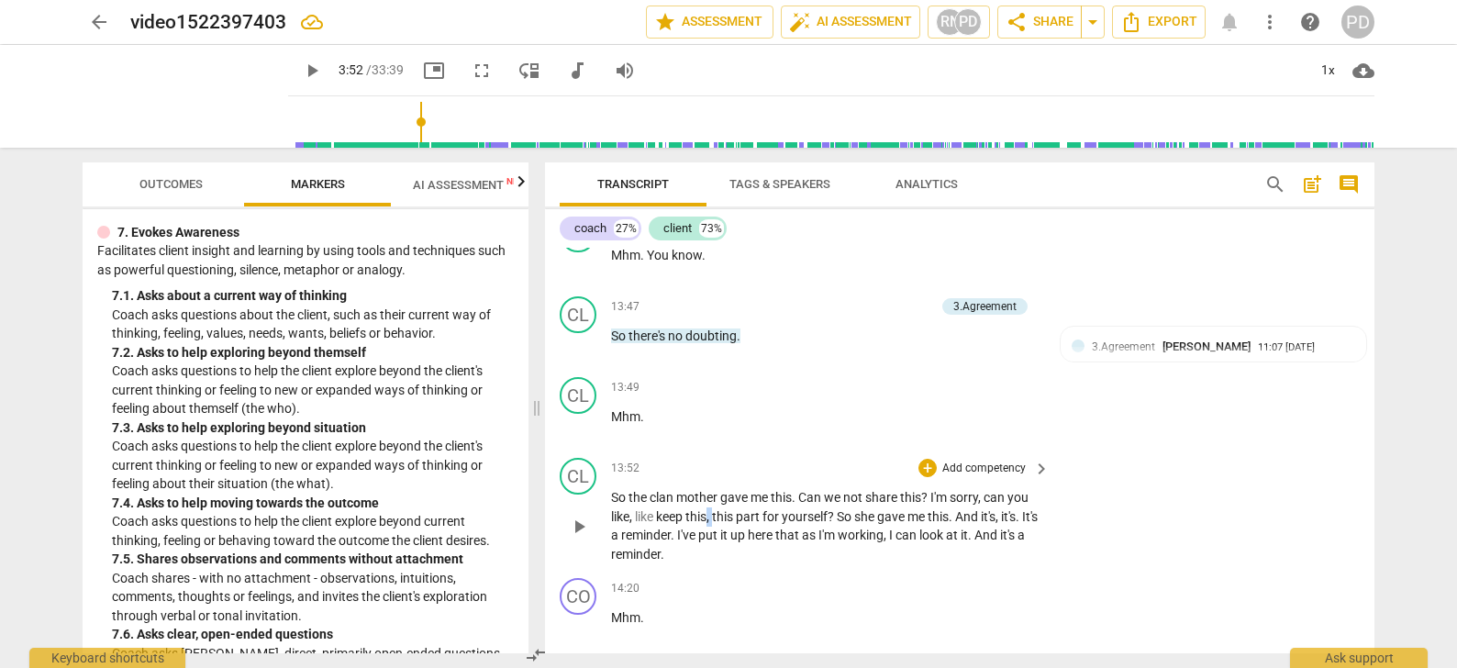
click at [711, 514] on span "," at bounding box center [709, 516] width 6 height 15
drag, startPoint x: 659, startPoint y: 513, endPoint x: 634, endPoint y: 512, distance: 24.8
click at [634, 512] on p "So the clan mother gave me this . Can we not share this ? I'm sorry , can you l…" at bounding box center [825, 525] width 429 height 75
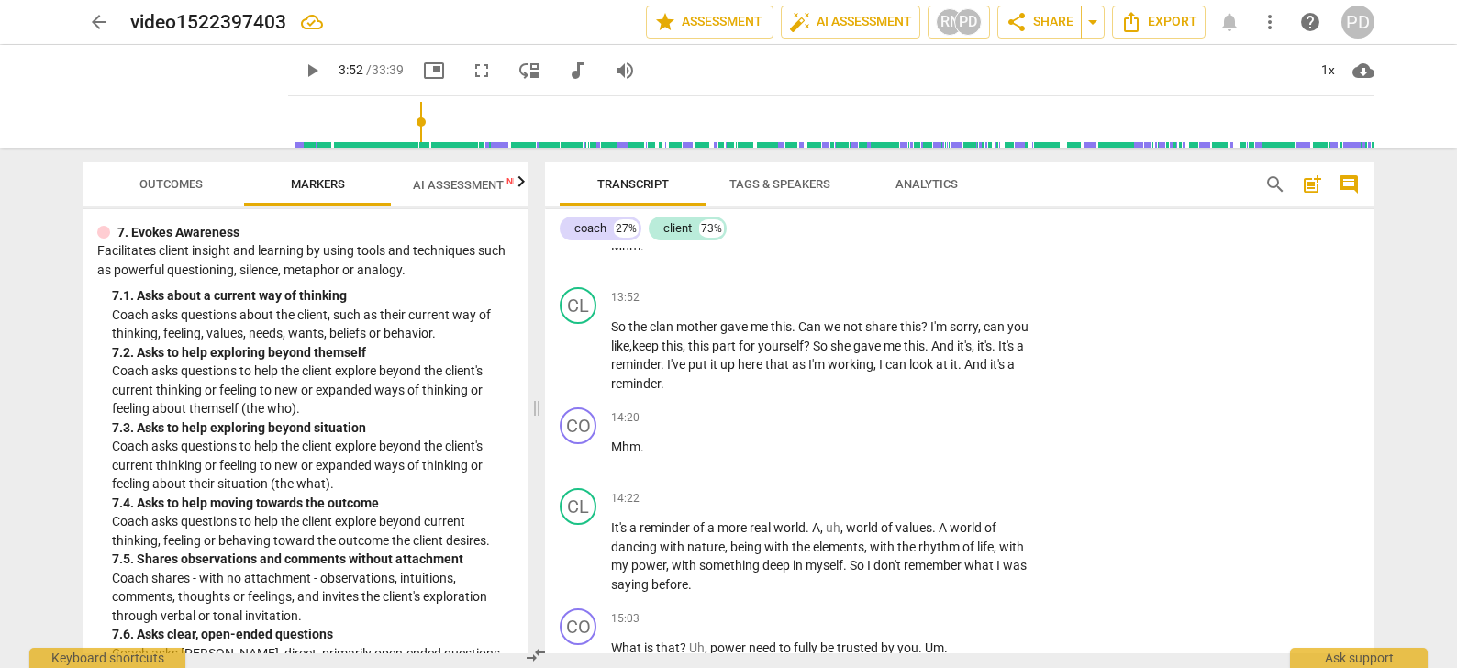
scroll to position [4633, 0]
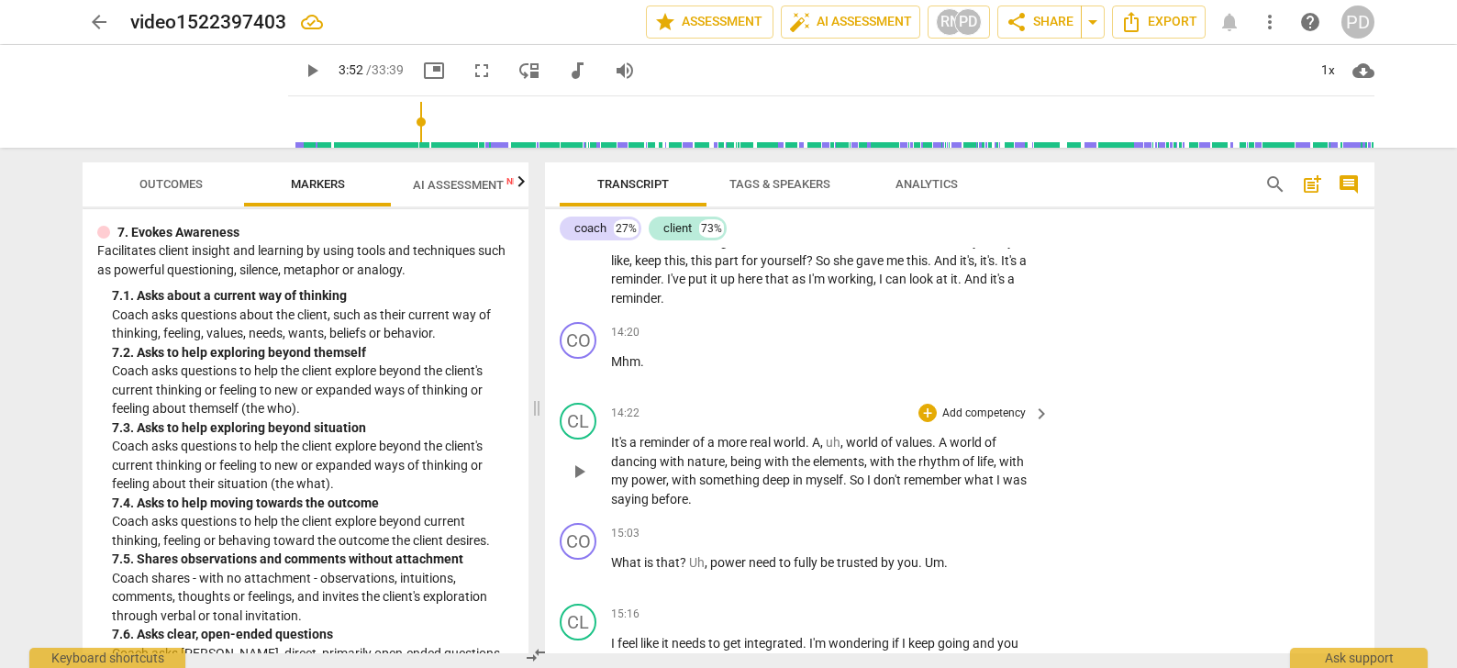
click at [846, 440] on span "," at bounding box center [843, 442] width 6 height 15
click at [707, 558] on span "," at bounding box center [708, 562] width 6 height 15
click at [901, 561] on span "." at bounding box center [900, 562] width 6 height 15
click at [680, 559] on span "?" at bounding box center [683, 562] width 6 height 15
click at [760, 559] on span "need" at bounding box center [746, 562] width 30 height 15
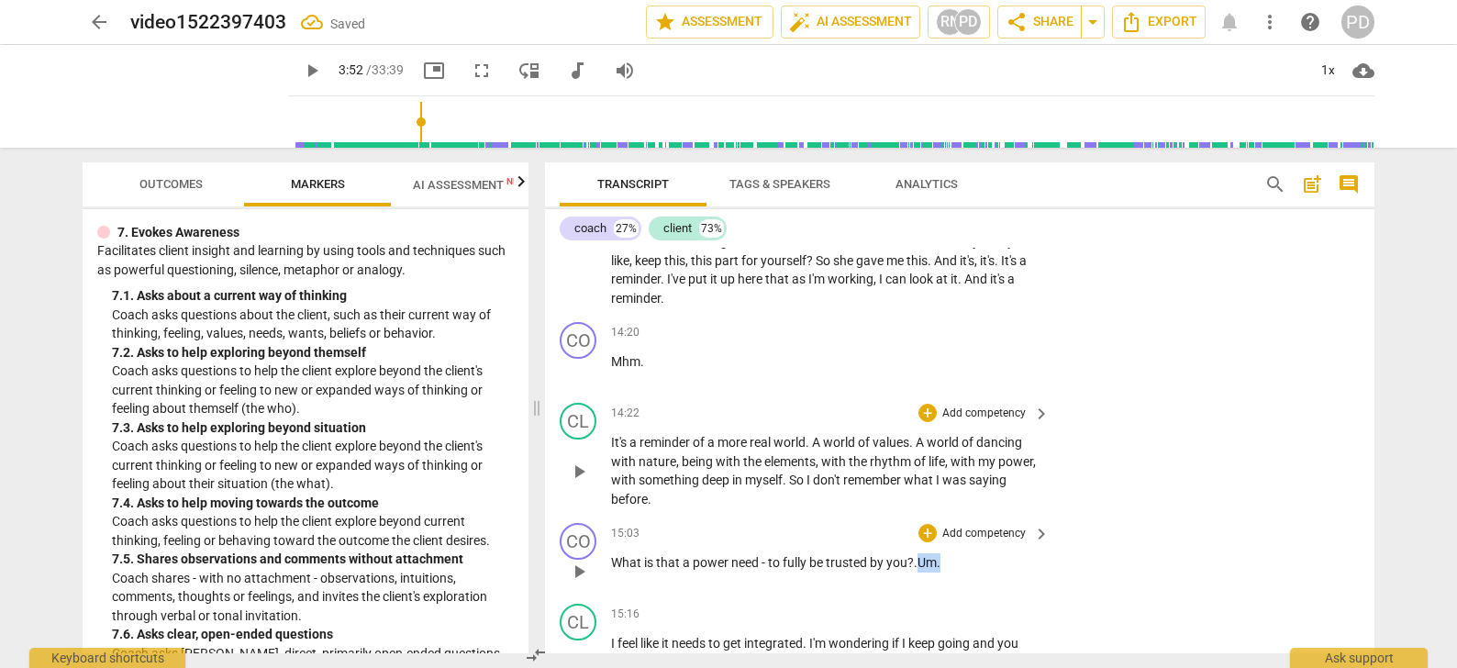
drag, startPoint x: 948, startPoint y: 561, endPoint x: 921, endPoint y: 557, distance: 27.0
click at [921, 557] on p "What is that a power need - to fully be trusted by you? . Um ." at bounding box center [825, 562] width 429 height 19
click at [926, 531] on div "+" at bounding box center [927, 533] width 18 height 18
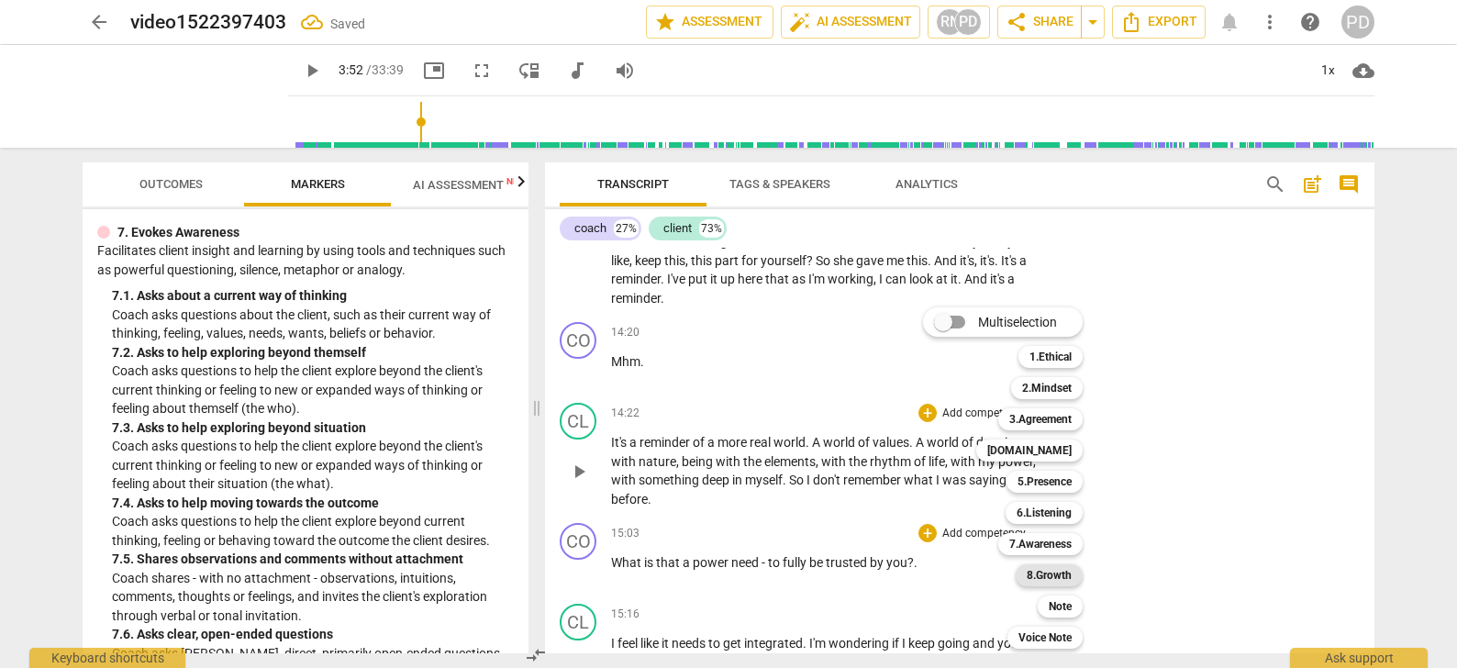
click at [1039, 574] on b "8.Growth" at bounding box center [1049, 575] width 45 height 22
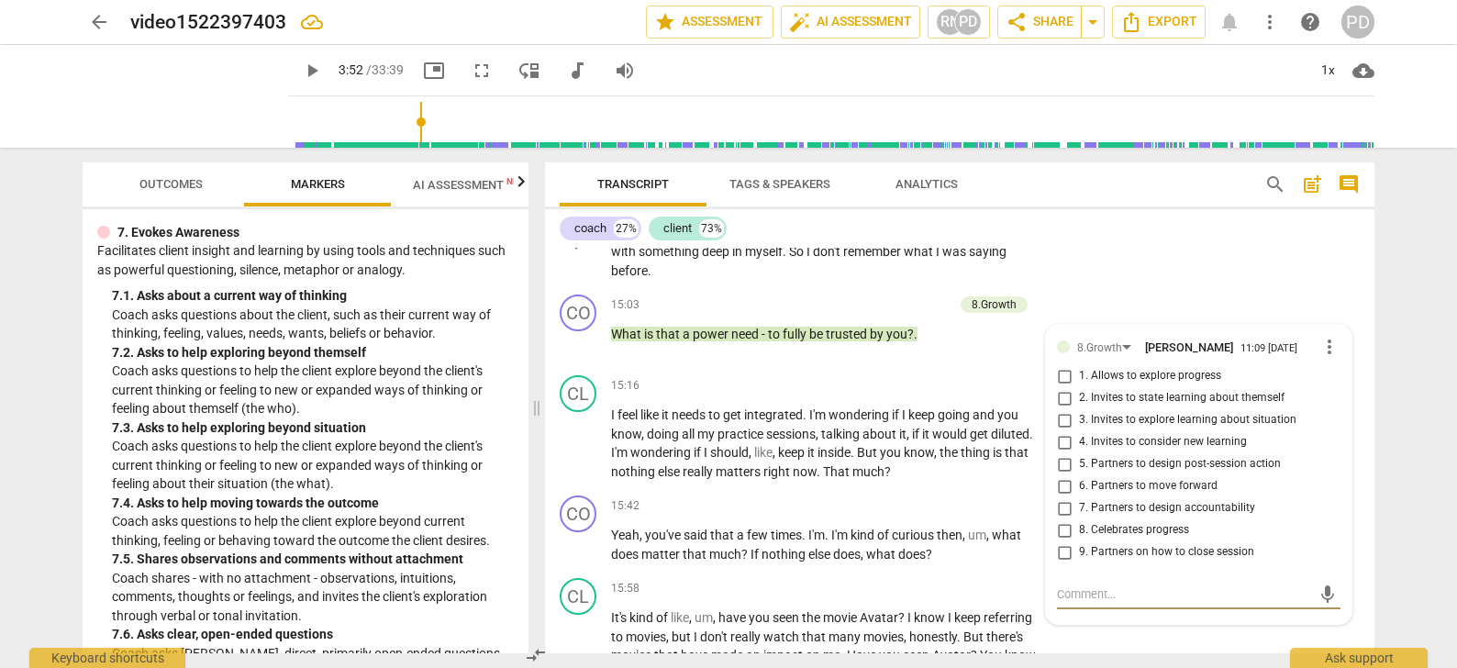
scroll to position [4818, 0]
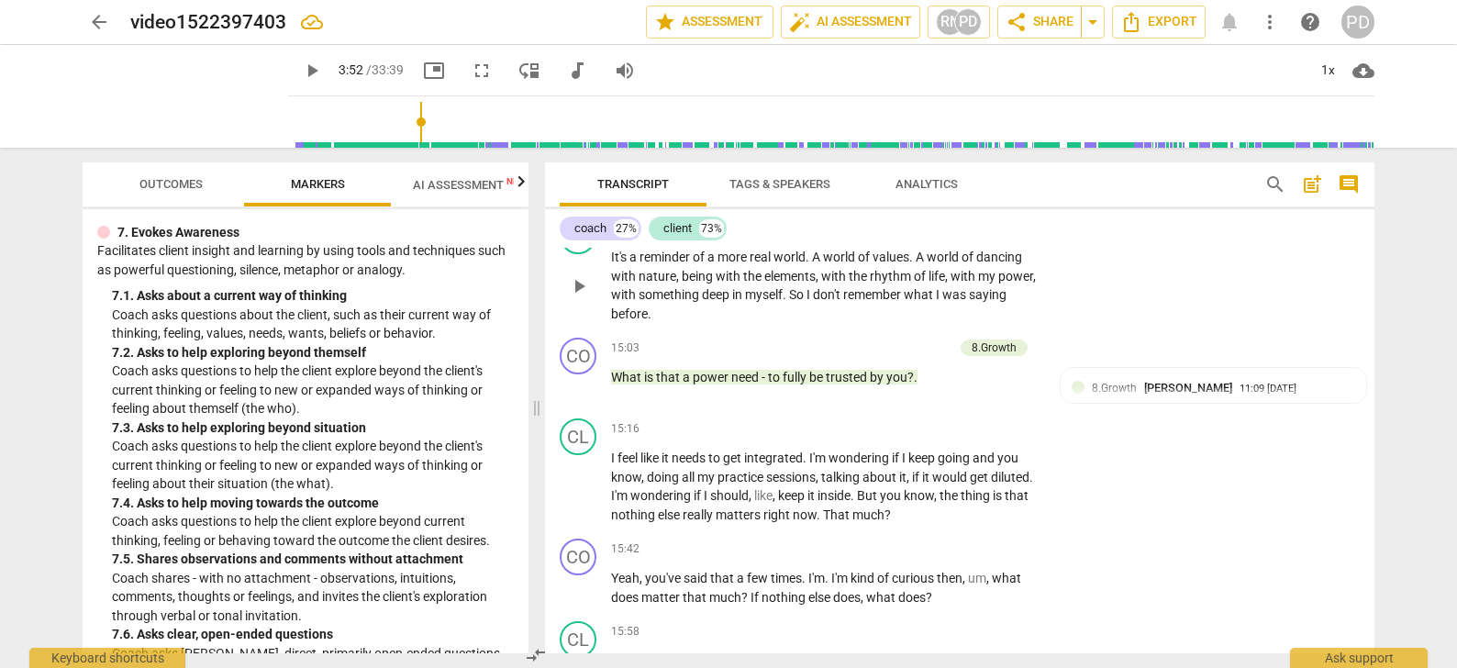
type input "233"
click at [987, 344] on div "8.Growth" at bounding box center [994, 347] width 45 height 17
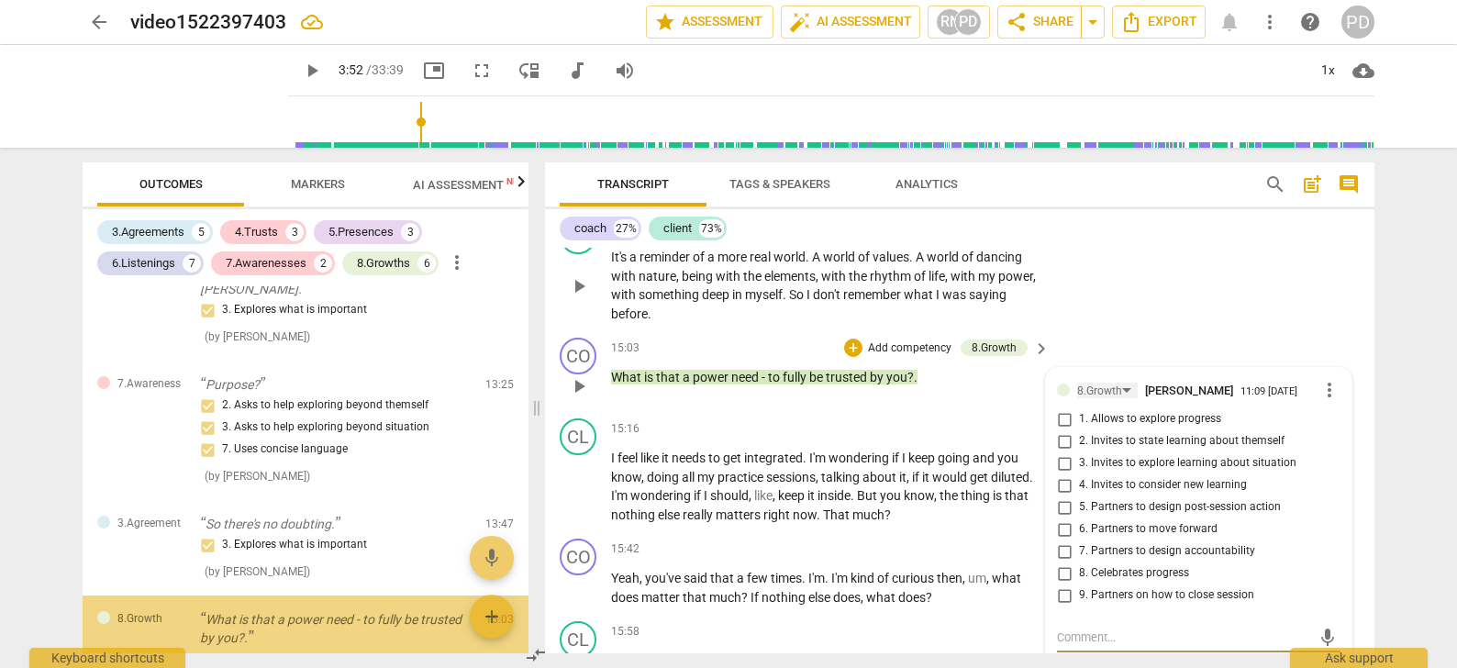
scroll to position [2038, 0]
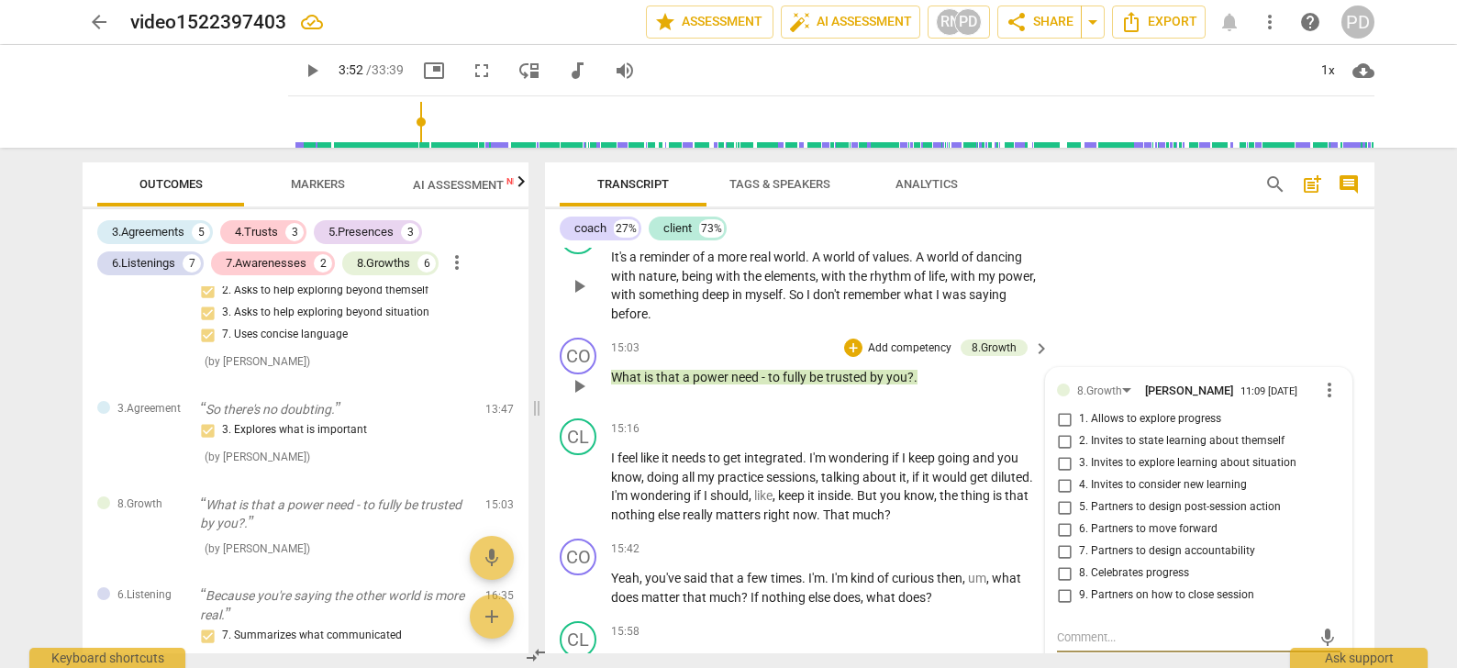
click at [1325, 389] on span "more_vert" at bounding box center [1329, 390] width 22 height 22
click at [1338, 426] on li "Delete" at bounding box center [1343, 422] width 63 height 35
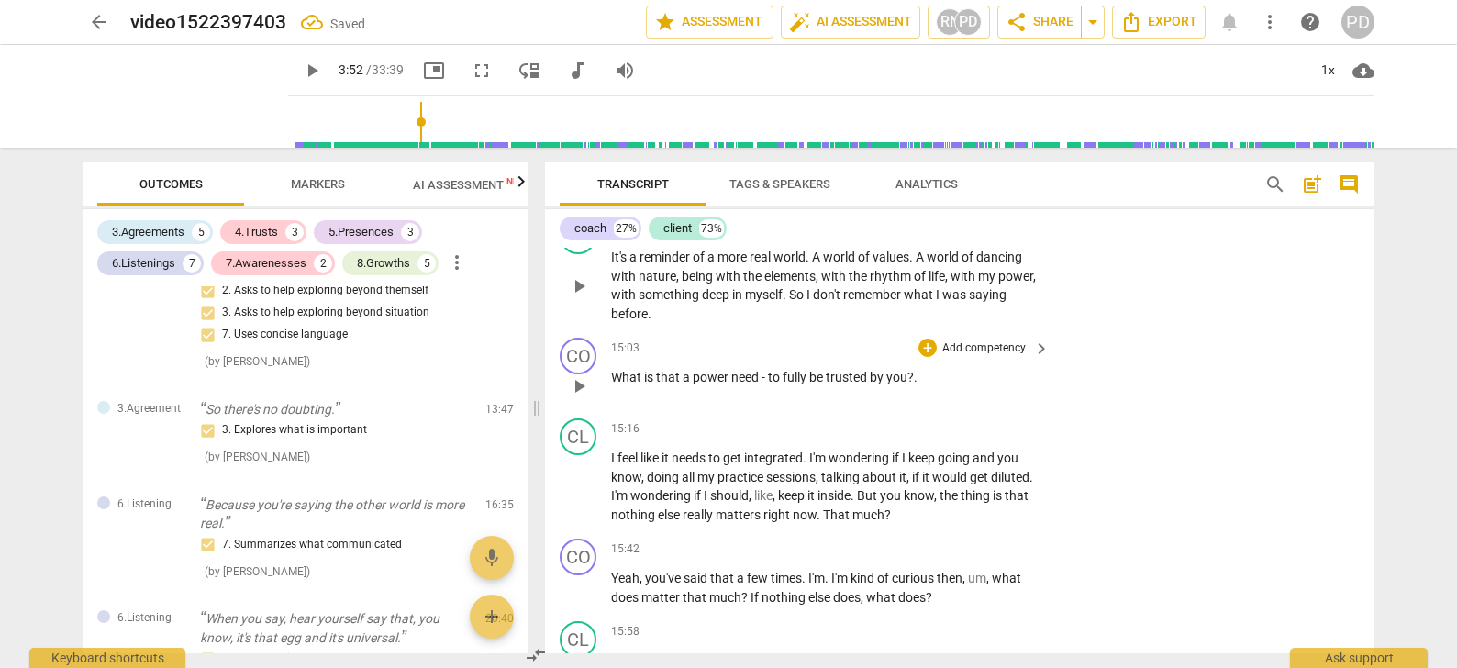
click at [951, 344] on p "Add competency" at bounding box center [983, 348] width 87 height 17
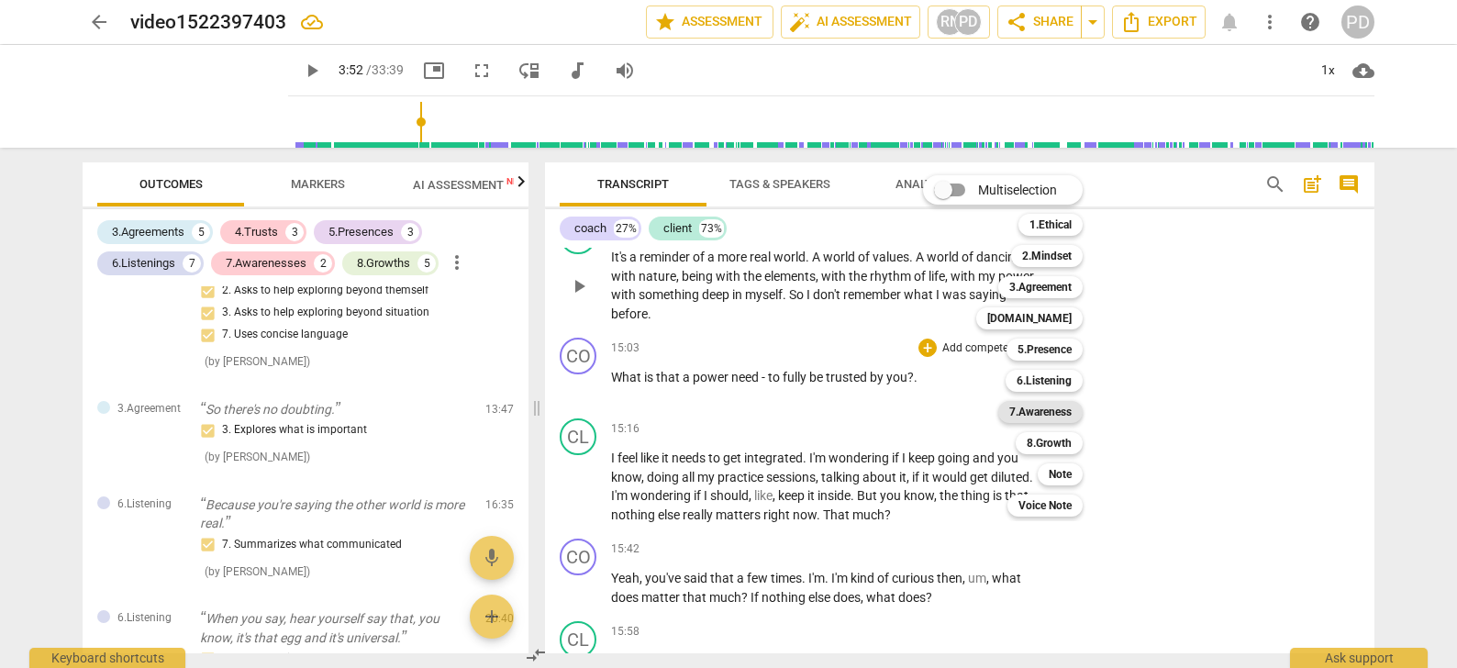
click at [1052, 414] on b "7.Awareness" at bounding box center [1040, 412] width 62 height 22
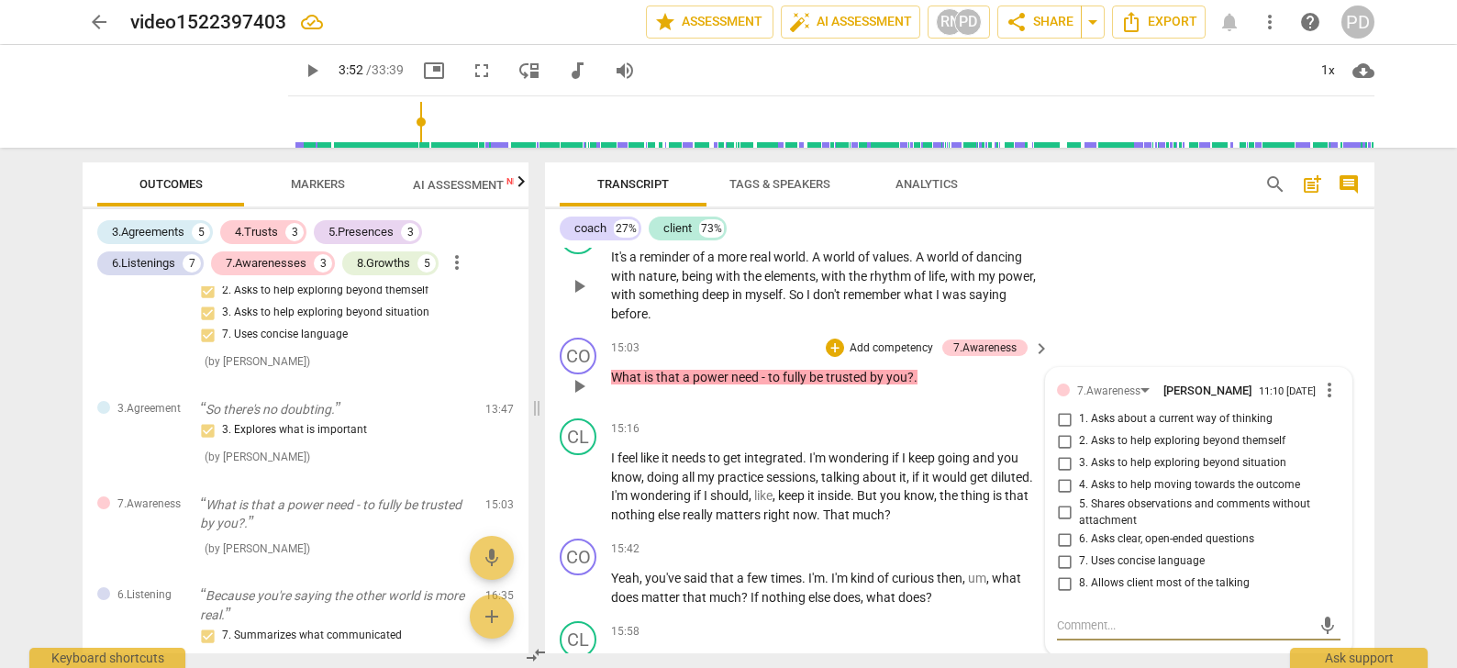
click at [1061, 417] on input "1. Asks about a current way of thinking" at bounding box center [1063, 419] width 29 height 22
checkbox input "true"
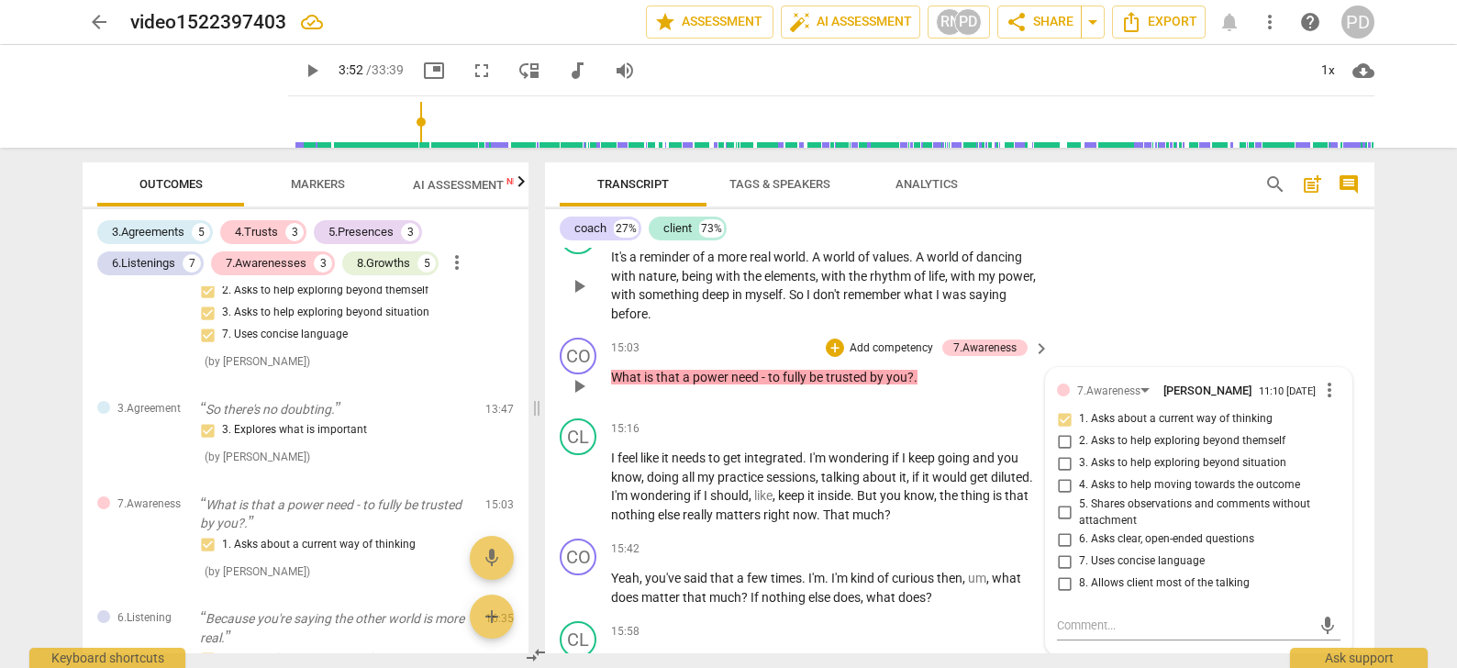
click at [1060, 560] on input "7. Uses concise language" at bounding box center [1063, 561] width 29 height 22
checkbox input "true"
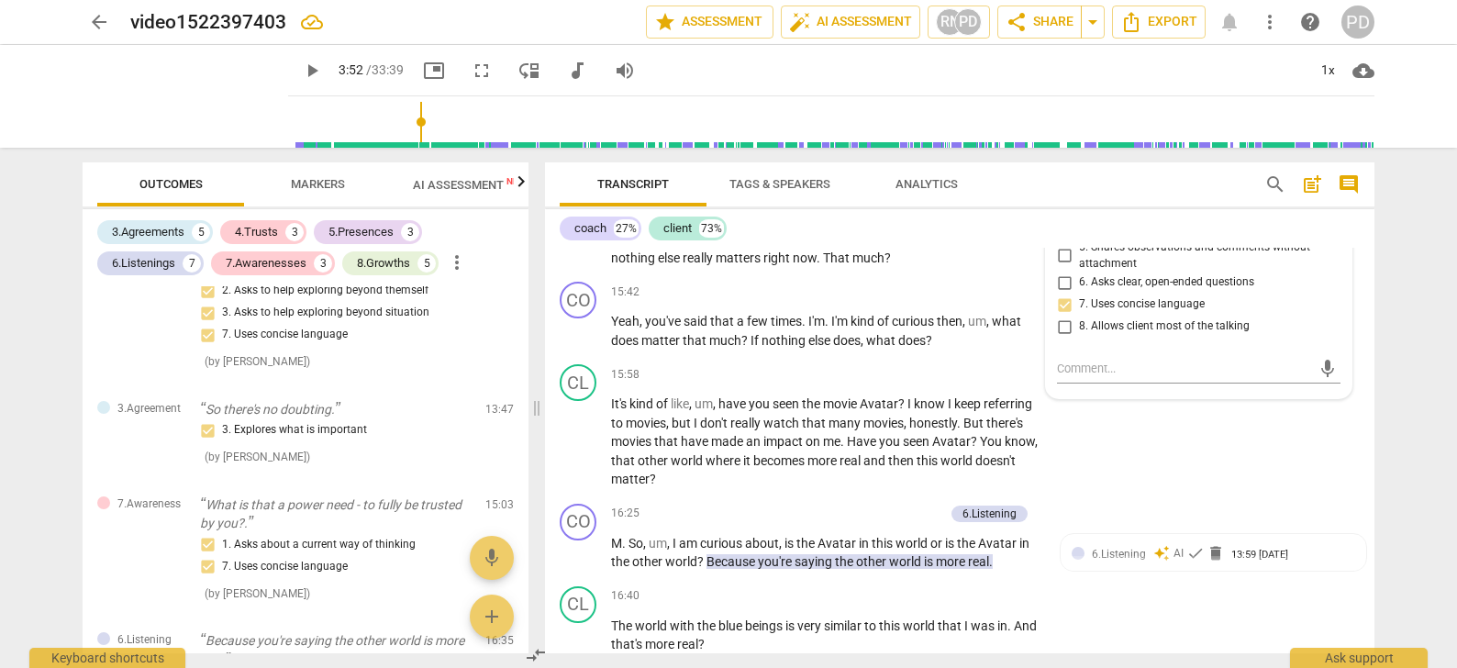
scroll to position [5032, 0]
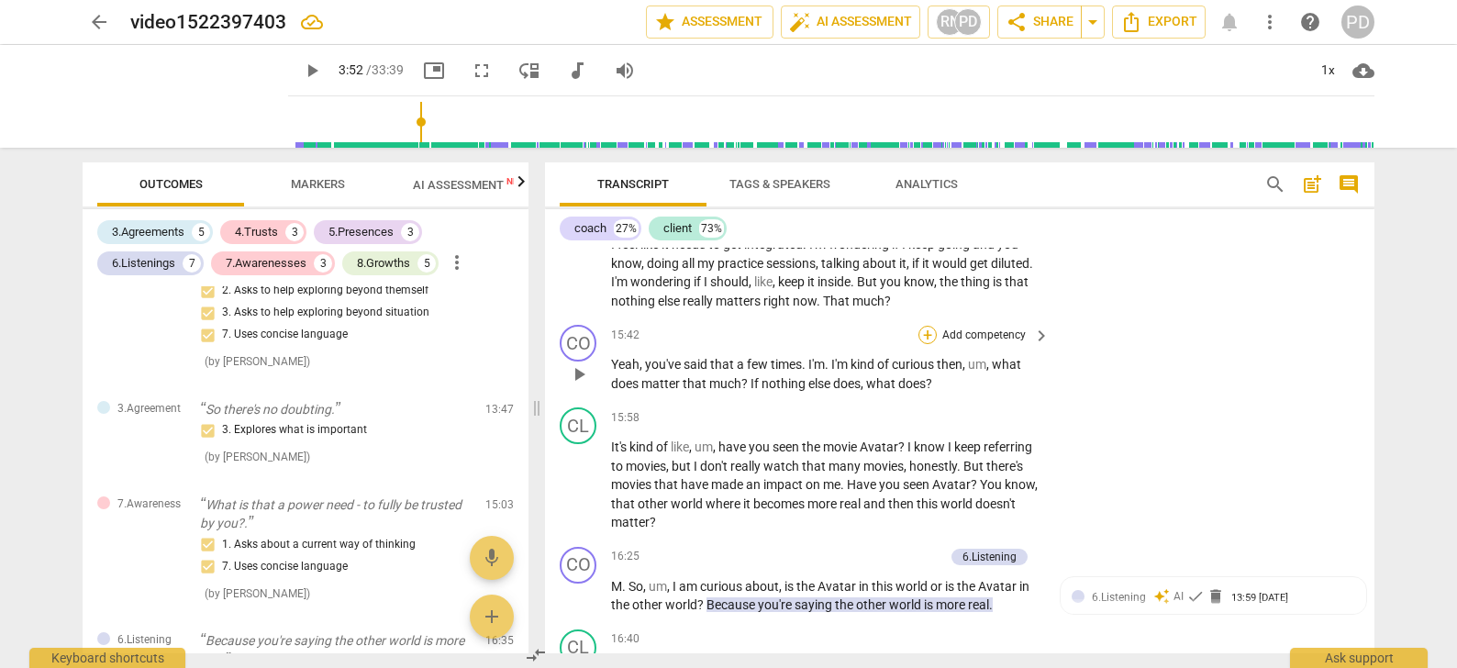
click at [925, 332] on div "+" at bounding box center [927, 335] width 18 height 18
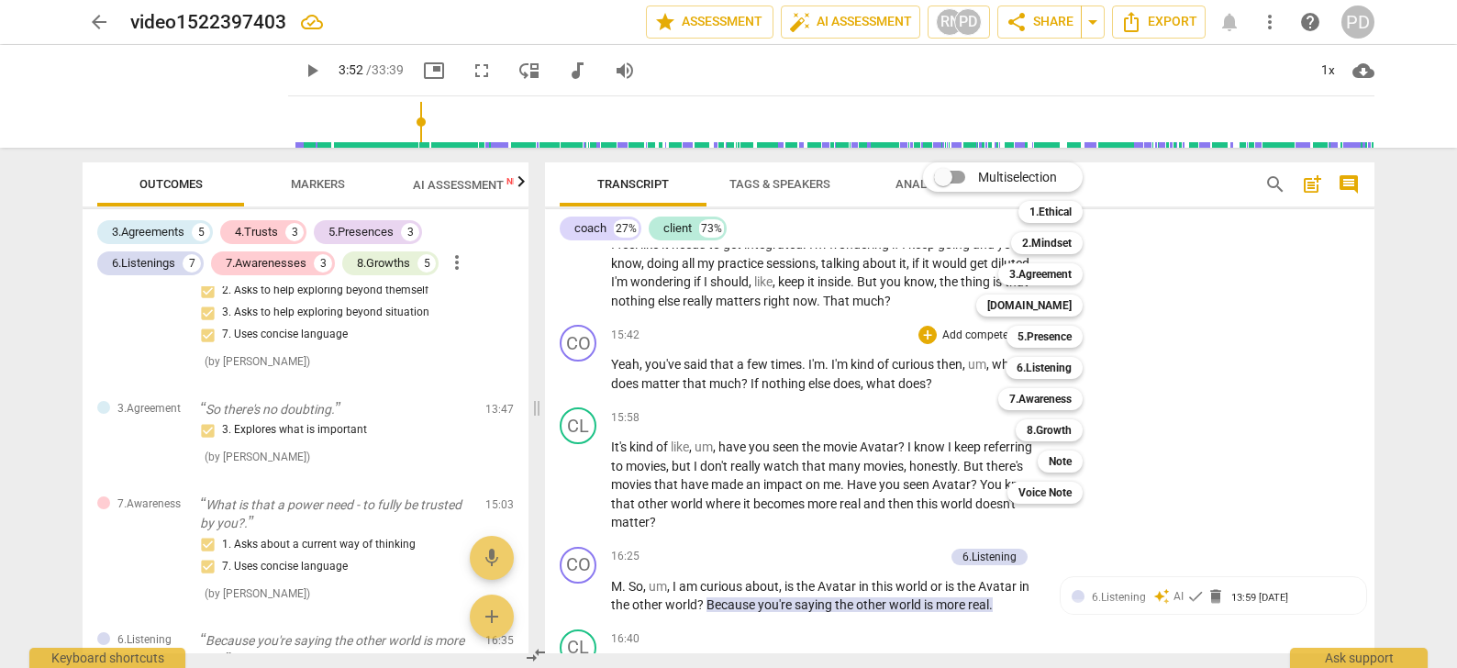
click at [827, 415] on div at bounding box center [728, 334] width 1457 height 668
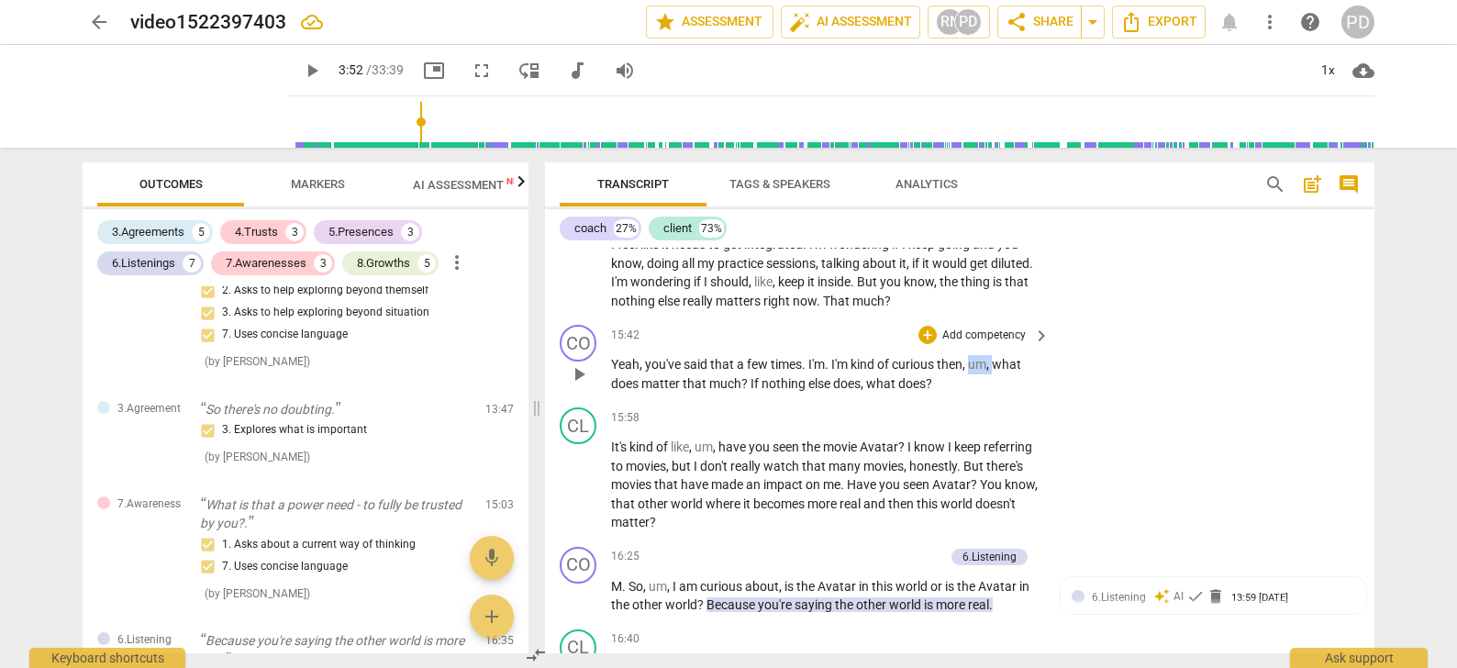
drag, startPoint x: 995, startPoint y: 362, endPoint x: 971, endPoint y: 363, distance: 24.8
click at [971, 363] on p "Yeah , you've said that a few times . I'm . I'm kind of curious then , um , wha…" at bounding box center [825, 374] width 429 height 38
click at [1005, 361] on span "does" at bounding box center [1014, 364] width 28 height 15
click at [835, 384] on span "," at bounding box center [833, 383] width 6 height 15
click at [711, 380] on span "?" at bounding box center [715, 383] width 9 height 15
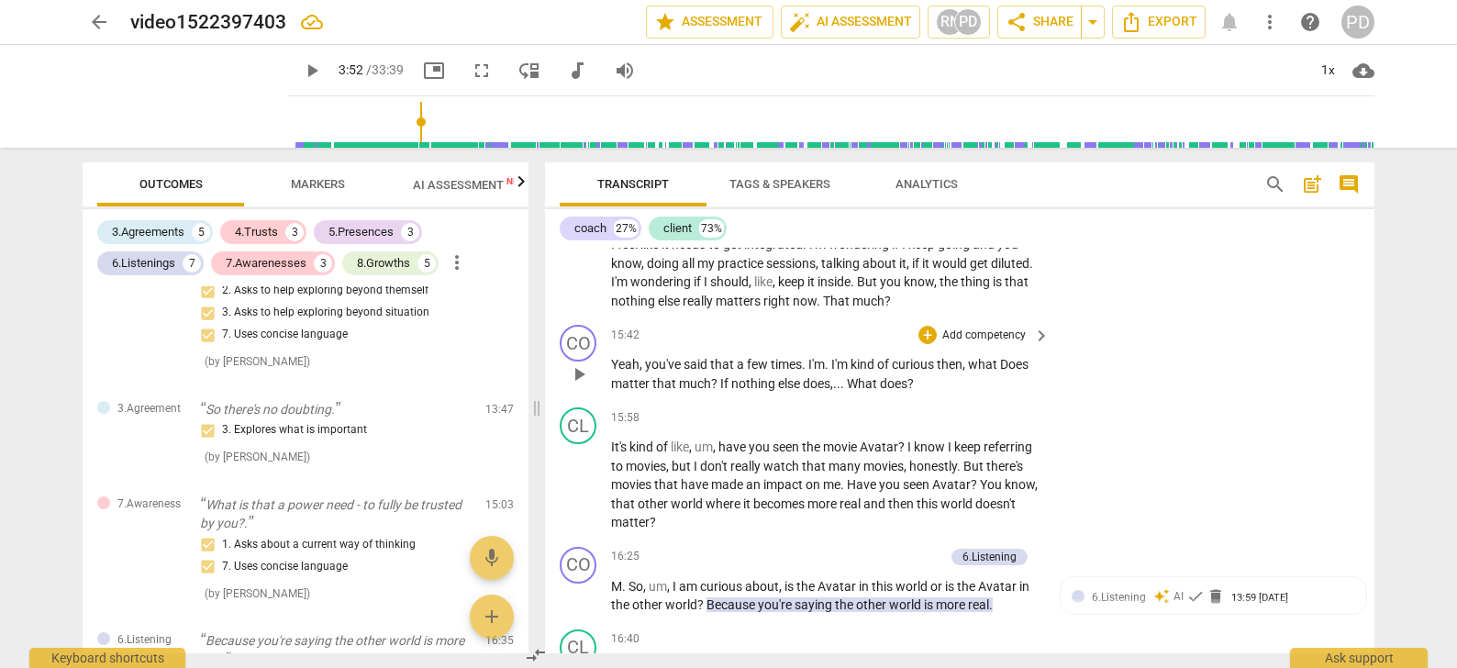
click at [950, 335] on p "Add competency" at bounding box center [983, 336] width 87 height 17
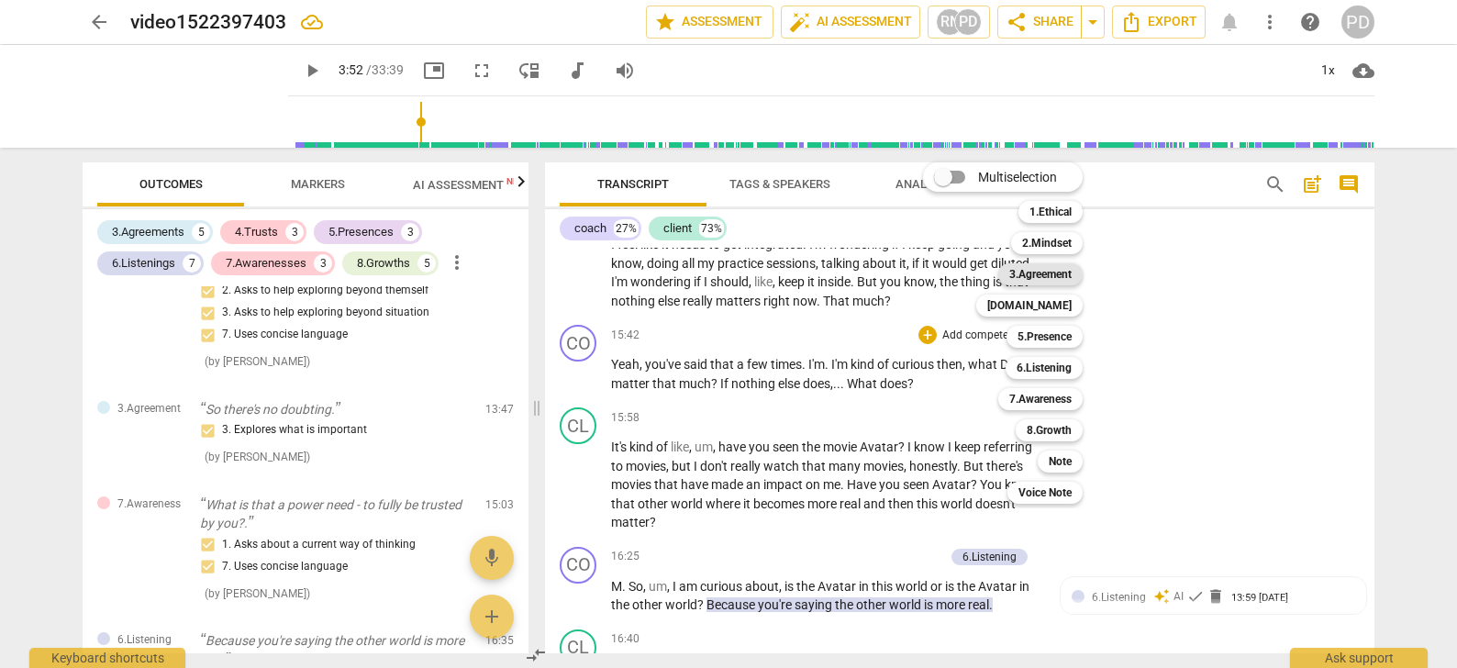
click at [1046, 278] on b "3.Agreement" at bounding box center [1040, 274] width 62 height 22
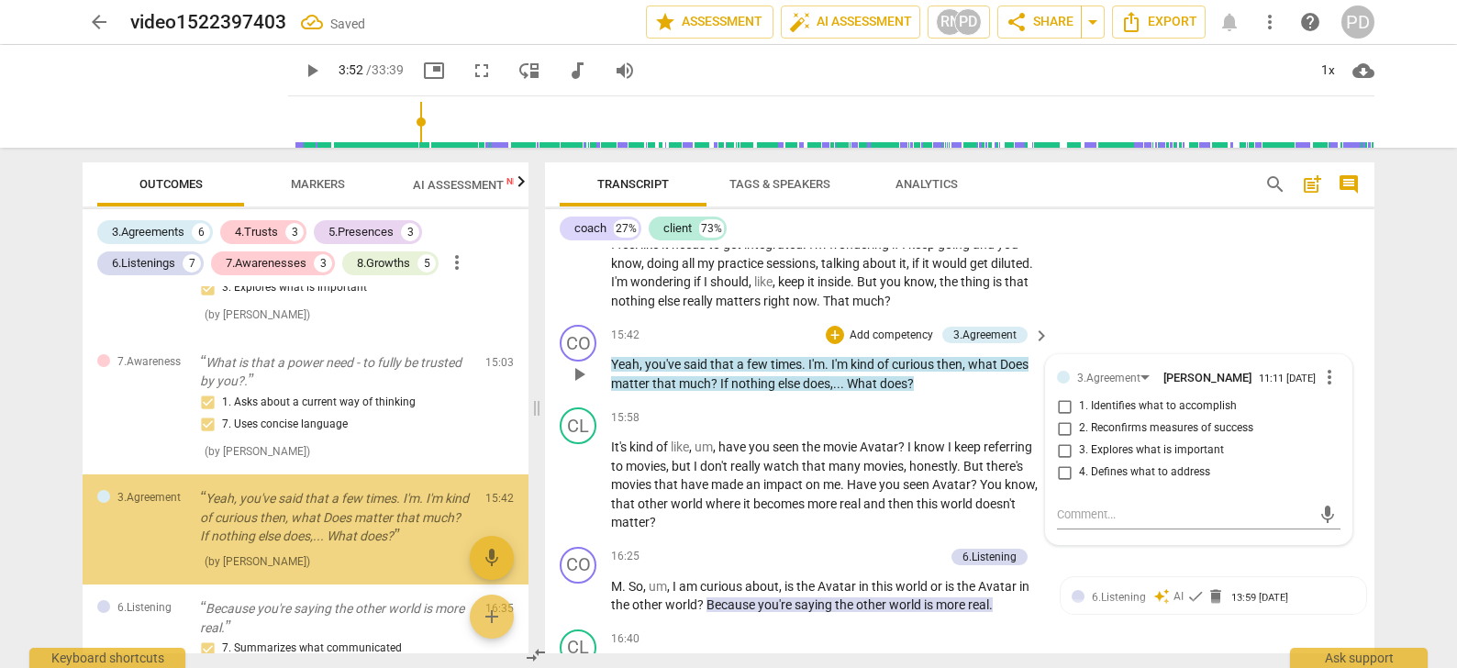
scroll to position [2182, 0]
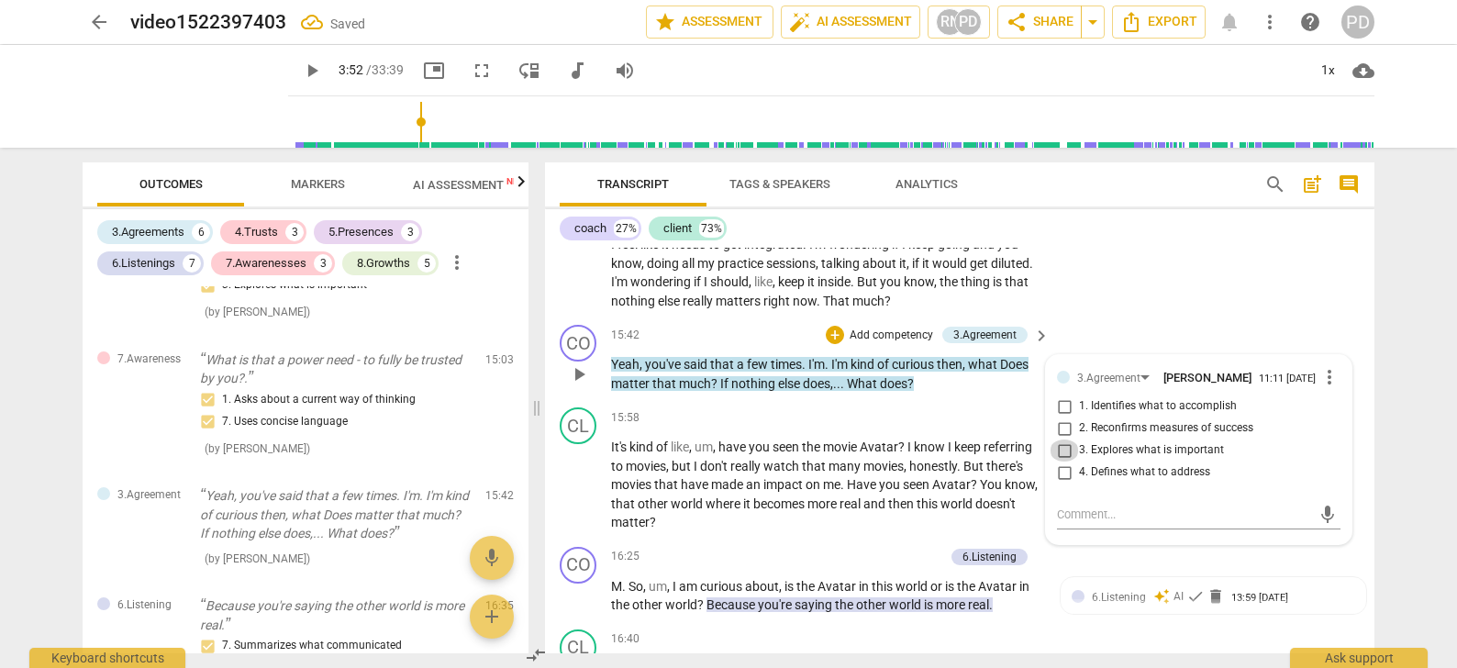
click at [1061, 448] on input "3. Explores what is important" at bounding box center [1063, 450] width 29 height 22
checkbox input "true"
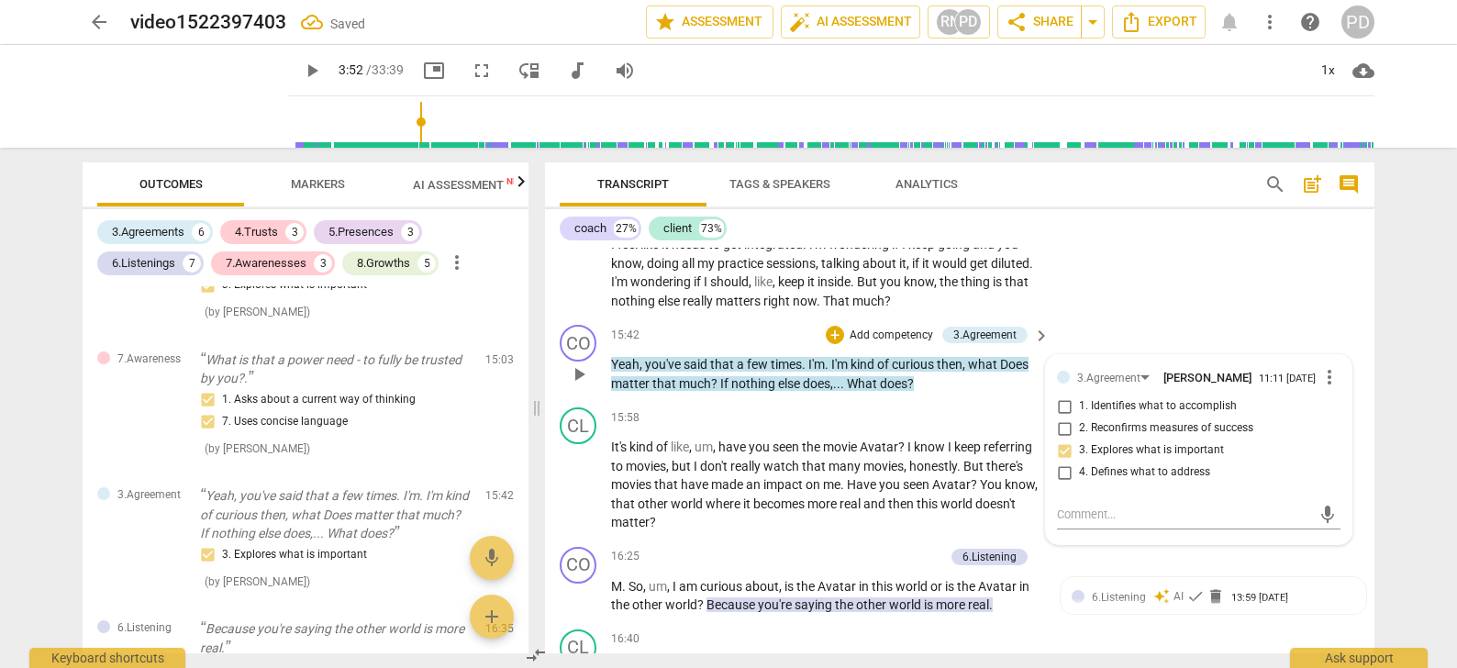
click at [871, 329] on p "Add competency" at bounding box center [891, 336] width 87 height 17
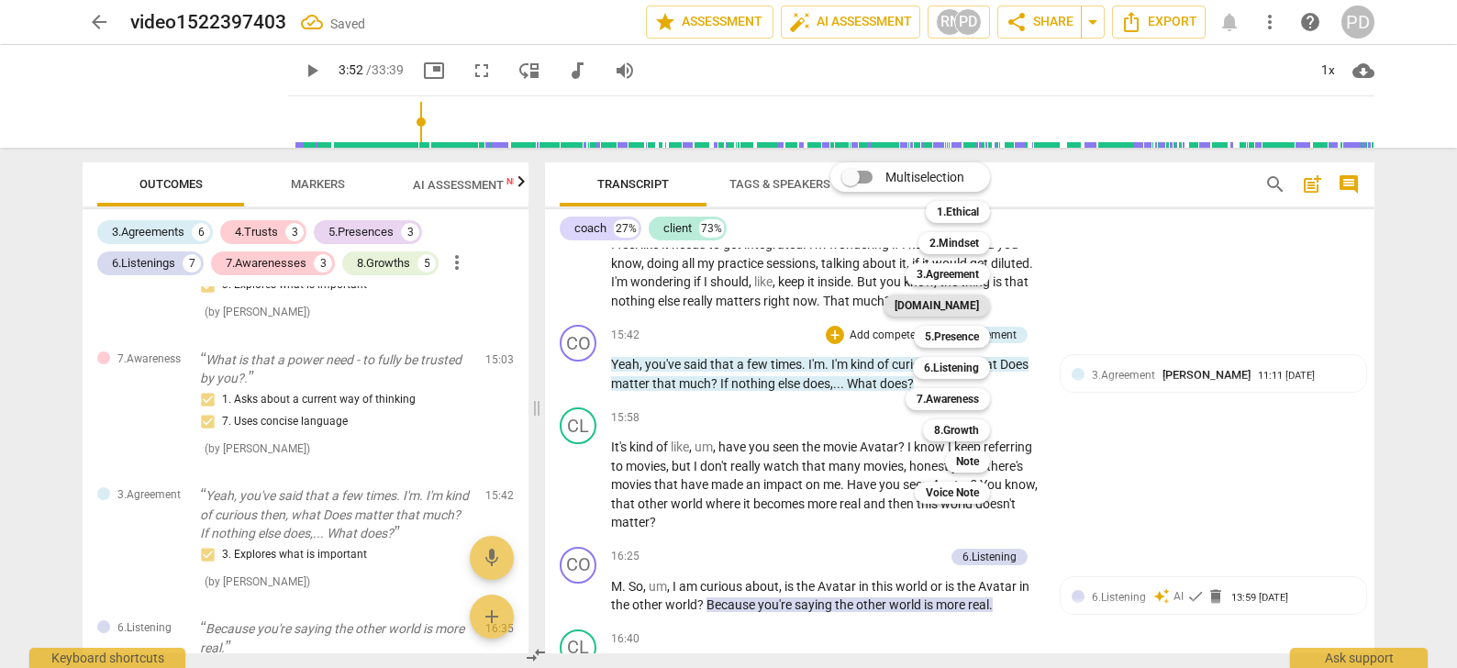
click at [966, 305] on b "[DOMAIN_NAME]" at bounding box center [936, 305] width 84 height 22
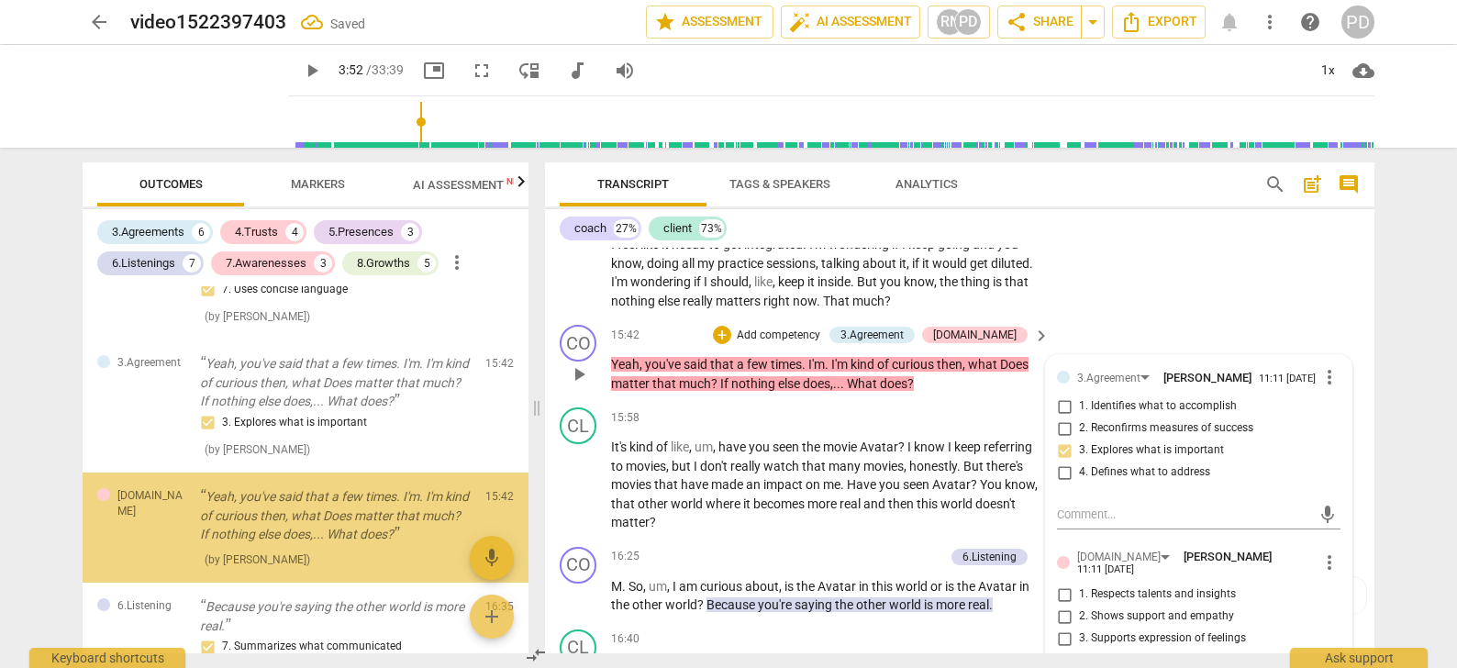
scroll to position [2316, 0]
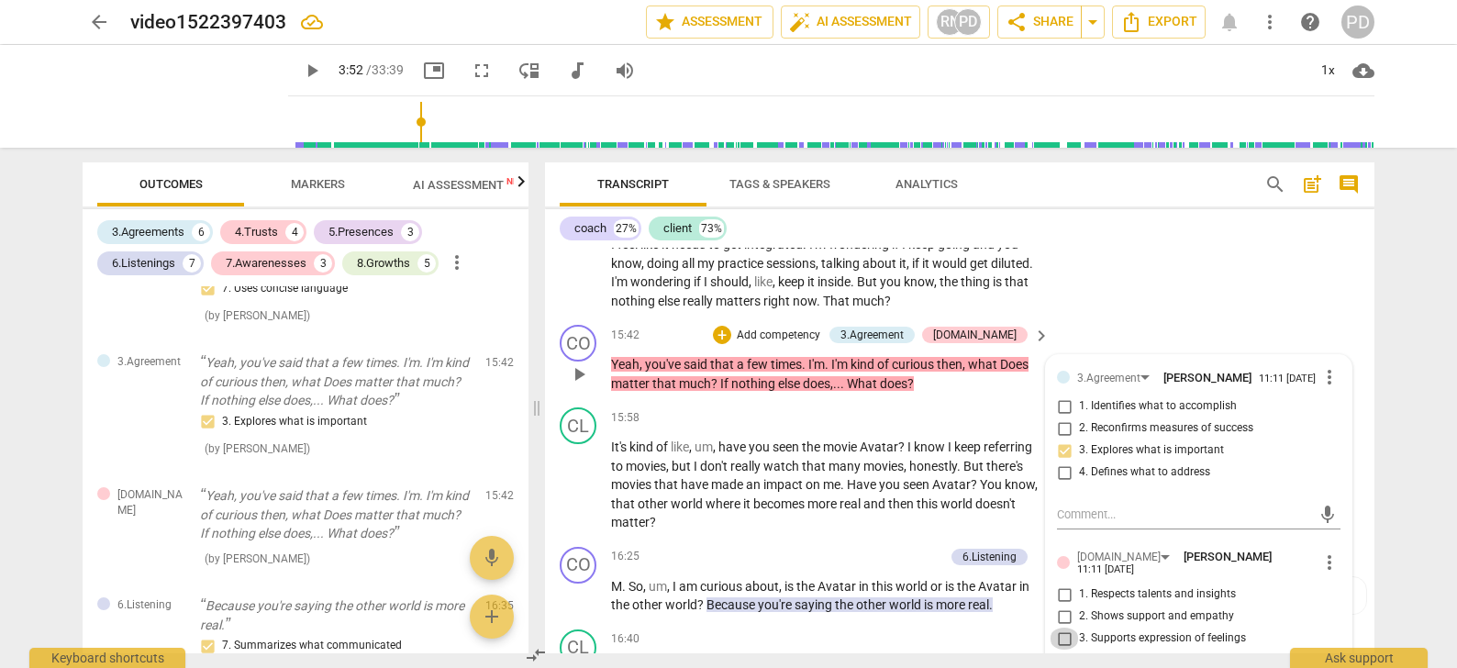
click at [1060, 631] on input "3. Supports expression of feelings" at bounding box center [1063, 638] width 29 height 22
checkbox input "true"
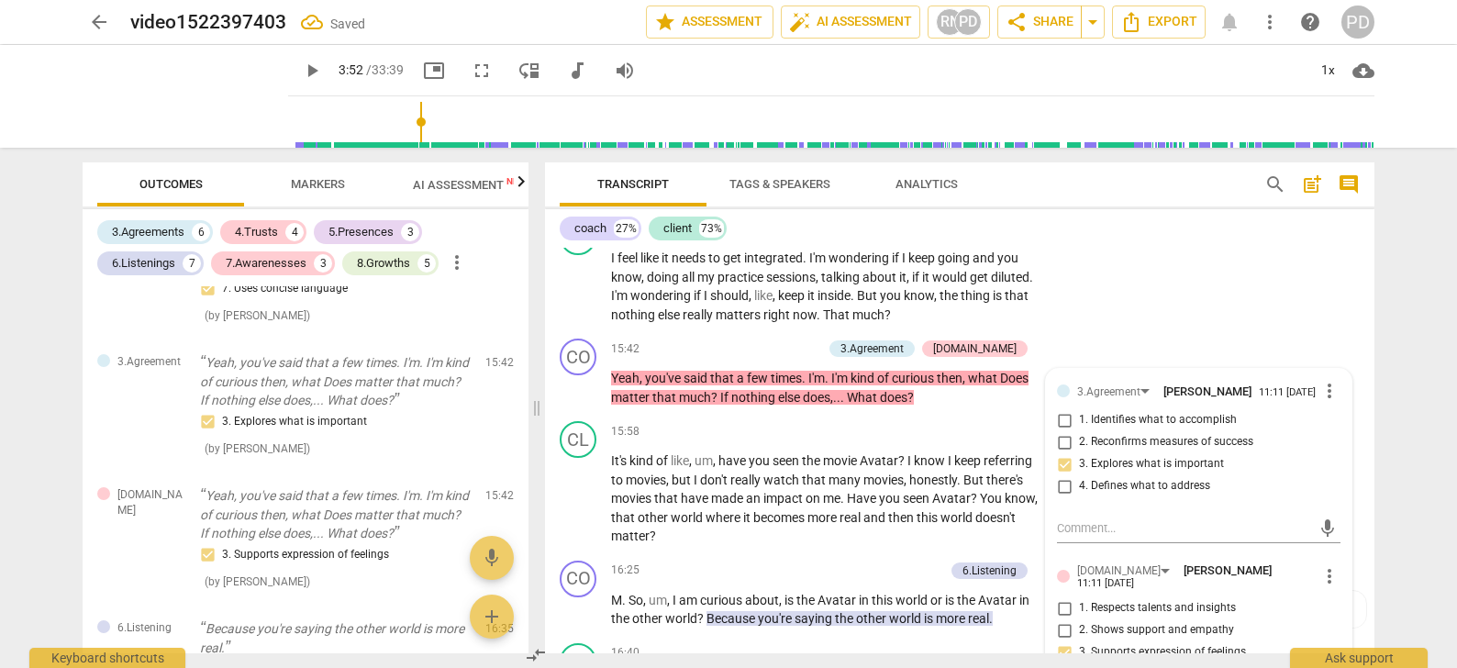
scroll to position [5090, 0]
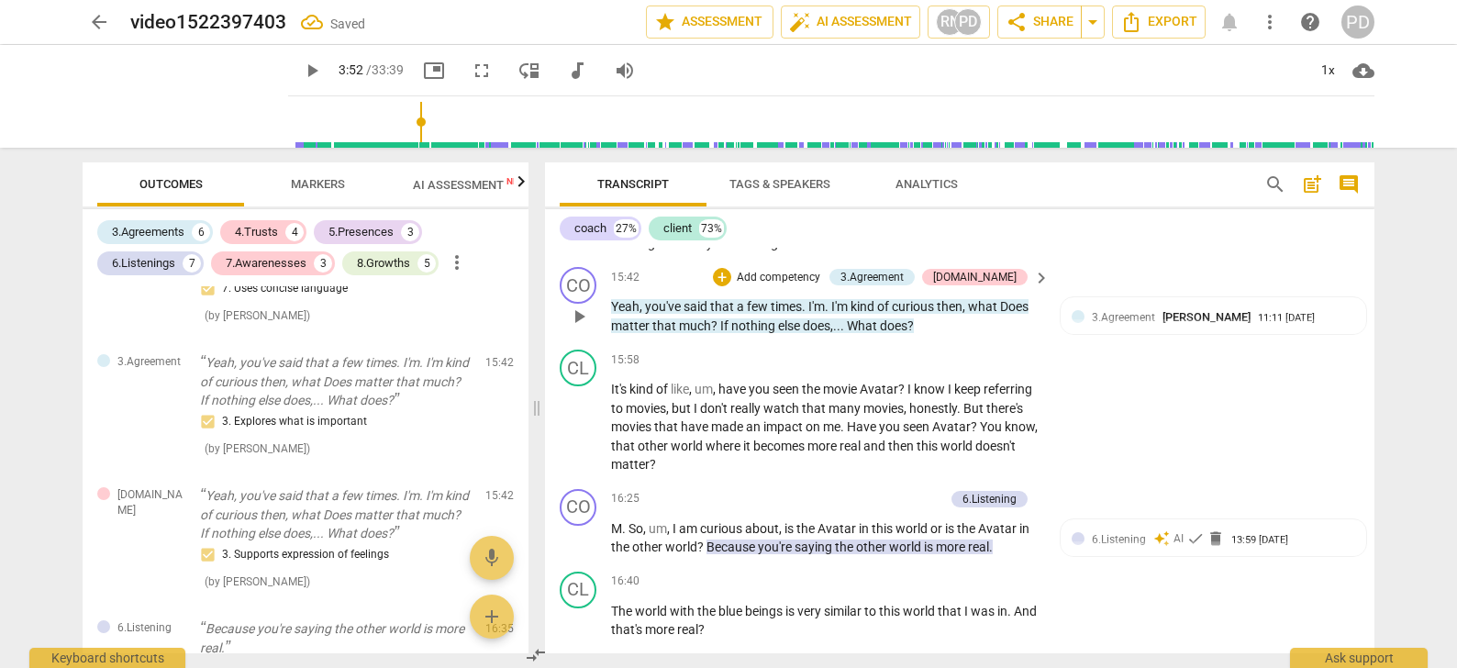
click at [815, 272] on p "Add competency" at bounding box center [778, 278] width 87 height 17
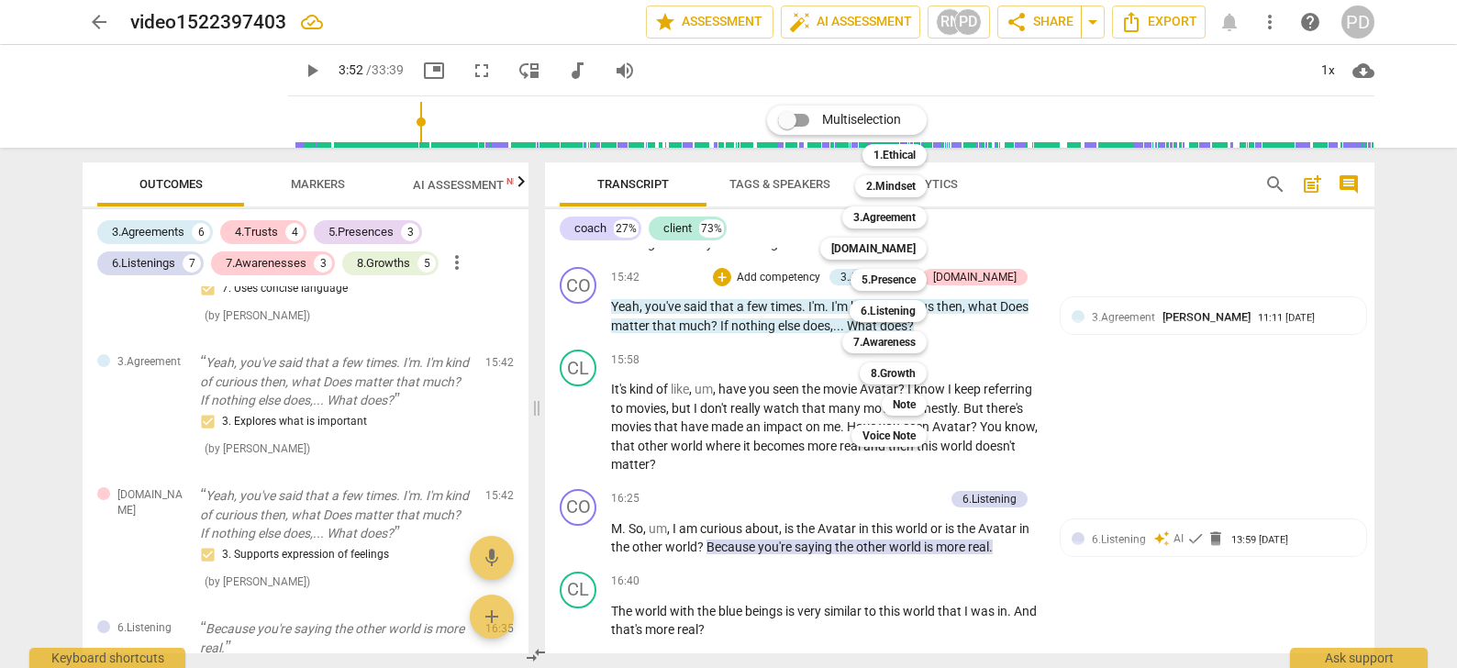
click at [315, 182] on div at bounding box center [728, 334] width 1457 height 668
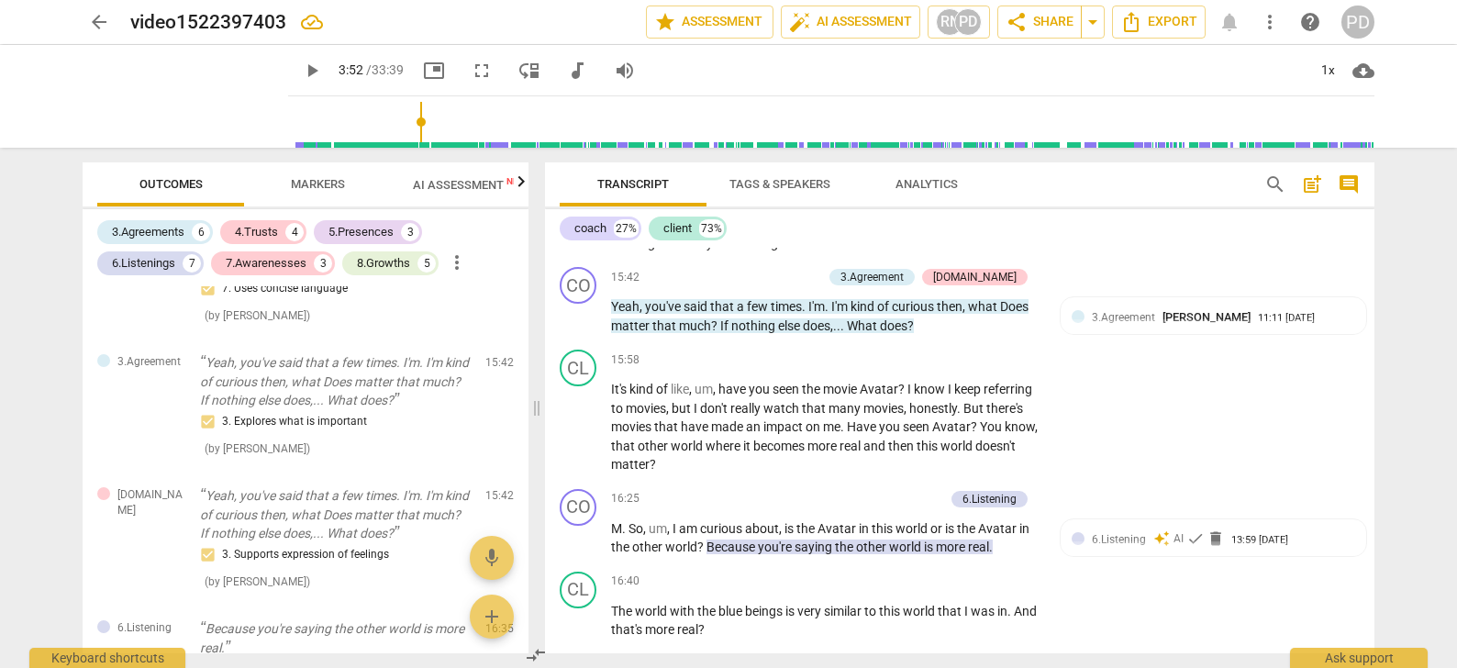
click at [308, 181] on span "Markers" at bounding box center [318, 184] width 54 height 14
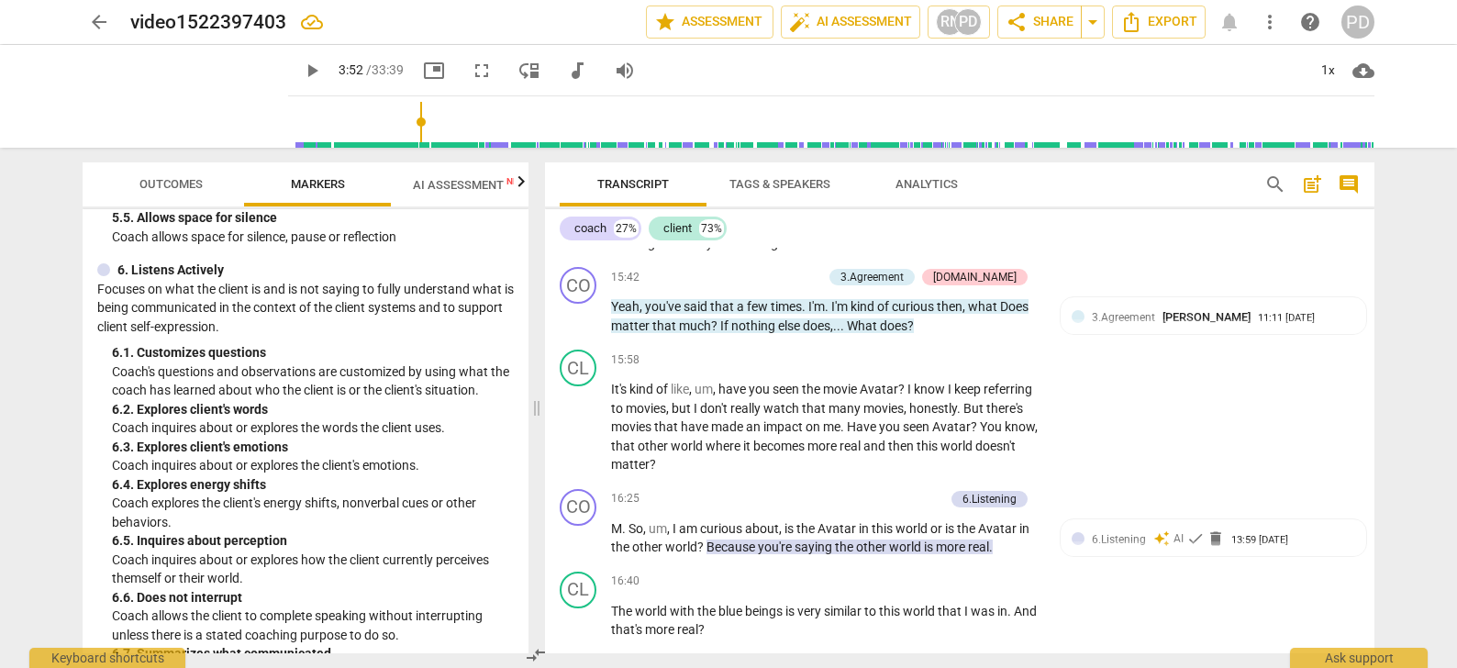
scroll to position [1255, 0]
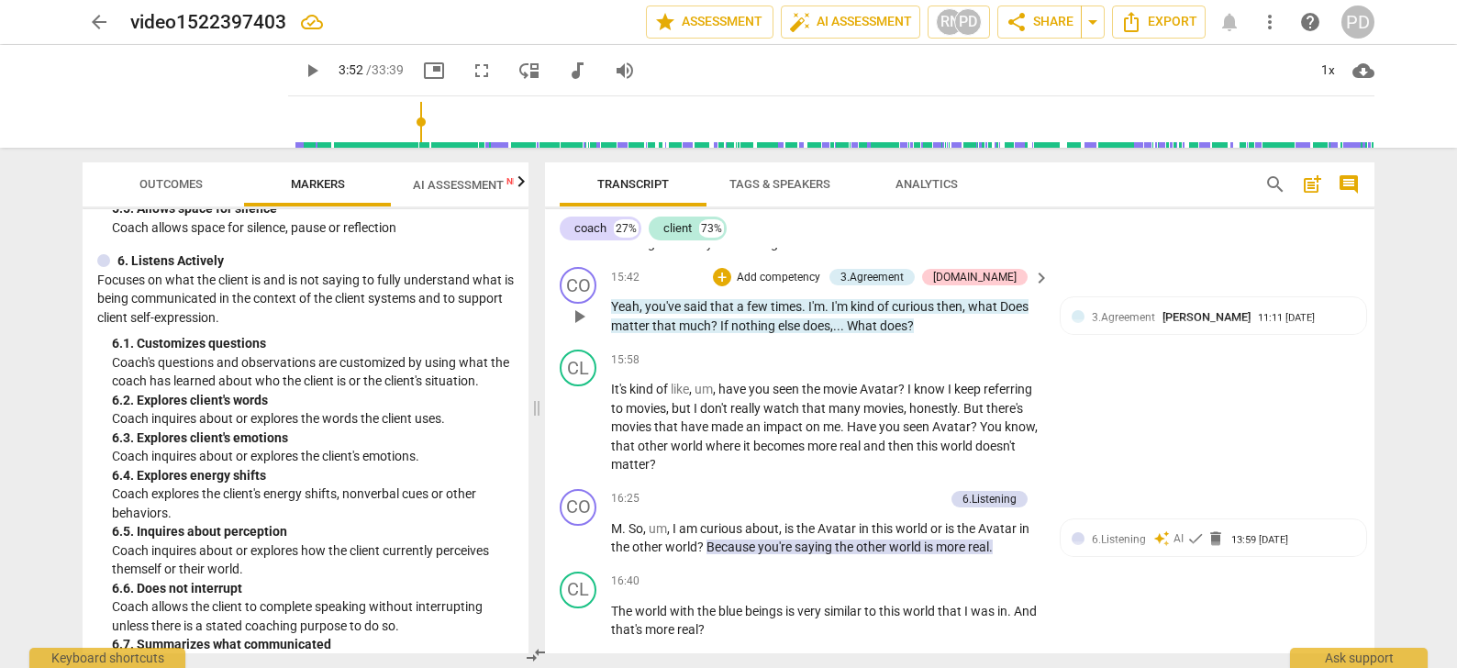
click at [794, 273] on p "Add competency" at bounding box center [778, 278] width 87 height 17
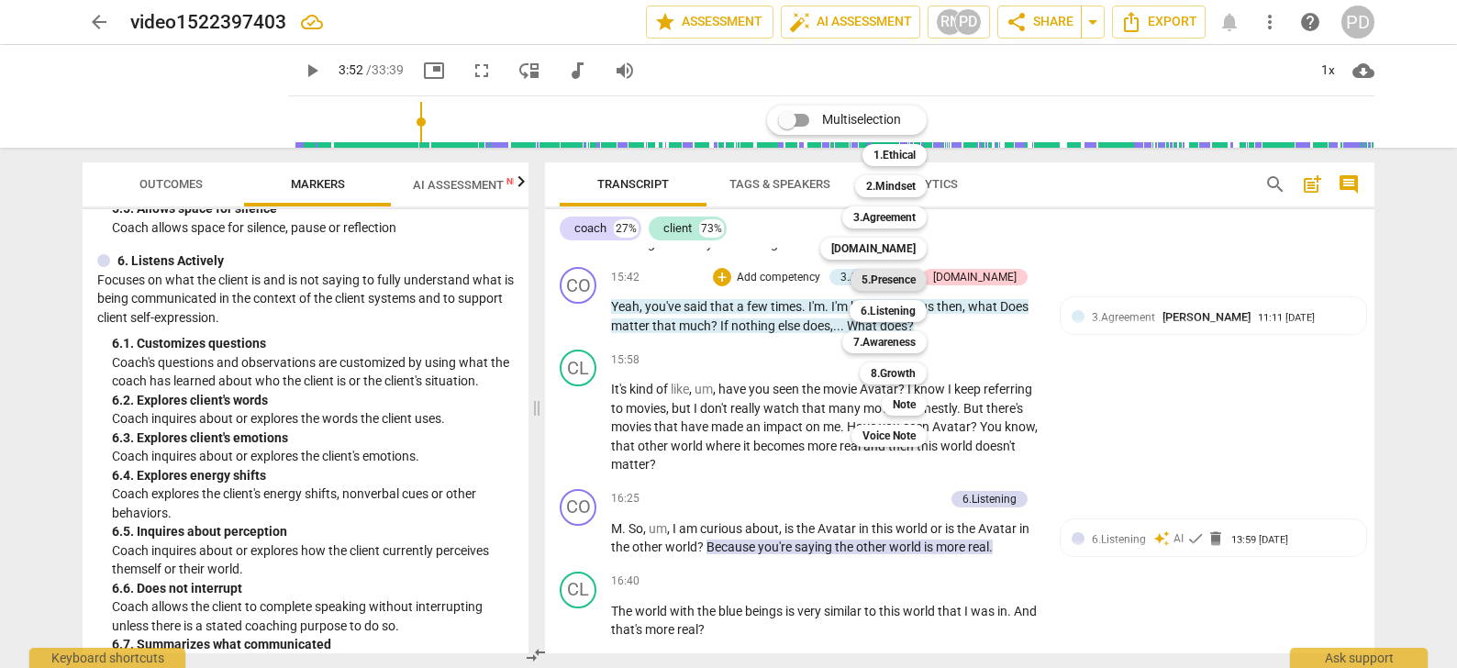
click at [880, 279] on b "5.Presence" at bounding box center [888, 280] width 54 height 22
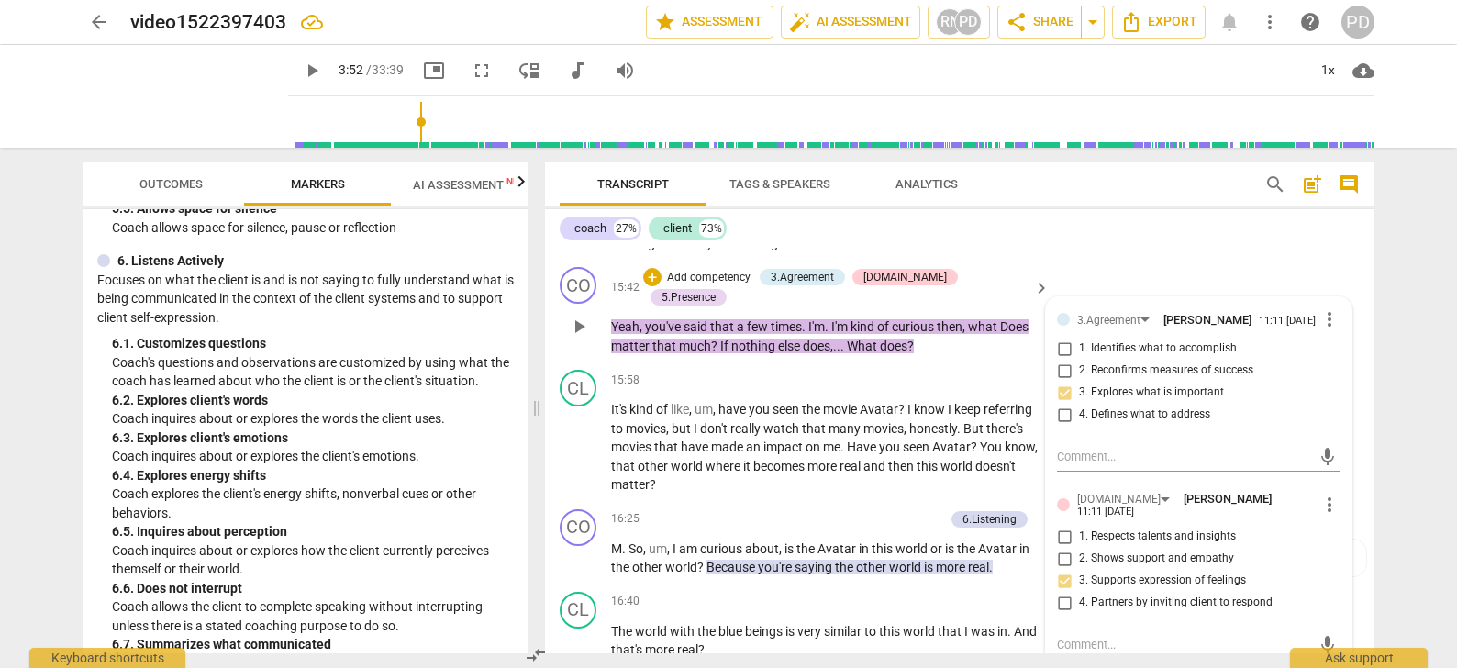
click at [739, 273] on p "Add competency" at bounding box center [708, 278] width 87 height 17
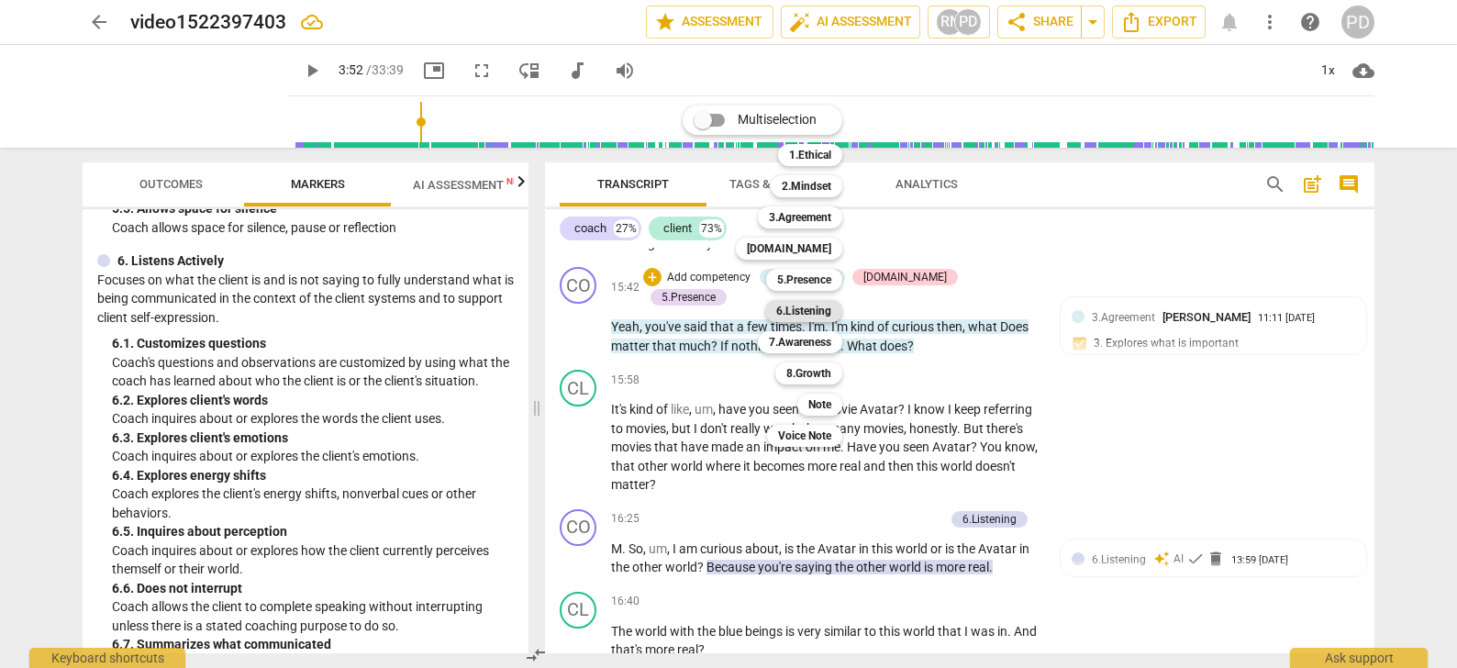
click at [806, 312] on b "6.Listening" at bounding box center [803, 311] width 55 height 22
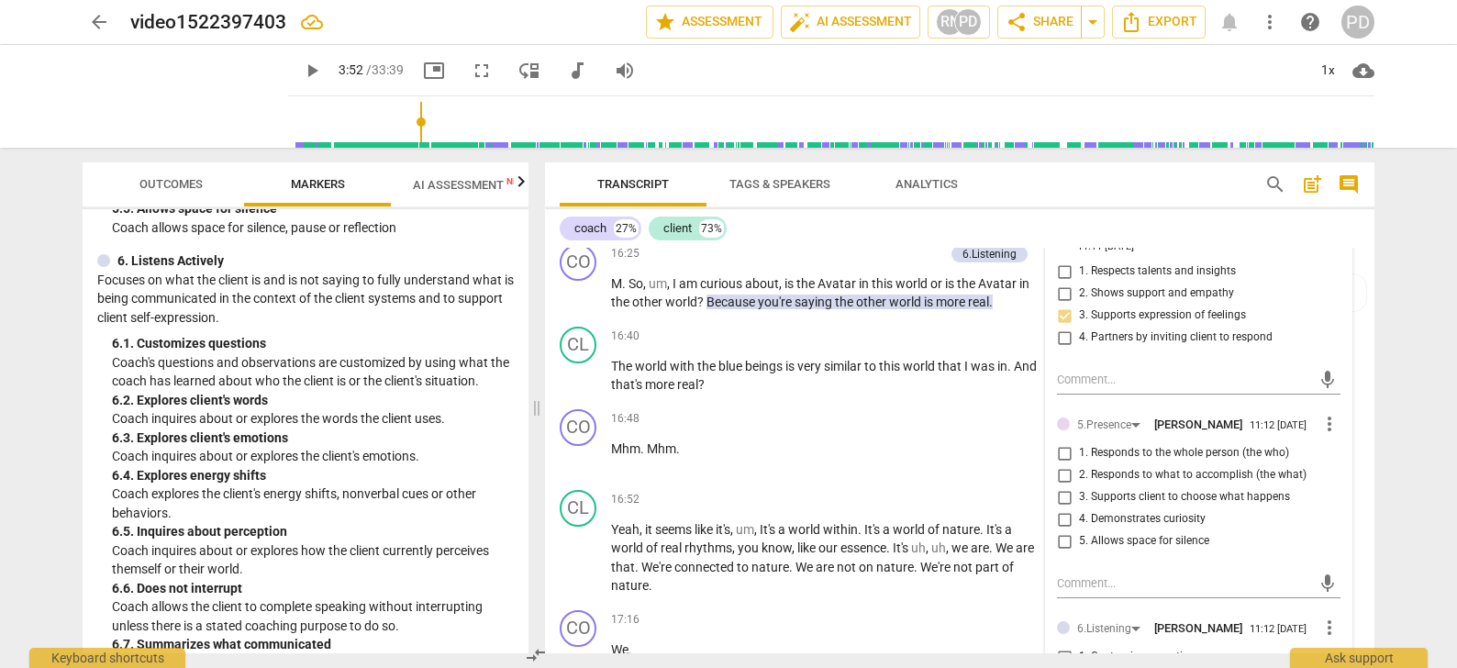
scroll to position [5383, 0]
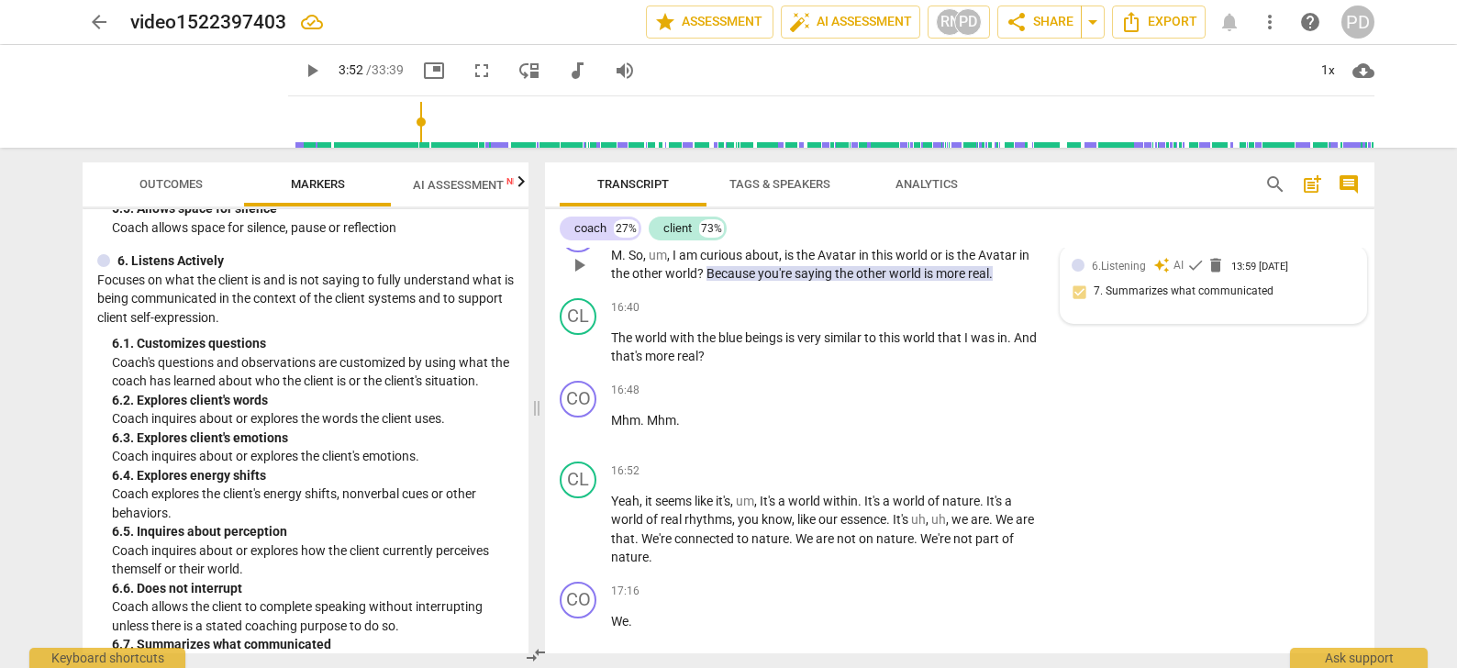
click at [1120, 263] on span "6.Listening" at bounding box center [1119, 266] width 54 height 13
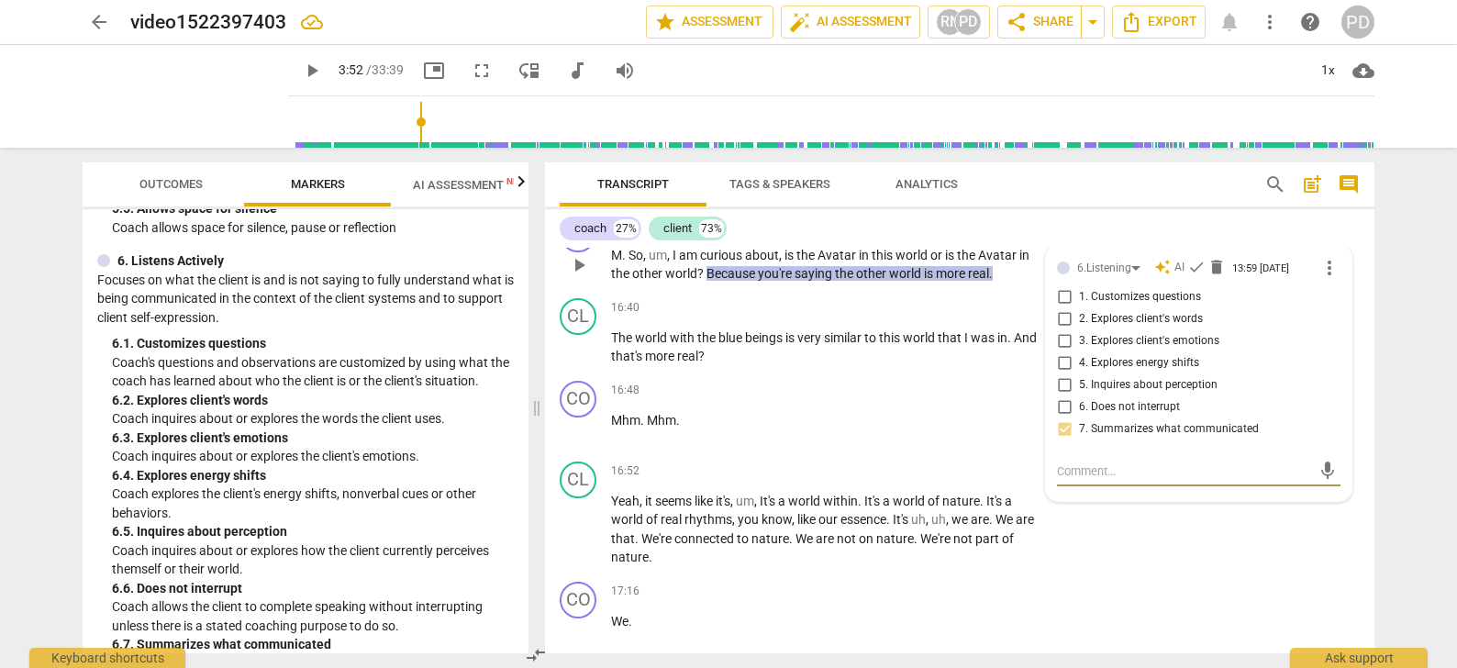
click at [894, 284] on div "CO play_arrow pause 16:25 + Add competency 6.Listening keyboard_arrow_right M .…" at bounding box center [959, 249] width 829 height 83
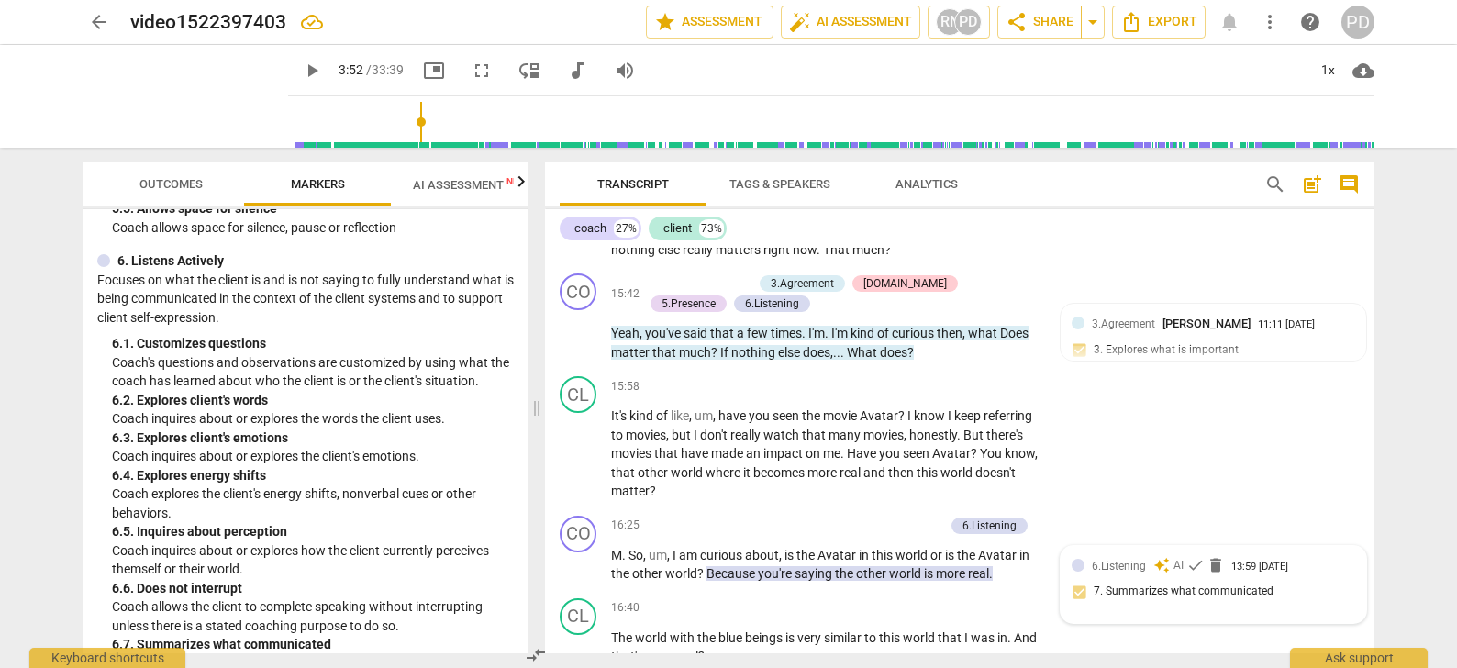
scroll to position [5126, 0]
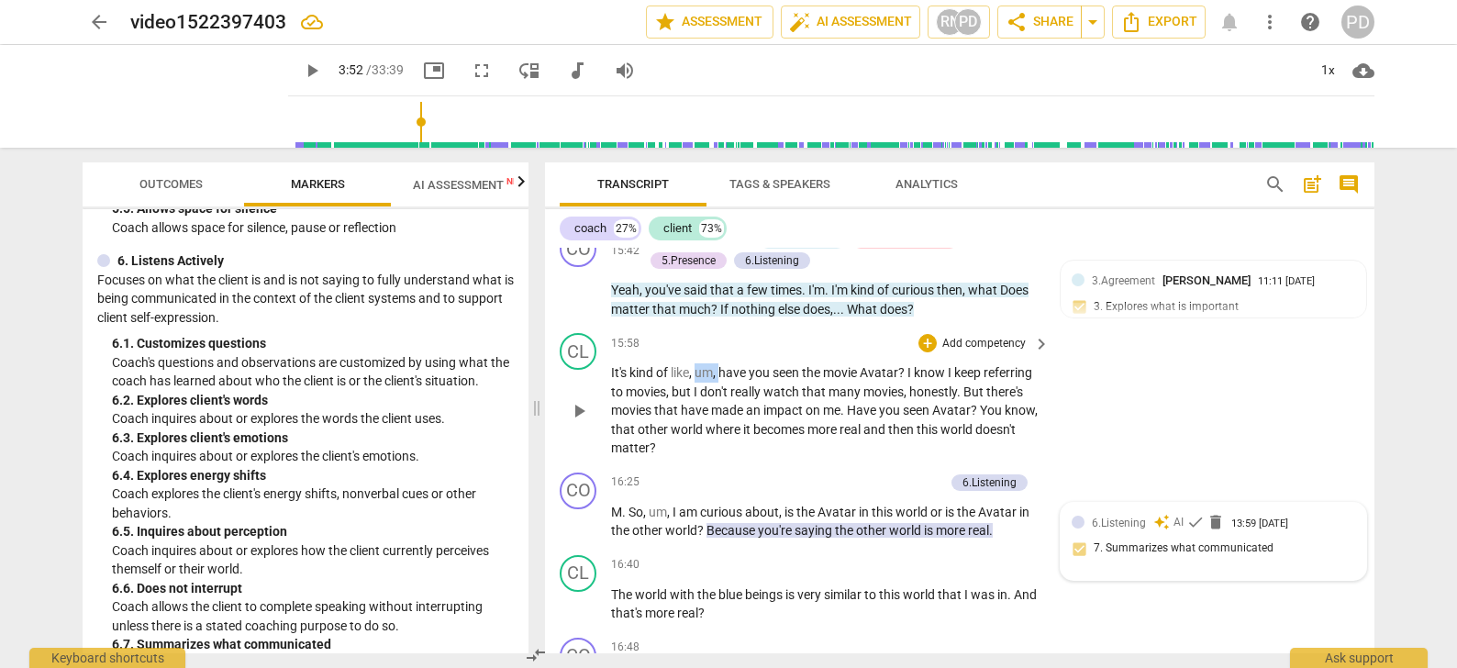
drag, startPoint x: 722, startPoint y: 372, endPoint x: 700, endPoint y: 372, distance: 22.0
click at [700, 372] on p "It's kind of like , um , have you seen the movie Avatar ? I know I keep referri…" at bounding box center [825, 410] width 429 height 94
click at [863, 428] on span "real" at bounding box center [851, 429] width 24 height 15
drag, startPoint x: 672, startPoint y: 507, endPoint x: 649, endPoint y: 506, distance: 23.0
click at [649, 506] on p "M . So , um , I am curious about , is the Avatar in this world or is the Avatar…" at bounding box center [825, 522] width 429 height 38
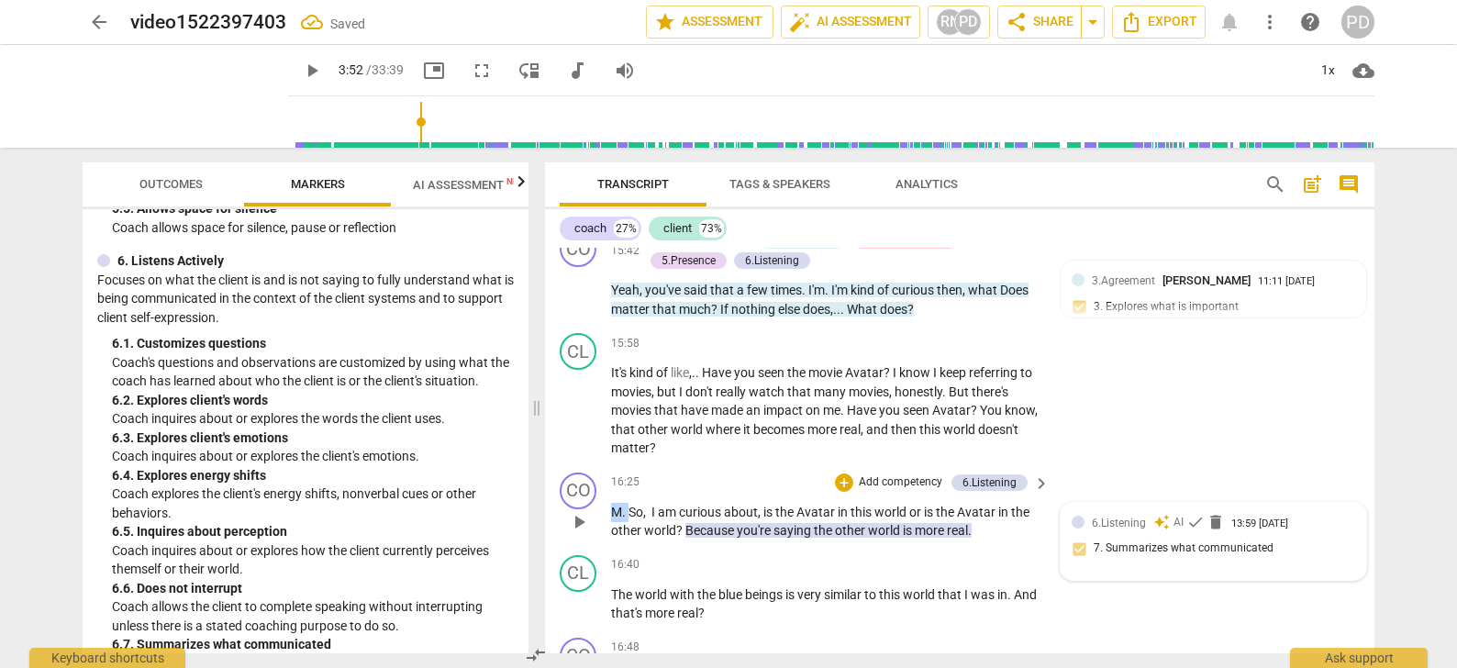
drag, startPoint x: 628, startPoint y: 511, endPoint x: 607, endPoint y: 508, distance: 21.3
click at [607, 508] on div "CO play_arrow pause 16:25 + Add competency 6.Listening keyboard_arrow_right M .…" at bounding box center [959, 506] width 829 height 83
click at [858, 480] on p "Add competency" at bounding box center [900, 482] width 87 height 17
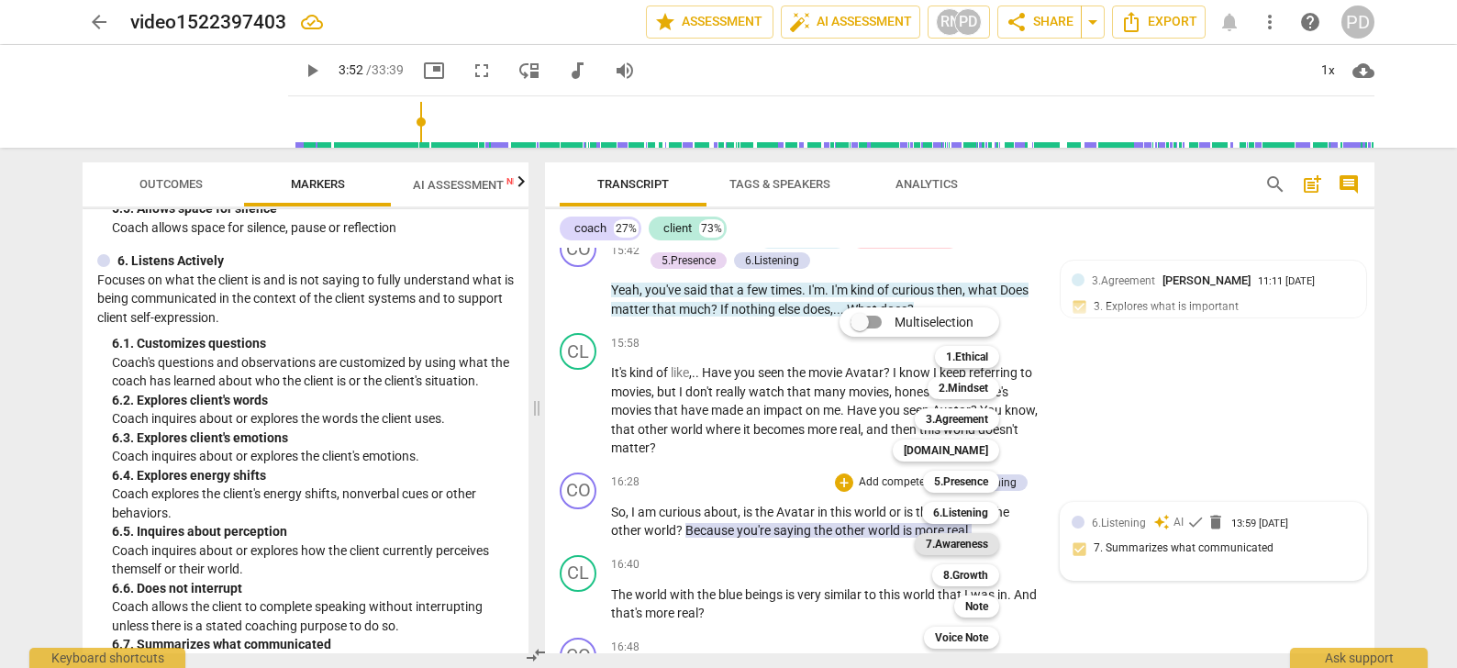
click at [962, 545] on b "7.Awareness" at bounding box center [957, 544] width 62 height 22
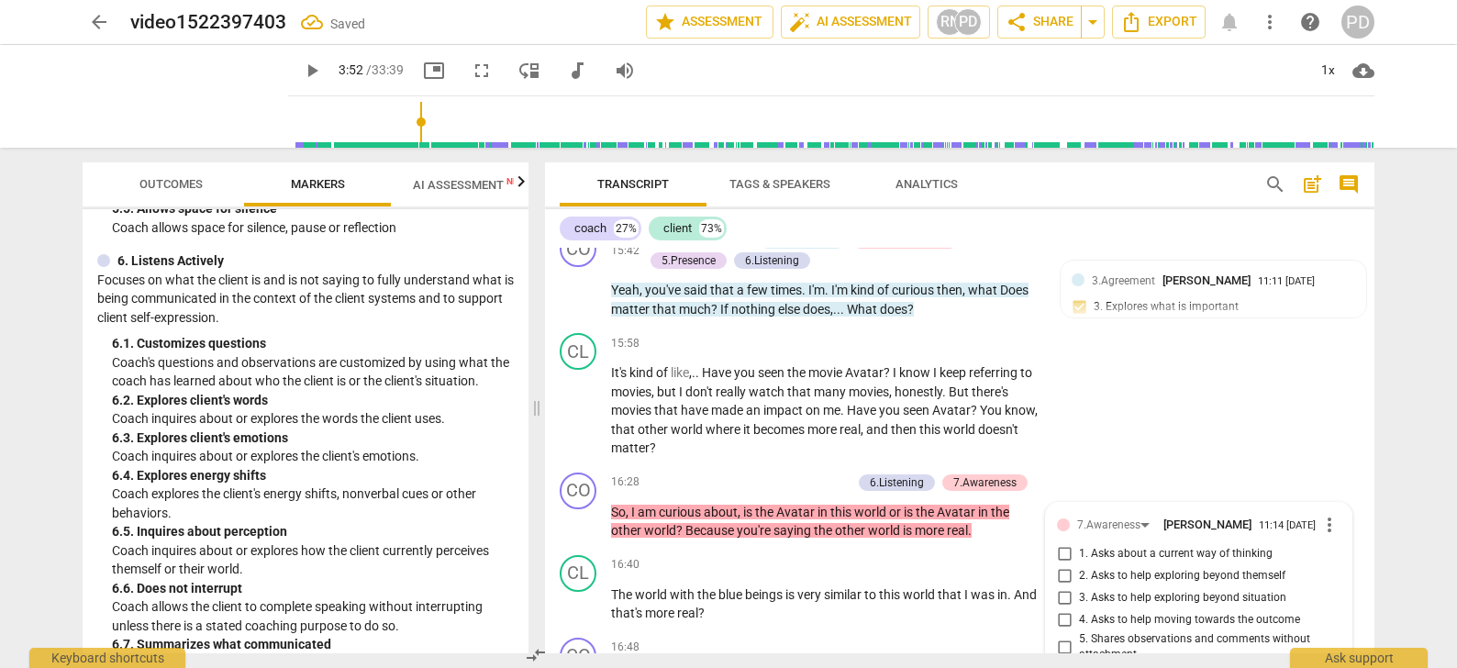
scroll to position [5435, 0]
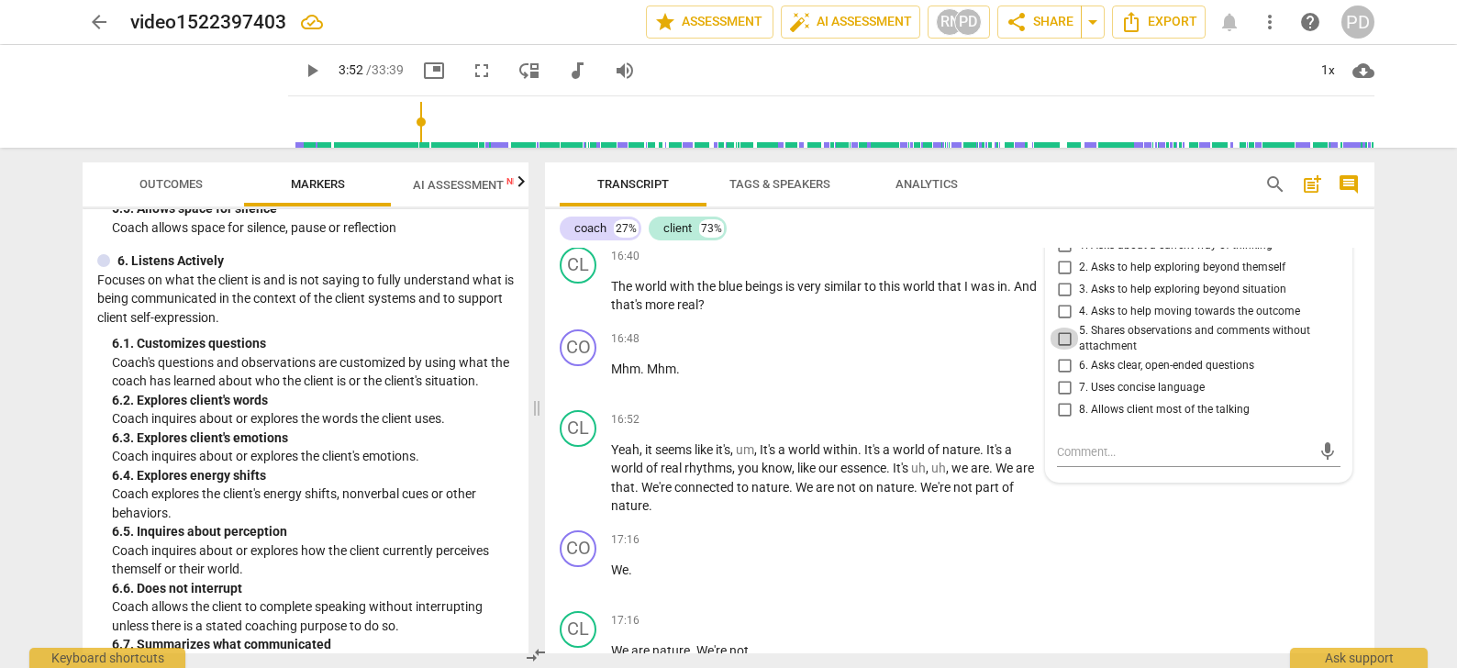
click at [1062, 337] on input "5. Shares observations and comments without attachment" at bounding box center [1063, 339] width 29 height 22
checkbox input "true"
click at [799, 386] on div "16:48 + Add competency keyboard_arrow_right Mhm . Mhm ." at bounding box center [831, 362] width 440 height 66
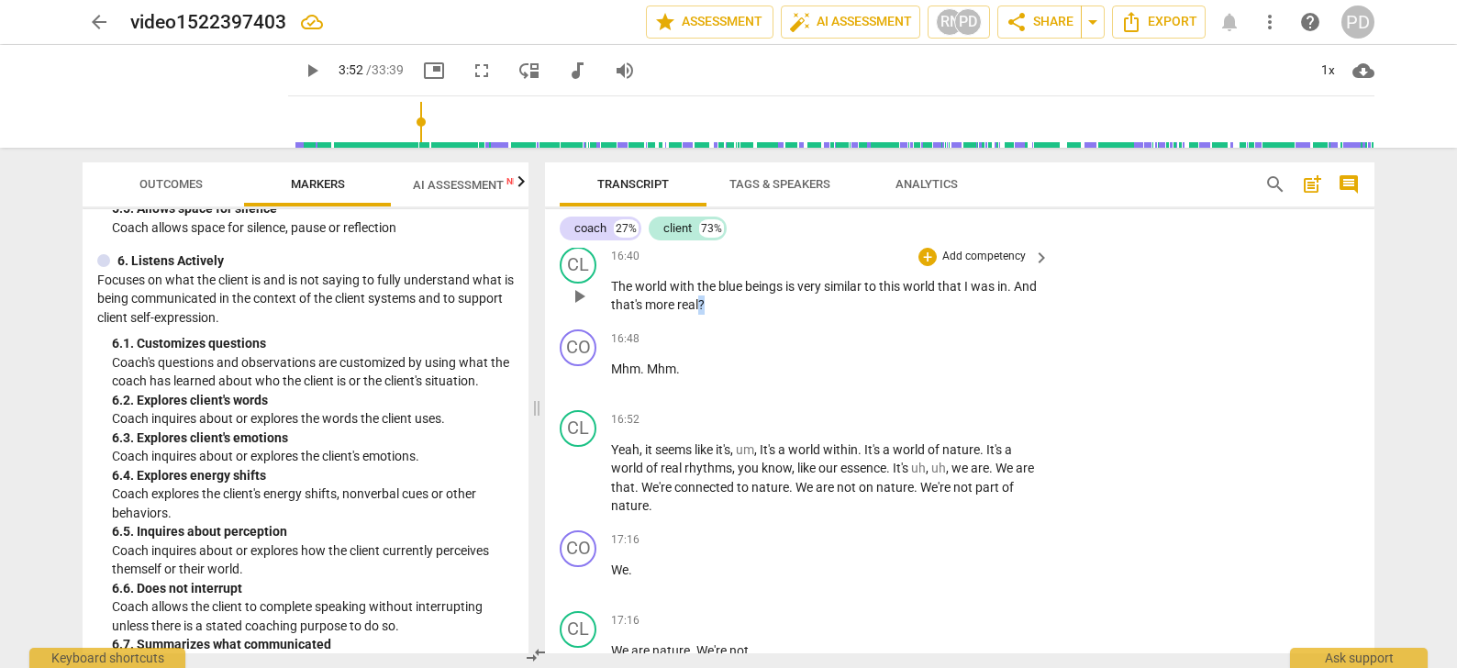
click at [726, 302] on p "The world with the blue beings is very similar to this world that I was in . An…" at bounding box center [825, 296] width 429 height 38
drag, startPoint x: 763, startPoint y: 448, endPoint x: 740, endPoint y: 448, distance: 22.9
click at [740, 448] on p "Yeah , it seems like it's , um , It's a world within . It's a world of nature .…" at bounding box center [825, 477] width 429 height 75
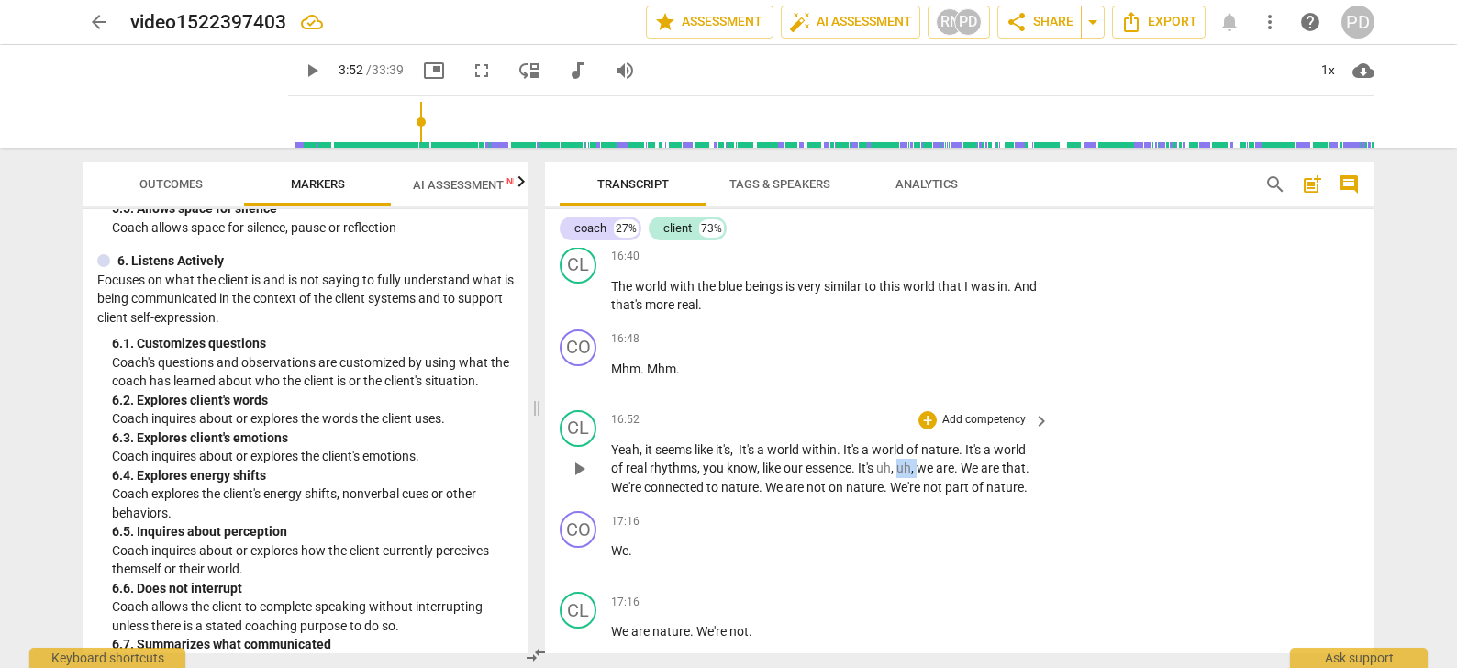
drag, startPoint x: 920, startPoint y: 465, endPoint x: 898, endPoint y: 464, distance: 22.0
click at [898, 464] on p "Yeah , it seems like it's , It's a world within . It's a world of nature . It's…" at bounding box center [825, 468] width 429 height 57
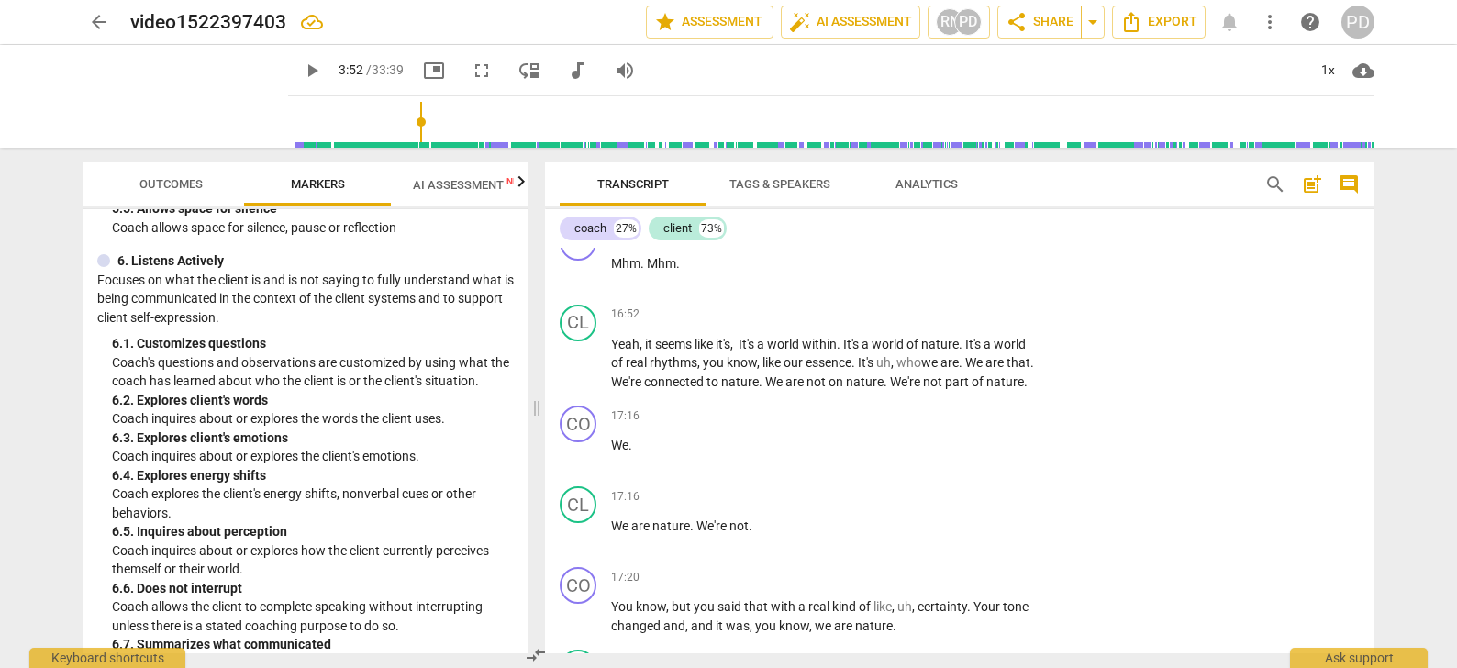
scroll to position [5612, 0]
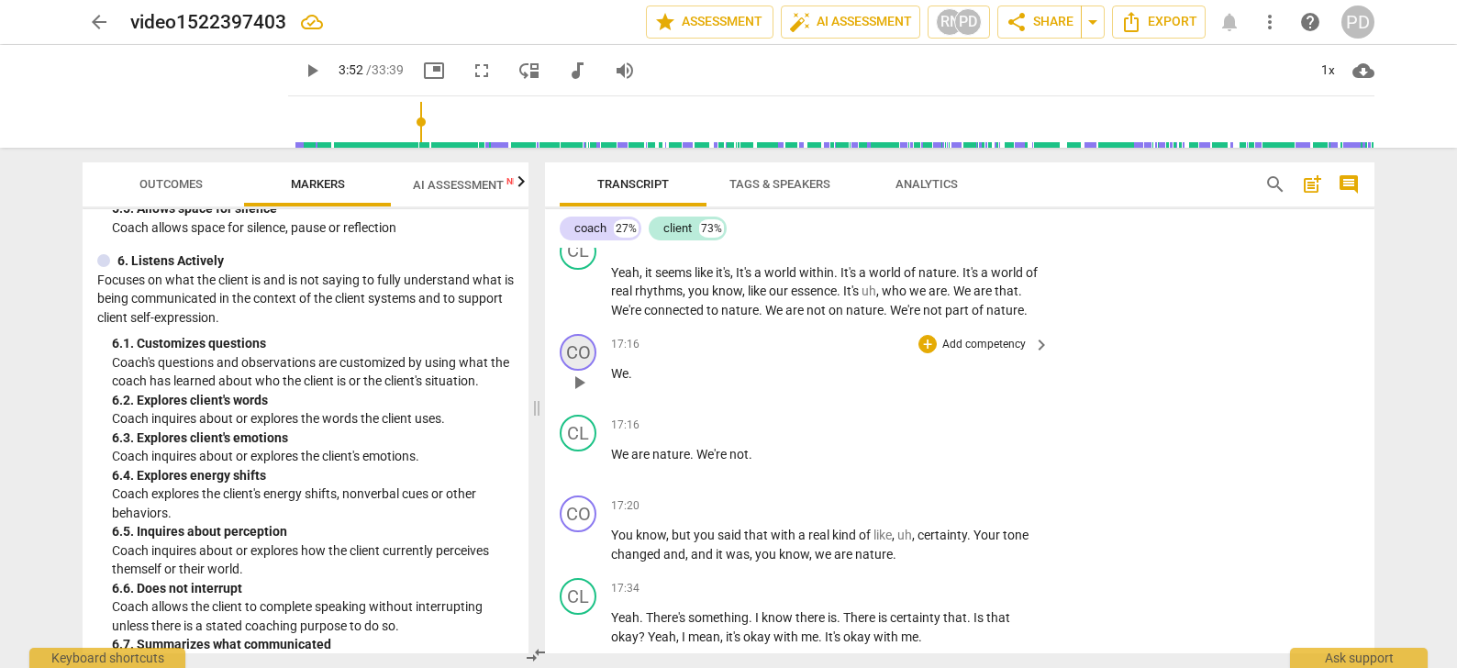
click at [572, 371] on div "CO" at bounding box center [578, 352] width 37 height 37
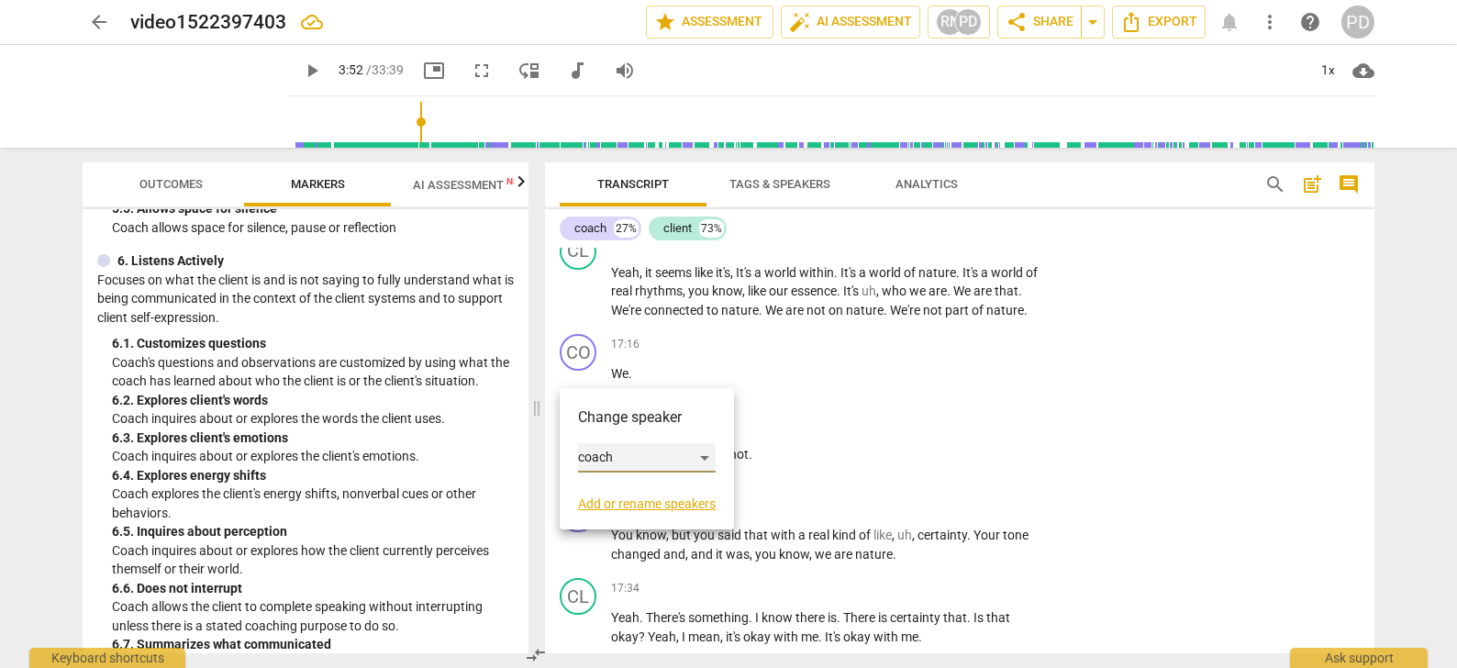
click at [709, 460] on div "coach" at bounding box center [647, 457] width 138 height 29
click at [639, 494] on li "client" at bounding box center [647, 492] width 139 height 35
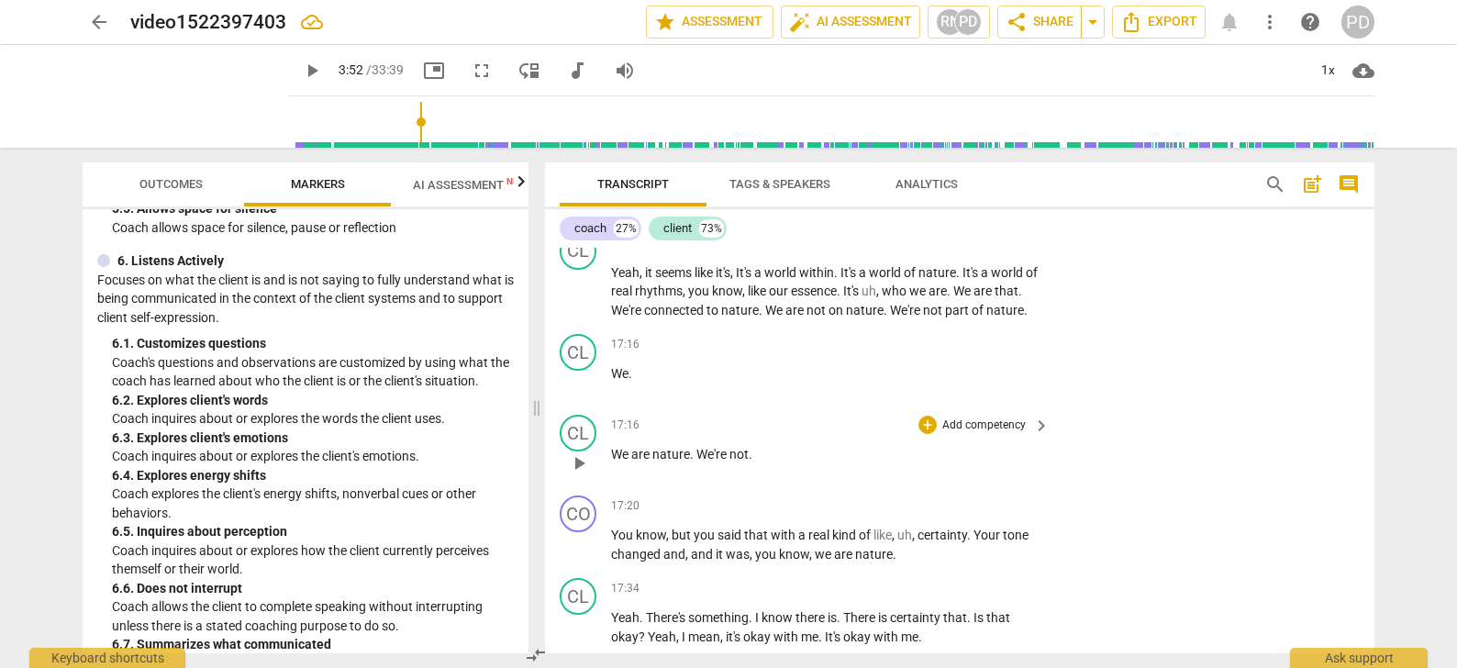
click at [697, 461] on span "We're" at bounding box center [712, 454] width 33 height 15
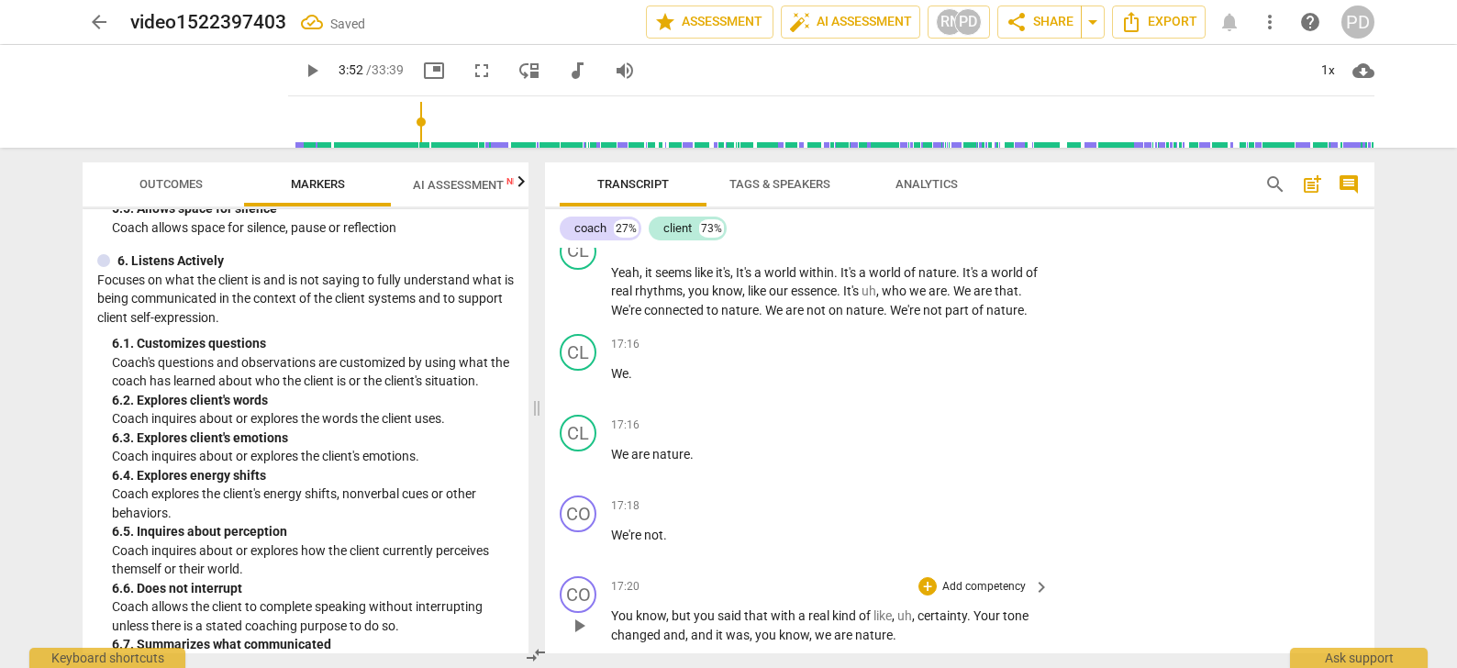
click at [612, 623] on span "You" at bounding box center [623, 615] width 25 height 15
click at [668, 545] on p "We're not ." at bounding box center [825, 535] width 429 height 19
drag, startPoint x: 692, startPoint y: 630, endPoint x: 671, endPoint y: 630, distance: 21.1
click at [672, 623] on span "but" at bounding box center [683, 615] width 22 height 15
click at [745, 642] on span "was" at bounding box center [738, 634] width 24 height 15
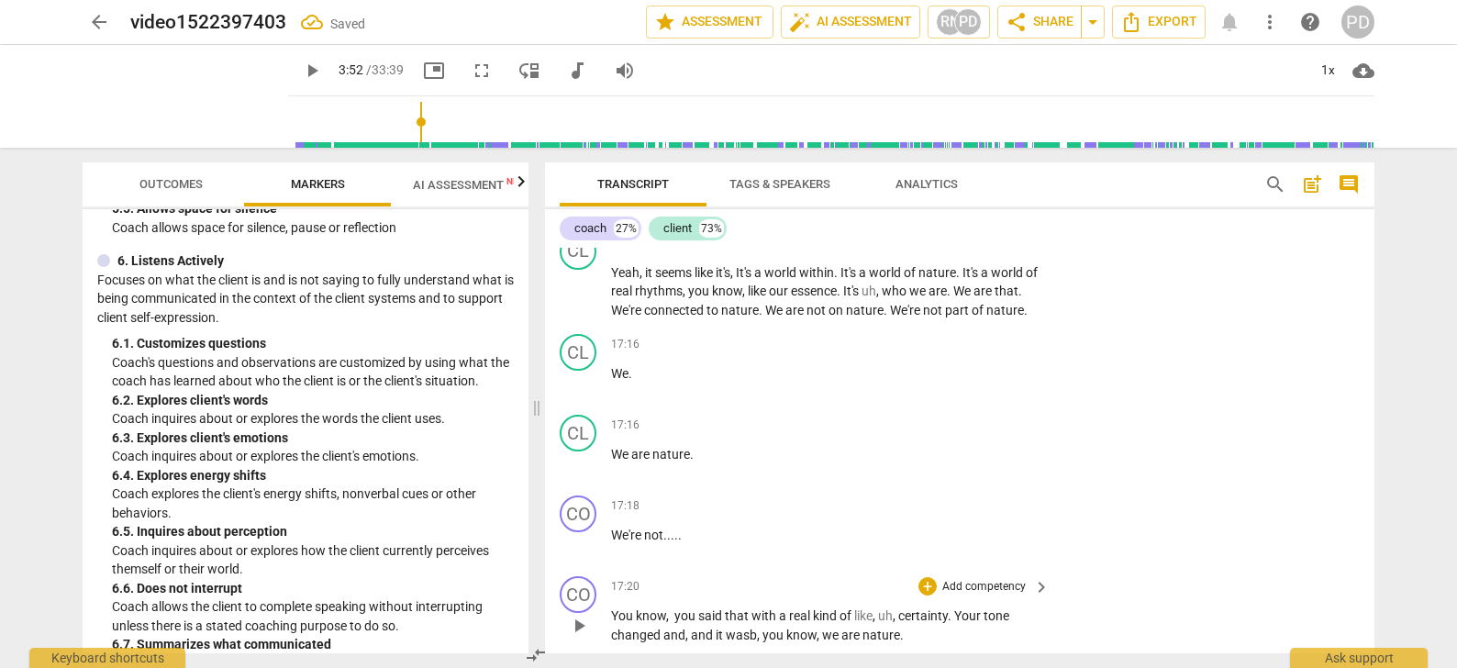
scroll to position [5618, 0]
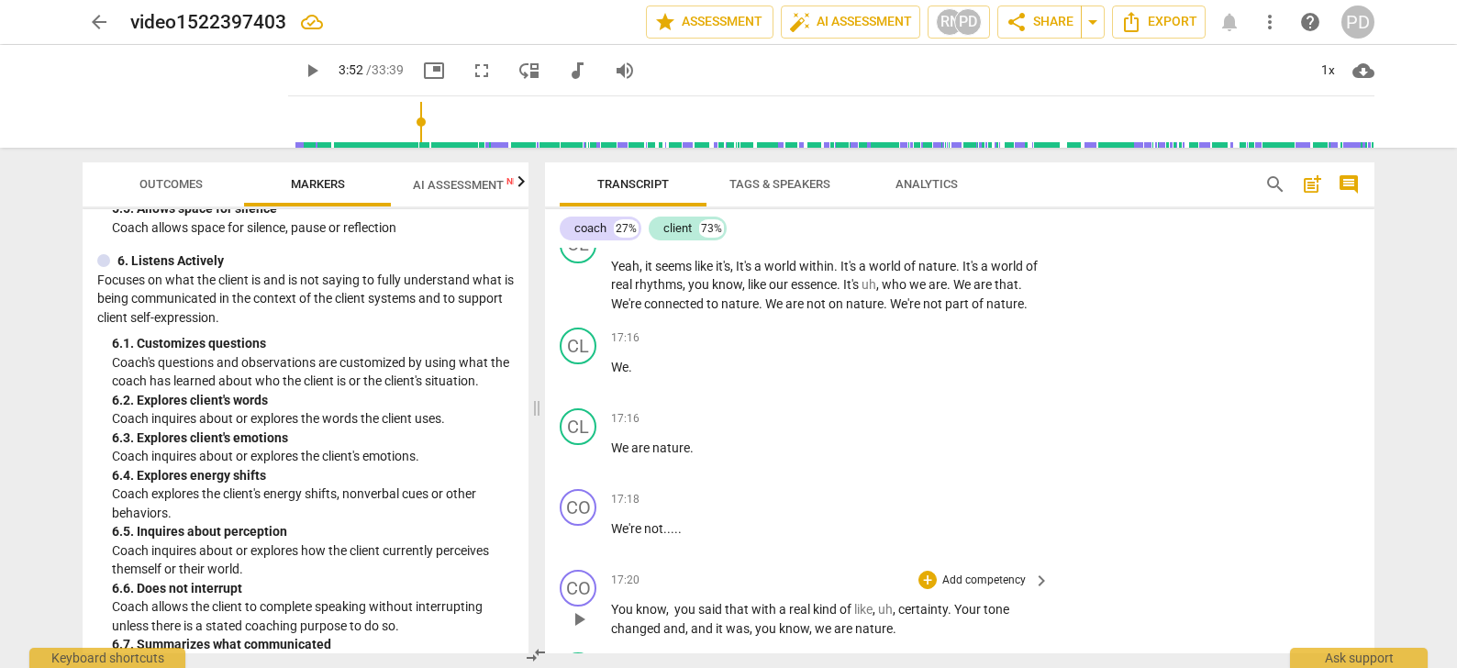
click at [671, 616] on span "," at bounding box center [670, 609] width 8 height 15
click at [683, 539] on p "We're not . . . . ." at bounding box center [825, 528] width 429 height 19
drag, startPoint x: 917, startPoint y: 627, endPoint x: 898, endPoint y: 624, distance: 19.6
click at [898, 624] on p "You know , but you said that with a real kind of like , uh , certainty . Your t…" at bounding box center [825, 619] width 429 height 38
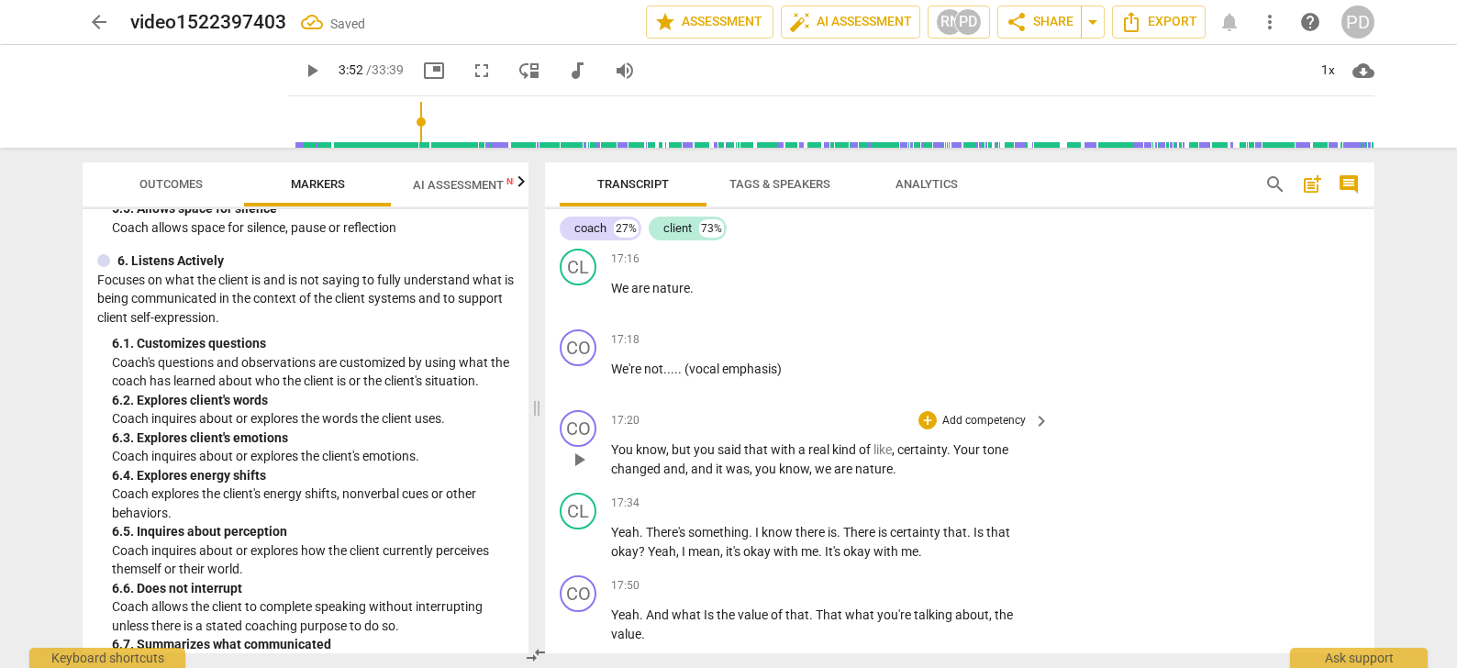
scroll to position [5893, 0]
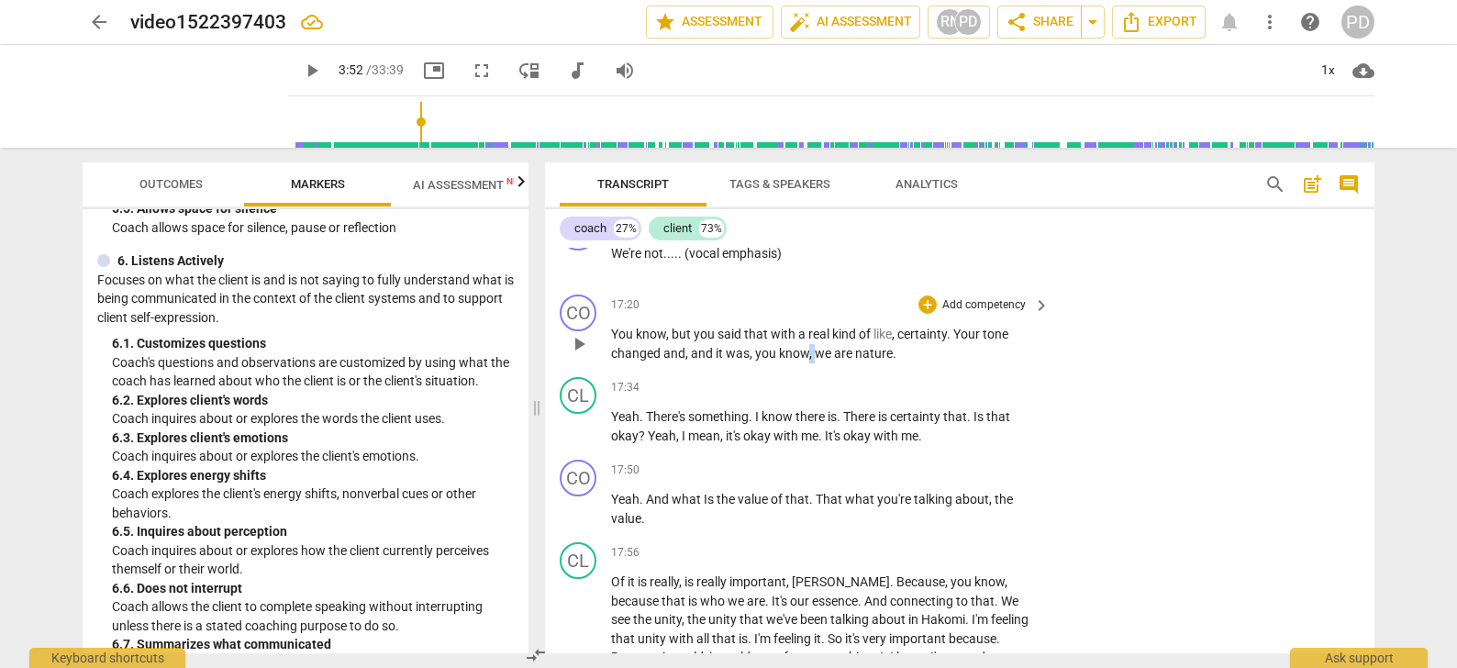
click at [805, 362] on p "You know , but you said that with a real kind of like , certainty . Your tone c…" at bounding box center [825, 344] width 429 height 38
click at [805, 361] on span "know" at bounding box center [794, 353] width 30 height 15
click at [815, 361] on span "we" at bounding box center [824, 353] width 19 height 15
click at [811, 361] on span "," at bounding box center [812, 353] width 6 height 15
click at [830, 361] on span "We" at bounding box center [837, 353] width 17 height 15
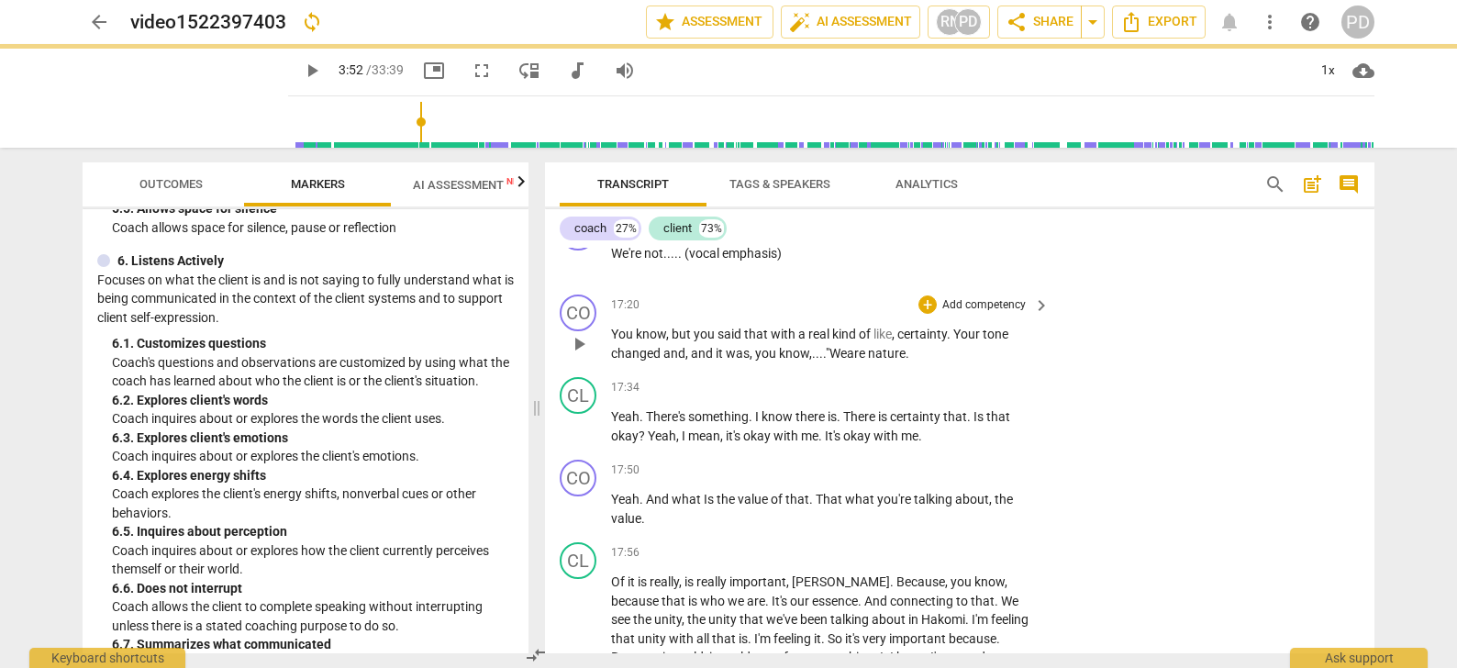
click at [909, 361] on span "." at bounding box center [907, 353] width 4 height 15
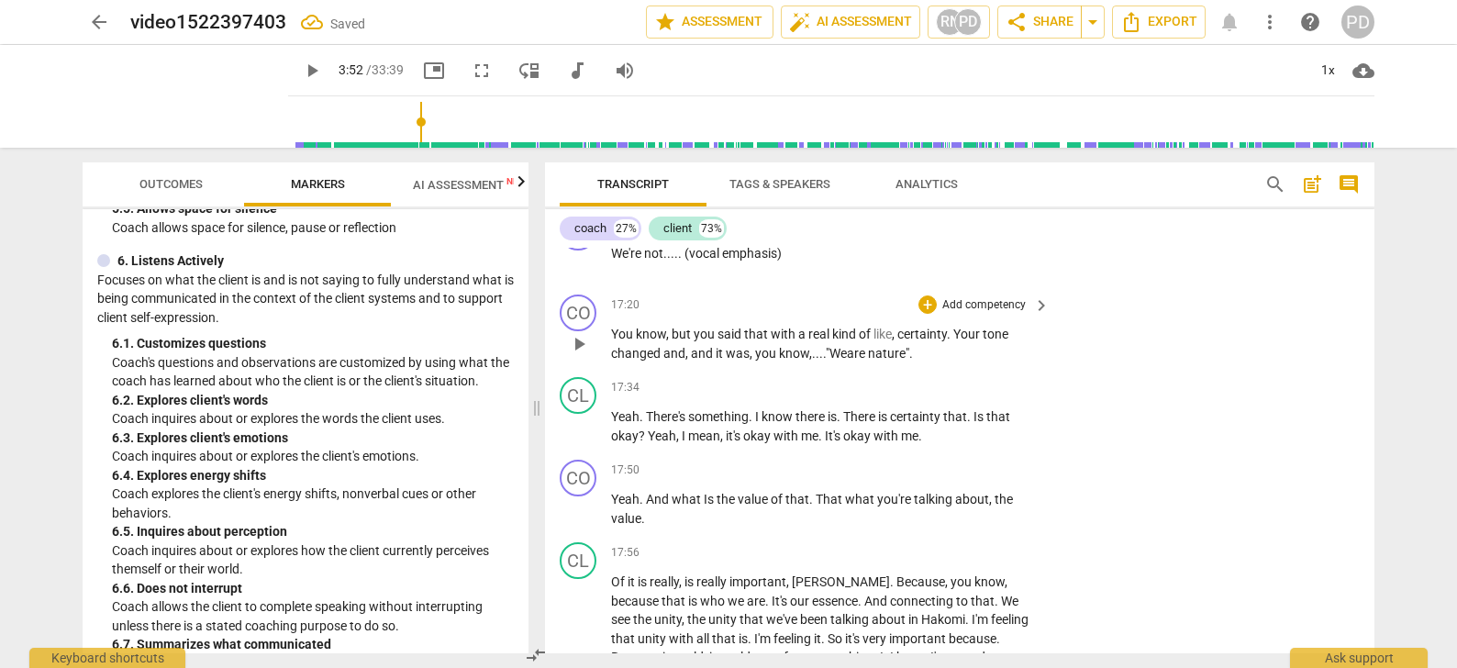
click at [716, 341] on span "you" at bounding box center [706, 334] width 24 height 15
click at [927, 314] on div "+" at bounding box center [927, 304] width 18 height 18
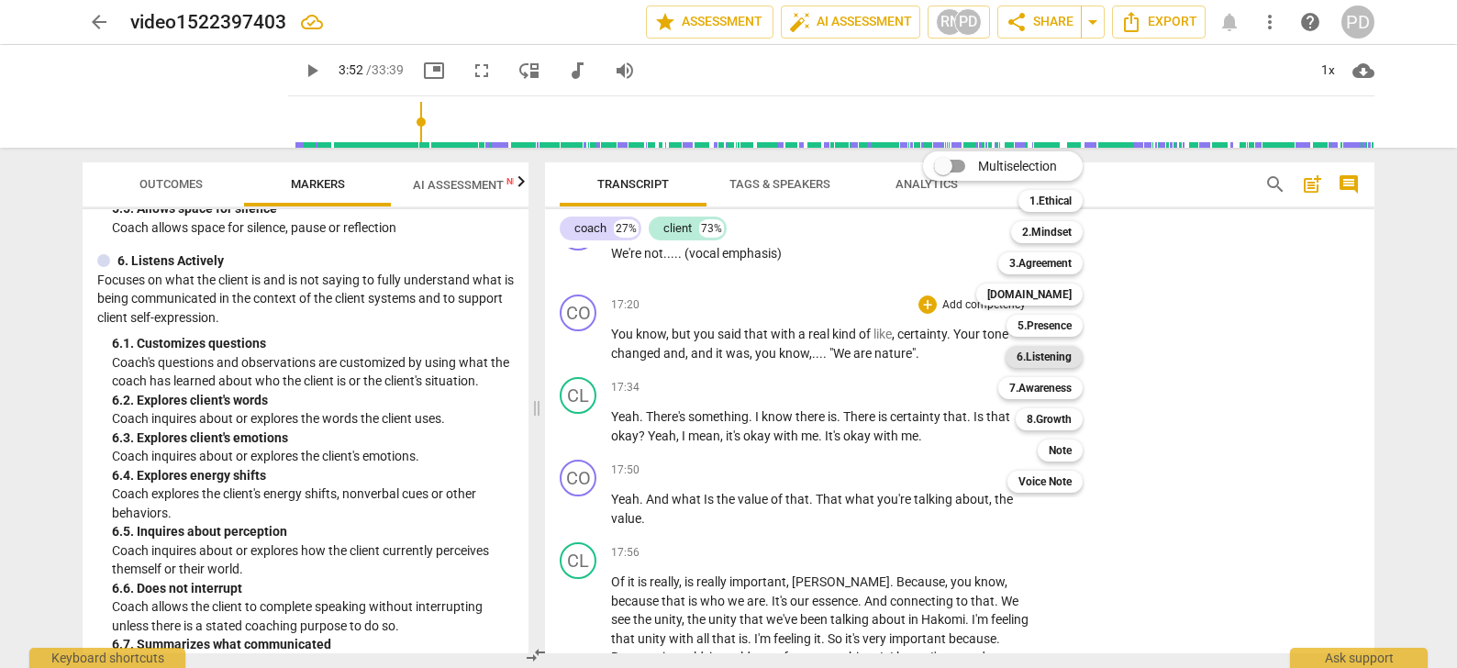
click at [1040, 354] on b "6.Listening" at bounding box center [1043, 357] width 55 height 22
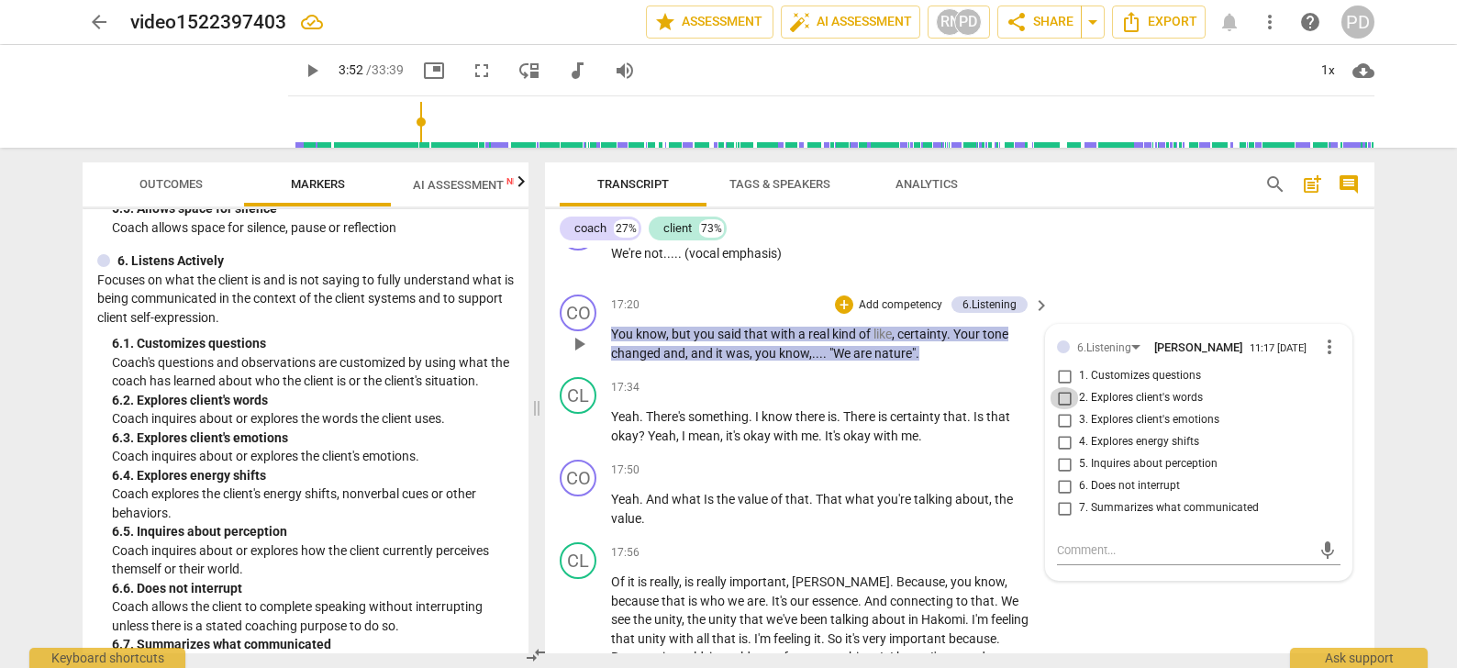
click at [1062, 409] on input "2. Explores client's words" at bounding box center [1063, 398] width 29 height 22
checkbox input "true"
click at [1064, 519] on input "7. Summarizes what communicated" at bounding box center [1063, 508] width 29 height 22
checkbox input "true"
click at [843, 314] on div "+" at bounding box center [844, 304] width 18 height 18
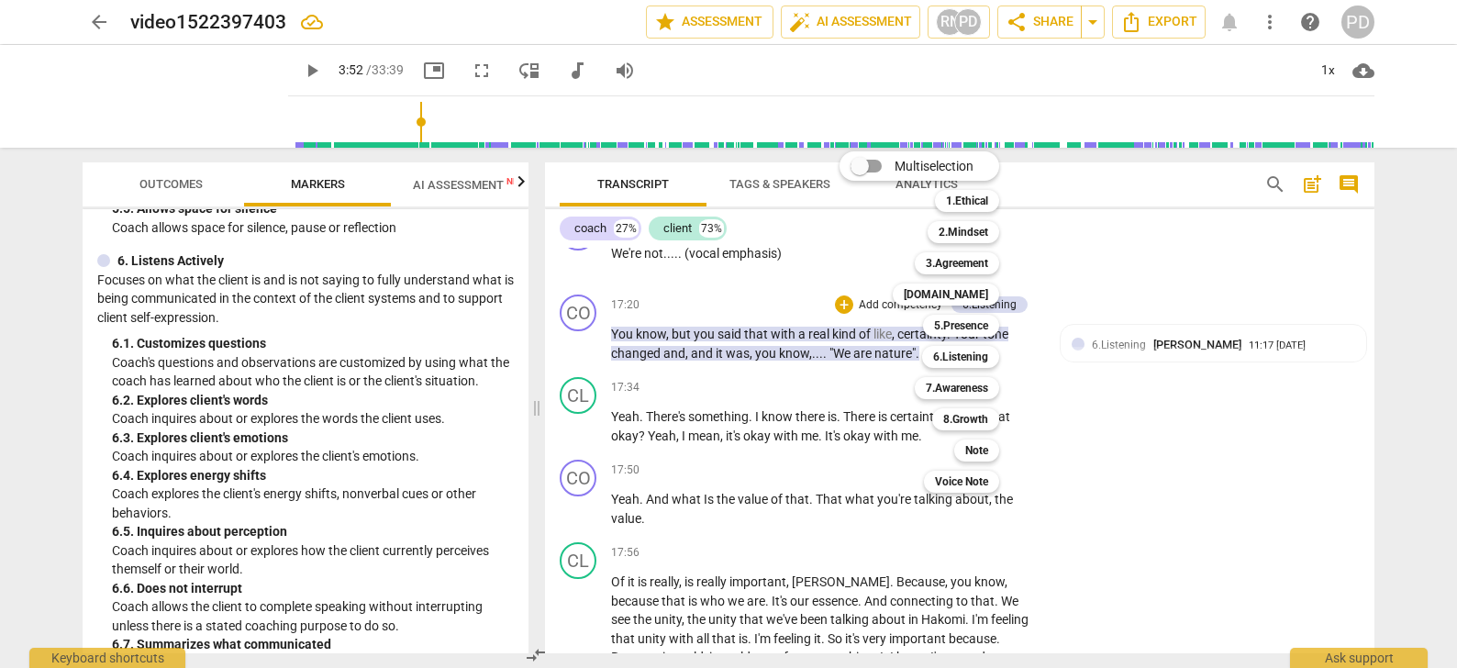
drag, startPoint x: 524, startPoint y: 416, endPoint x: 522, endPoint y: 483, distance: 67.9
click at [522, 483] on div at bounding box center [728, 334] width 1457 height 668
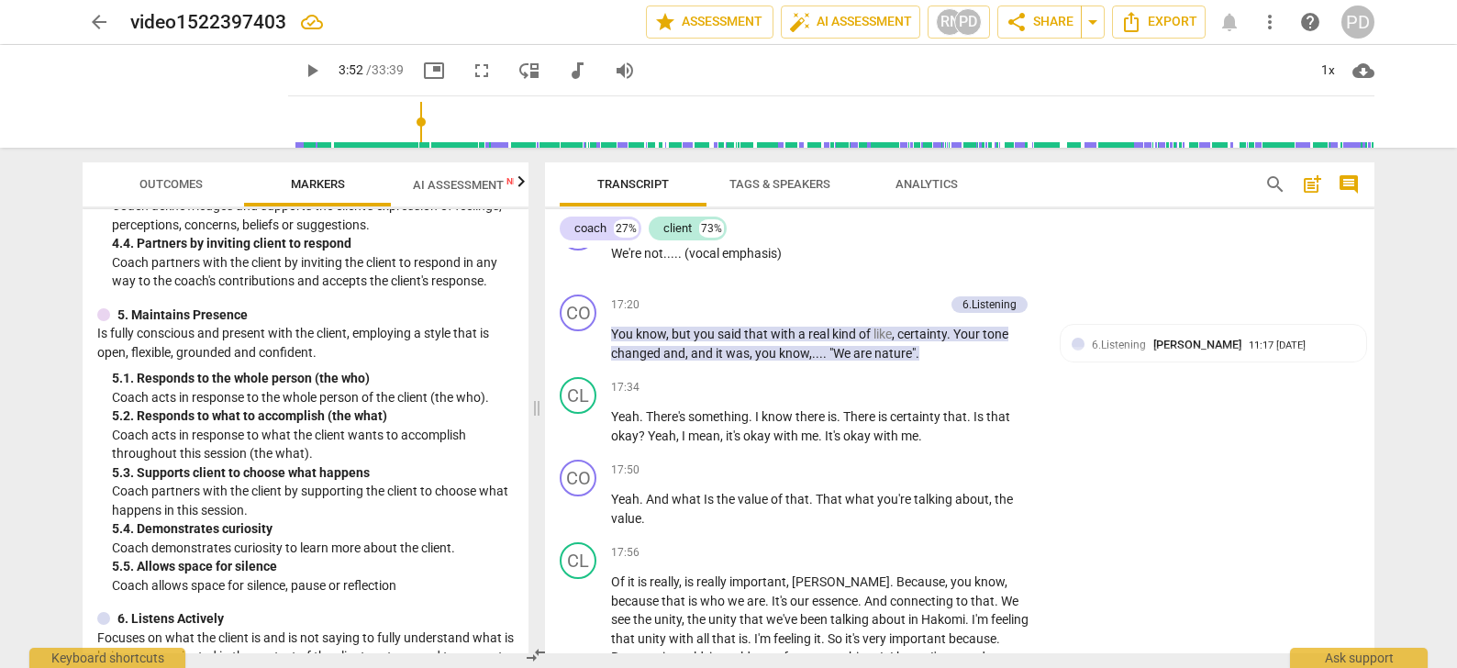
scroll to position [904, 0]
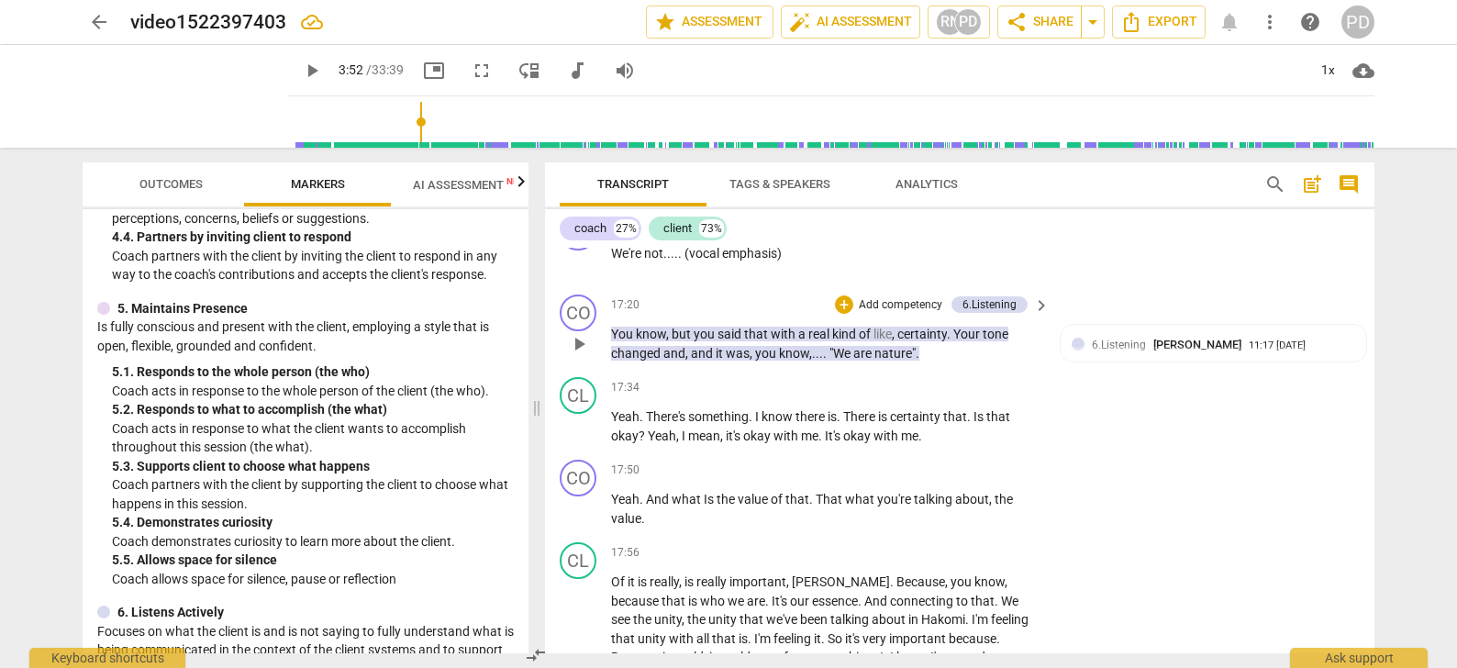
click at [874, 314] on p "Add competency" at bounding box center [900, 305] width 87 height 17
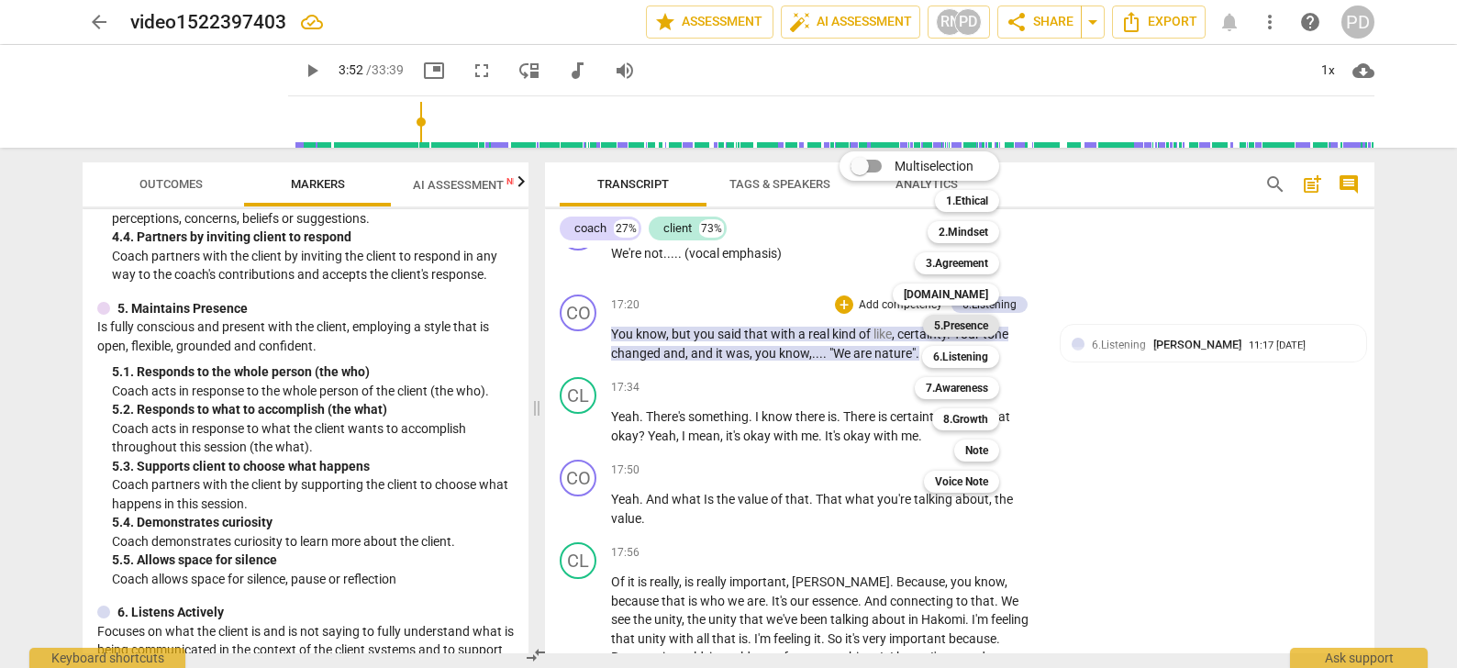
click at [974, 322] on b "5.Presence" at bounding box center [961, 326] width 54 height 22
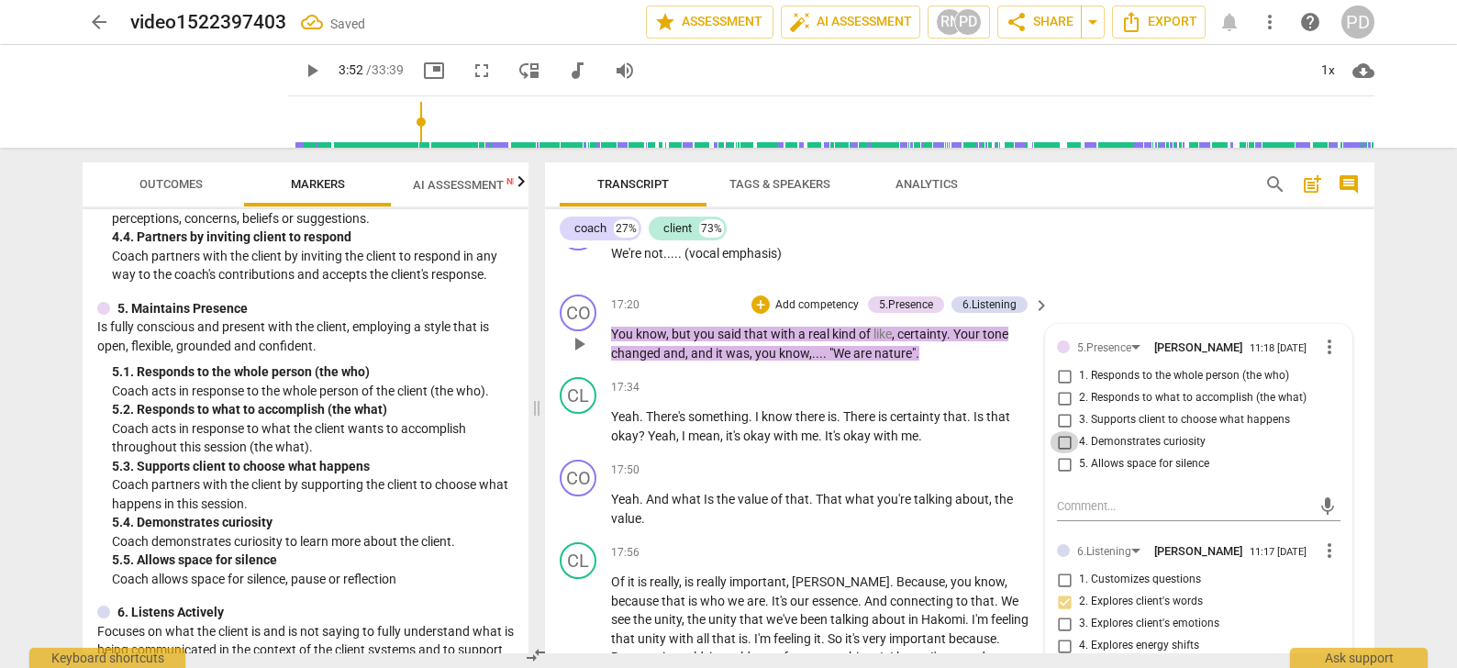
click at [1061, 453] on input "4. Demonstrates curiosity" at bounding box center [1063, 442] width 29 height 22
checkbox input "true"
click at [798, 480] on div "17:50 + Add competency keyboard_arrow_right" at bounding box center [831, 470] width 440 height 20
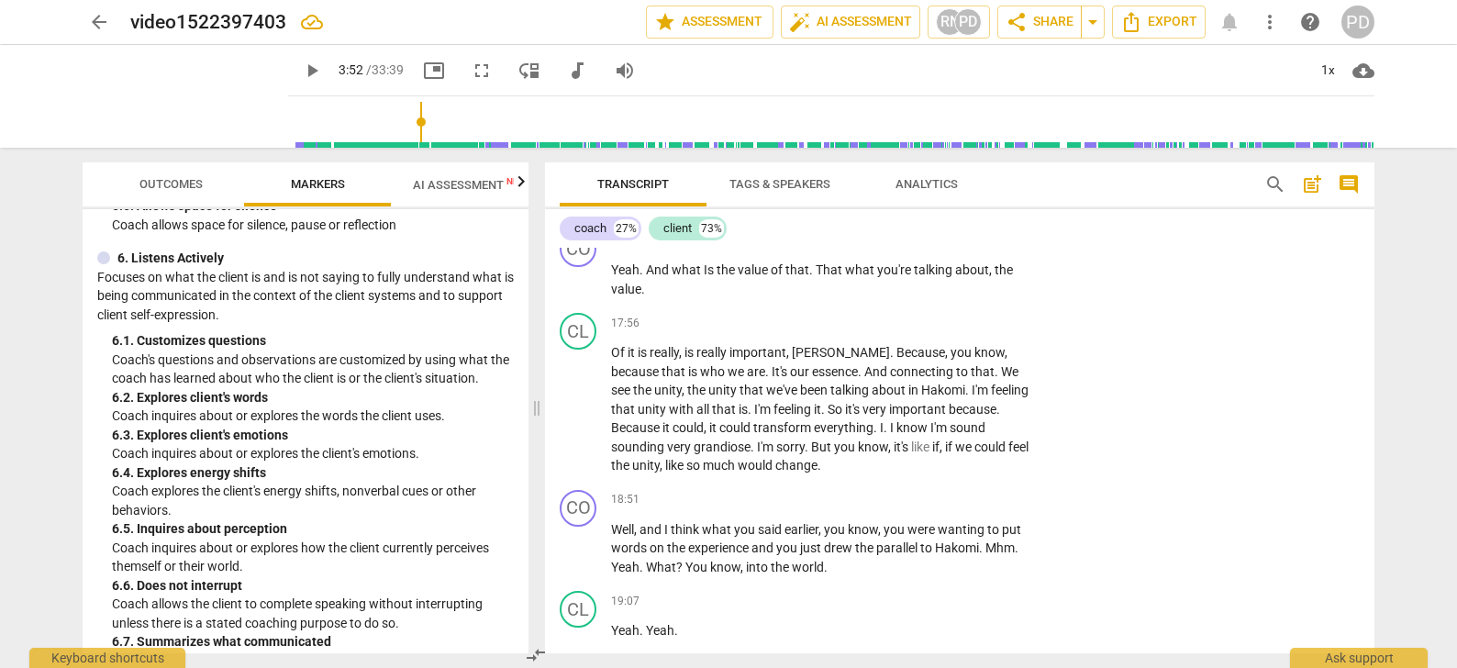
scroll to position [1240, 0]
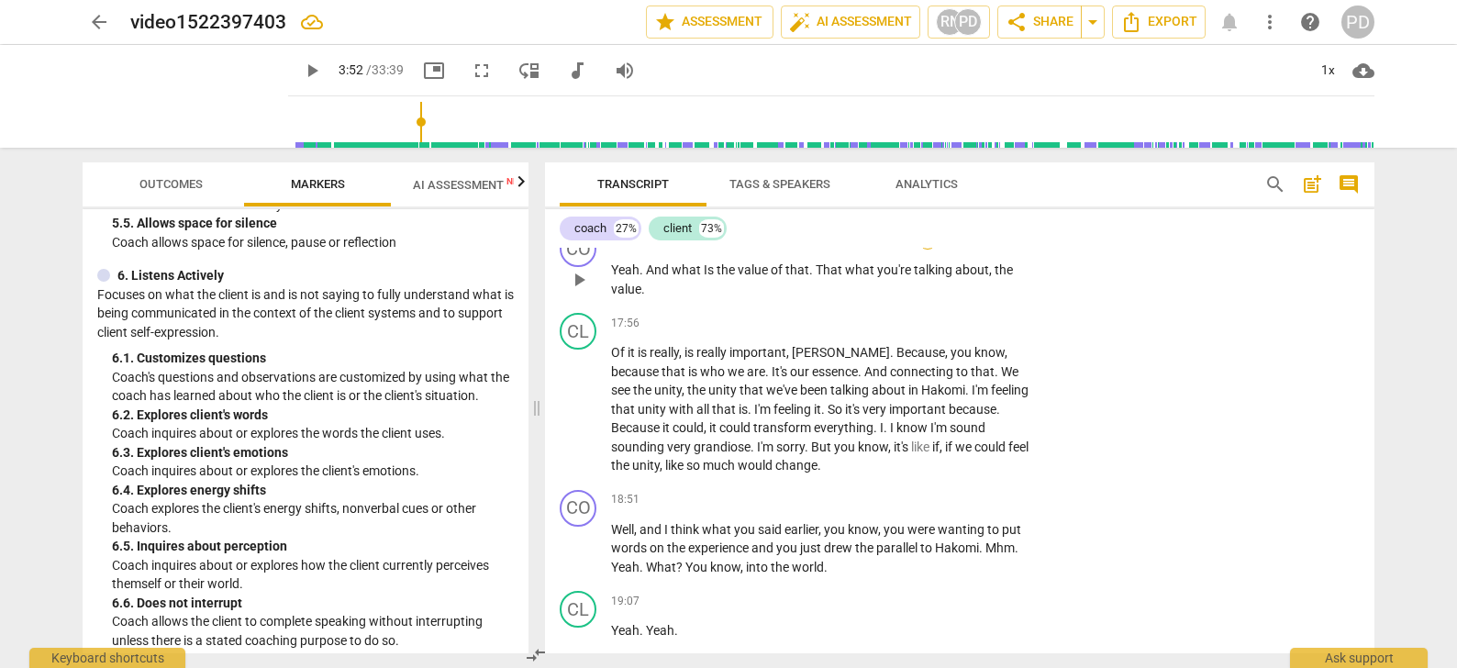
click at [927, 250] on div "+" at bounding box center [927, 240] width 18 height 18
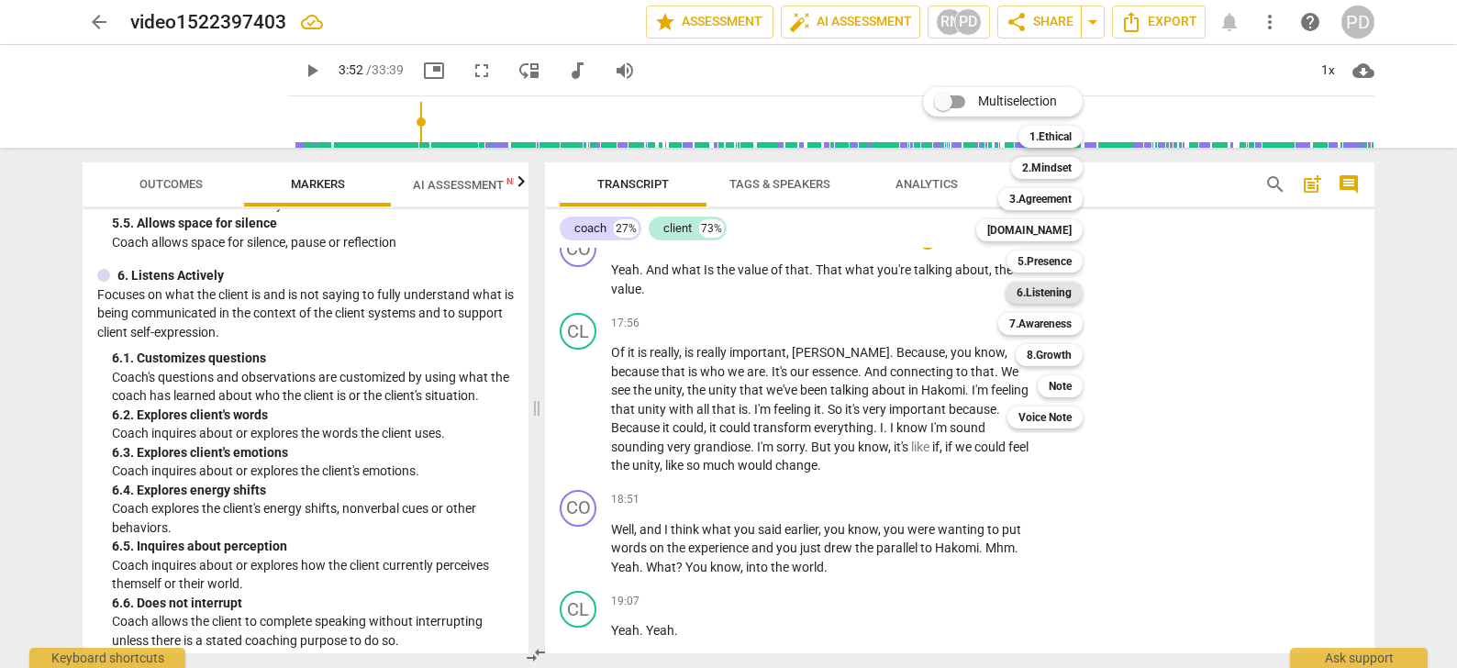
click at [1056, 297] on b "6.Listening" at bounding box center [1043, 293] width 55 height 22
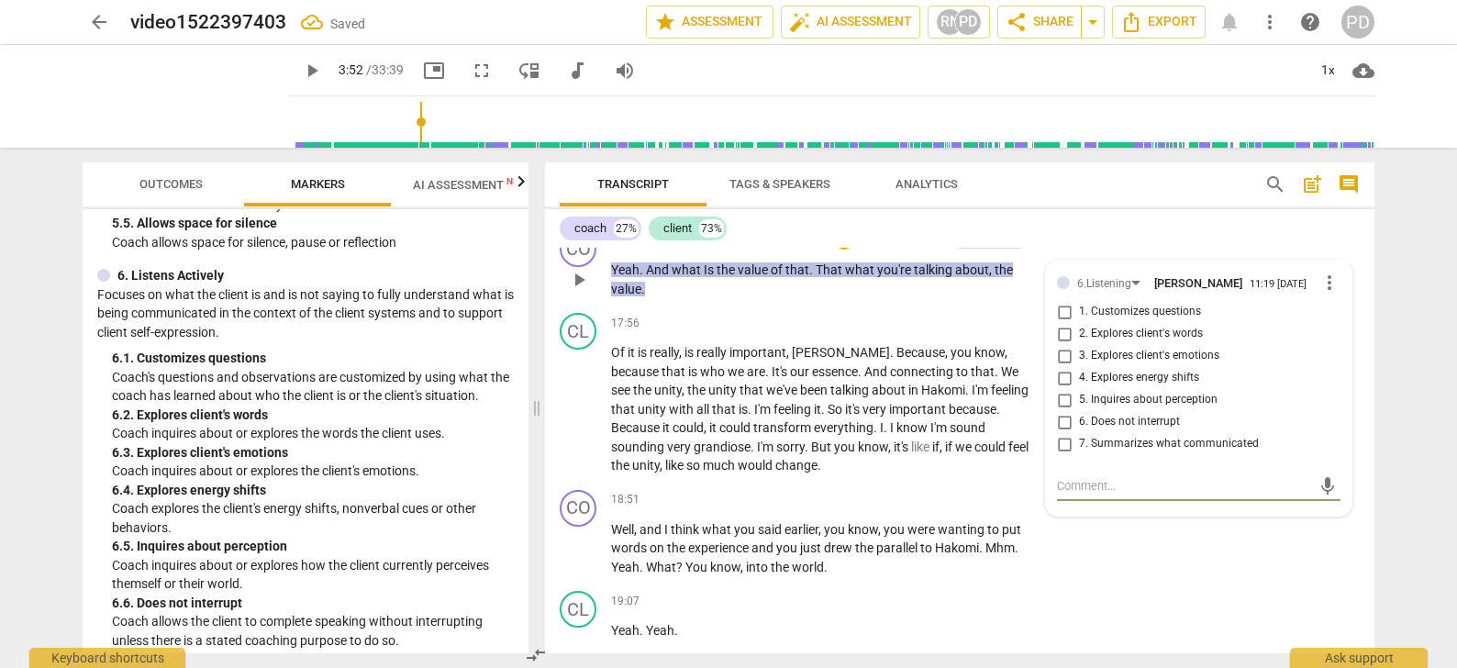
click at [1061, 411] on input "5. Inquires about perception" at bounding box center [1063, 400] width 29 height 22
checkbox input "true"
click at [1062, 345] on input "2. Explores client's words" at bounding box center [1063, 334] width 29 height 22
checkbox input "true"
click at [1062, 323] on input "1. Customizes questions" at bounding box center [1063, 312] width 29 height 22
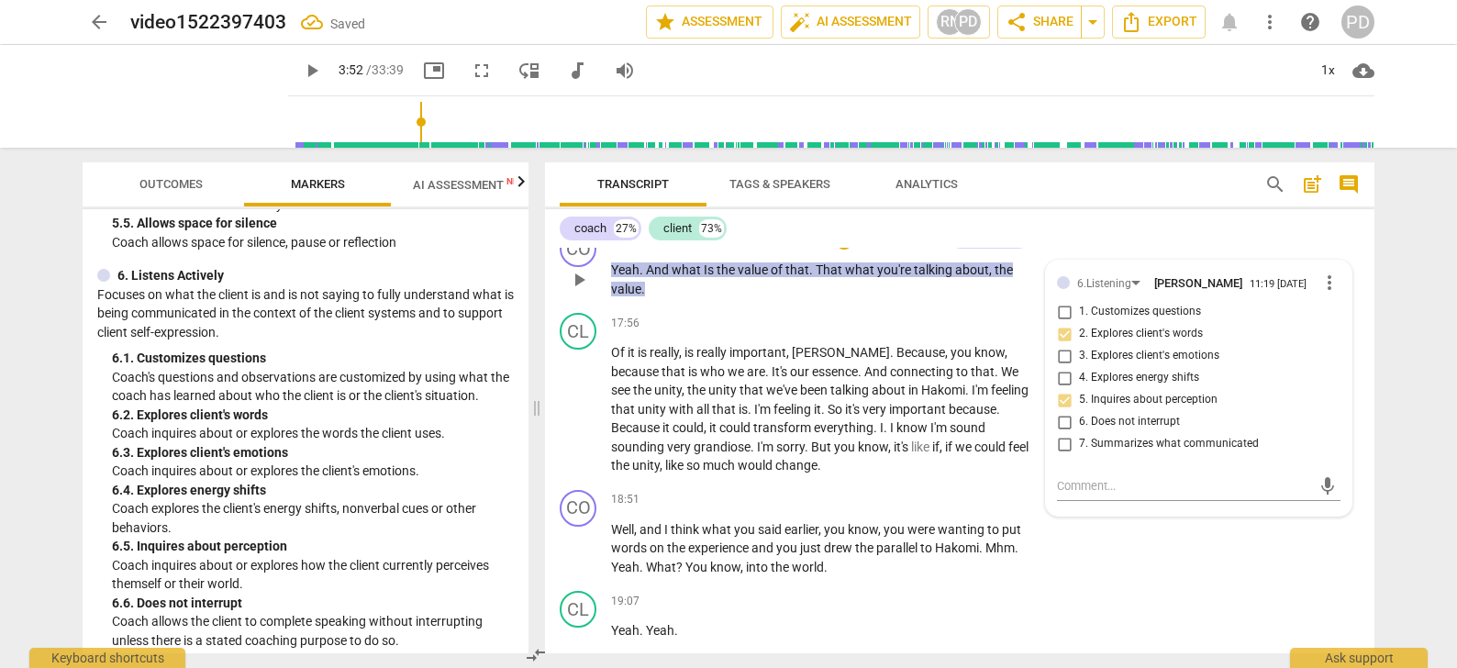
checkbox input "true"
click at [1166, 612] on div "CL play_arrow pause 19:07 + Add competency keyboard_arrow_right Yeah . Yeah ." at bounding box center [959, 623] width 829 height 81
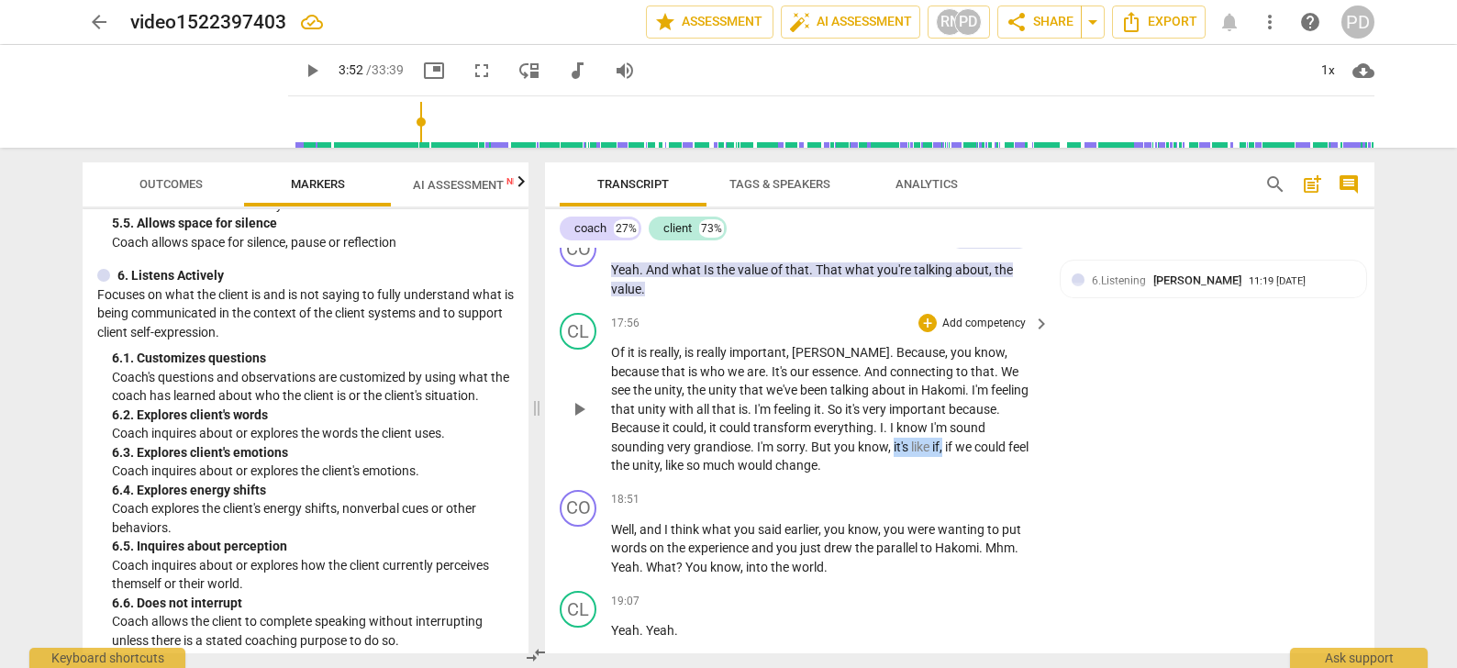
drag, startPoint x: 799, startPoint y: 463, endPoint x: 747, endPoint y: 462, distance: 52.3
click at [747, 462] on p "Of it is really , is really important , [PERSON_NAME] . Because , you know , be…" at bounding box center [825, 409] width 429 height 132
click at [926, 509] on div "+" at bounding box center [927, 500] width 18 height 18
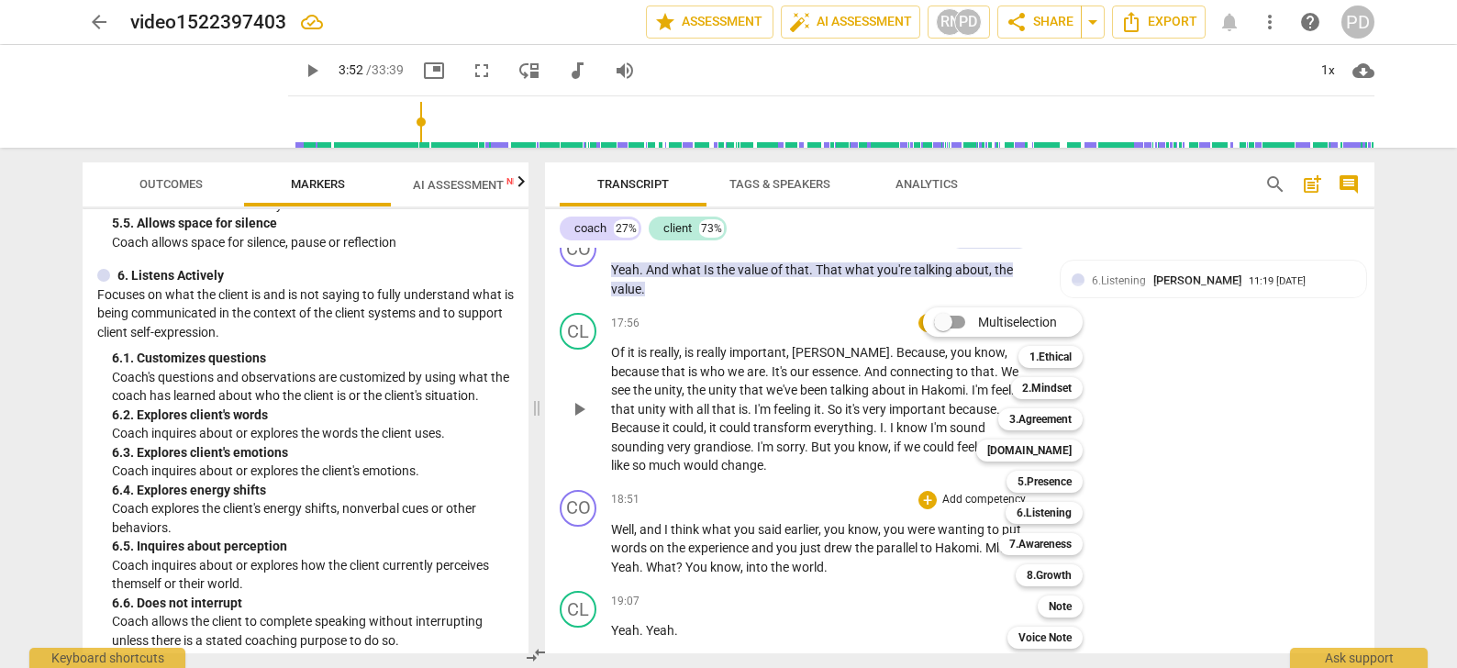
click at [677, 583] on div at bounding box center [728, 334] width 1457 height 668
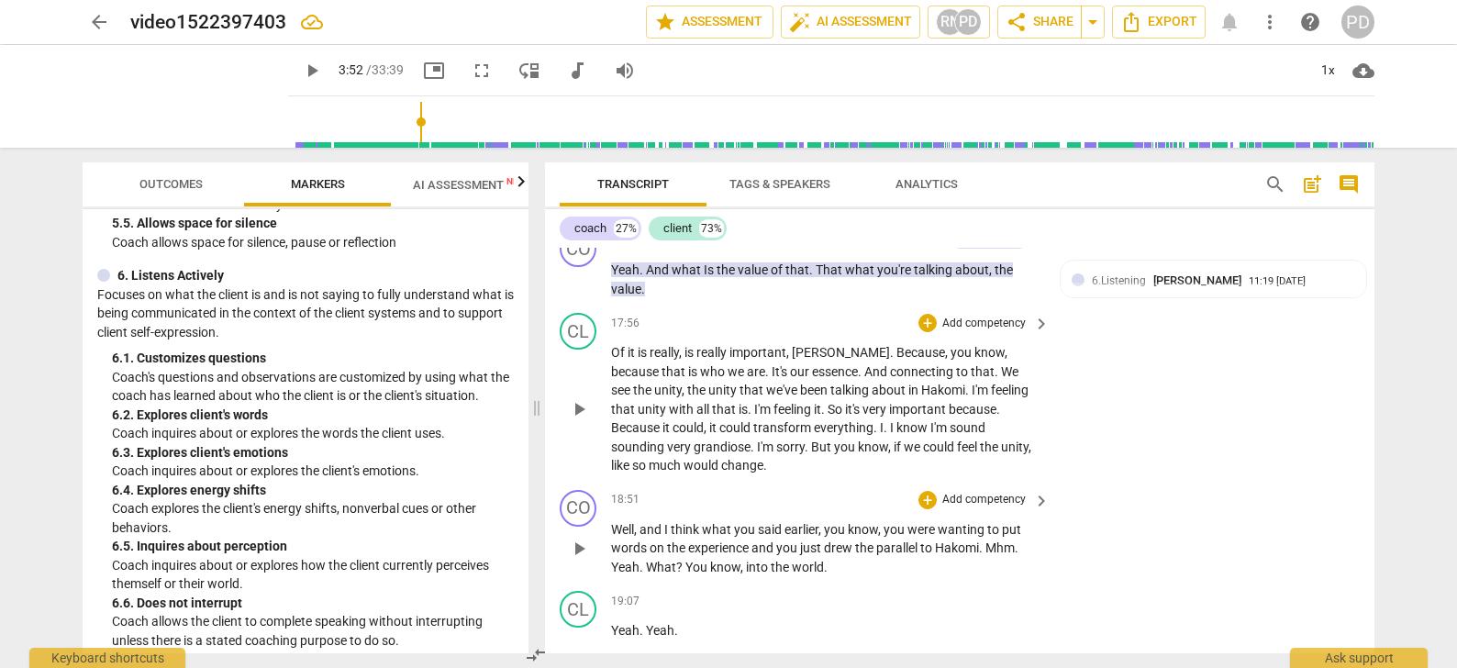
click at [679, 574] on span "?" at bounding box center [680, 567] width 9 height 15
click at [677, 577] on p "Well , and I think what you said earlier , you know , you were wanting to put w…" at bounding box center [825, 548] width 429 height 57
click at [680, 574] on span "You" at bounding box center [688, 567] width 25 height 15
drag, startPoint x: 989, startPoint y: 563, endPoint x: 1038, endPoint y: 563, distance: 49.5
click at [1038, 563] on div "Well , and I think what you said earlier , you know , you were wanting to put w…" at bounding box center [831, 548] width 440 height 57
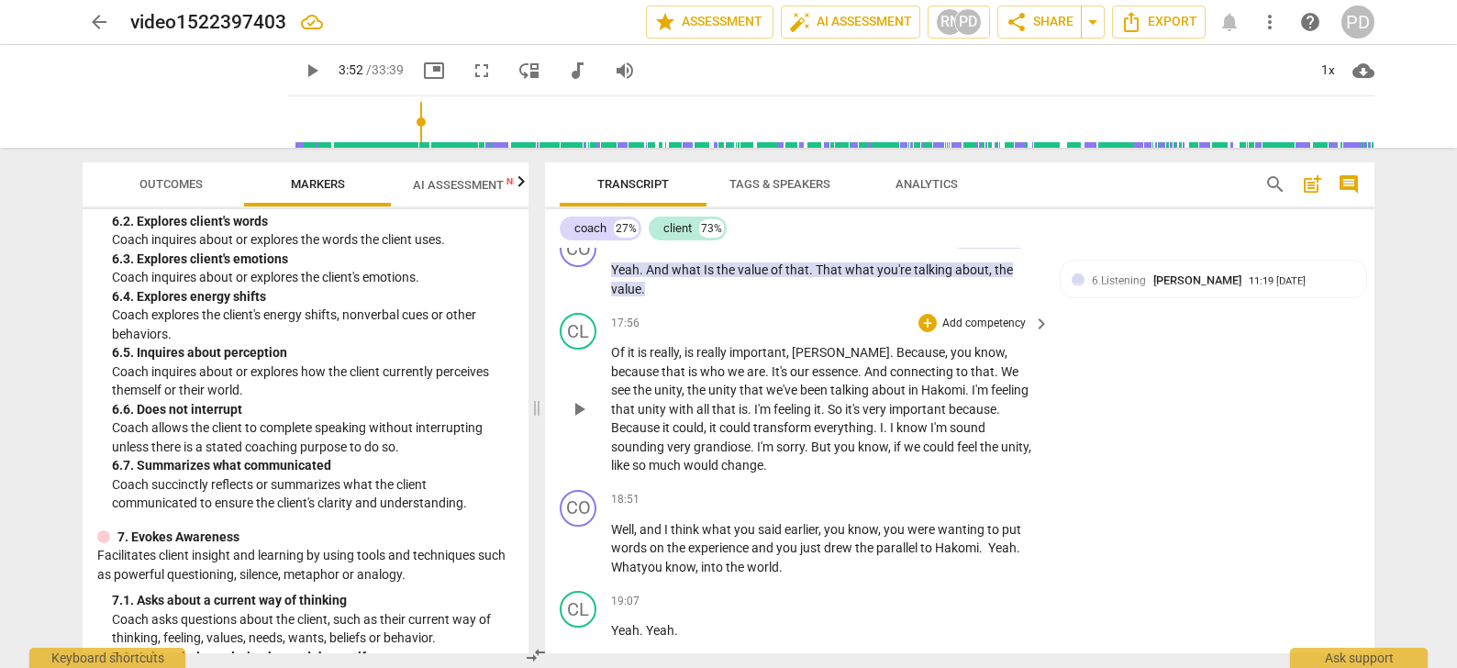
scroll to position [1452, 0]
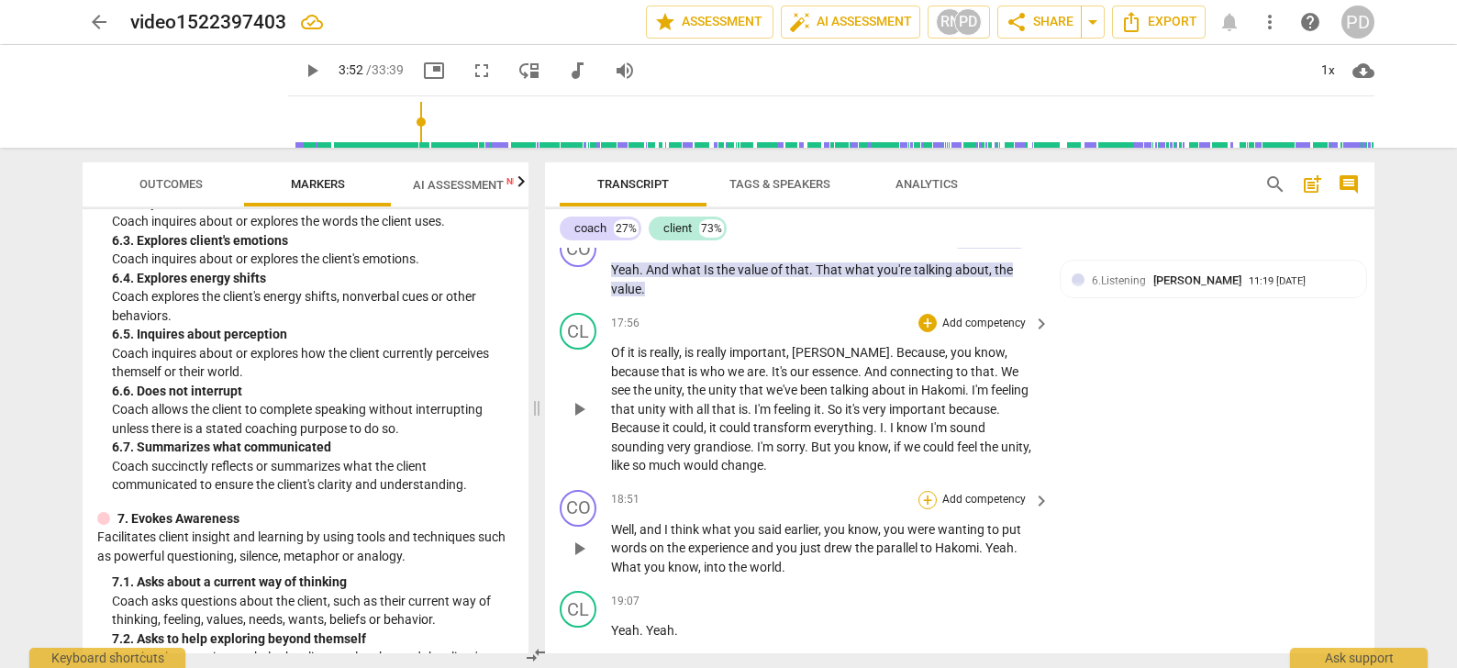
click at [927, 509] on div "+" at bounding box center [927, 500] width 18 height 18
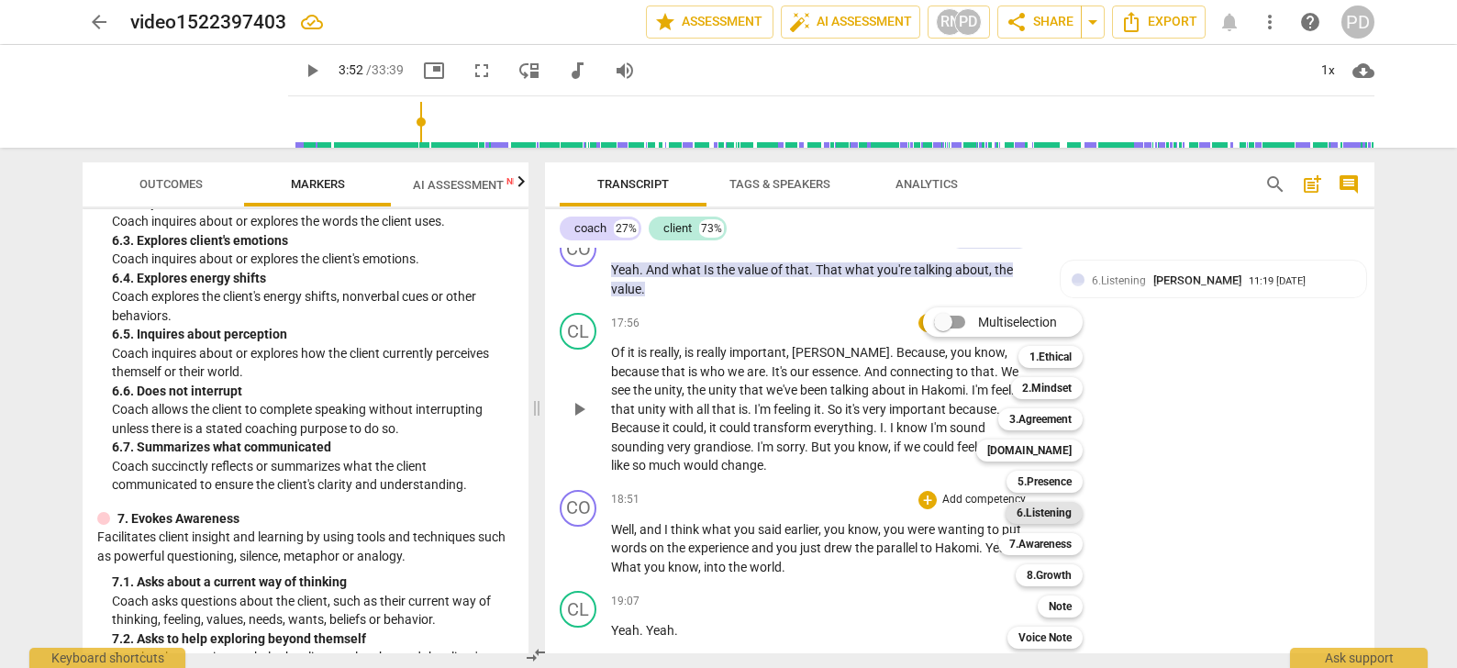
click at [1049, 513] on b "6.Listening" at bounding box center [1043, 513] width 55 height 22
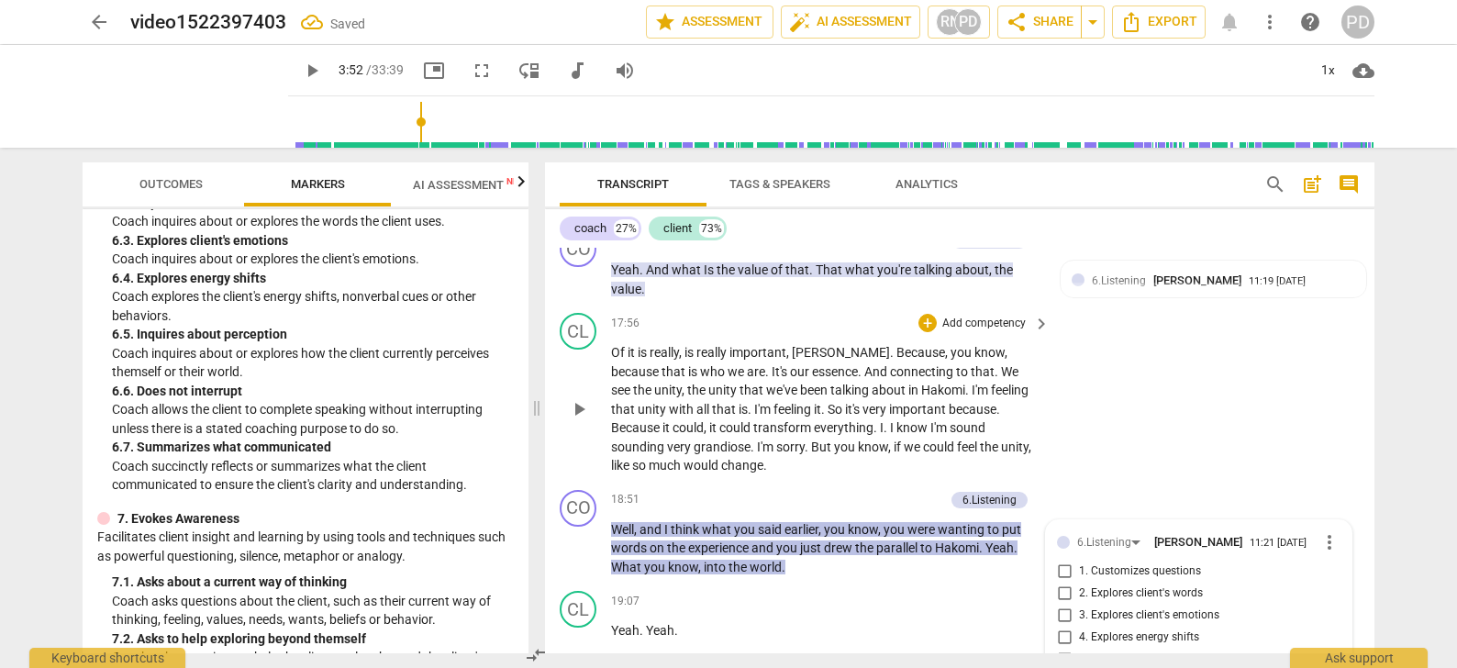
scroll to position [6435, 0]
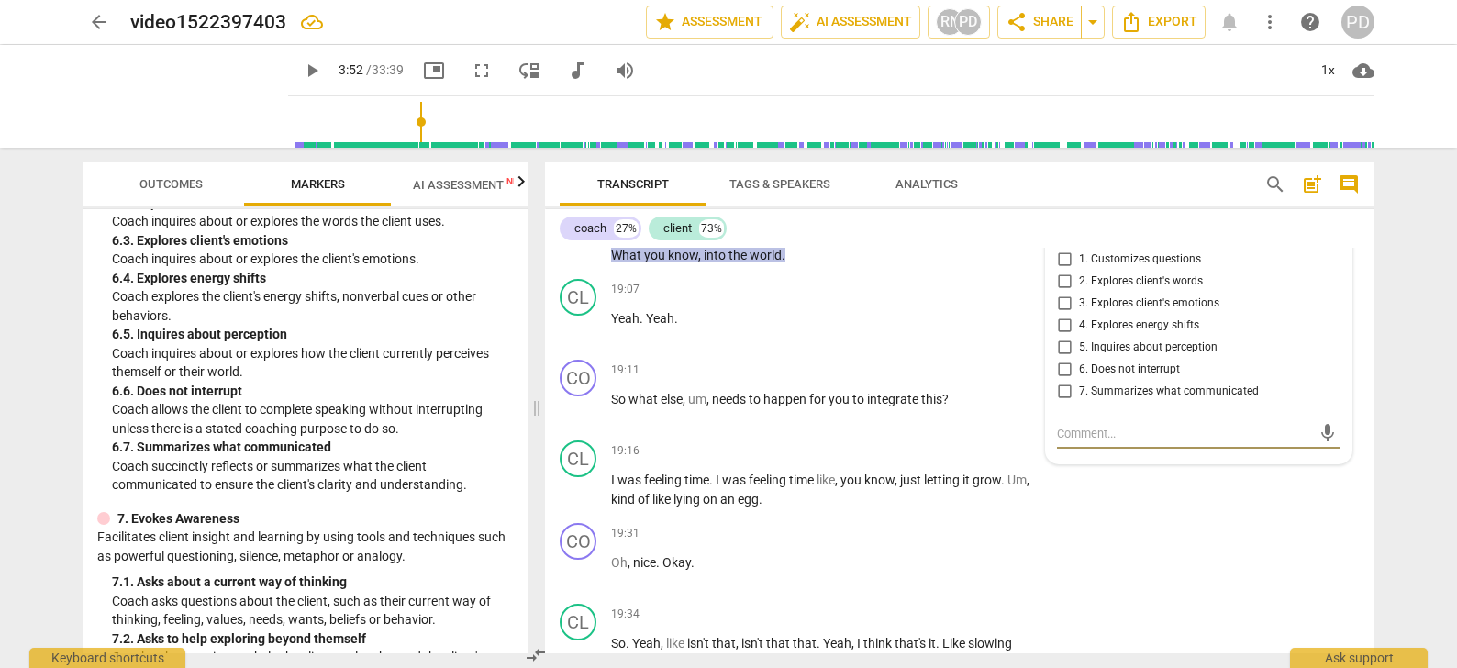
click at [1061, 359] on input "5. Inquires about perception" at bounding box center [1063, 348] width 29 height 22
checkbox input "true"
click at [1063, 403] on input "7. Summarizes what communicated" at bounding box center [1063, 392] width 29 height 22
checkbox input "true"
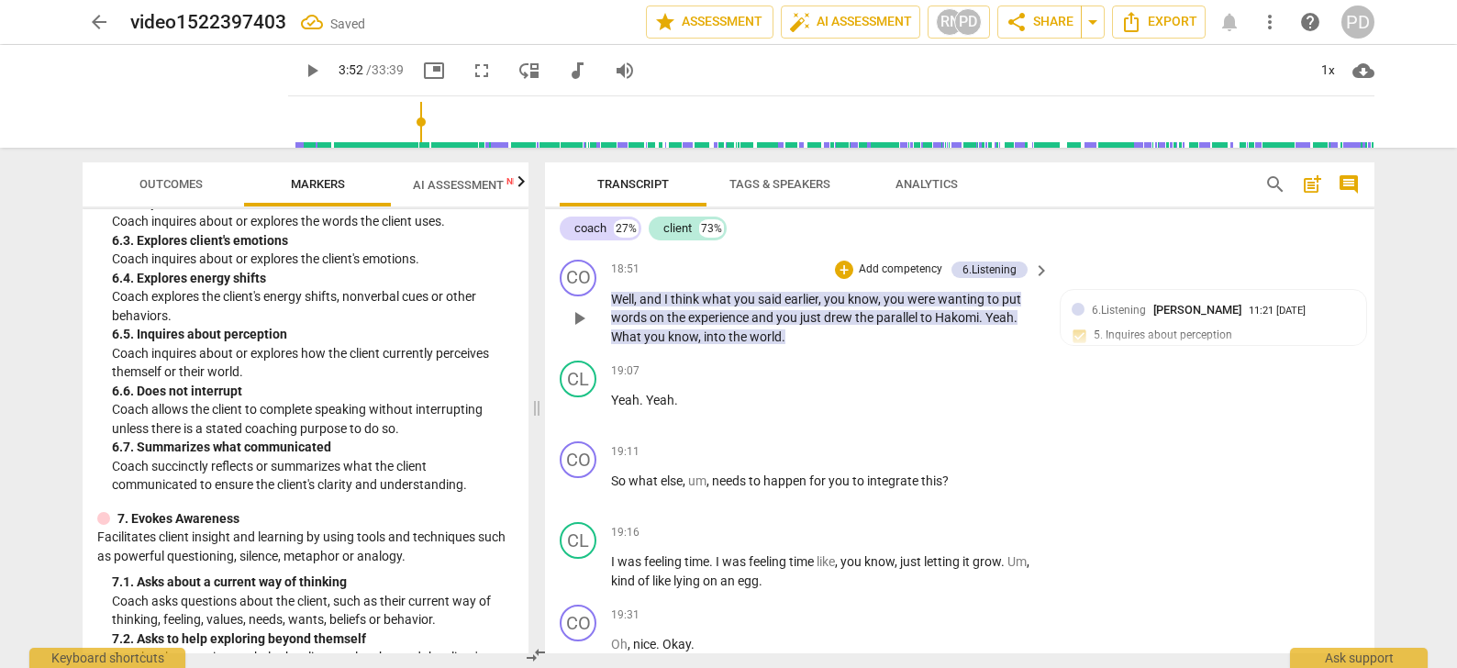
click at [907, 278] on p "Add competency" at bounding box center [900, 269] width 87 height 17
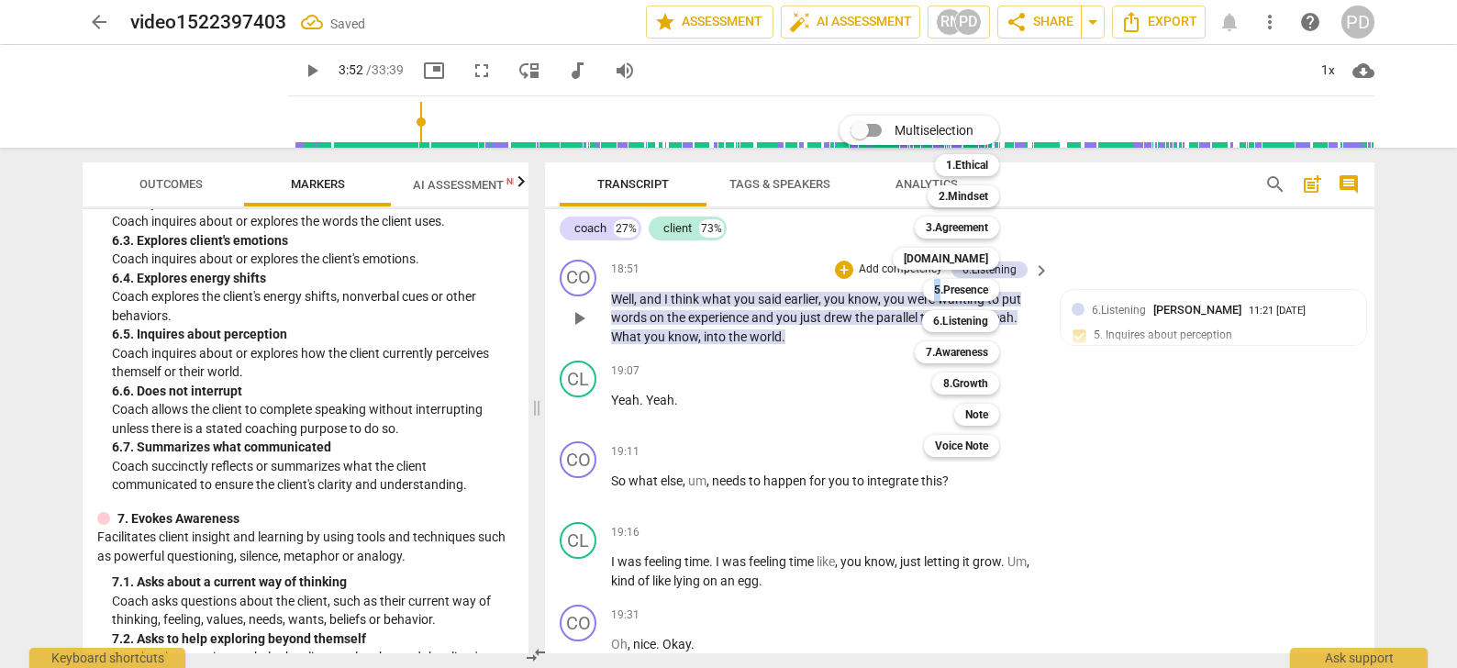
click at [907, 283] on div "Multiselection m 1.Ethical 1 2.Mindset 2 3.Agreement 3 [DOMAIN_NAME] 4 5.Presen…" at bounding box center [933, 286] width 202 height 350
click at [964, 350] on b "7.Awareness" at bounding box center [957, 352] width 62 height 22
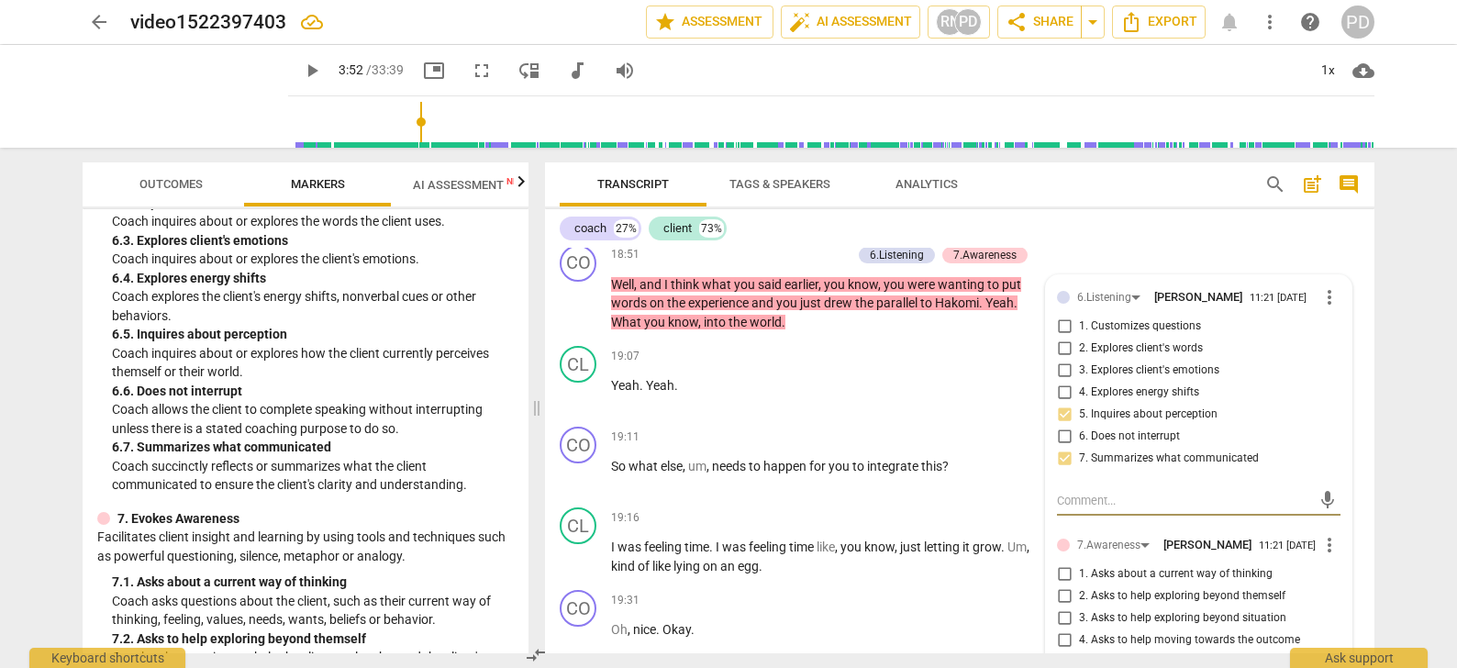
scroll to position [6396, 0]
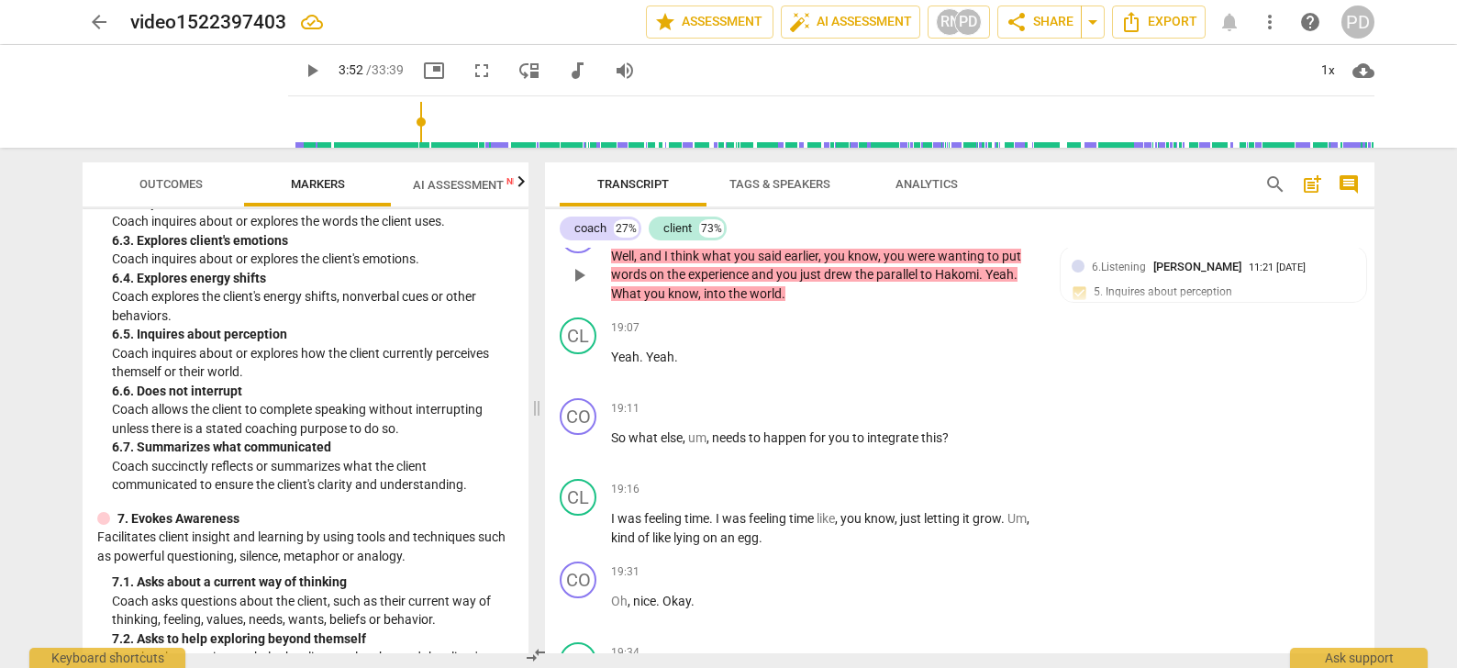
click at [965, 235] on div "7.Awareness" at bounding box center [984, 226] width 63 height 17
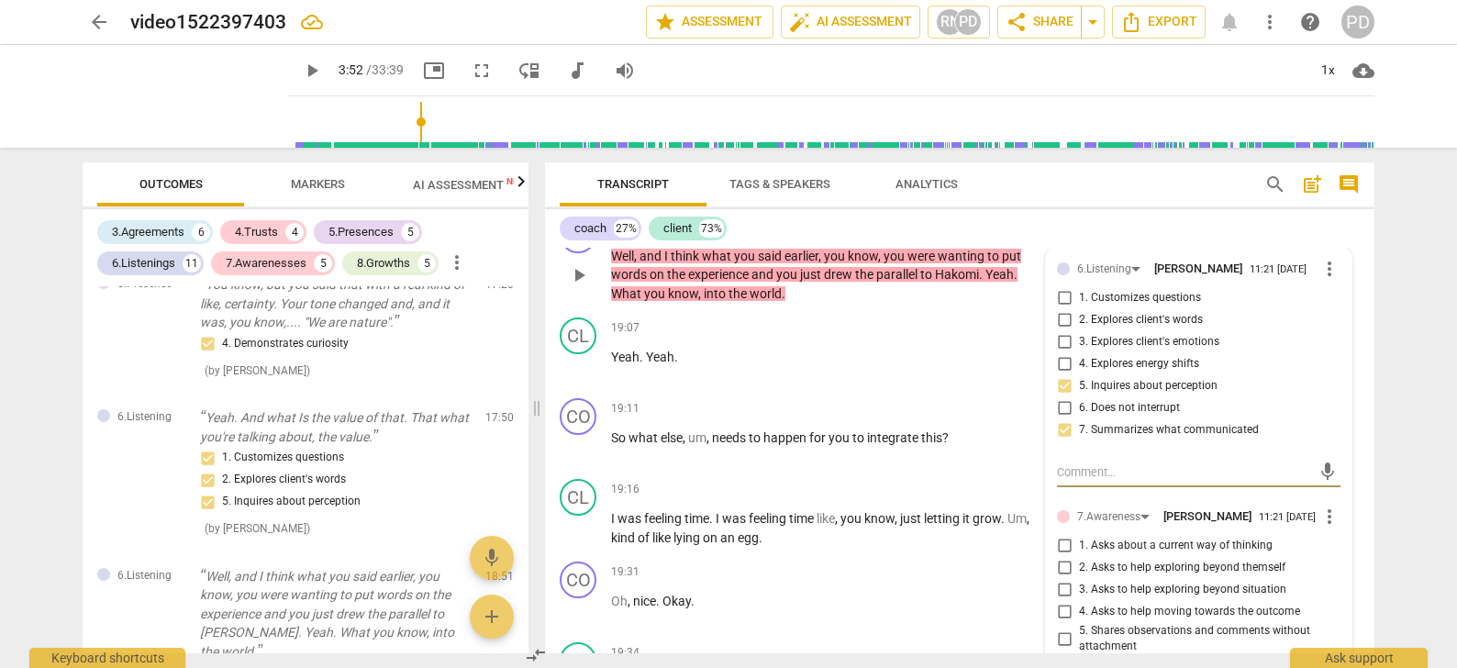
scroll to position [3575, 0]
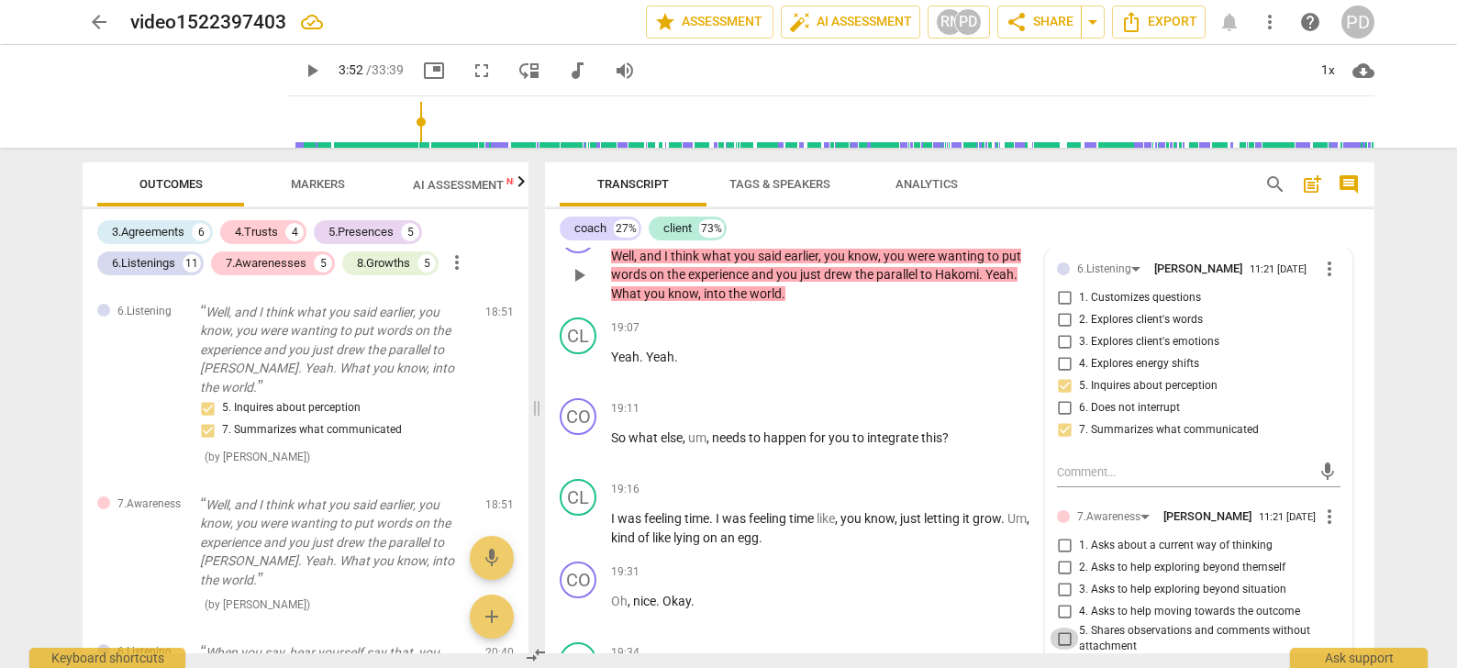
click at [1060, 649] on input "5. Shares observations and comments without attachment" at bounding box center [1063, 638] width 29 height 22
checkbox input "true"
drag, startPoint x: 713, startPoint y: 458, endPoint x: 691, endPoint y: 454, distance: 22.3
click at [691, 448] on p "So what else , um , needs to happen for you to integrate this ?" at bounding box center [825, 437] width 429 height 19
click at [925, 417] on div "+" at bounding box center [927, 408] width 18 height 18
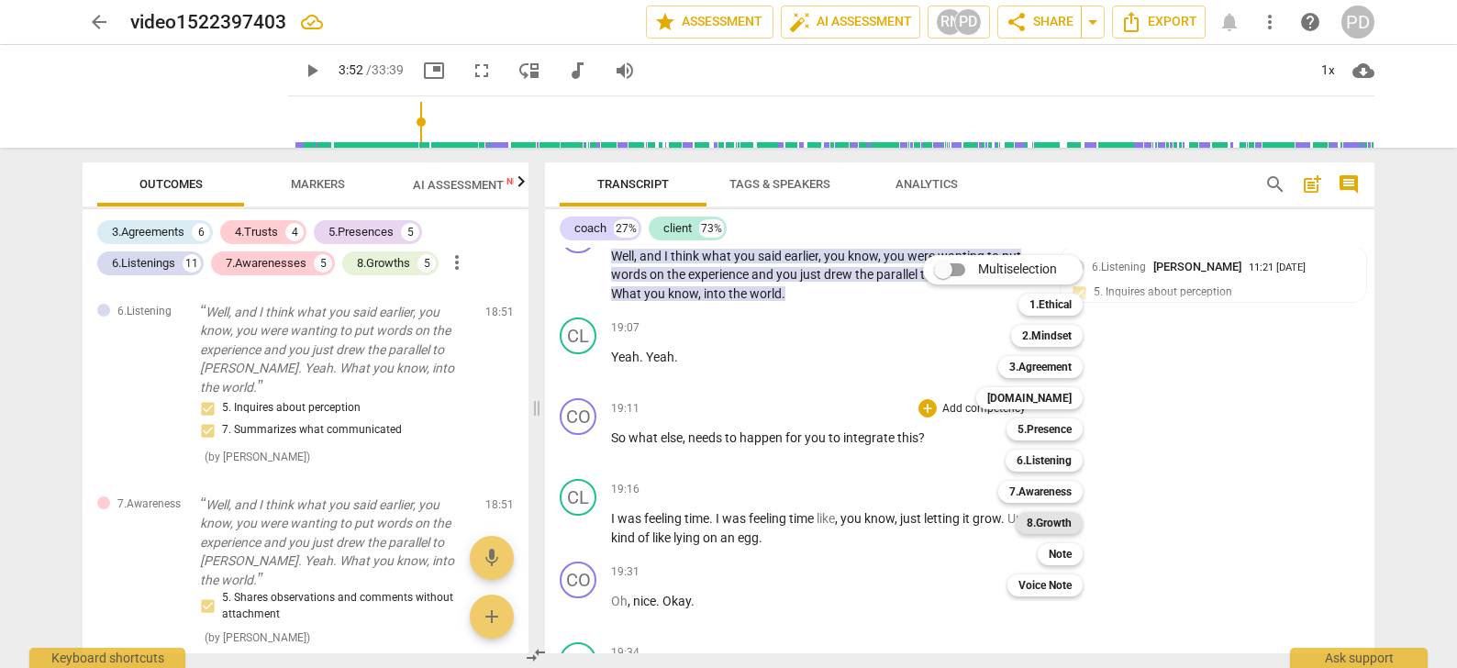
click at [1045, 524] on b "8.Growth" at bounding box center [1049, 523] width 45 height 22
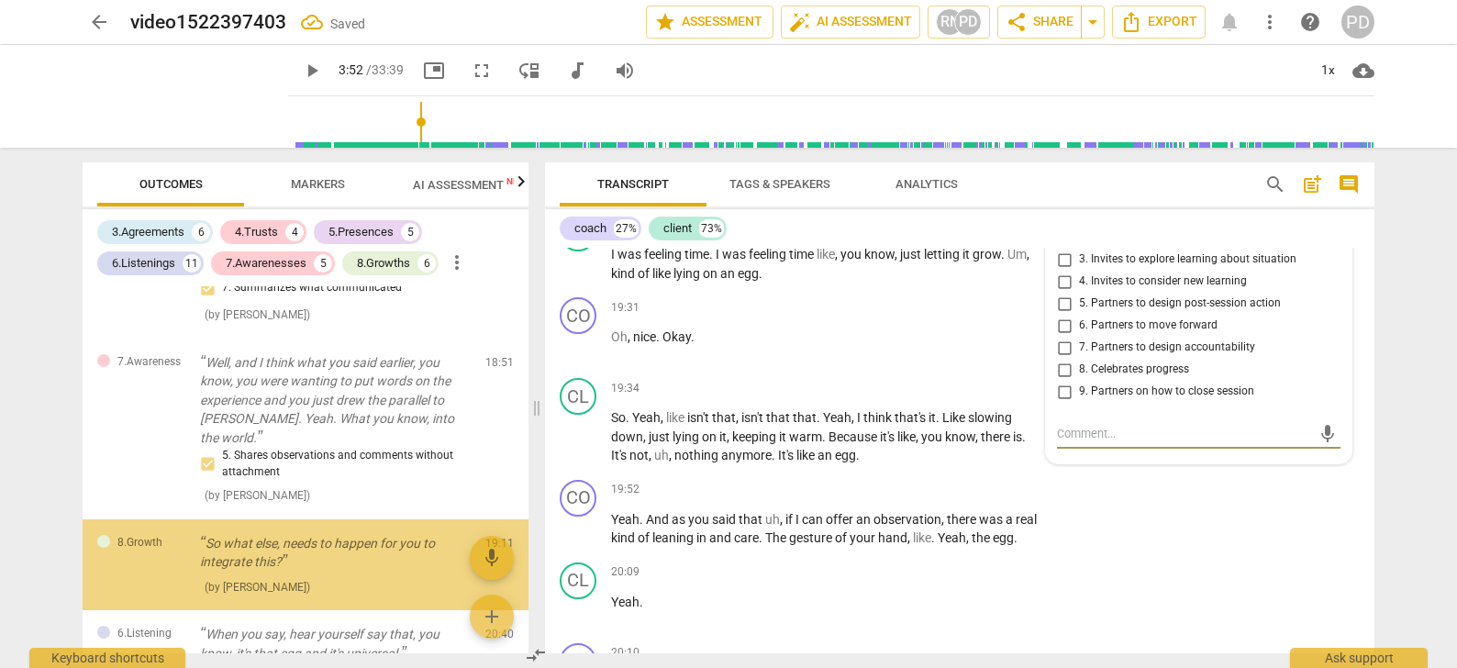
scroll to position [3718, 0]
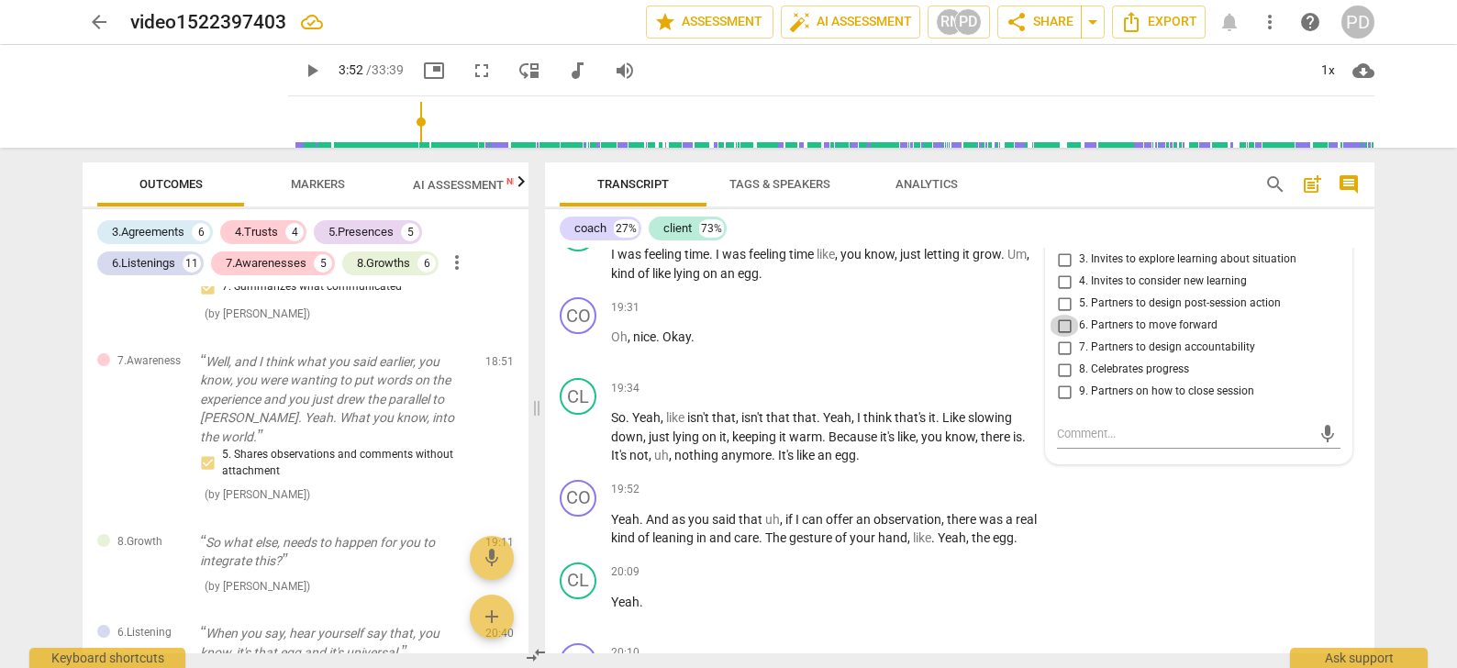
click at [1062, 337] on input "6. Partners to move forward" at bounding box center [1063, 326] width 29 height 22
checkbox input "true"
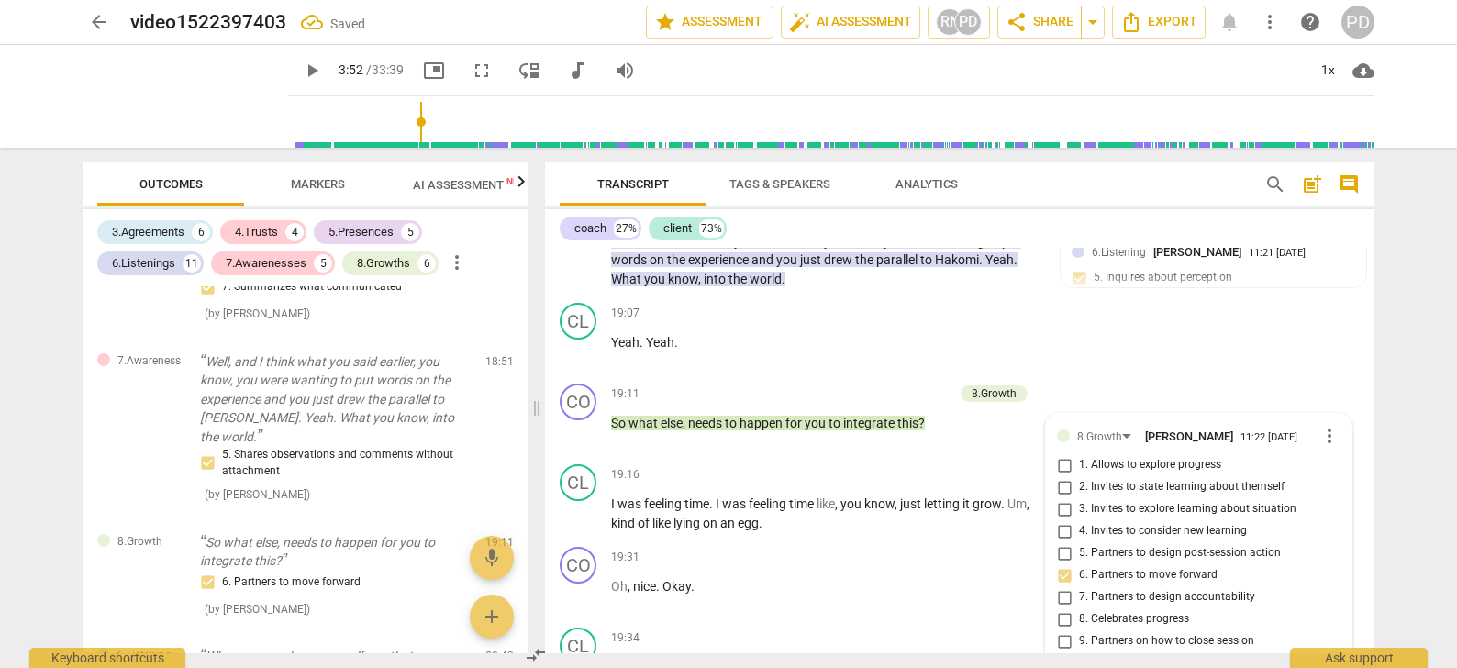
scroll to position [6353, 0]
